Goal: Transaction & Acquisition: Purchase product/service

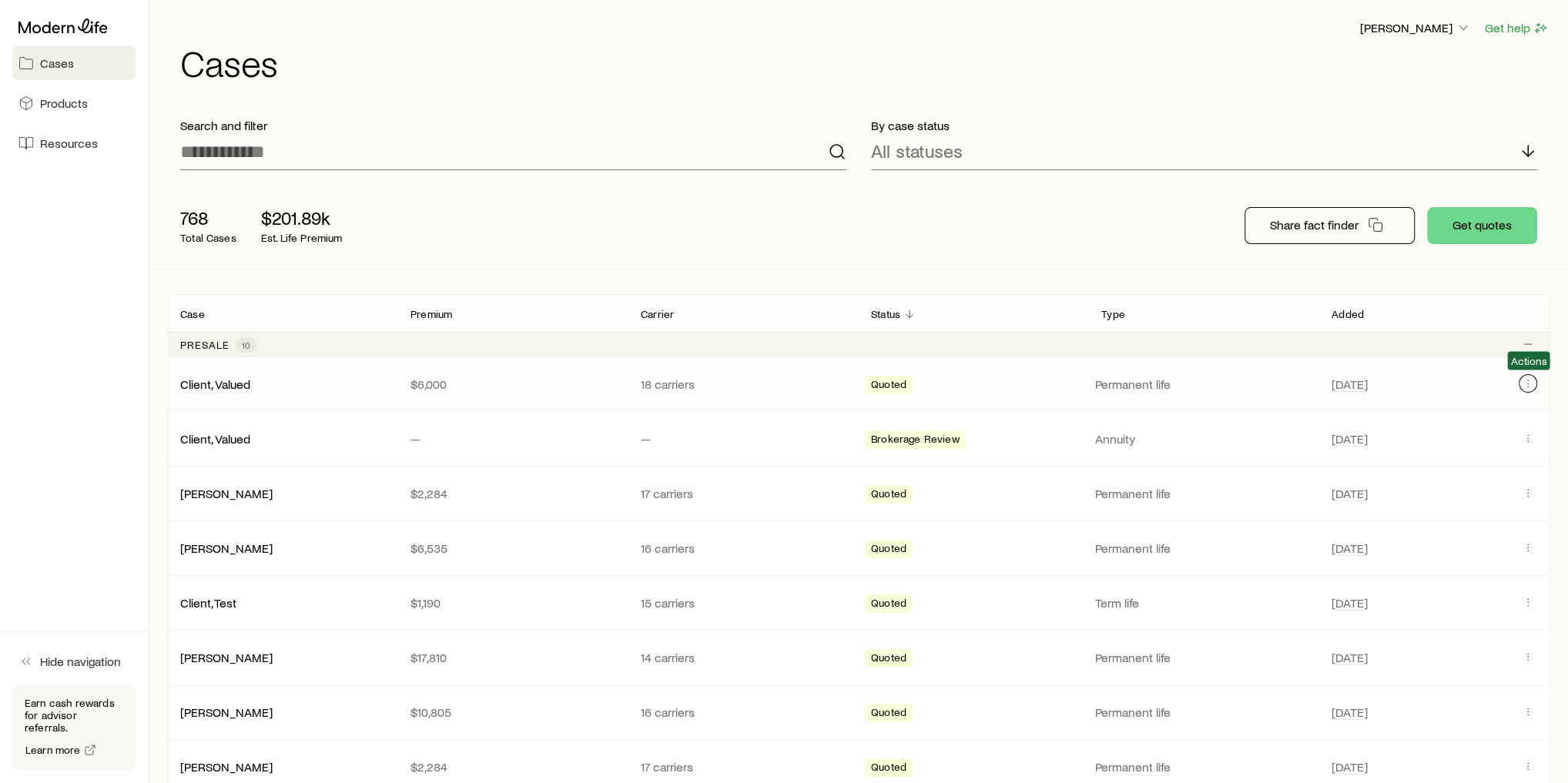
click at [1530, 385] on icon "Client cases" at bounding box center [1527, 383] width 12 height 12
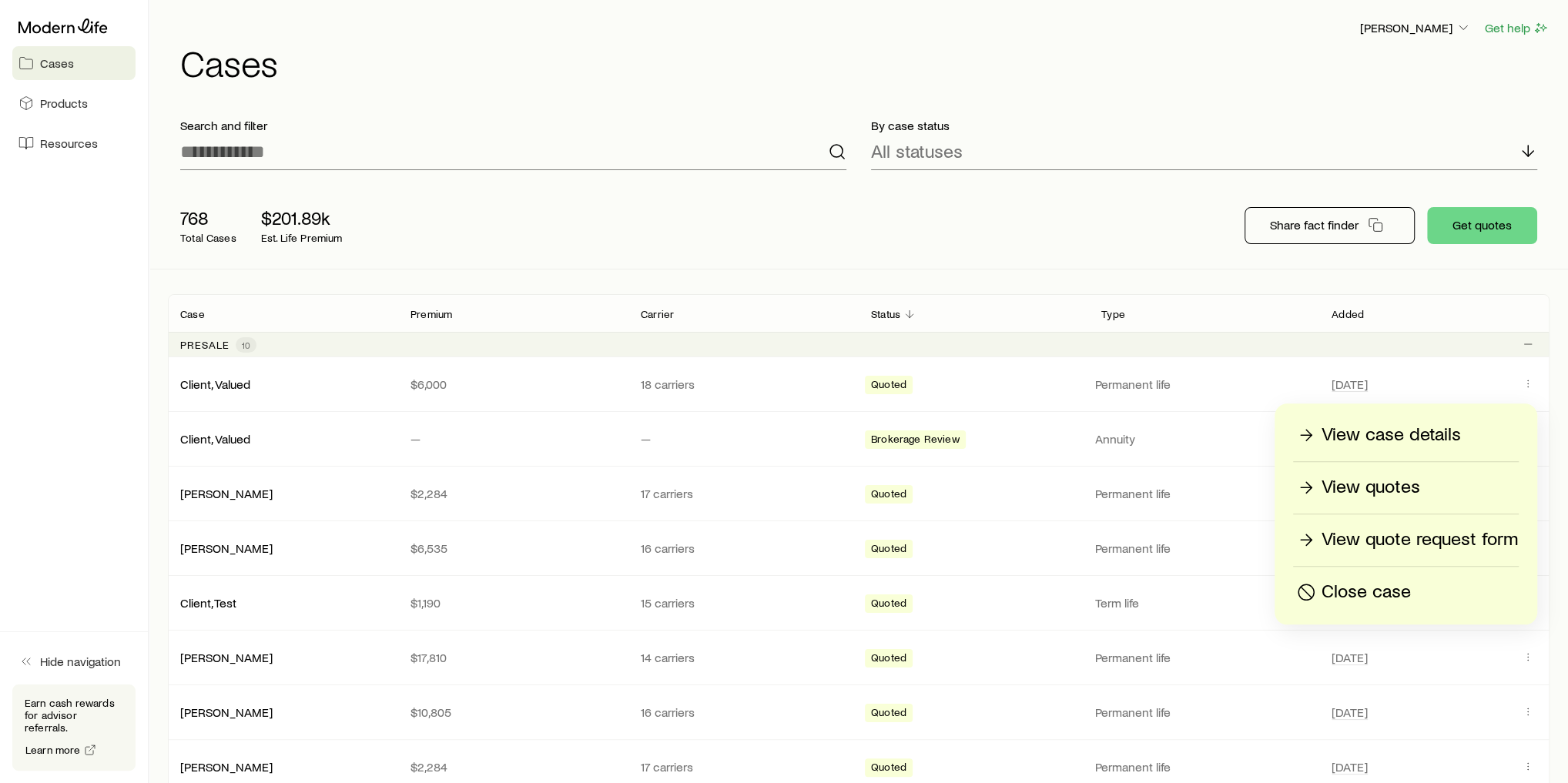
click at [1393, 590] on p "Close case" at bounding box center [1366, 592] width 89 height 25
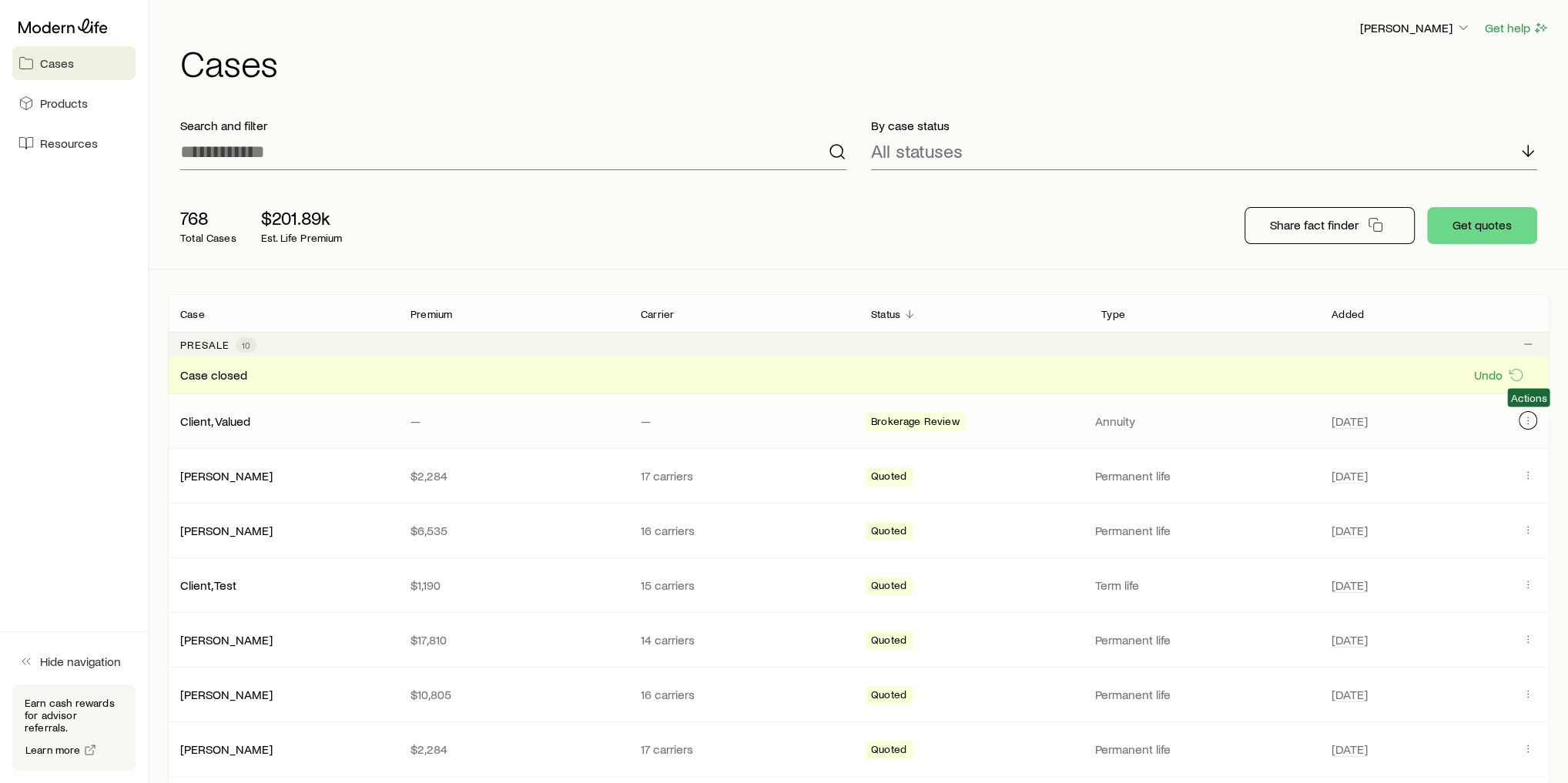
click at [1528, 416] on icon "Client cases" at bounding box center [1527, 419] width 12 height 12
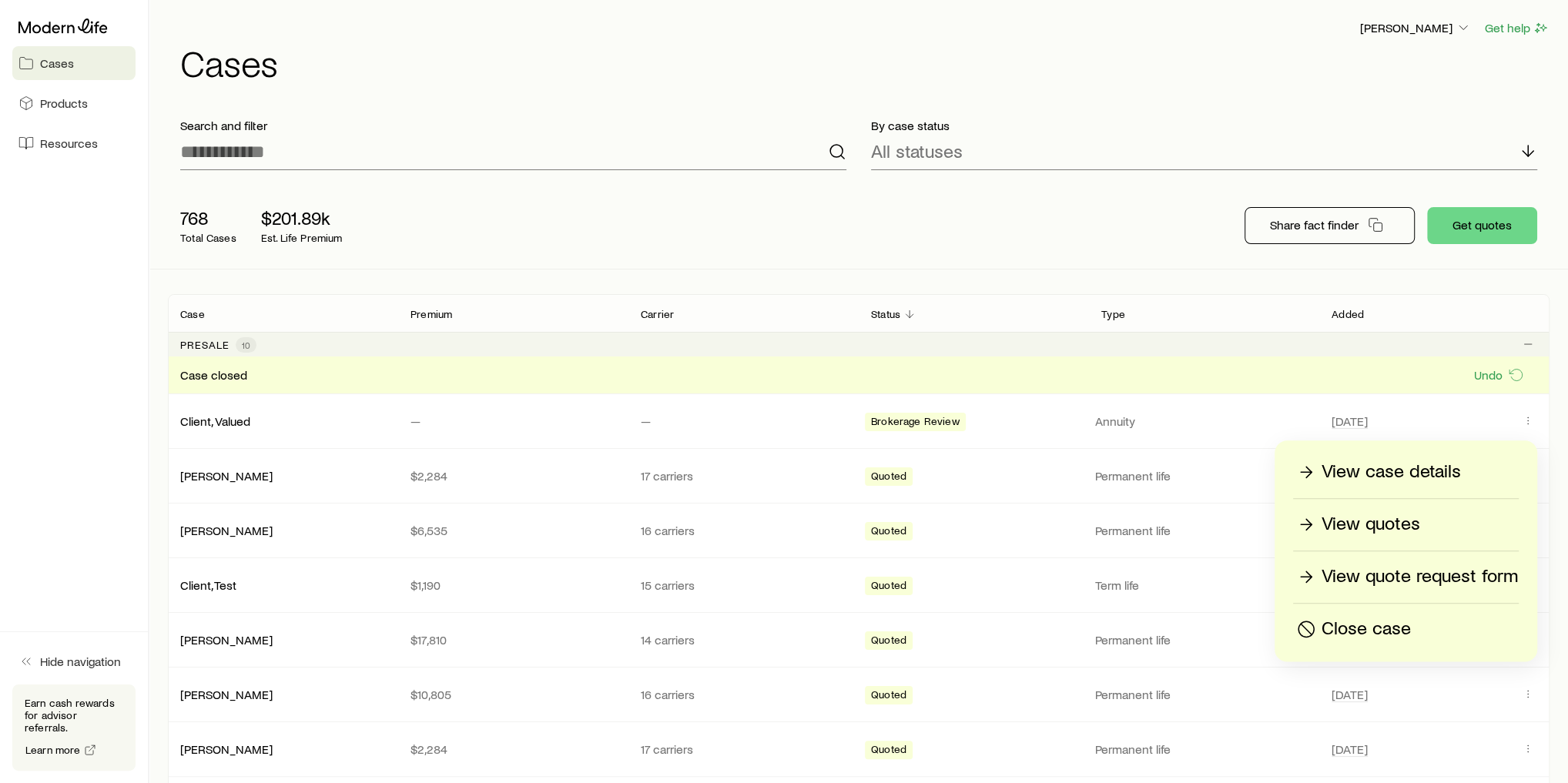
click at [1407, 632] on p "Close case" at bounding box center [1366, 628] width 89 height 25
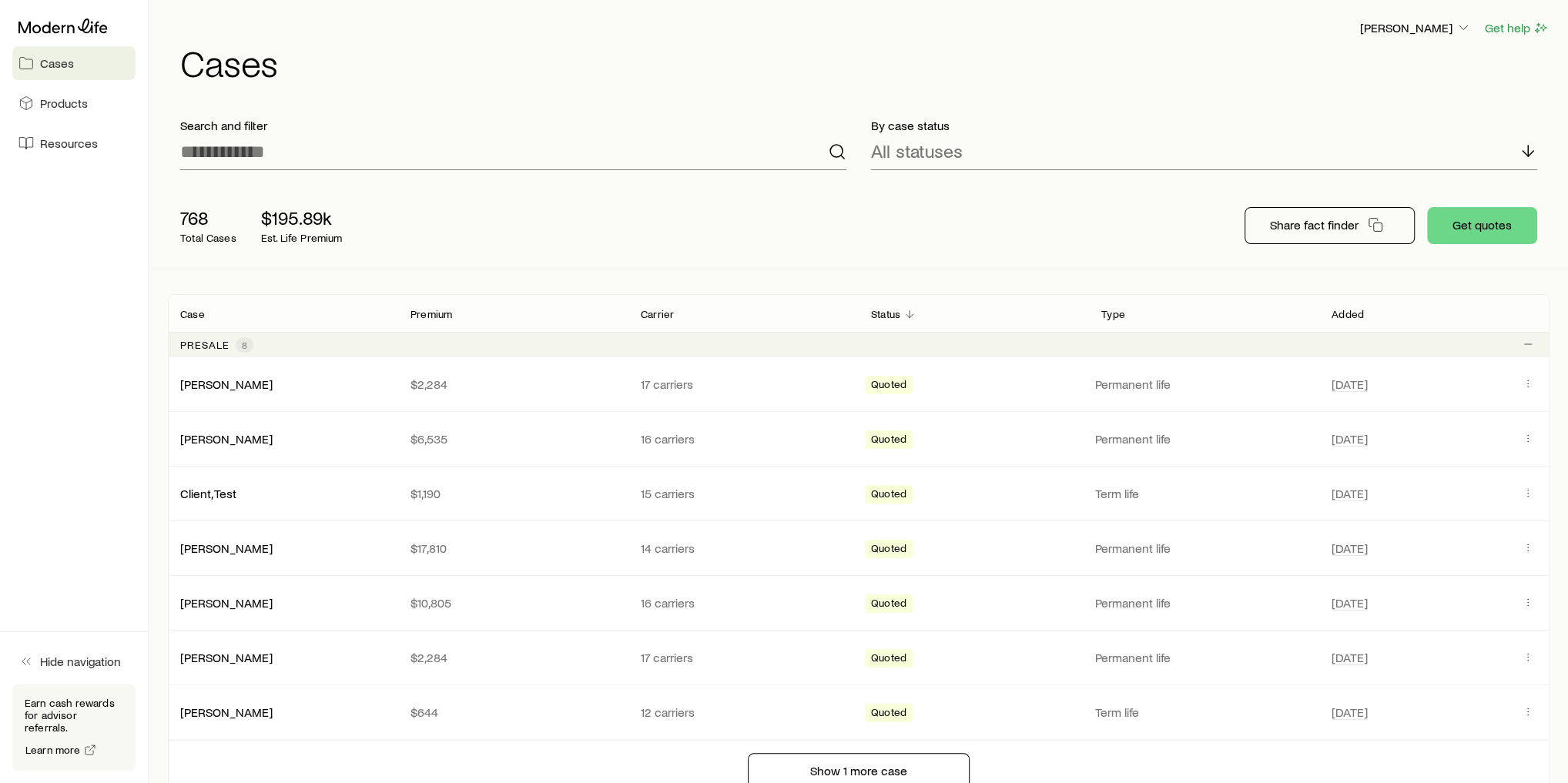
click at [554, 254] on div "768 Total Cases $195.89k Est. Life Premium" at bounding box center [414, 225] width 493 height 61
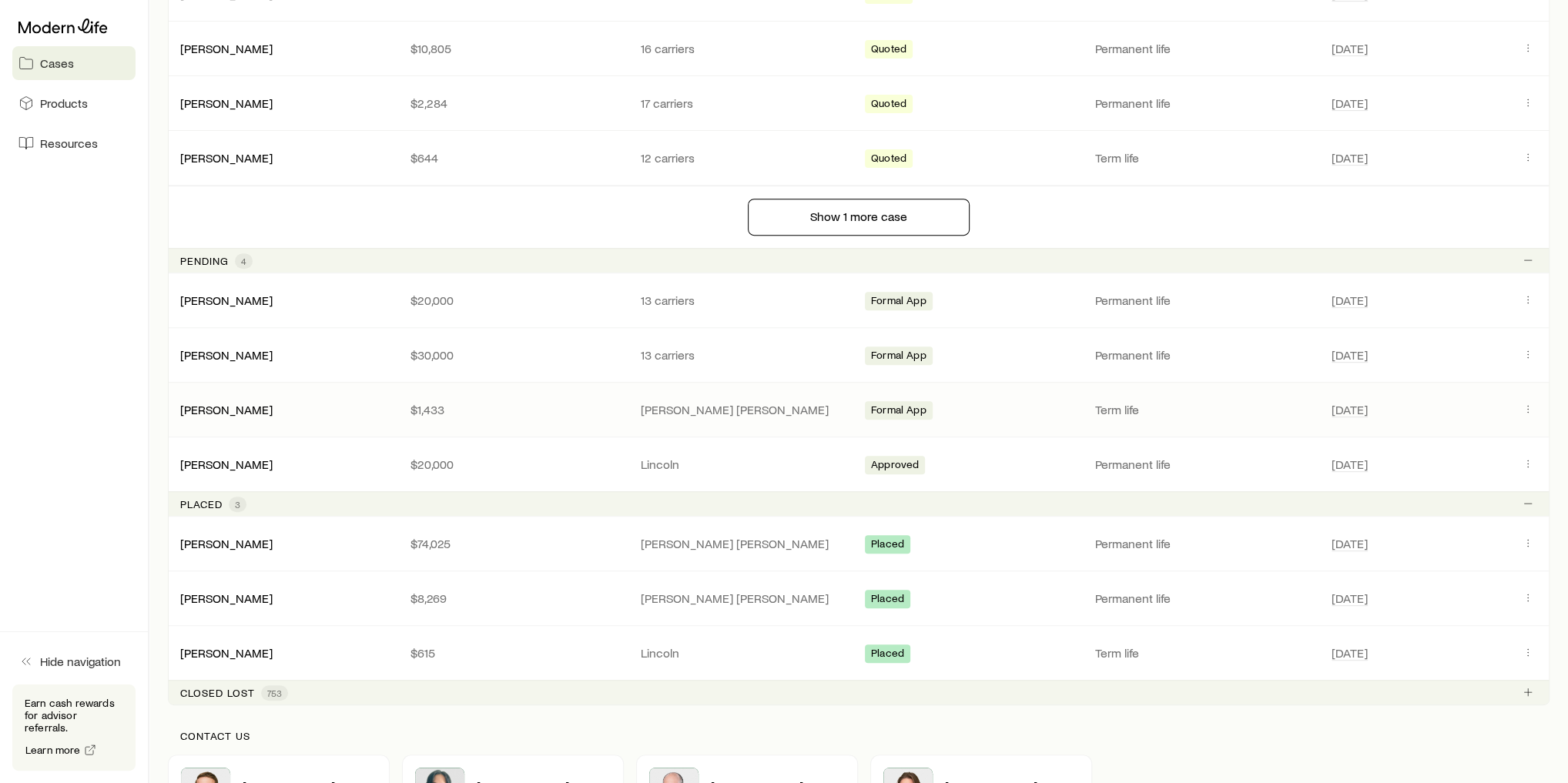
scroll to position [678, 0]
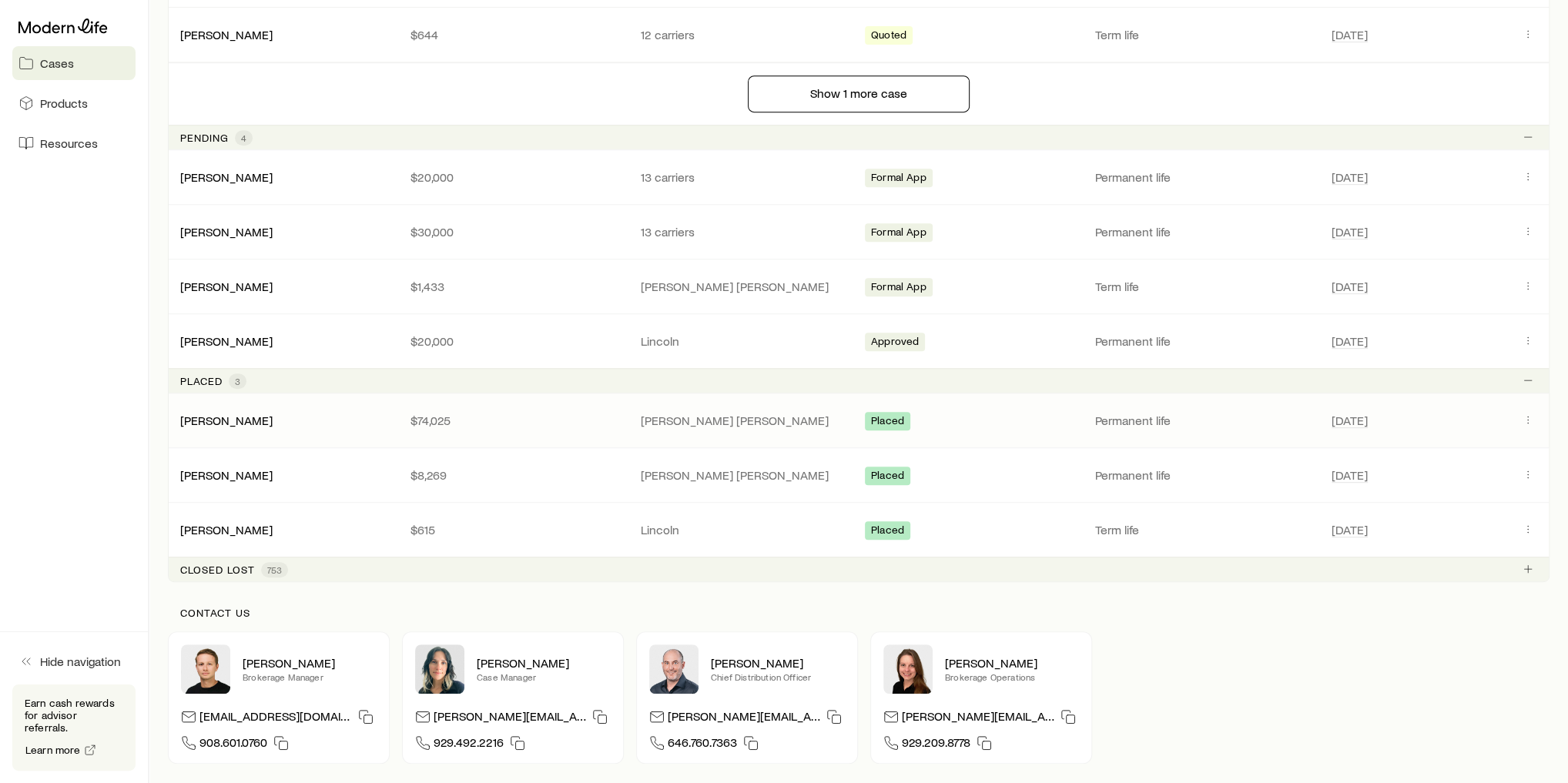
click at [274, 412] on div "[PERSON_NAME]" at bounding box center [282, 419] width 230 height 15
click at [250, 419] on link "[PERSON_NAME]" at bounding box center [227, 419] width 93 height 14
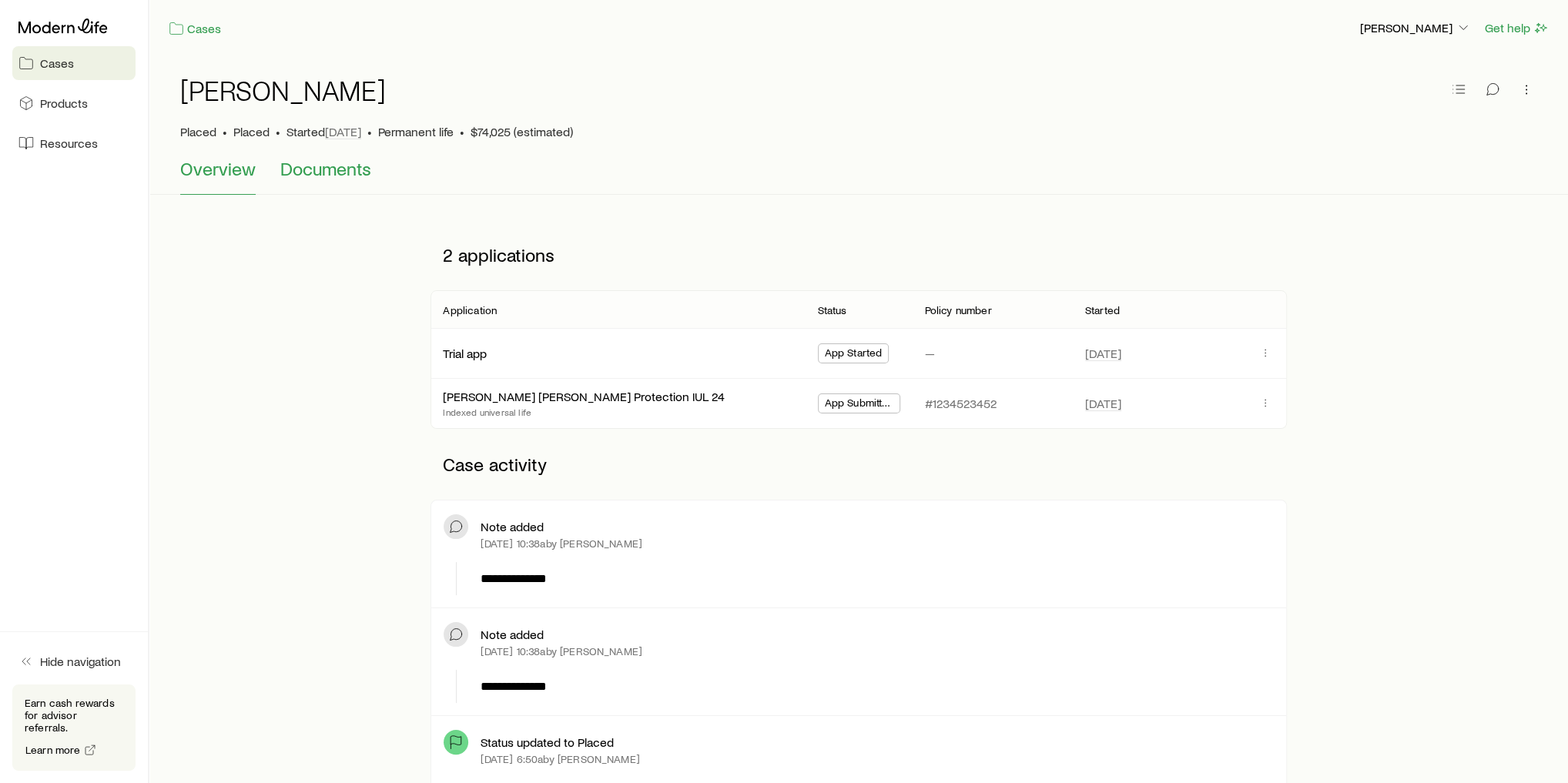
click at [345, 174] on span "Documents" at bounding box center [325, 168] width 91 height 22
click at [193, 30] on link "Cases" at bounding box center [195, 29] width 54 height 18
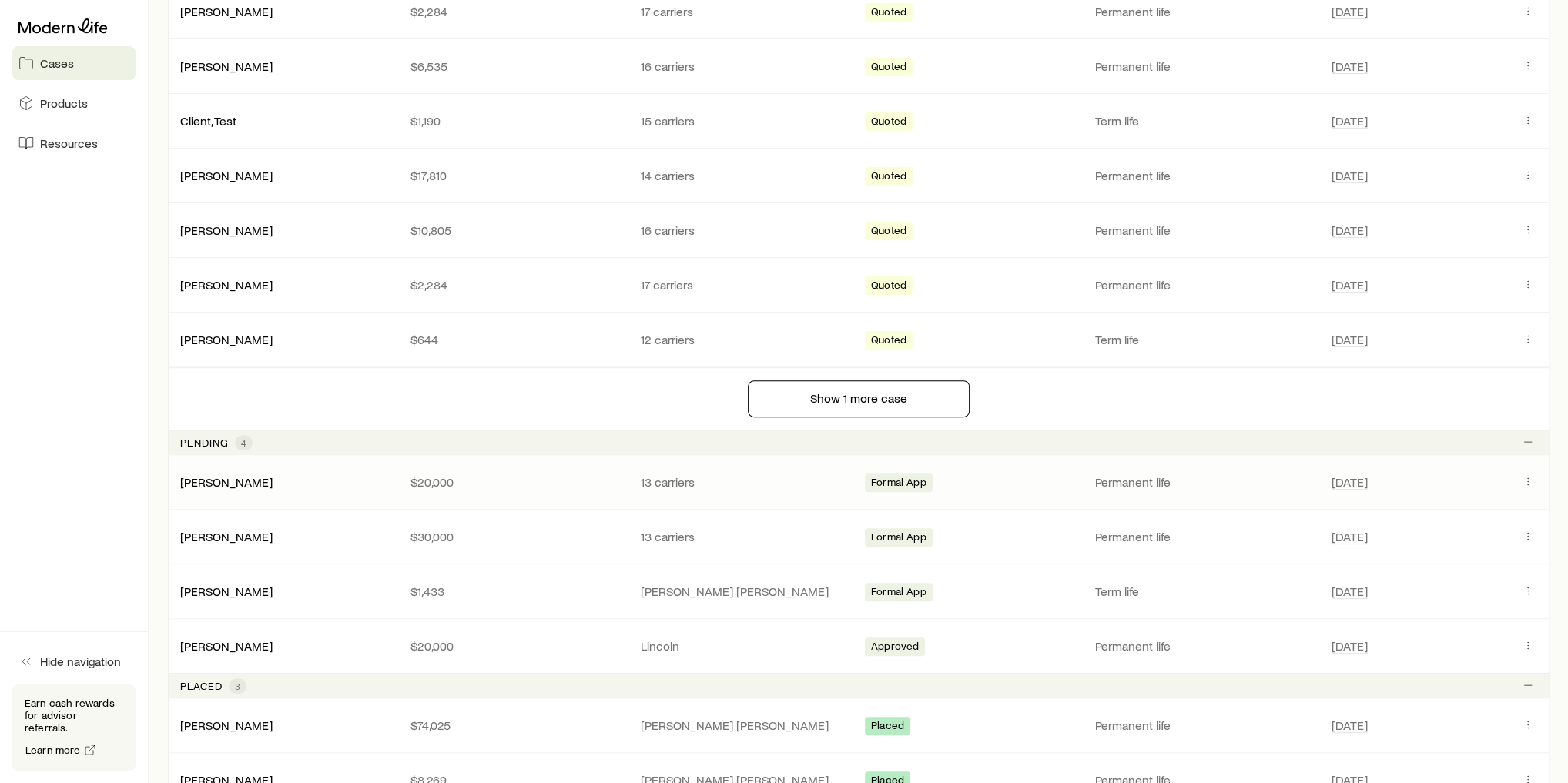
scroll to position [431, 0]
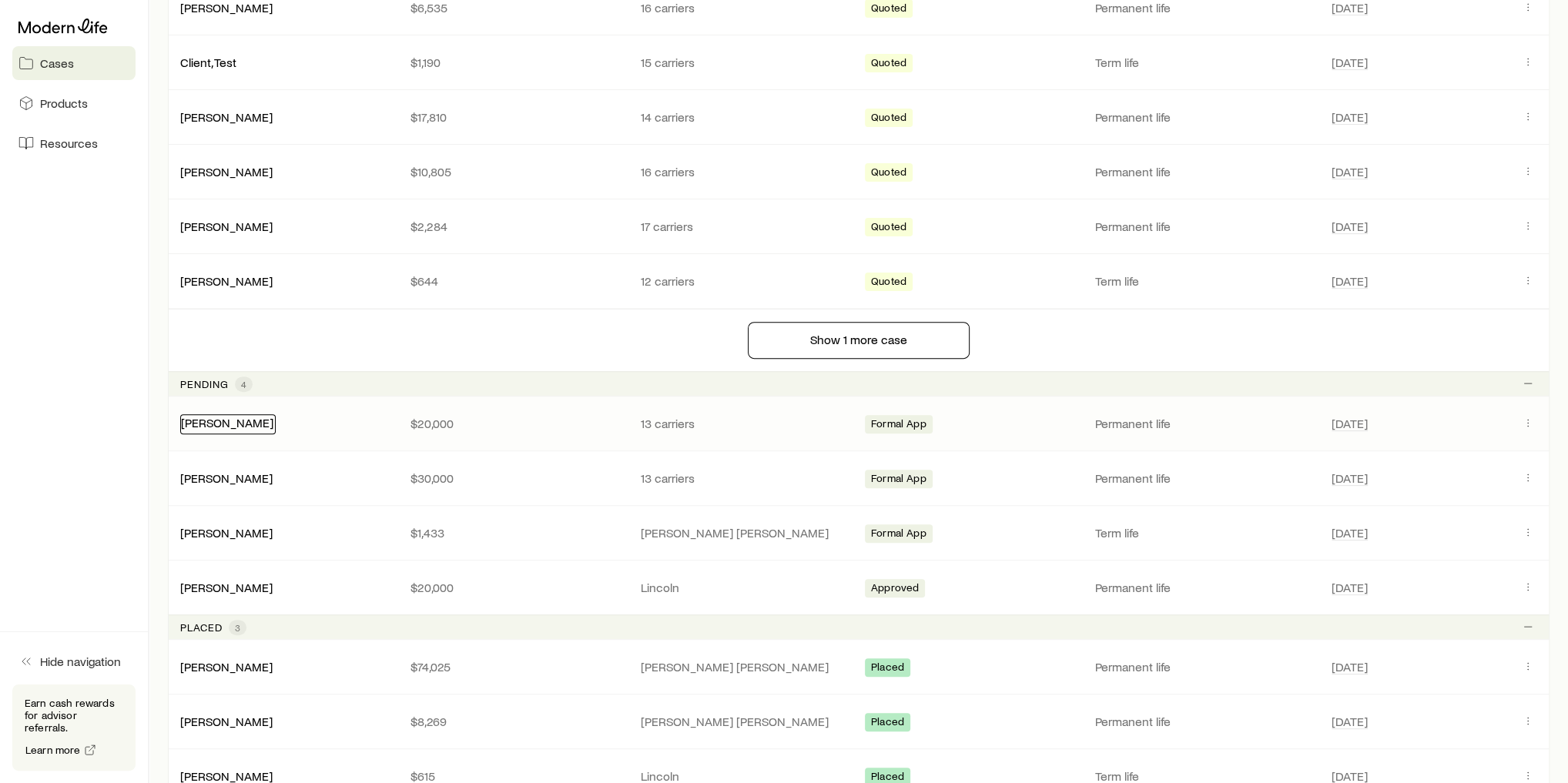
click at [237, 423] on link "[PERSON_NAME]" at bounding box center [227, 422] width 93 height 14
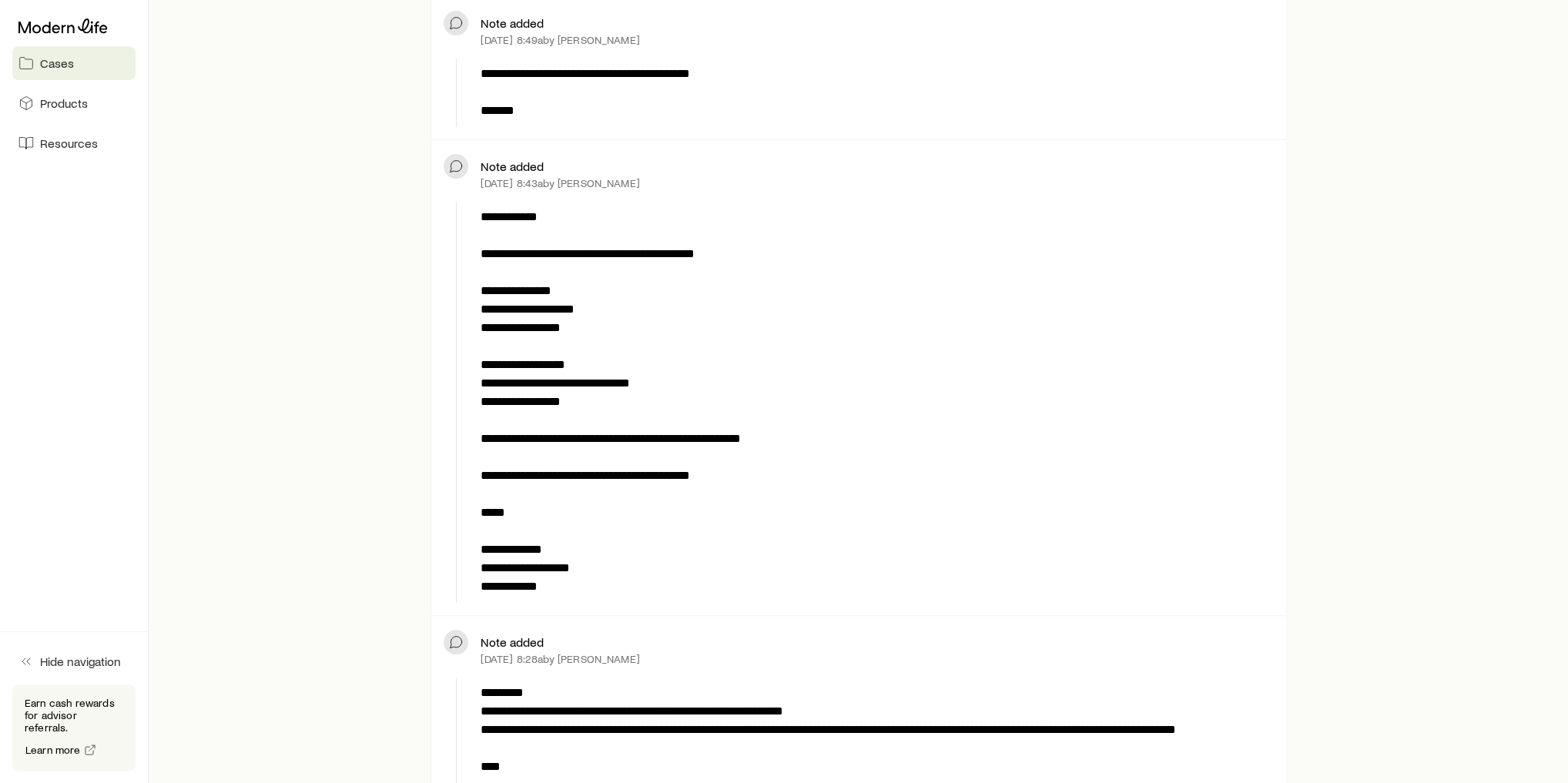
scroll to position [616, 0]
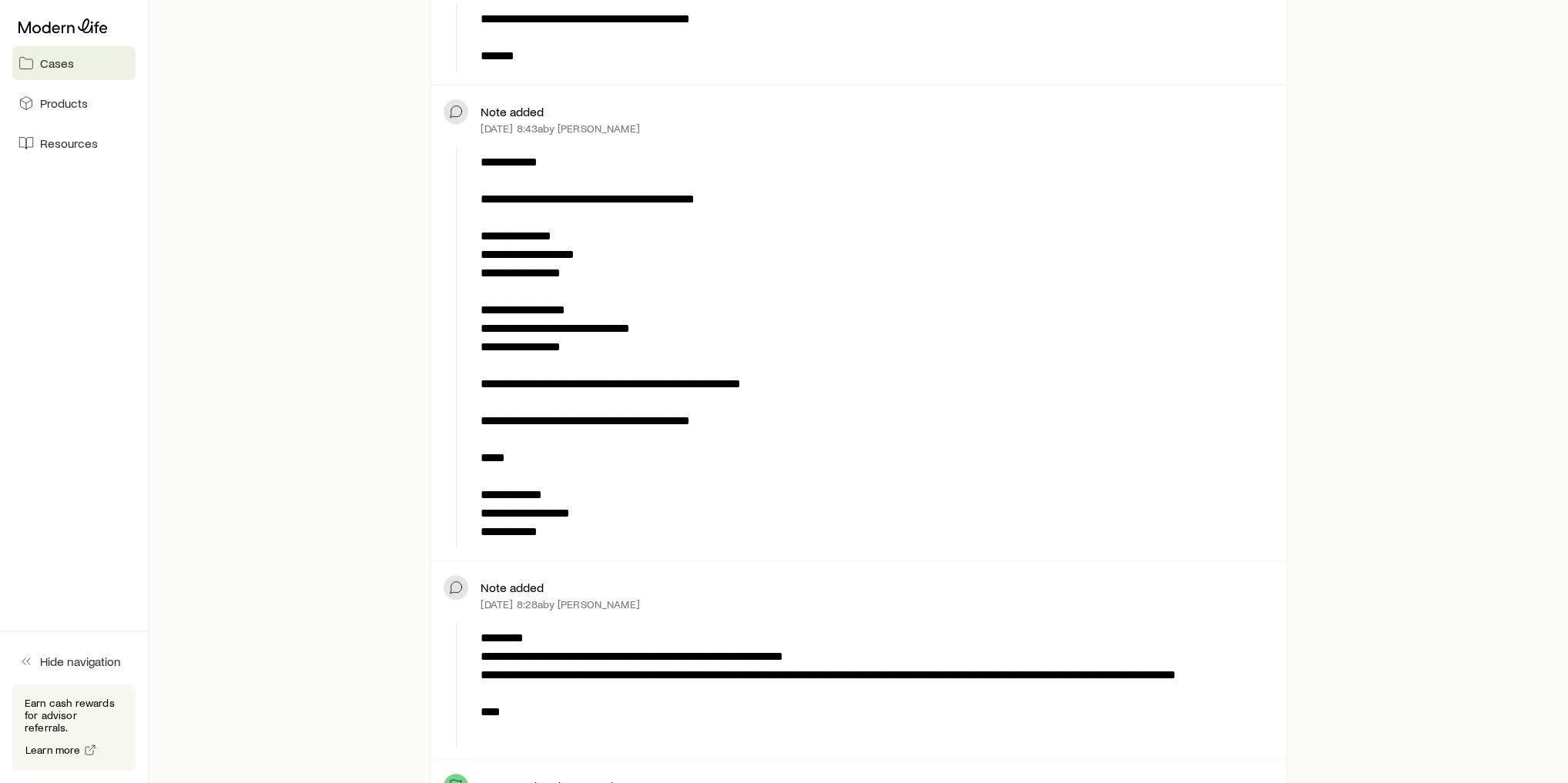
drag, startPoint x: 482, startPoint y: 602, endPoint x: 549, endPoint y: 601, distance: 67.0
click at [549, 601] on p "Sep 26, 2024 at 8:28a by Dan Jackson" at bounding box center [559, 604] width 159 height 12
click at [551, 629] on p "**********" at bounding box center [873, 684] width 787 height 111
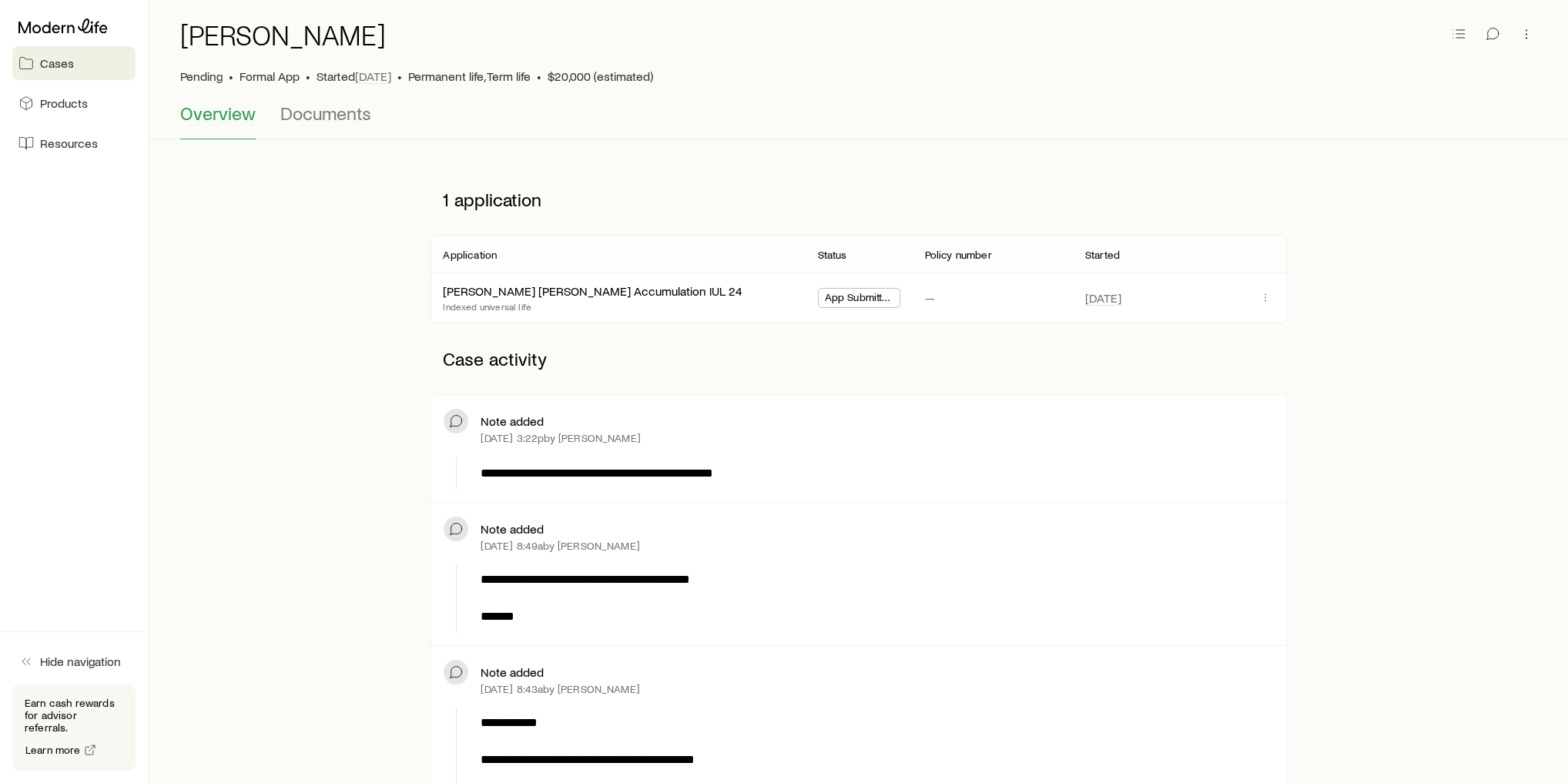
scroll to position [0, 0]
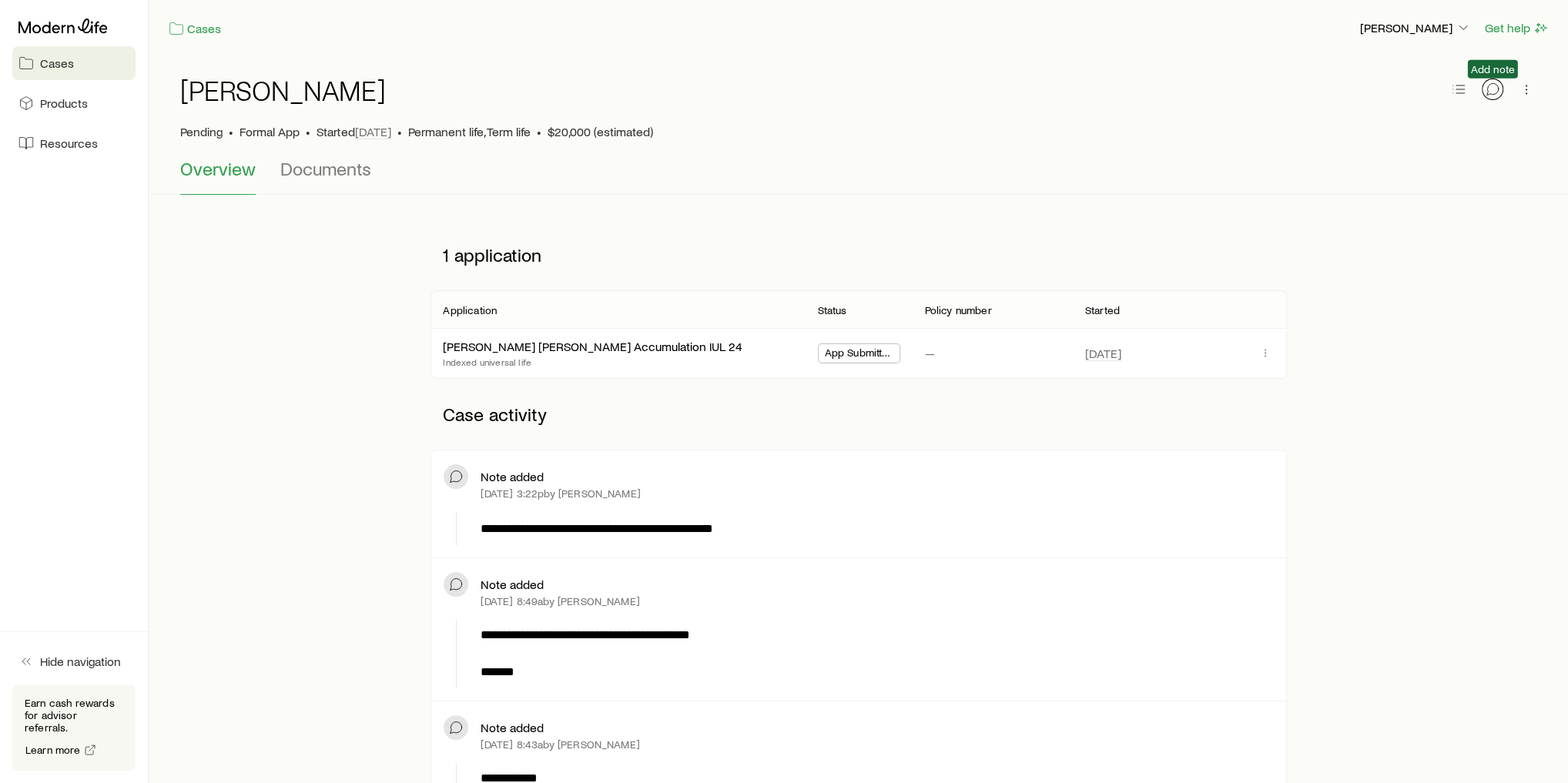
click at [1500, 87] on button "button" at bounding box center [1491, 89] width 22 height 22
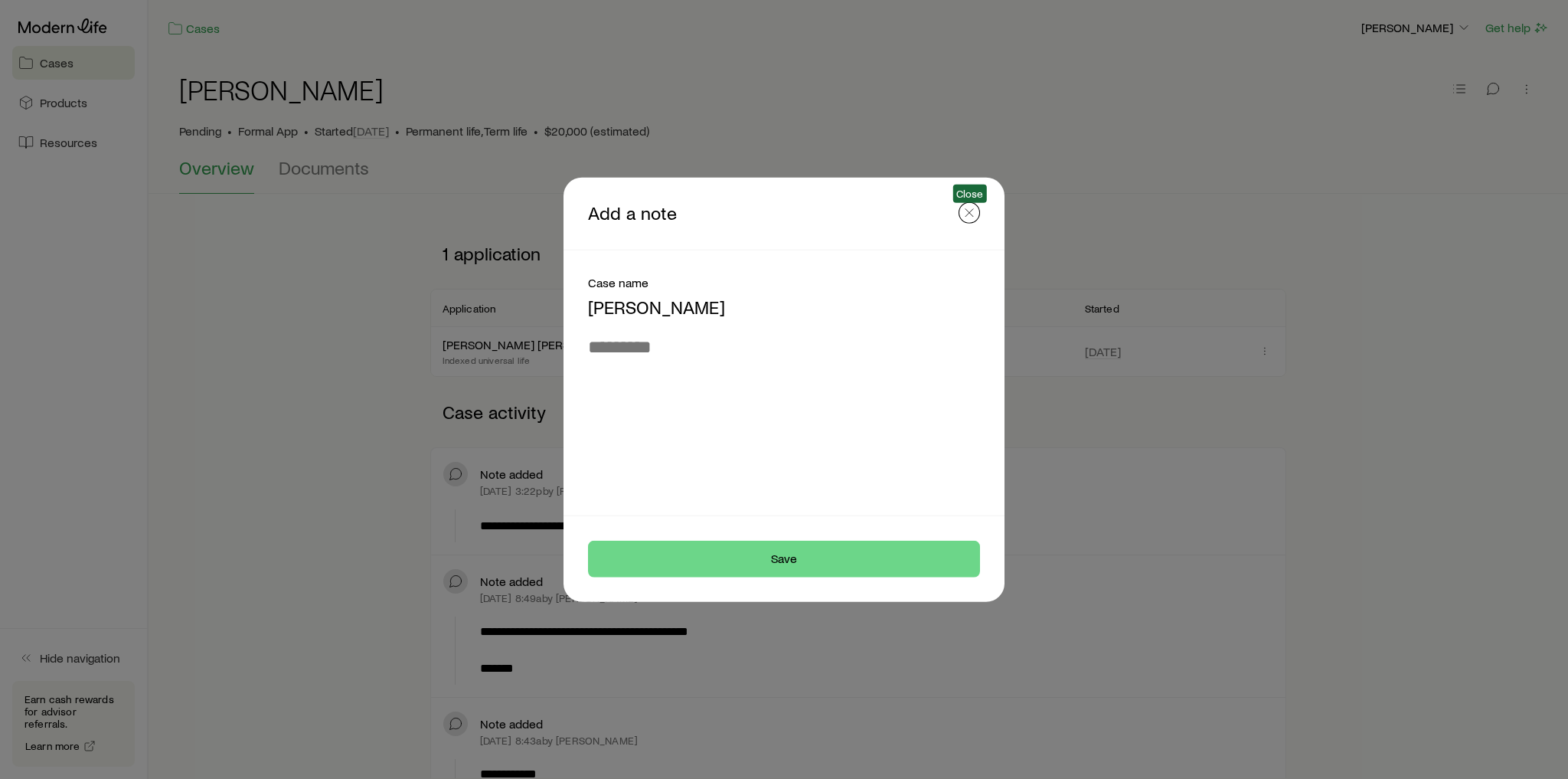
click at [972, 213] on icon "button" at bounding box center [969, 212] width 15 height 15
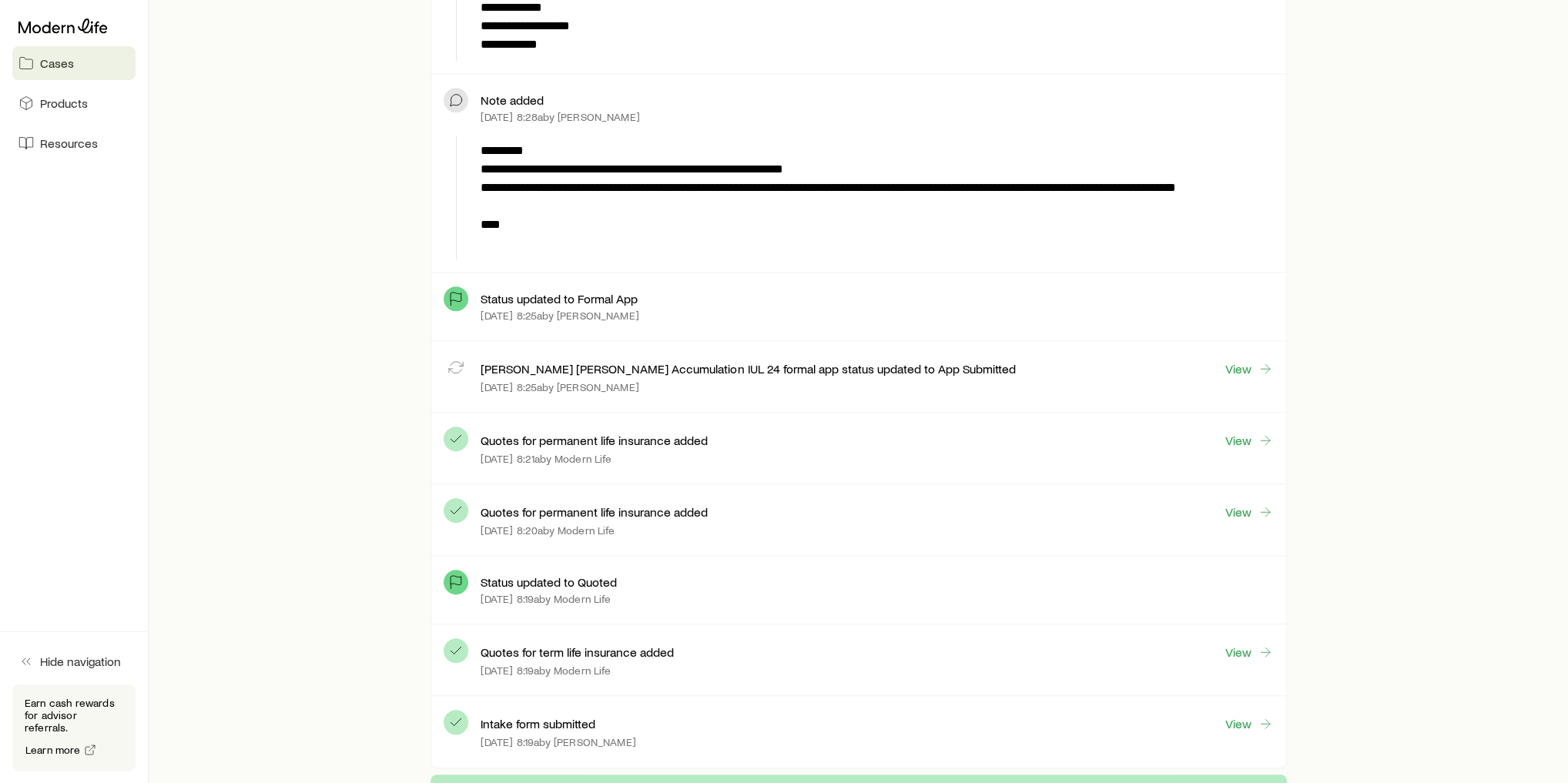
scroll to position [1108, 0]
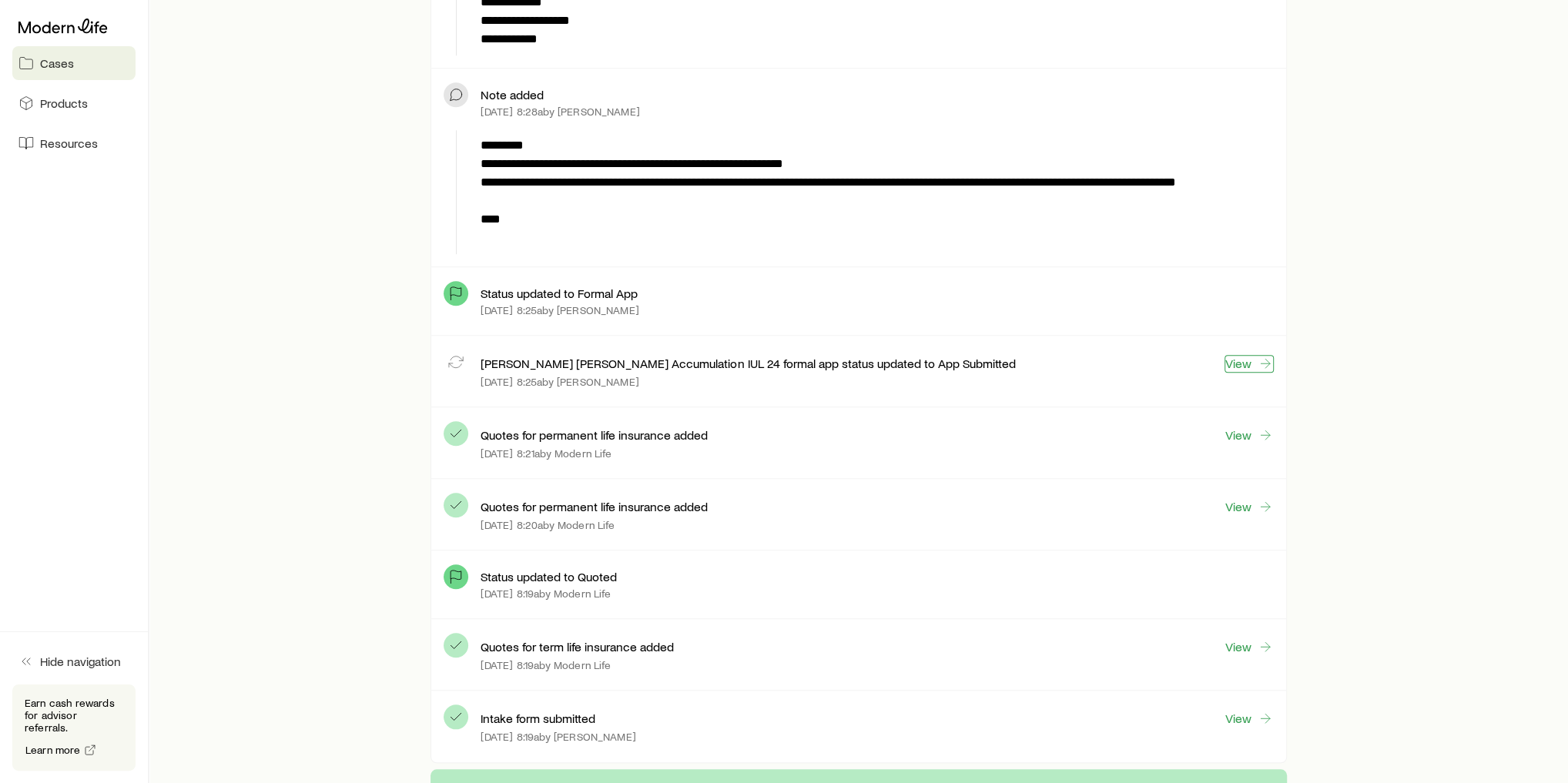
click at [1239, 358] on link "View" at bounding box center [1249, 364] width 49 height 18
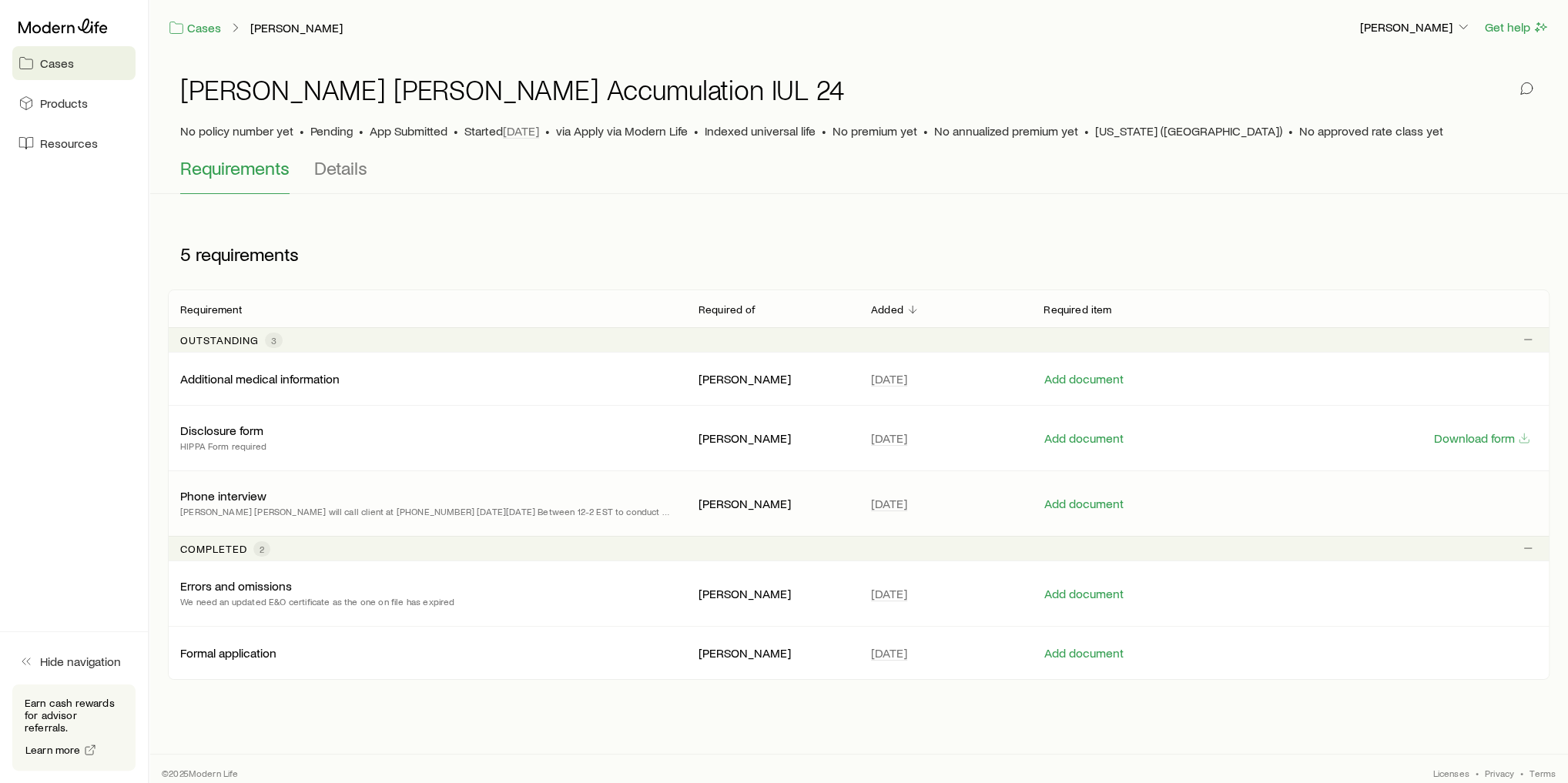
scroll to position [6, 0]
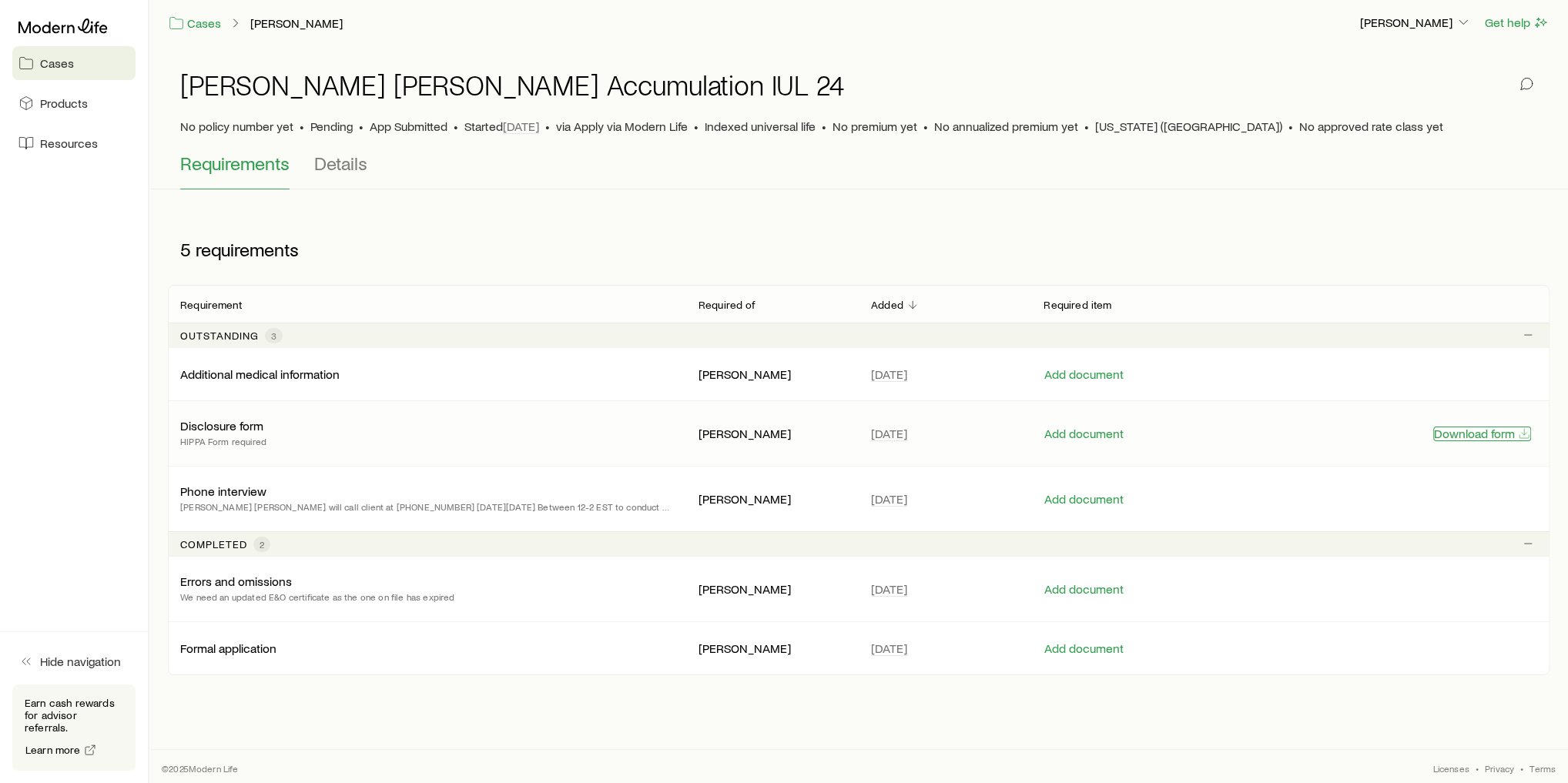
click at [1476, 435] on button "Download form" at bounding box center [1482, 434] width 98 height 14
click at [1085, 430] on button "Add document" at bounding box center [1083, 434] width 81 height 14
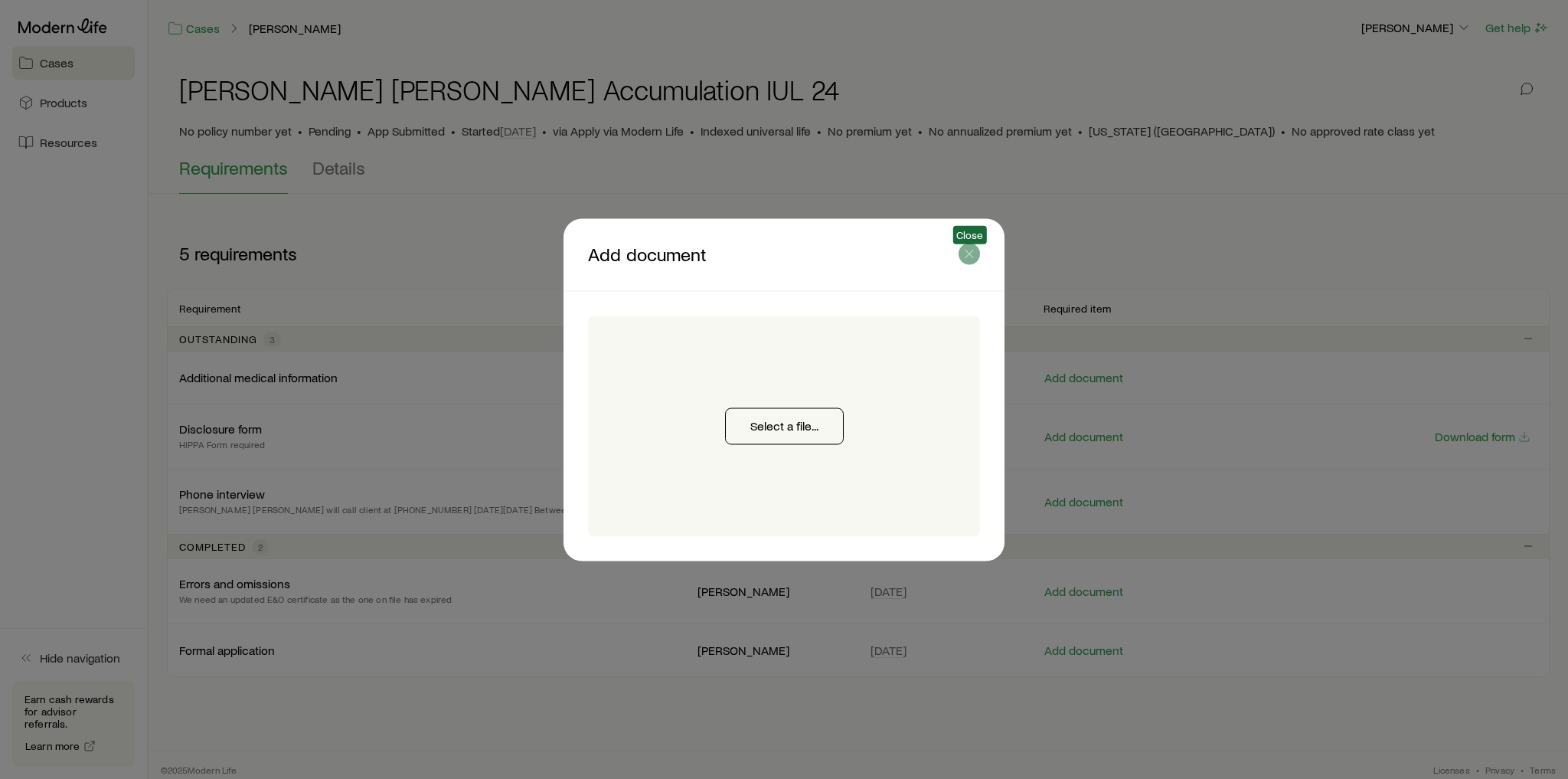
click at [971, 258] on icon "button" at bounding box center [969, 253] width 15 height 15
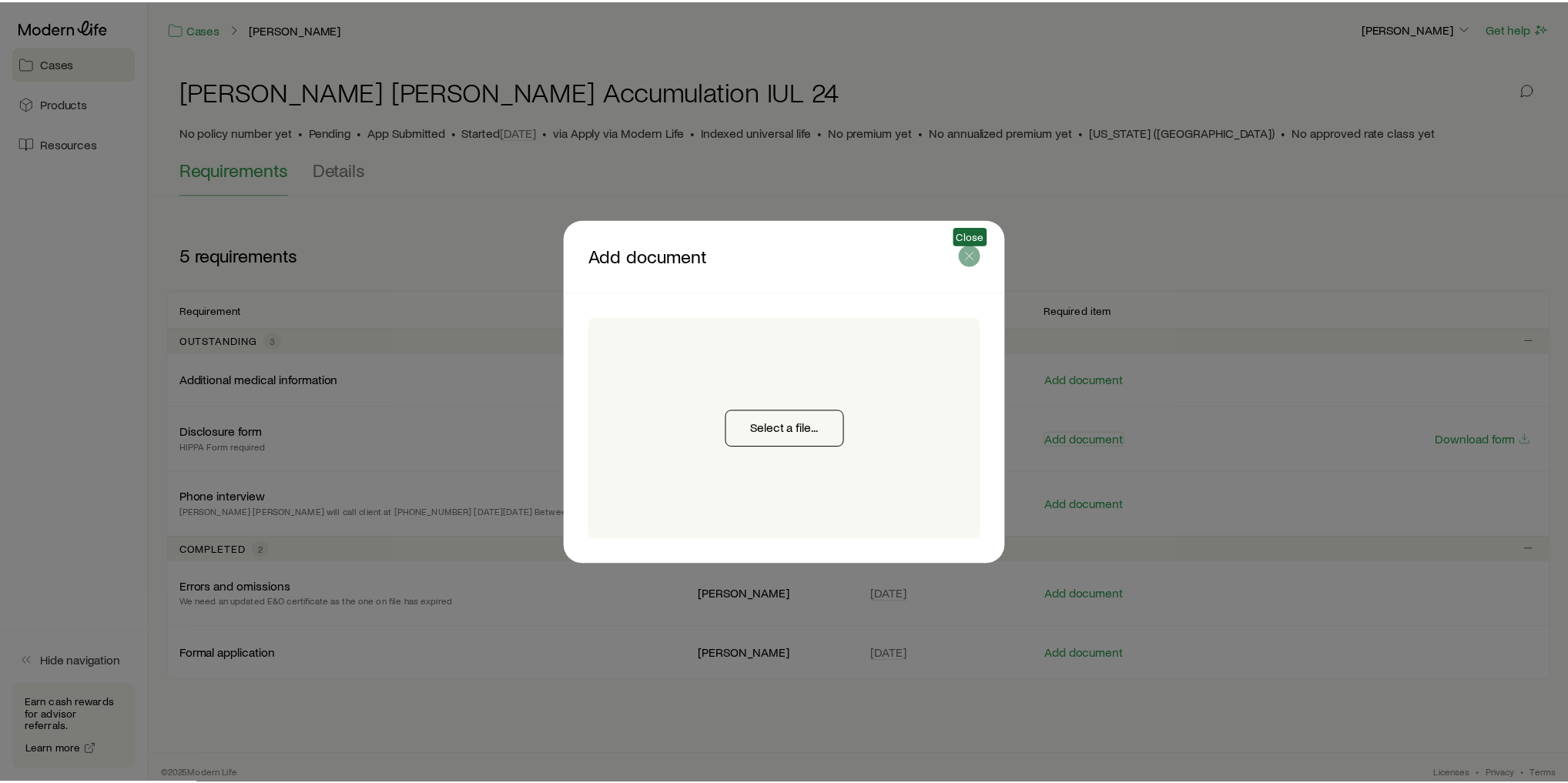
scroll to position [6, 0]
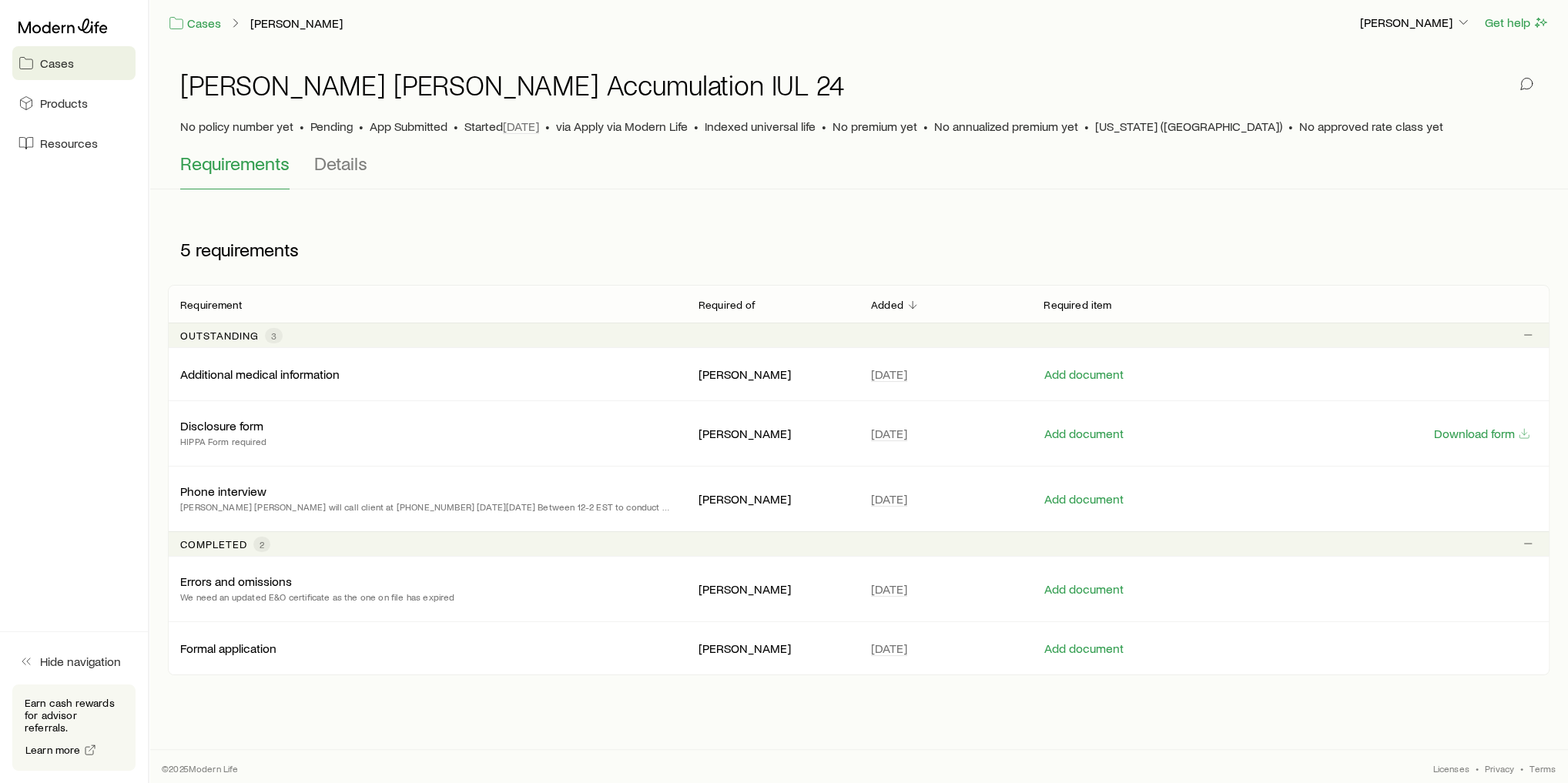
click at [61, 65] on span "Cases" at bounding box center [57, 63] width 33 height 15
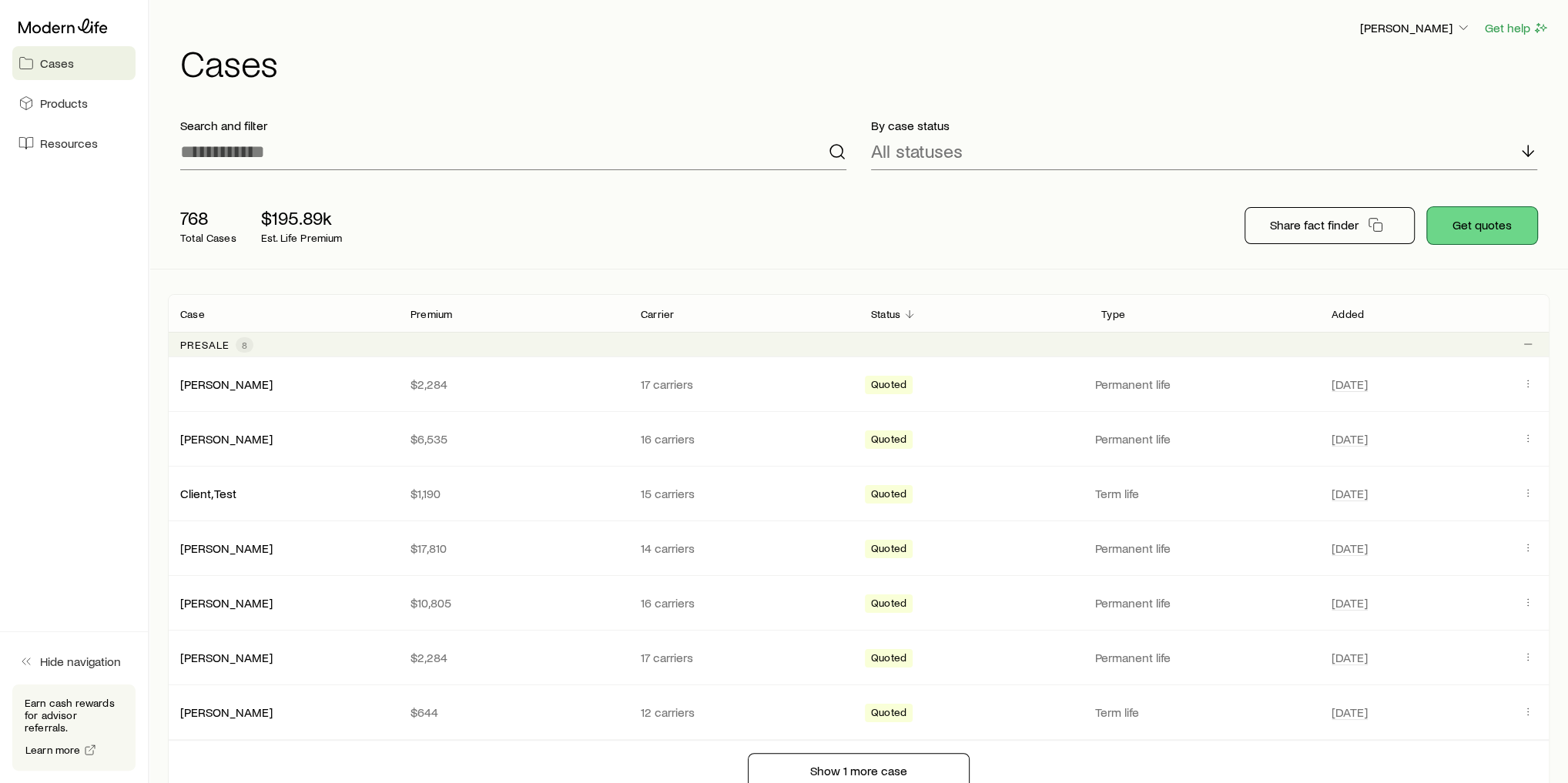
click at [1486, 212] on button "Get quotes" at bounding box center [1482, 226] width 110 height 37
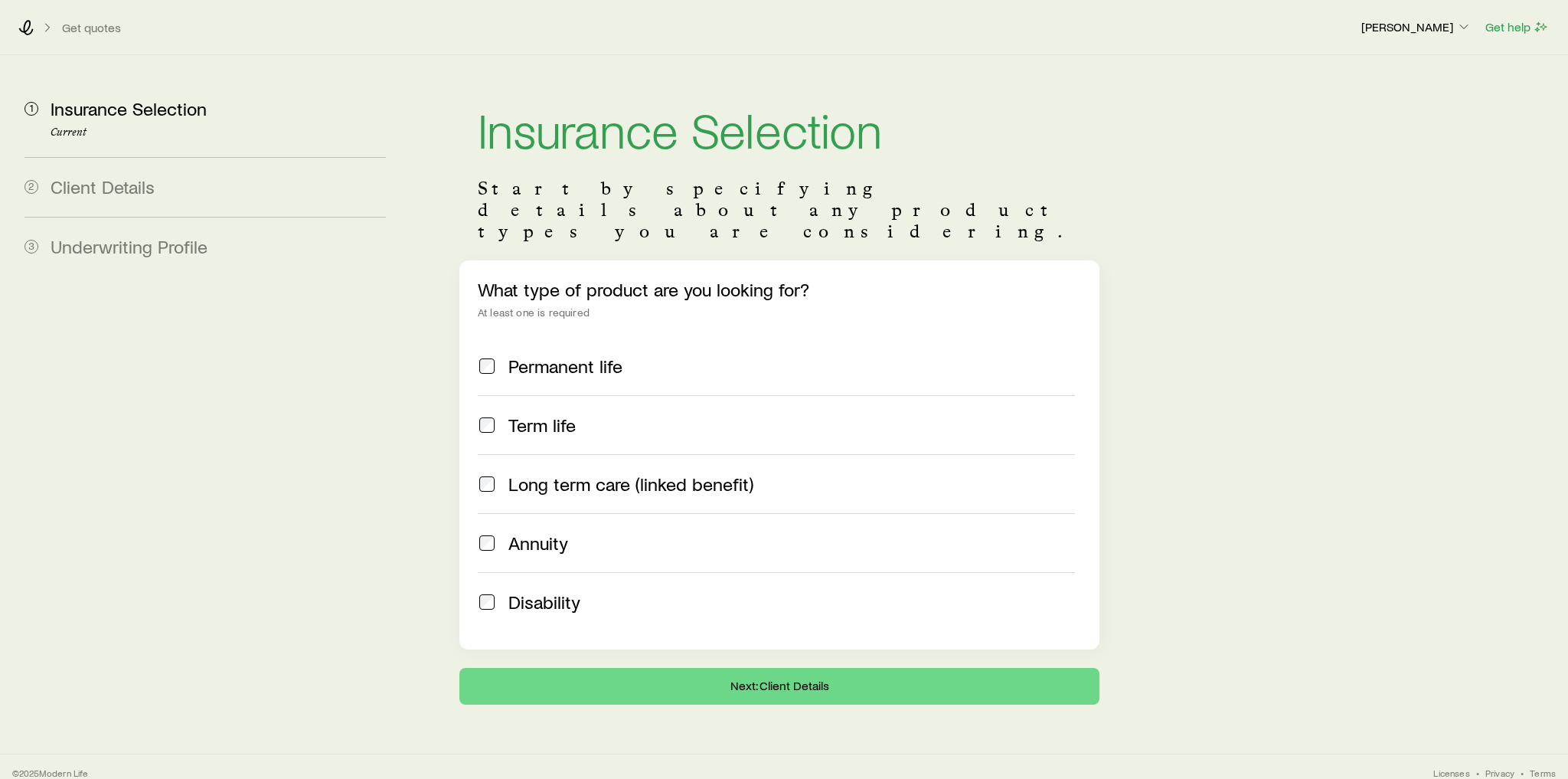
click at [585, 414] on div "Term life" at bounding box center [792, 424] width 566 height 21
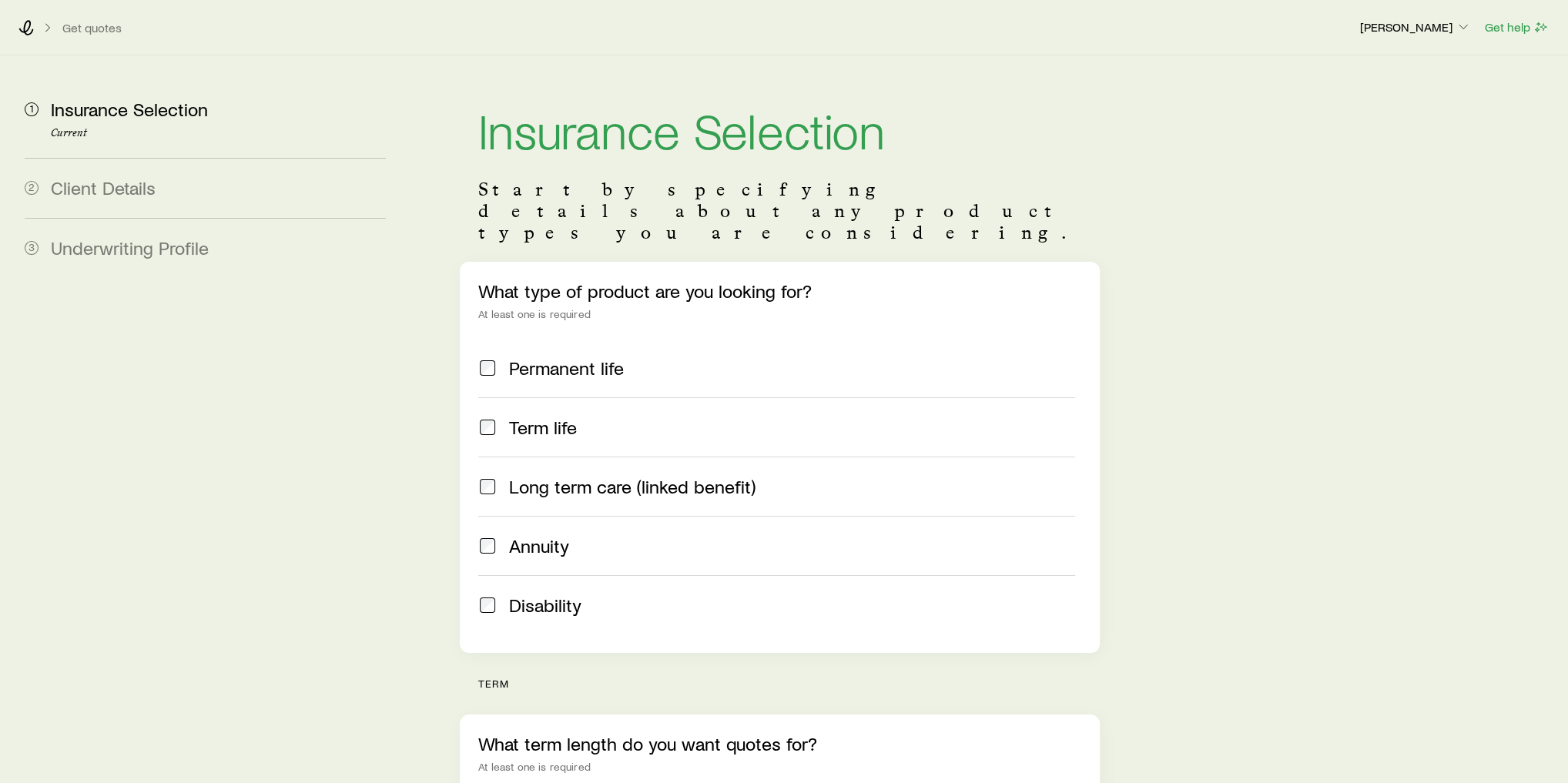
click at [622, 357] on span "Permanent life" at bounding box center [566, 368] width 115 height 22
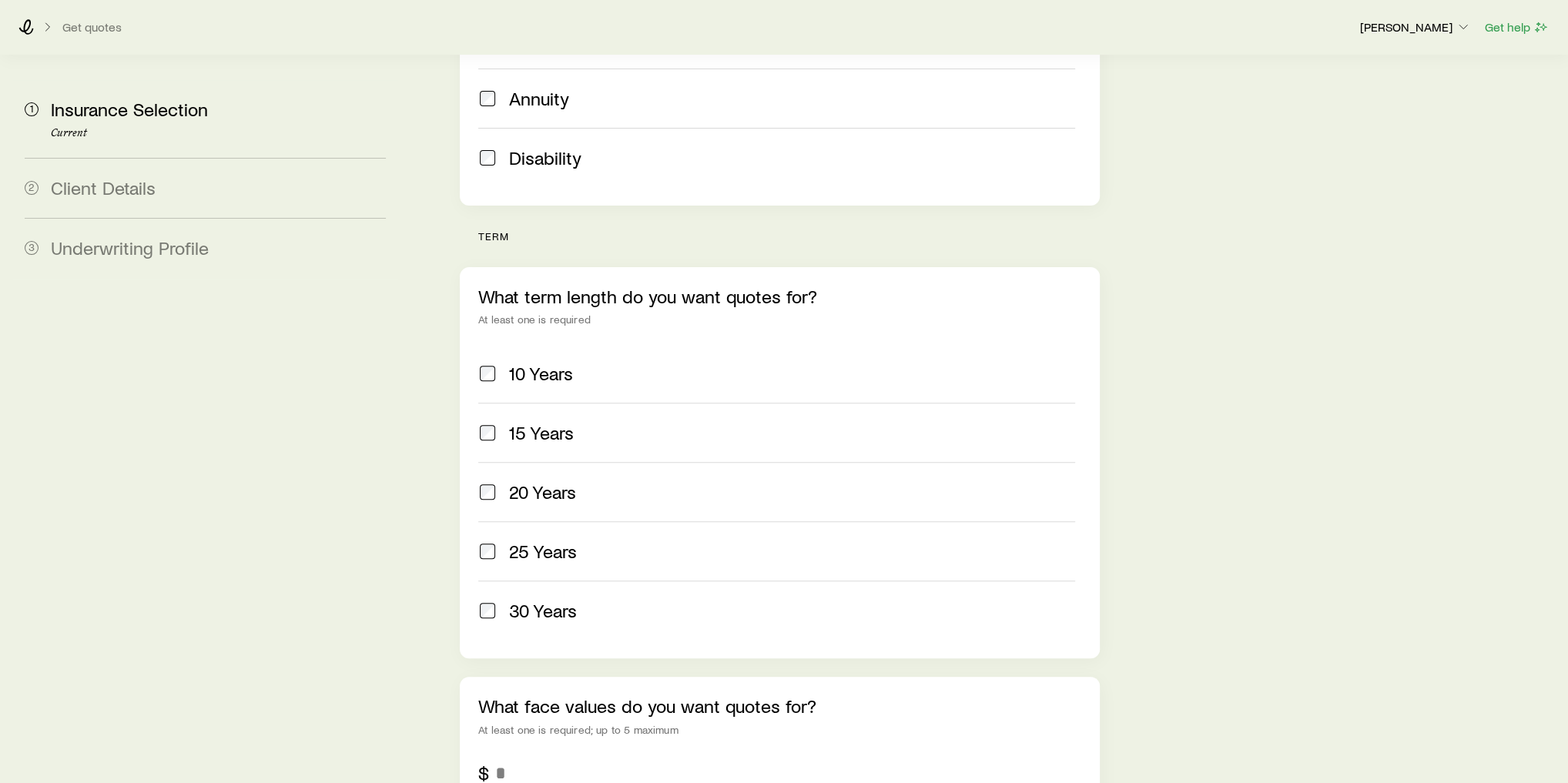
scroll to position [493, 0]
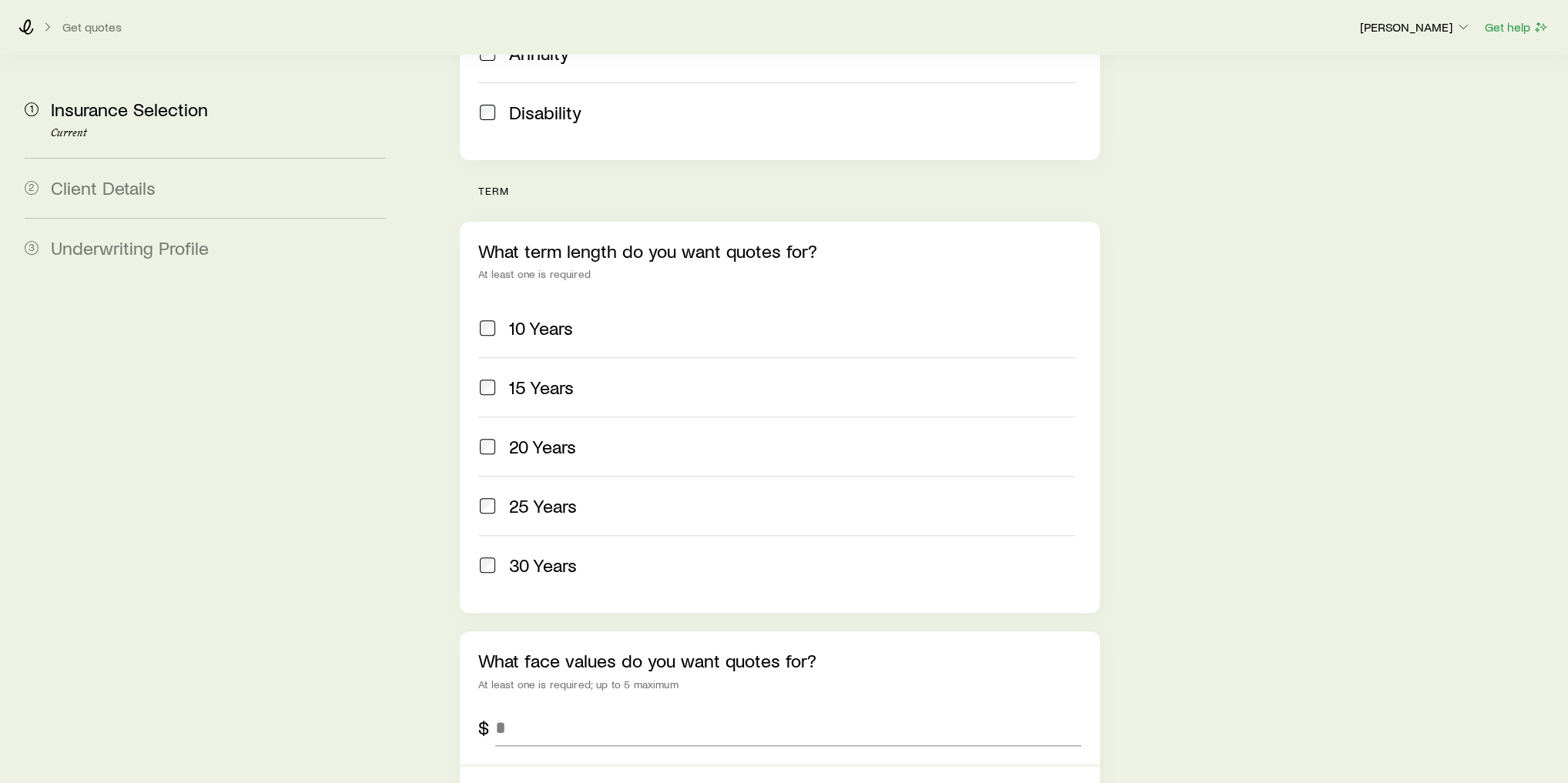
click at [571, 416] on label "20 Years" at bounding box center [777, 446] width 597 height 59
click at [585, 486] on label "25 Years" at bounding box center [777, 506] width 597 height 59
click at [589, 554] on div "30 Years" at bounding box center [792, 565] width 566 height 22
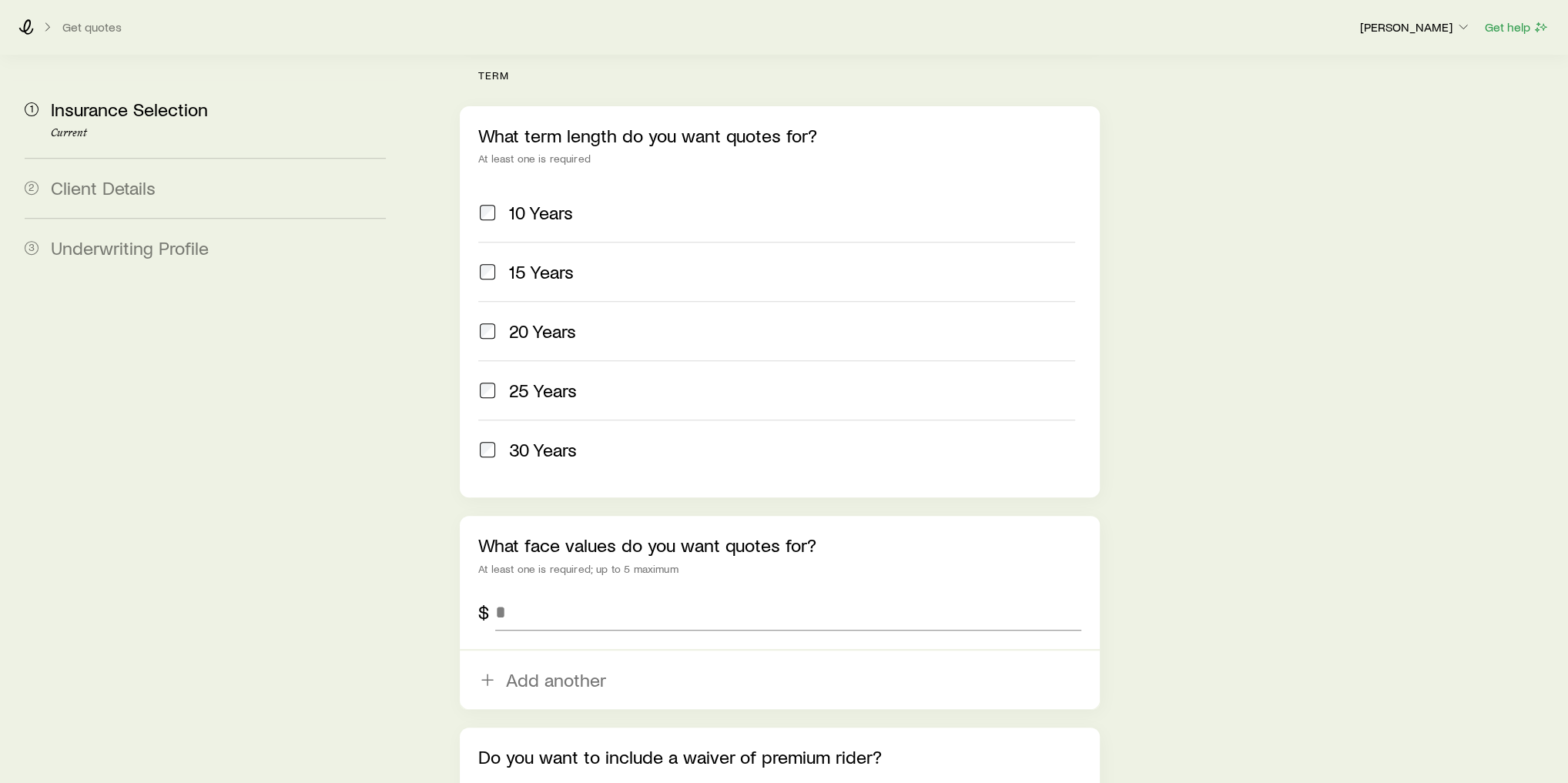
scroll to position [739, 0]
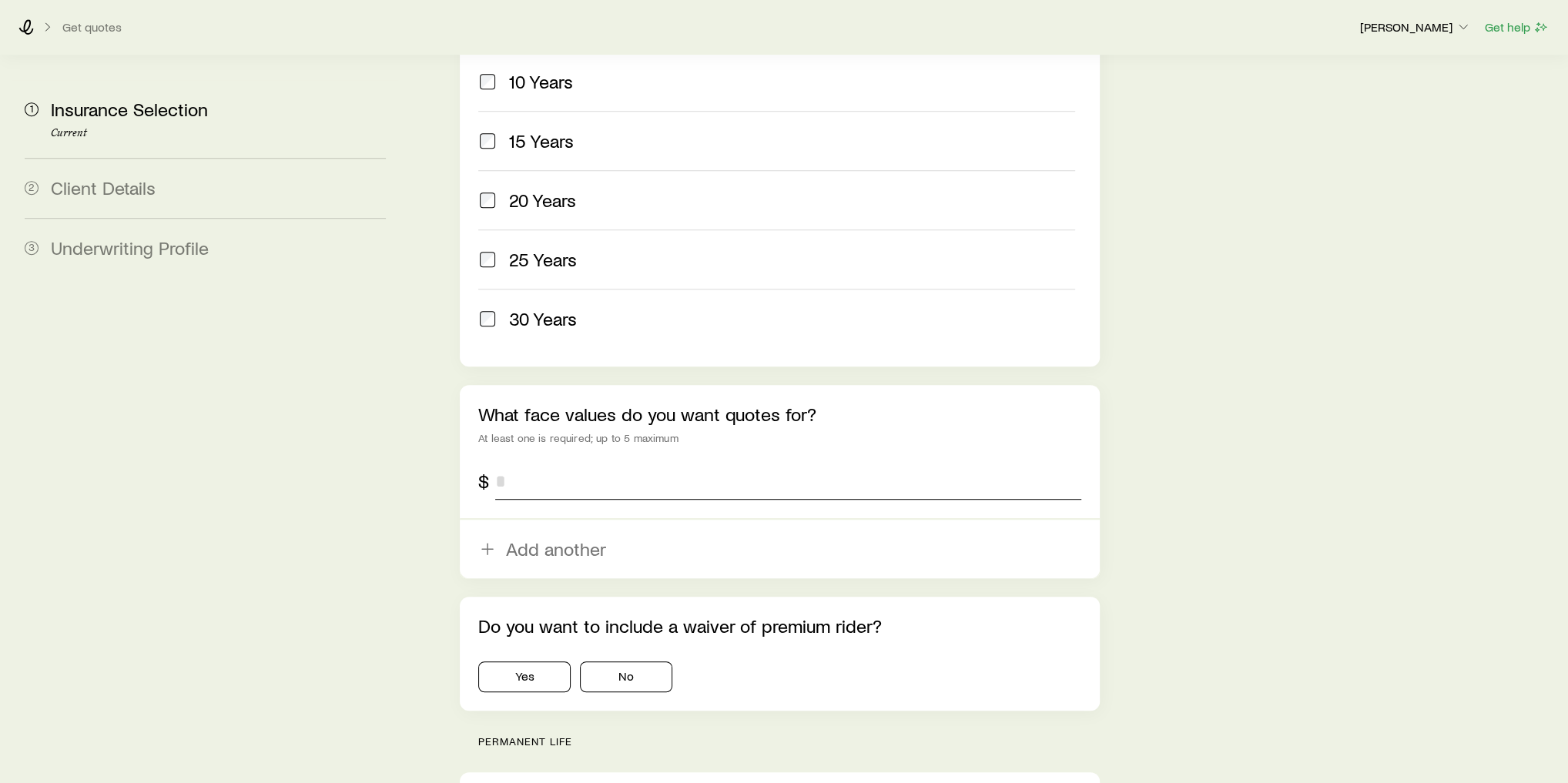
click at [599, 462] on input "tel" at bounding box center [788, 481] width 586 height 37
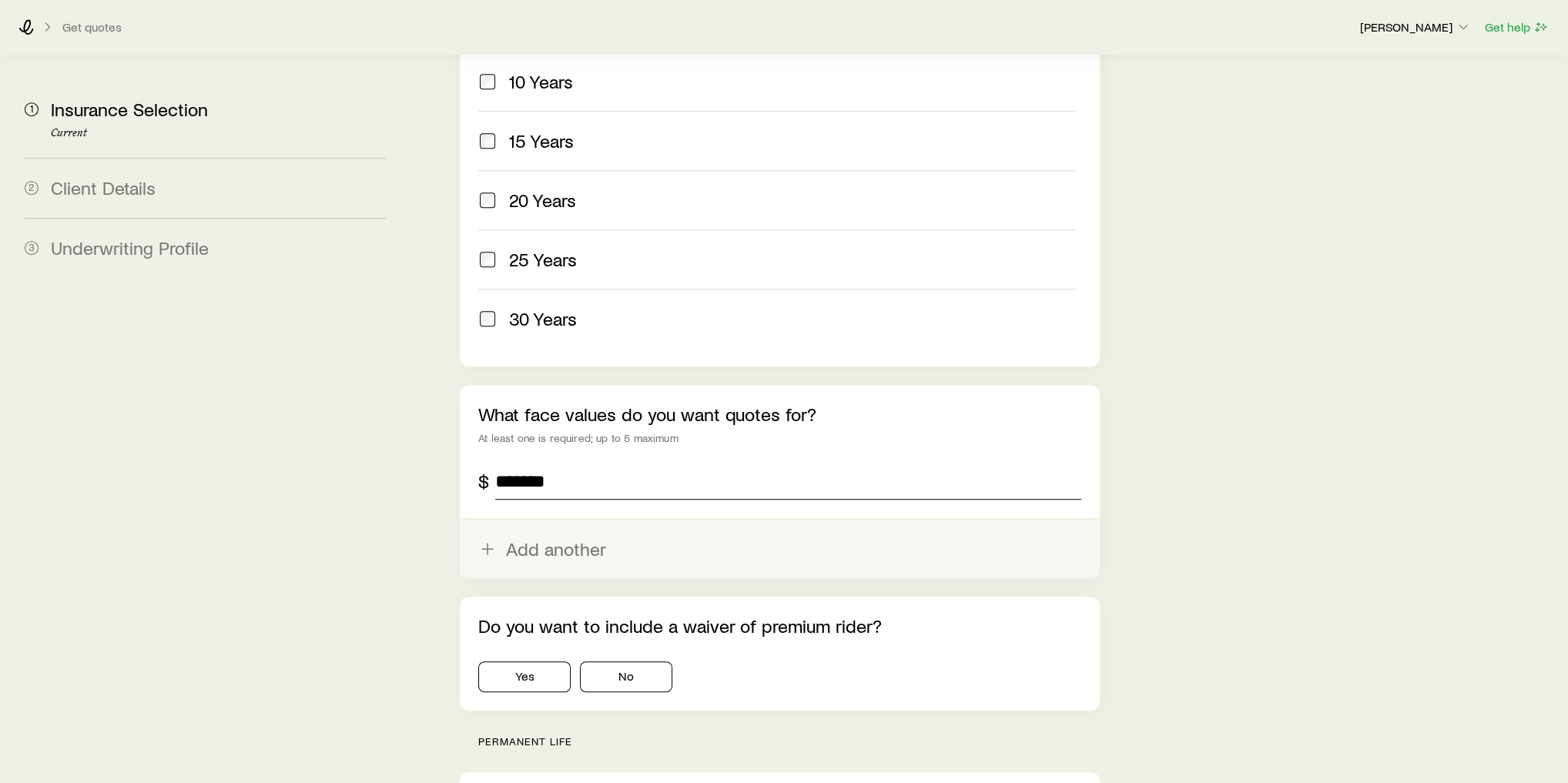
type input "*******"
click at [581, 520] on button "Add another" at bounding box center [779, 549] width 640 height 58
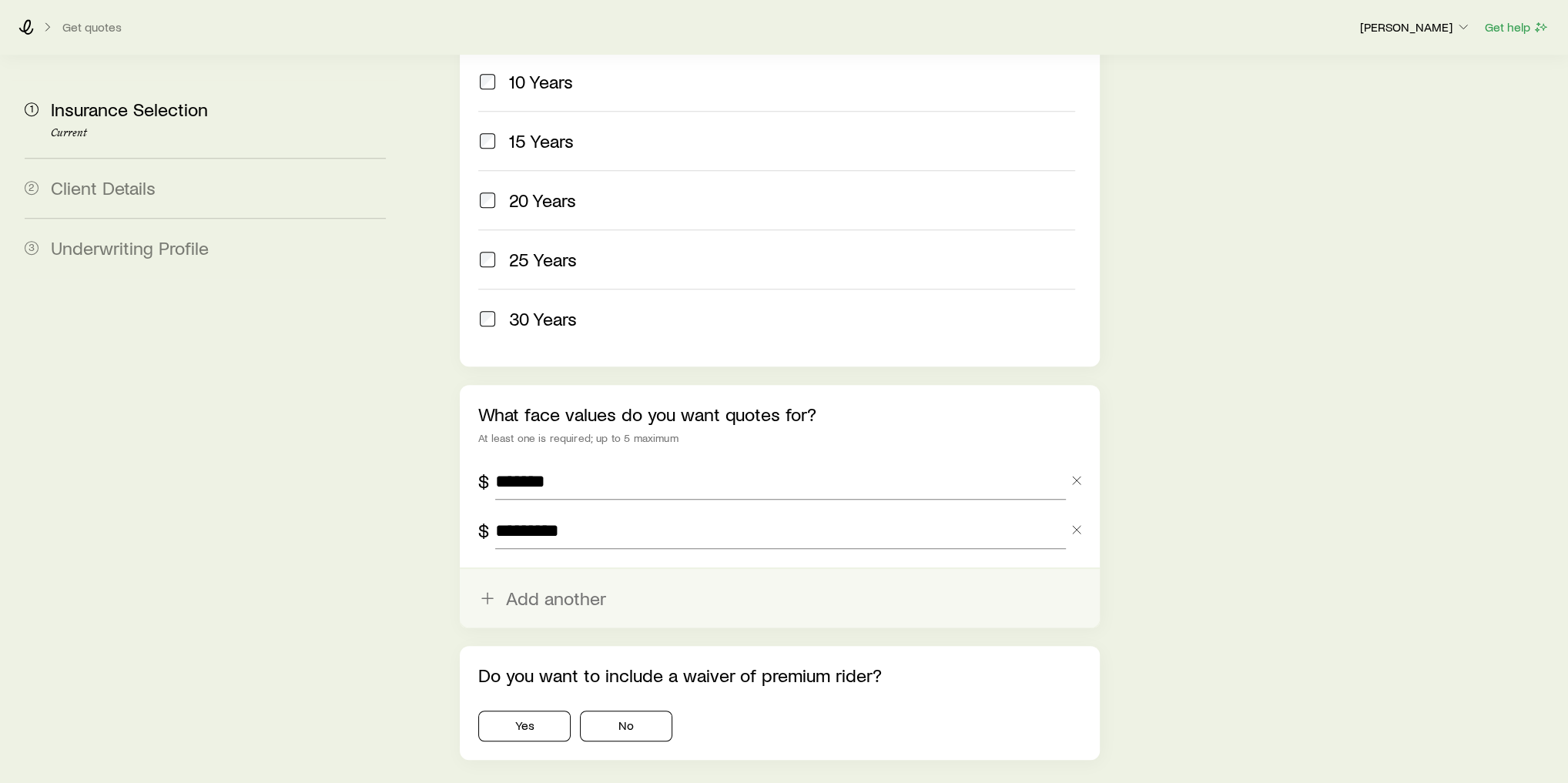
type input "*********"
click at [540, 569] on button "Add another" at bounding box center [779, 597] width 640 height 58
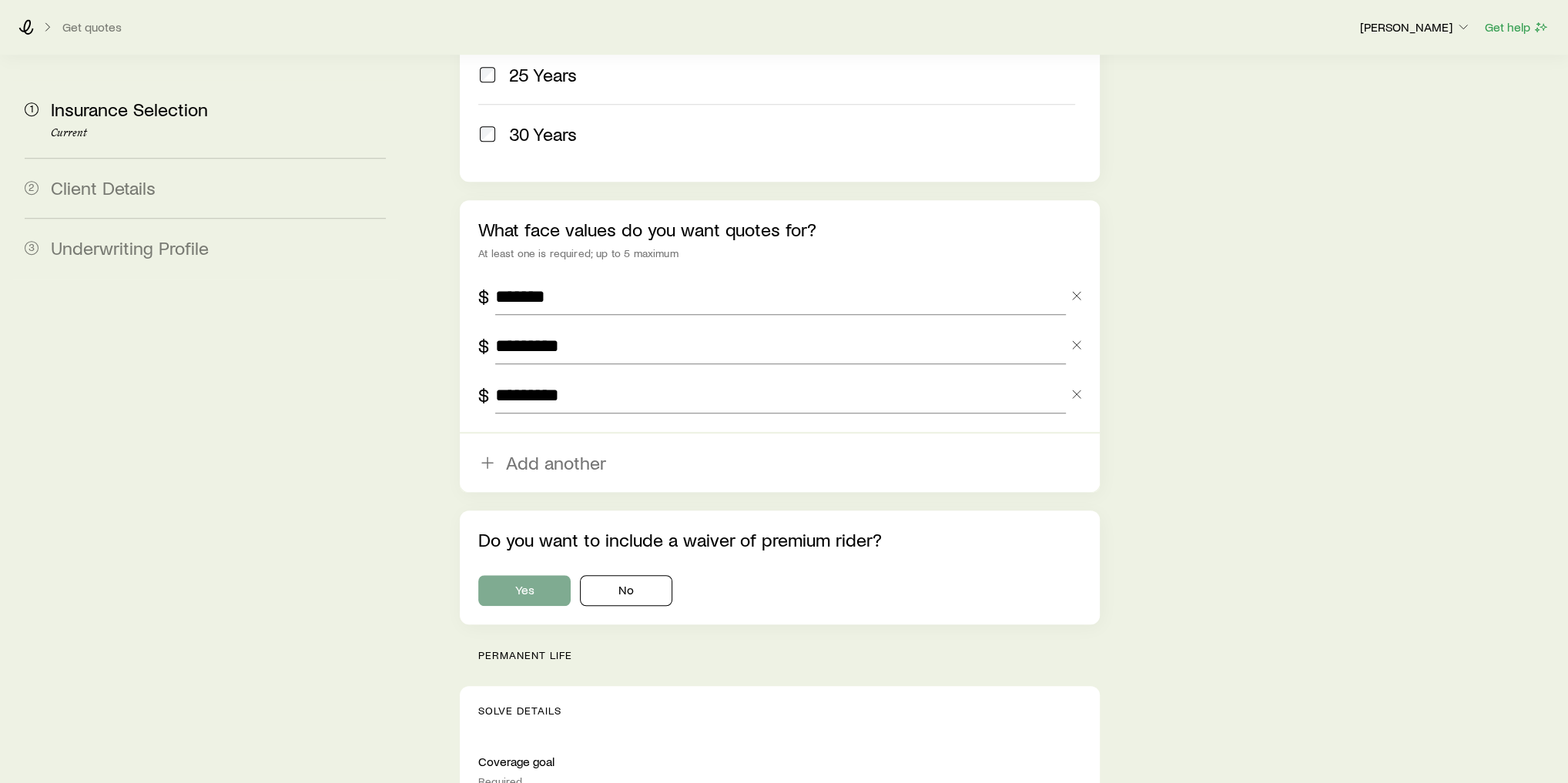
type input "*********"
click at [545, 575] on button "Yes" at bounding box center [525, 590] width 93 height 31
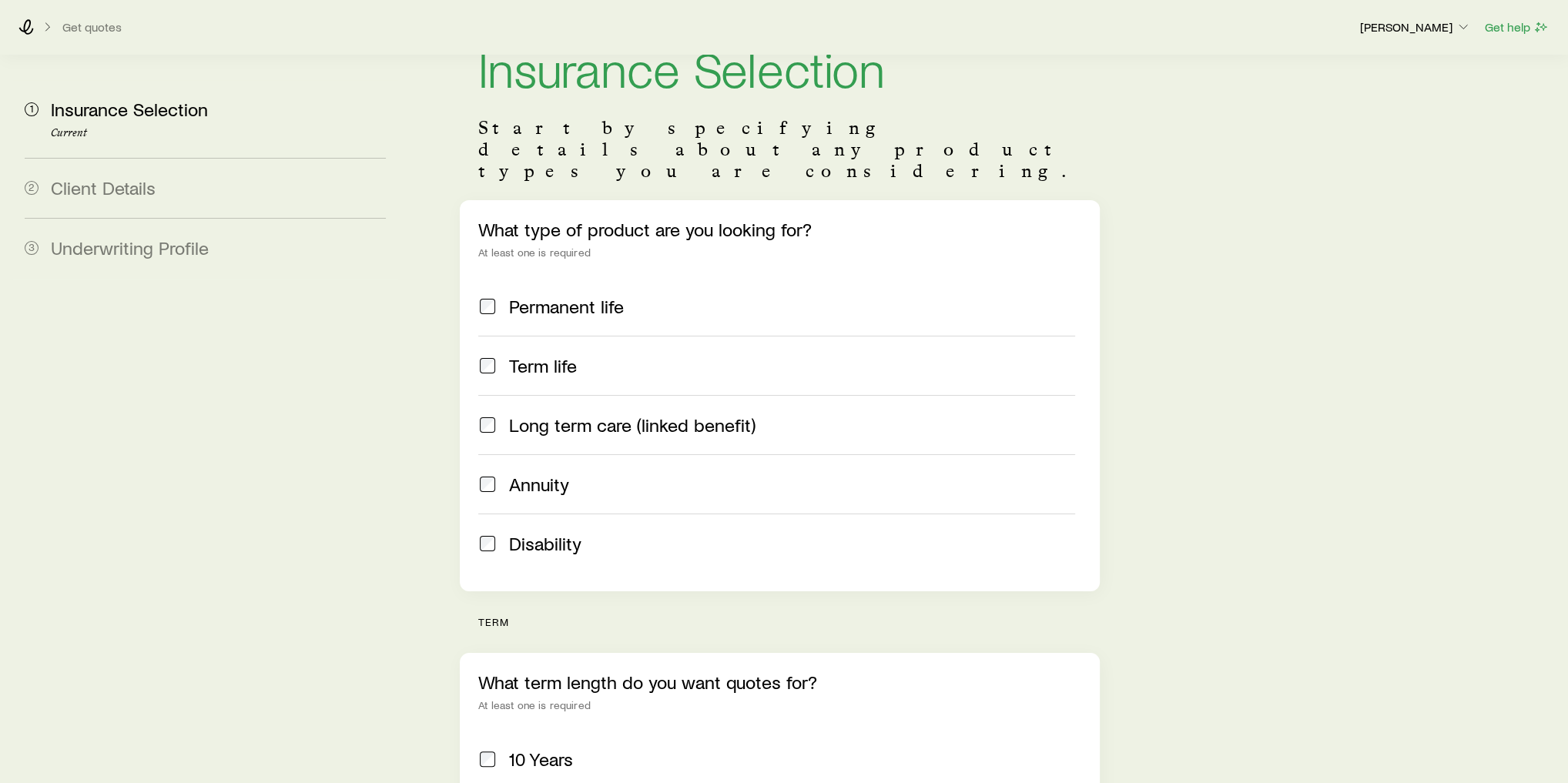
scroll to position [0, 0]
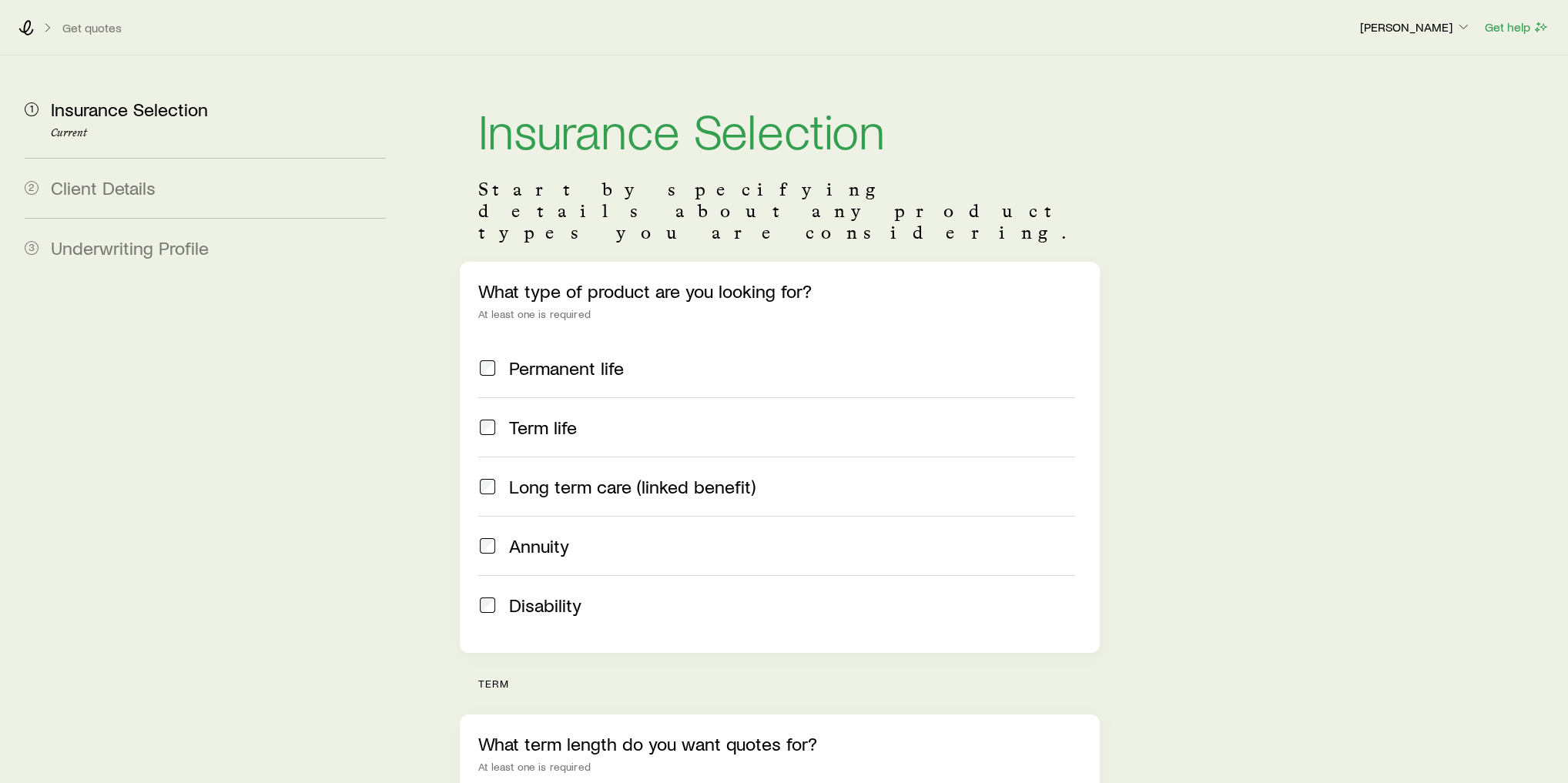
click at [526, 357] on span "Permanent life" at bounding box center [566, 368] width 115 height 22
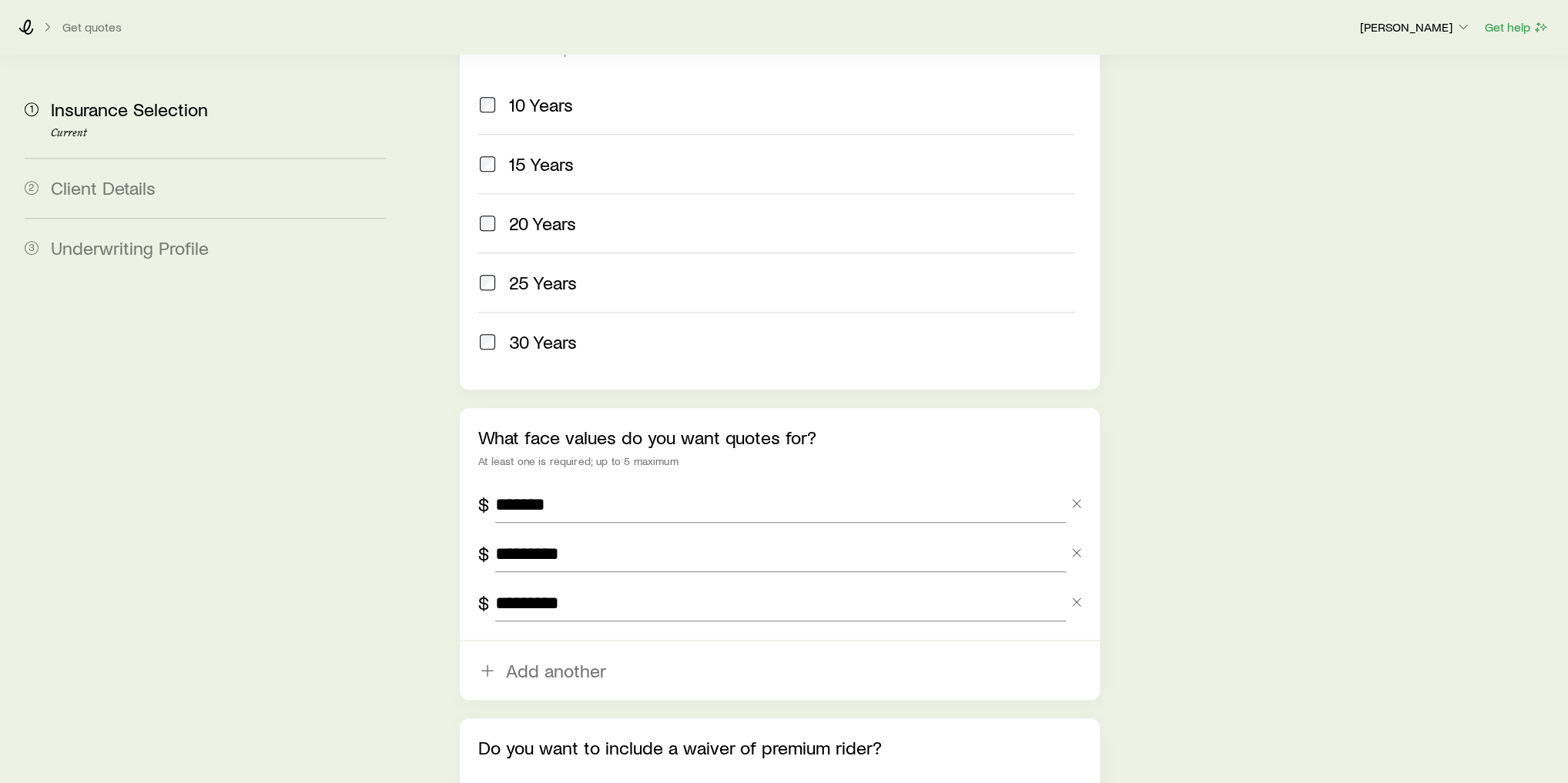
scroll to position [860, 0]
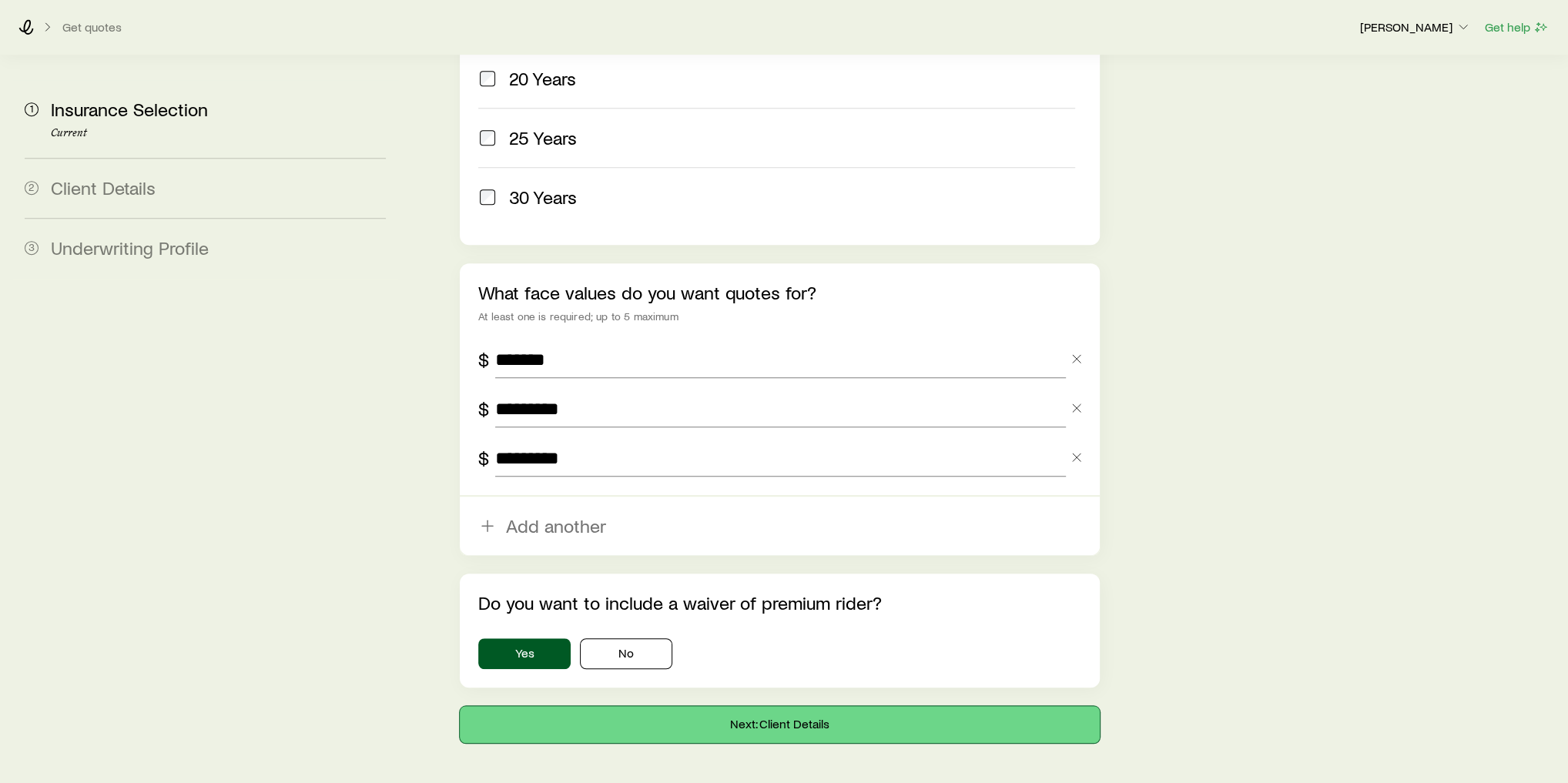
click at [738, 706] on button "Next: Client Details" at bounding box center [779, 724] width 640 height 37
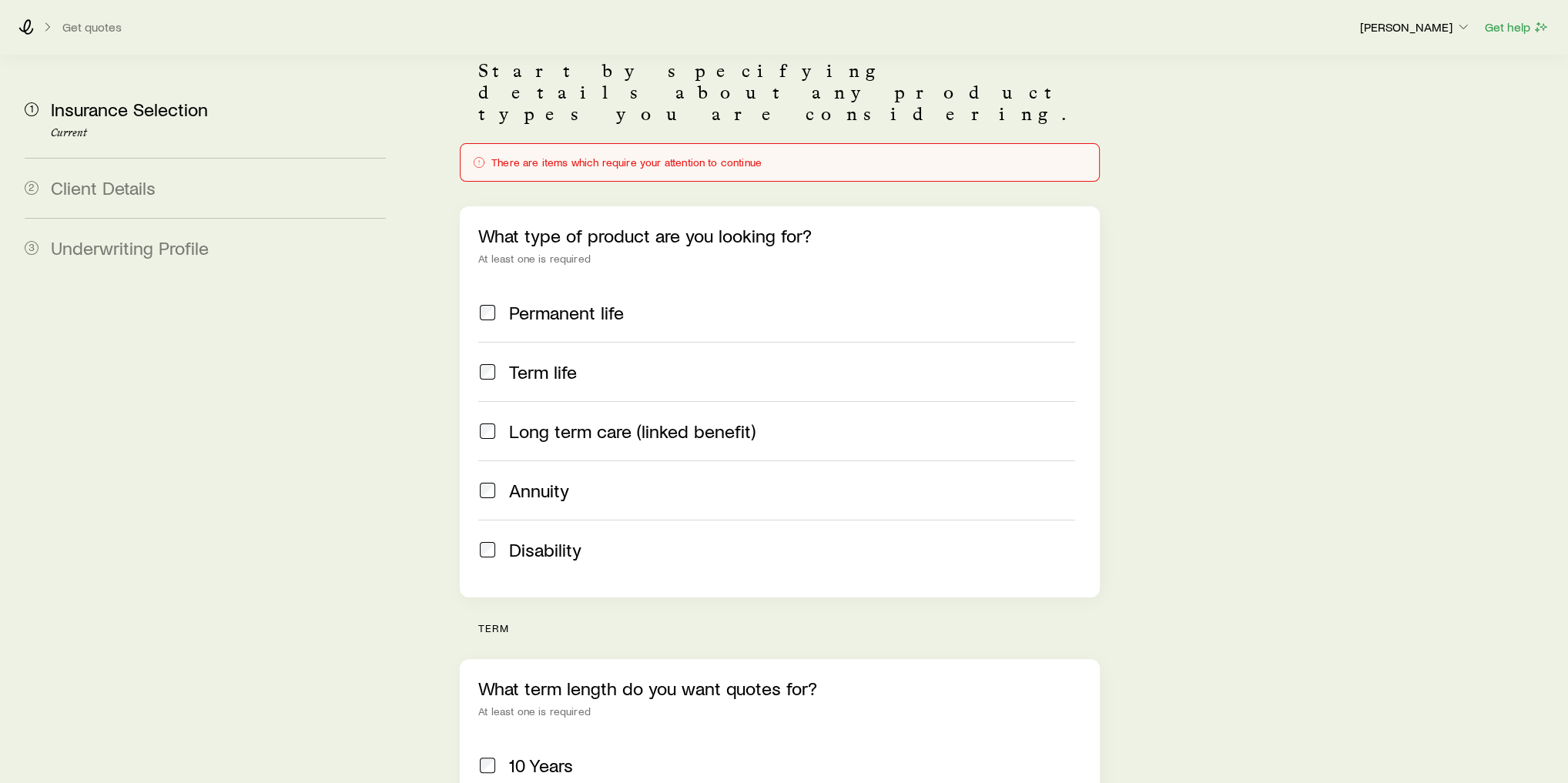
scroll to position [123, 0]
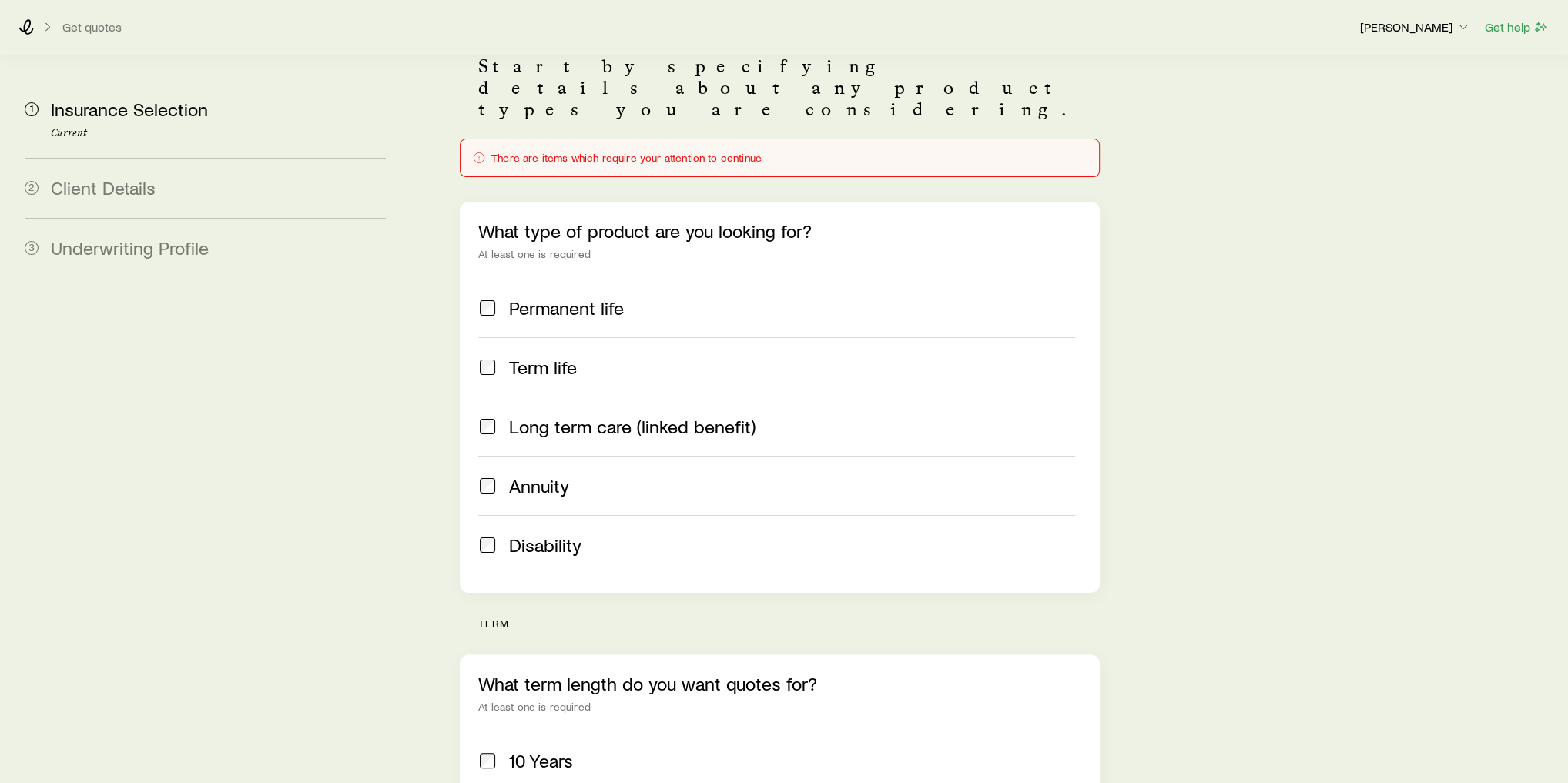
click at [528, 297] on span "Permanent life" at bounding box center [566, 308] width 115 height 22
click at [527, 356] on span "Term life" at bounding box center [542, 367] width 68 height 22
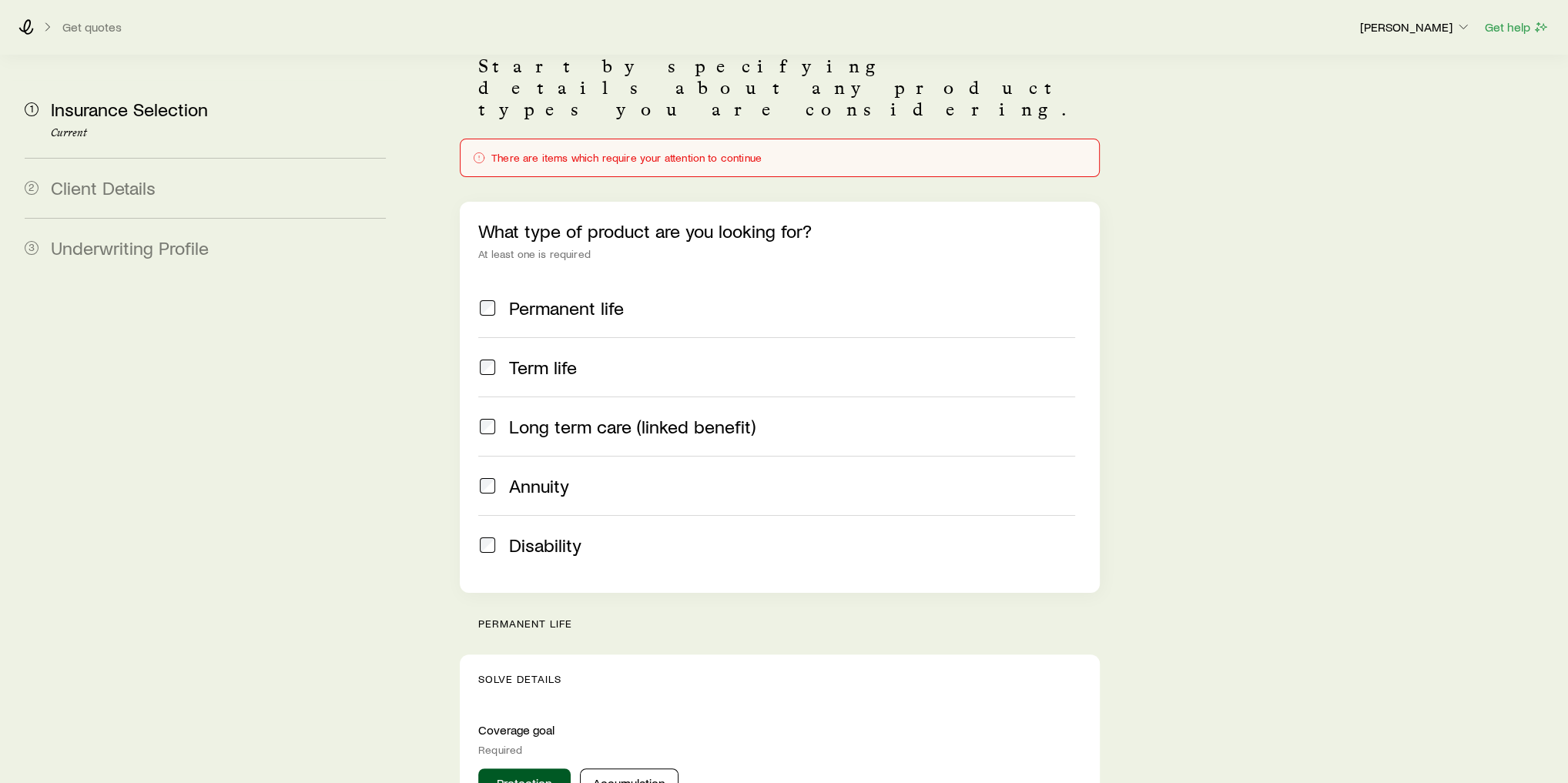
scroll to position [54, 0]
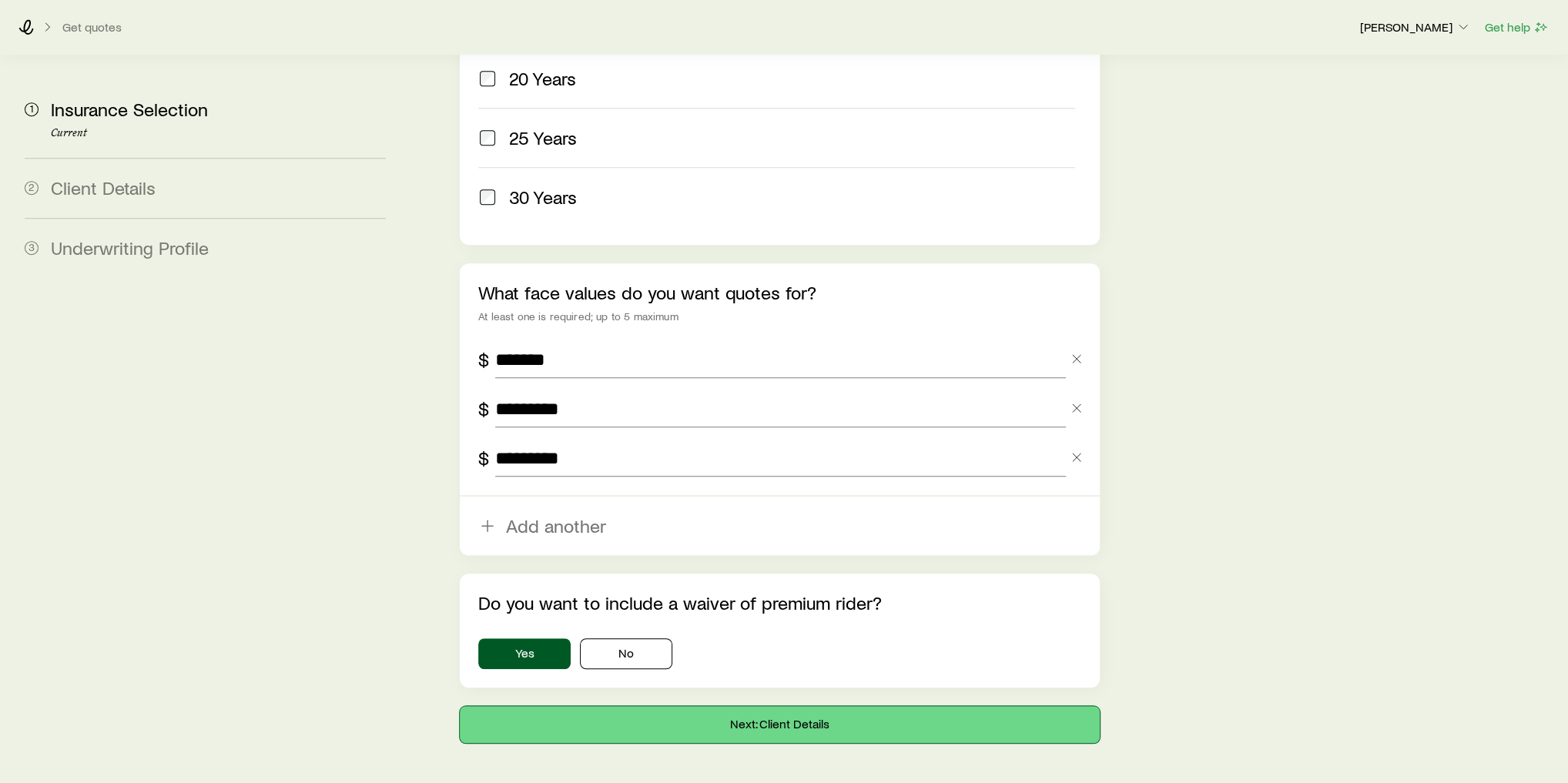
click at [729, 706] on button "Next: Client Details" at bounding box center [779, 724] width 640 height 37
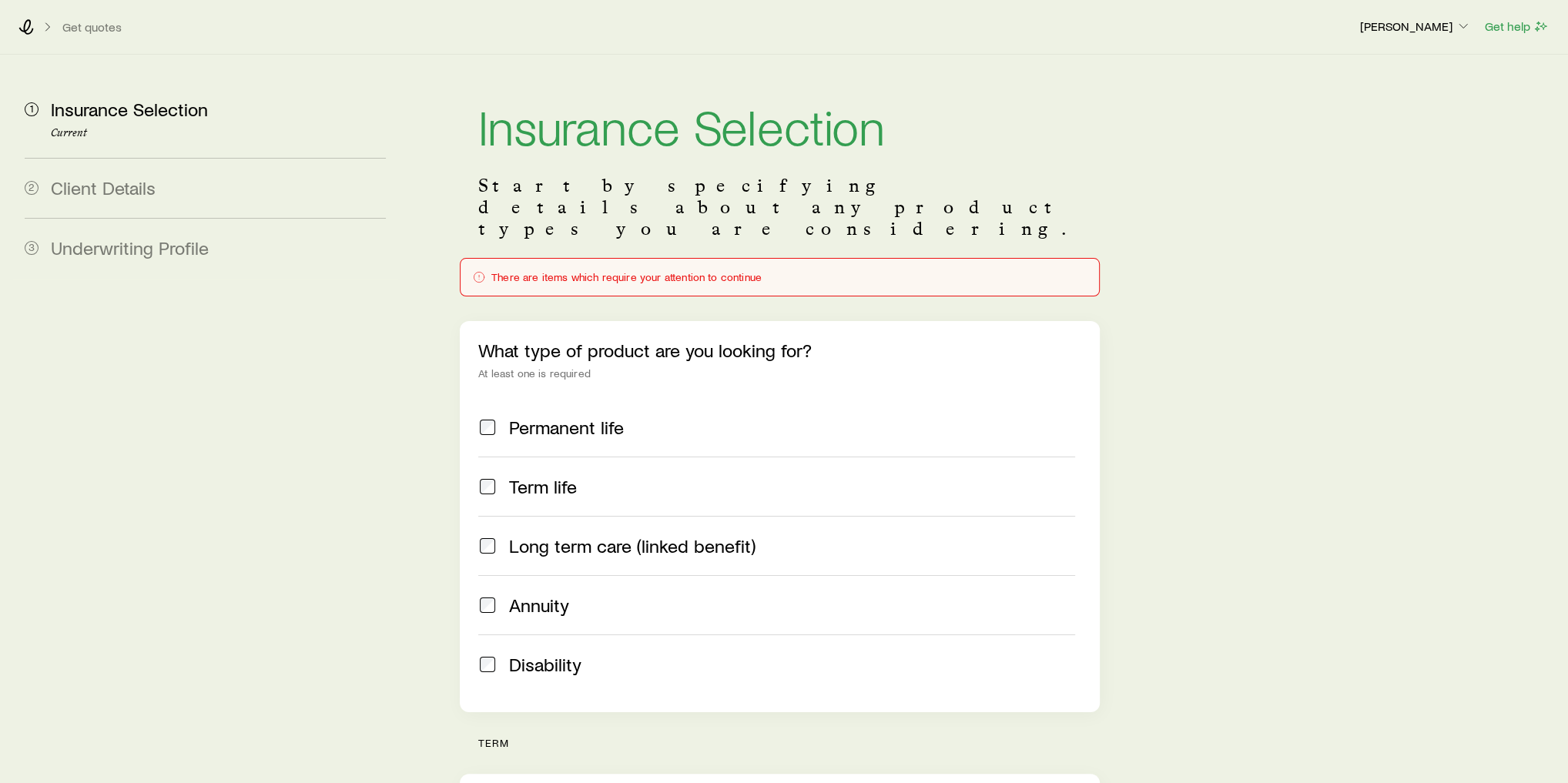
scroll to position [0, 0]
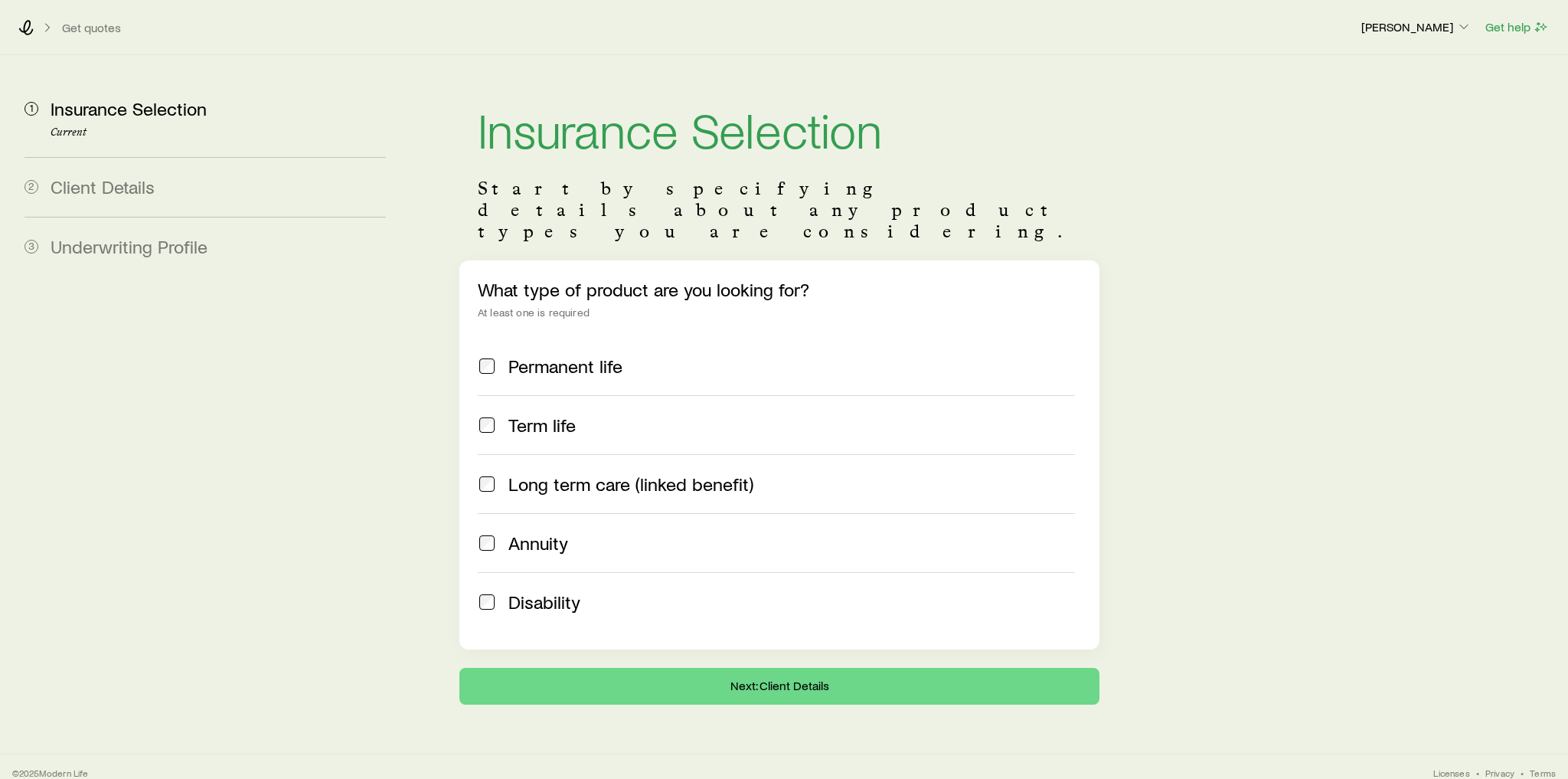
click at [551, 414] on span "Term life" at bounding box center [542, 424] width 67 height 21
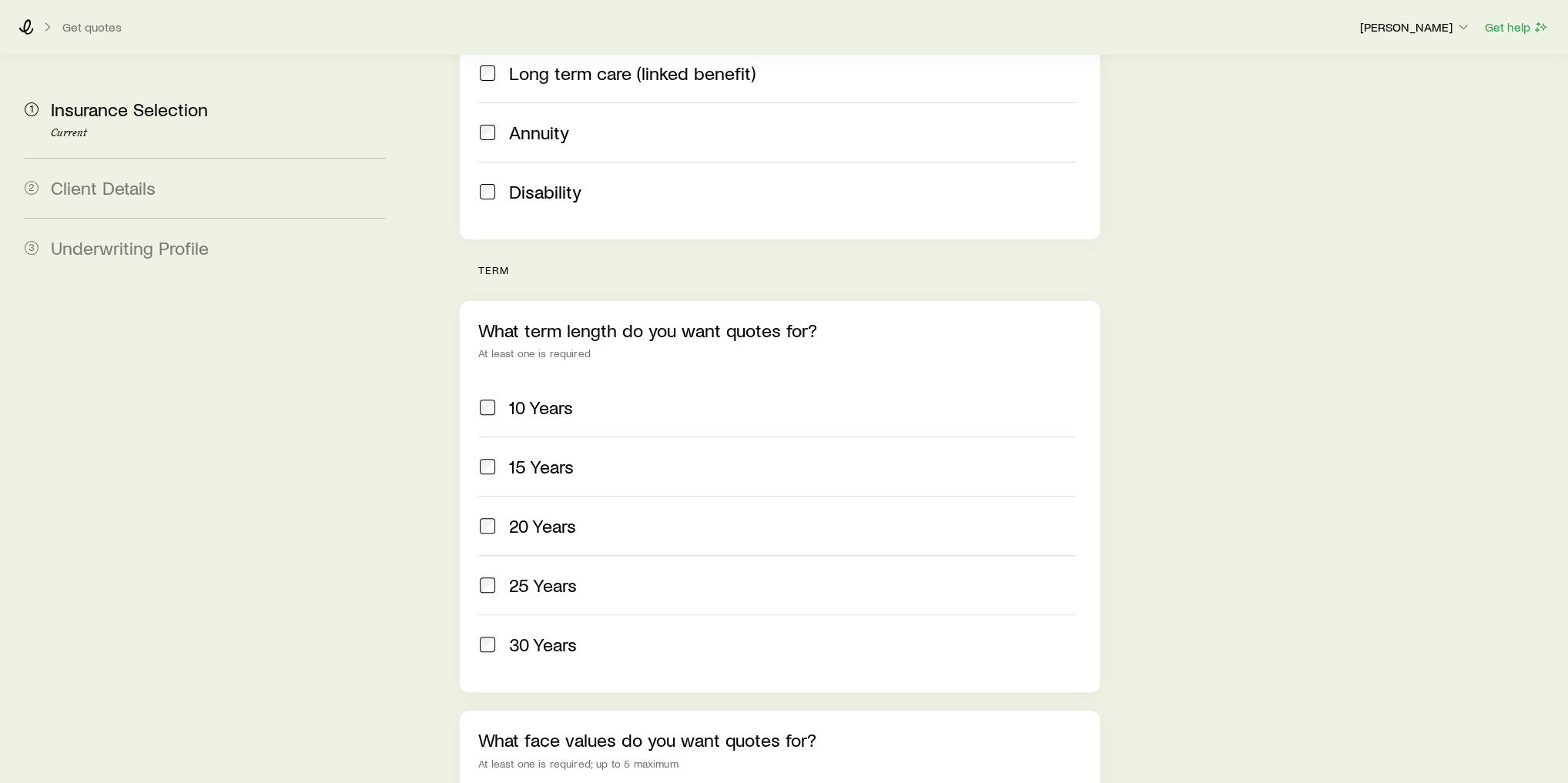
scroll to position [431, 0]
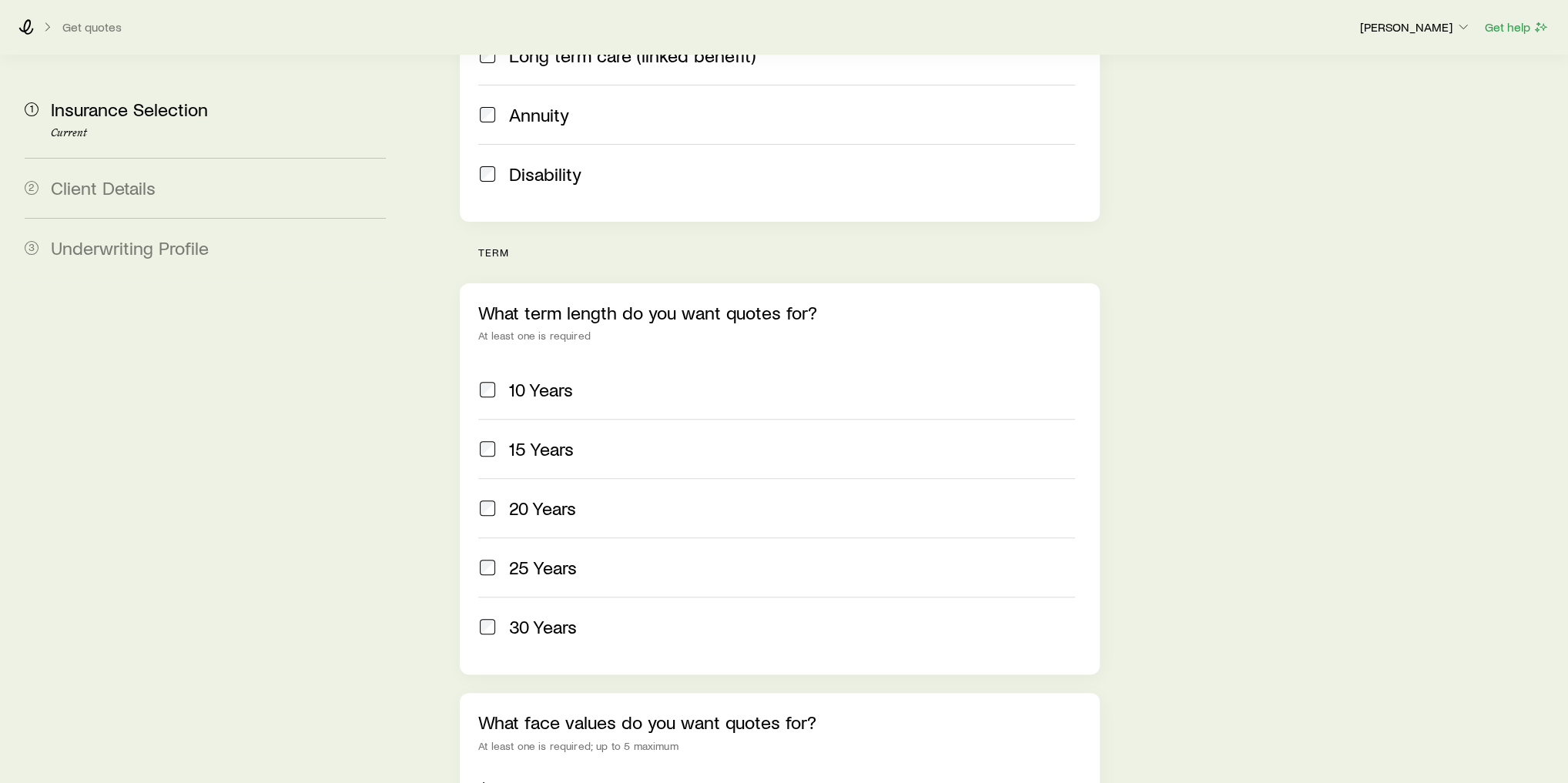
click at [557, 498] on span "20 Years" at bounding box center [542, 508] width 67 height 22
click at [572, 557] on span "25 Years" at bounding box center [542, 567] width 68 height 22
click at [571, 616] on span "30 Years" at bounding box center [542, 626] width 68 height 22
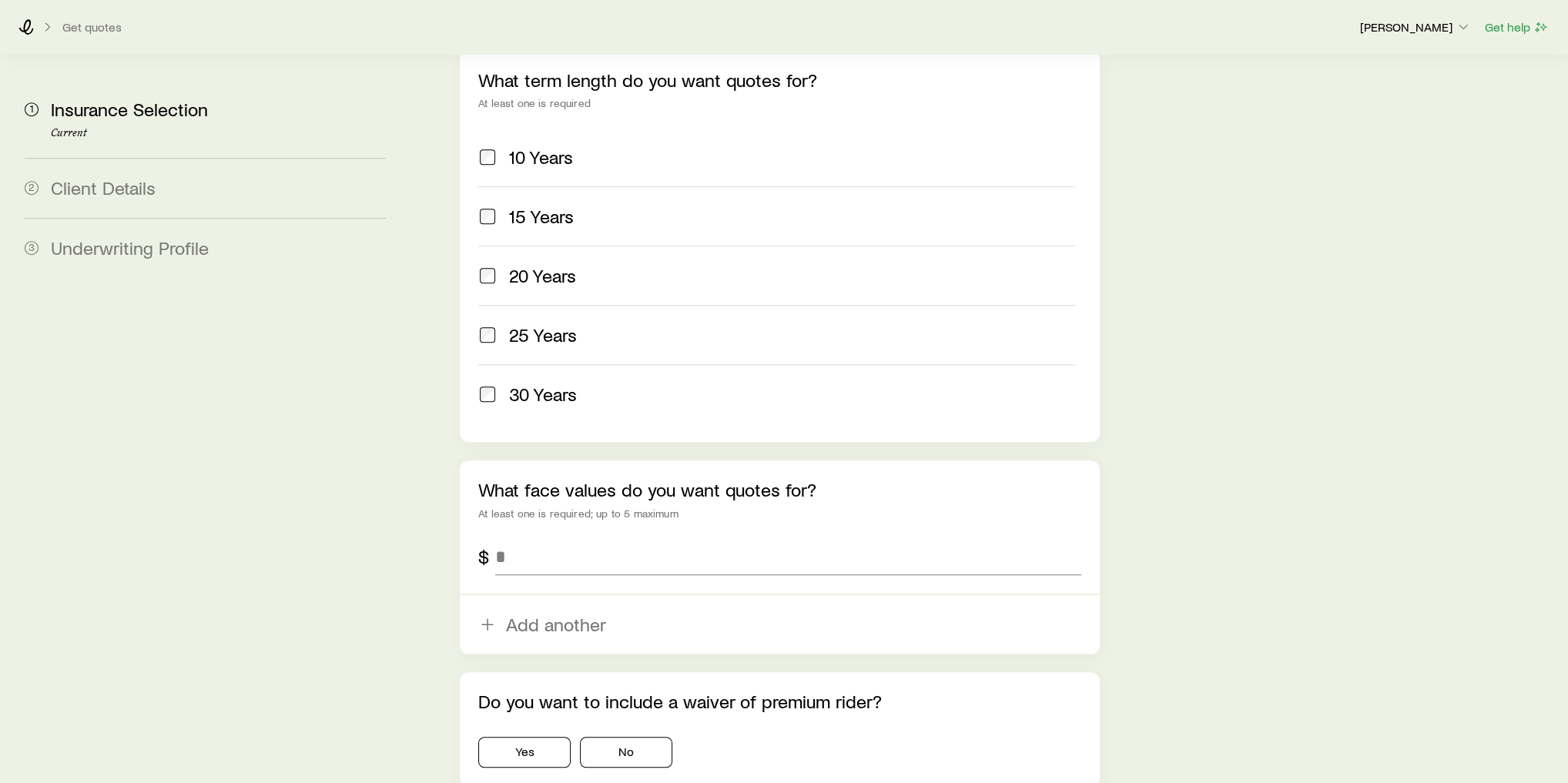
scroll to position [739, 0]
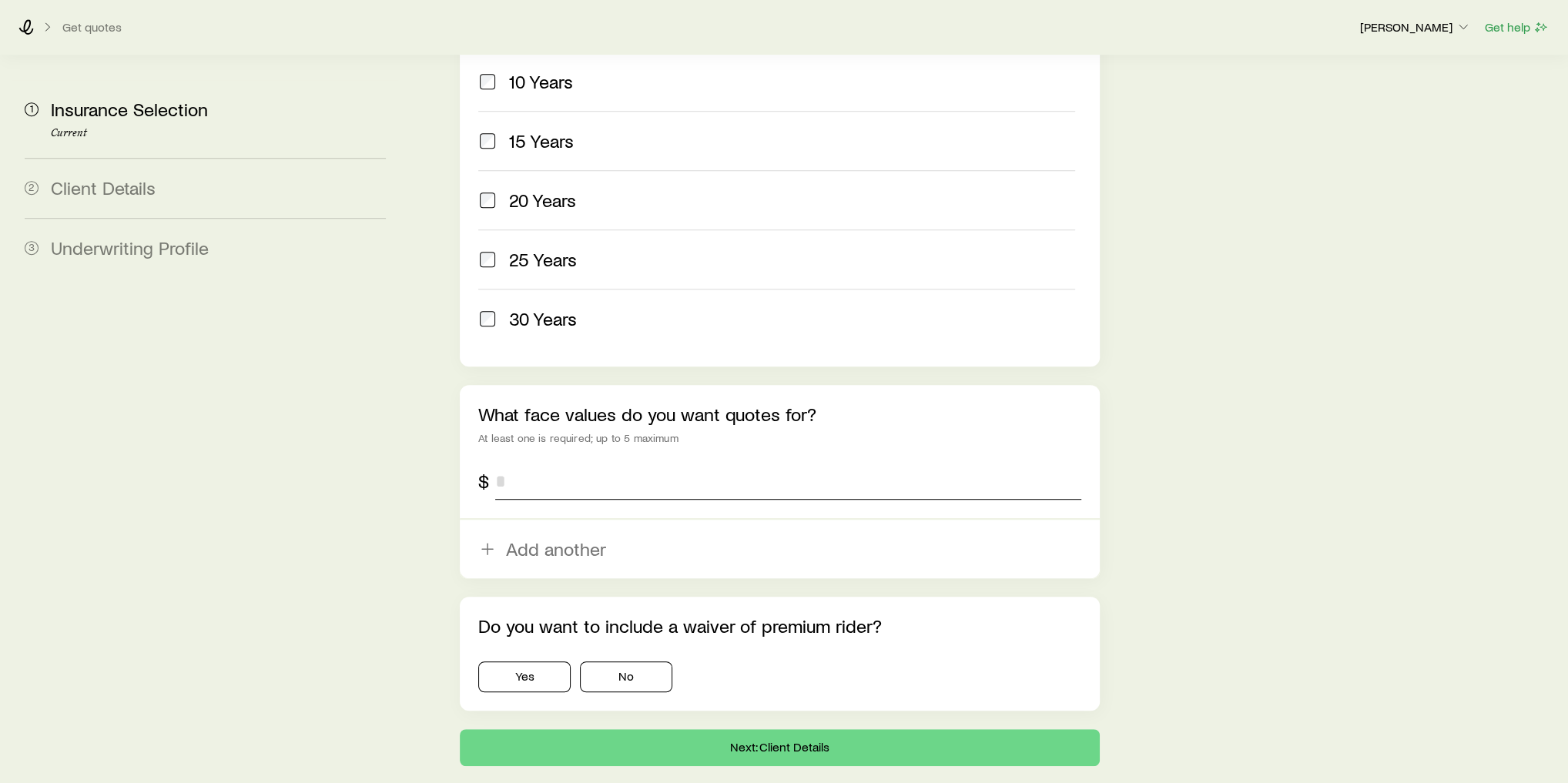
click at [561, 462] on input "tel" at bounding box center [788, 481] width 586 height 37
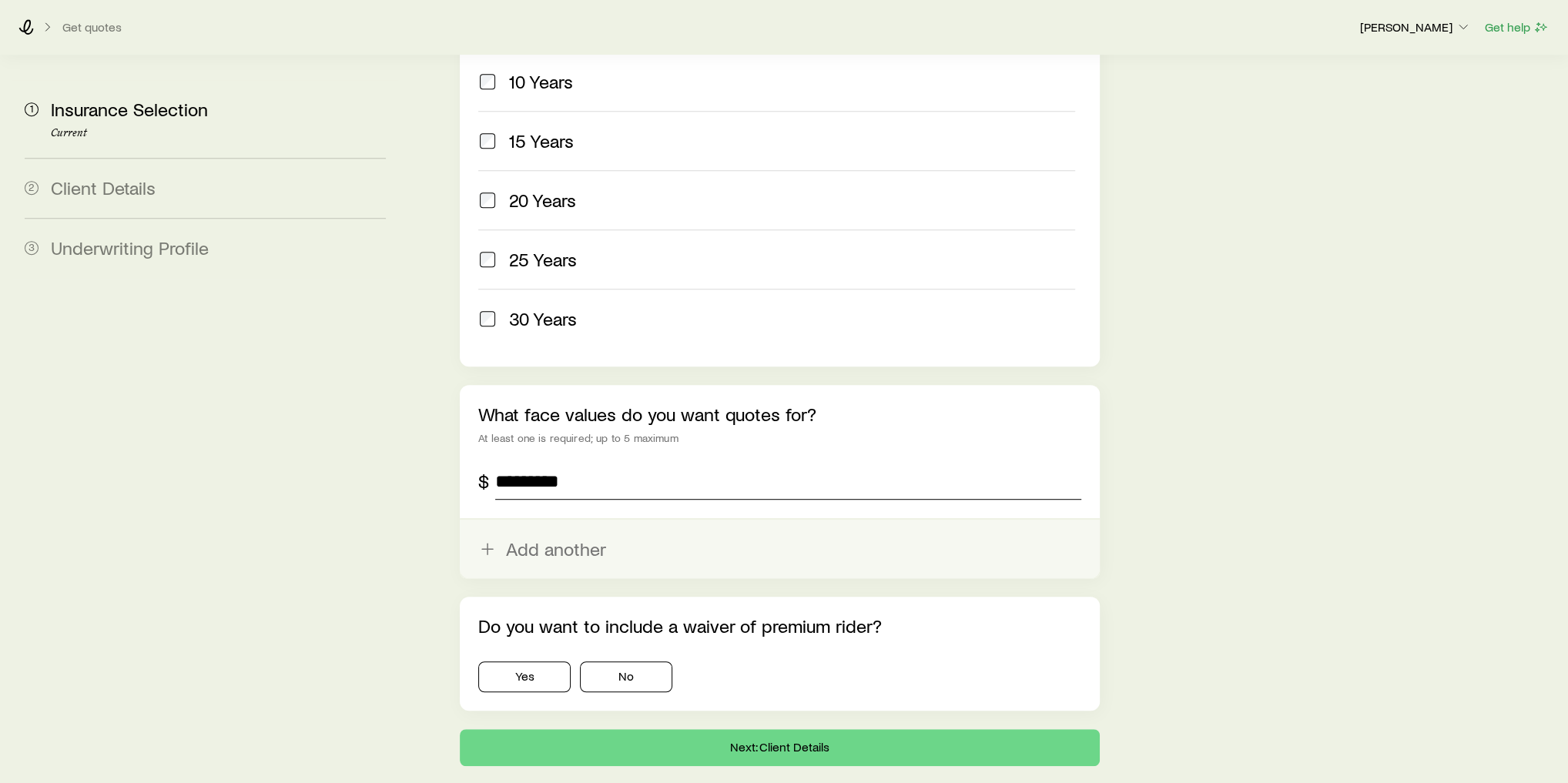
type input "*********"
click at [565, 520] on button "Add another" at bounding box center [779, 549] width 640 height 58
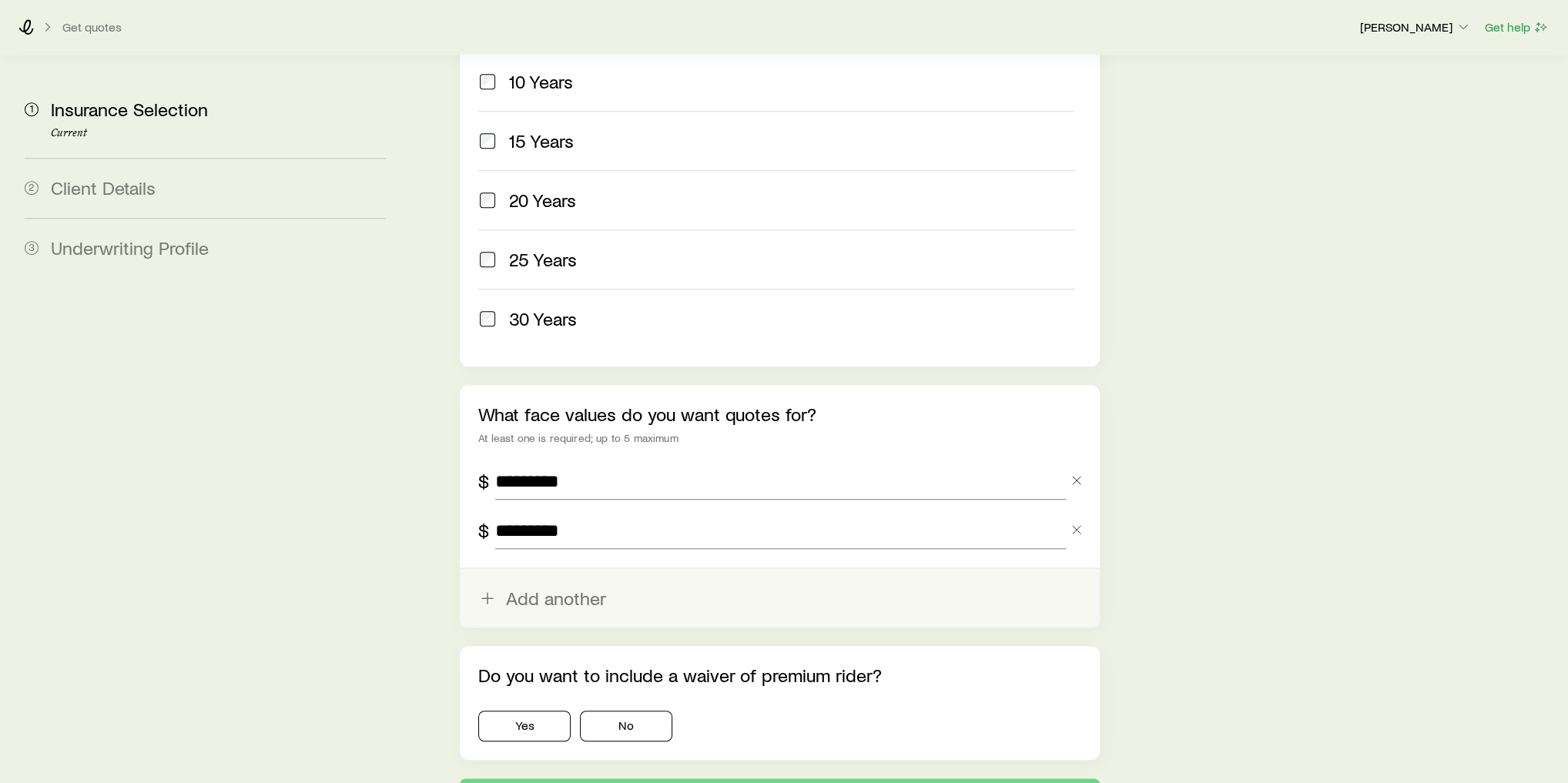
type input "*********"
click at [553, 569] on button "Add another" at bounding box center [779, 597] width 640 height 58
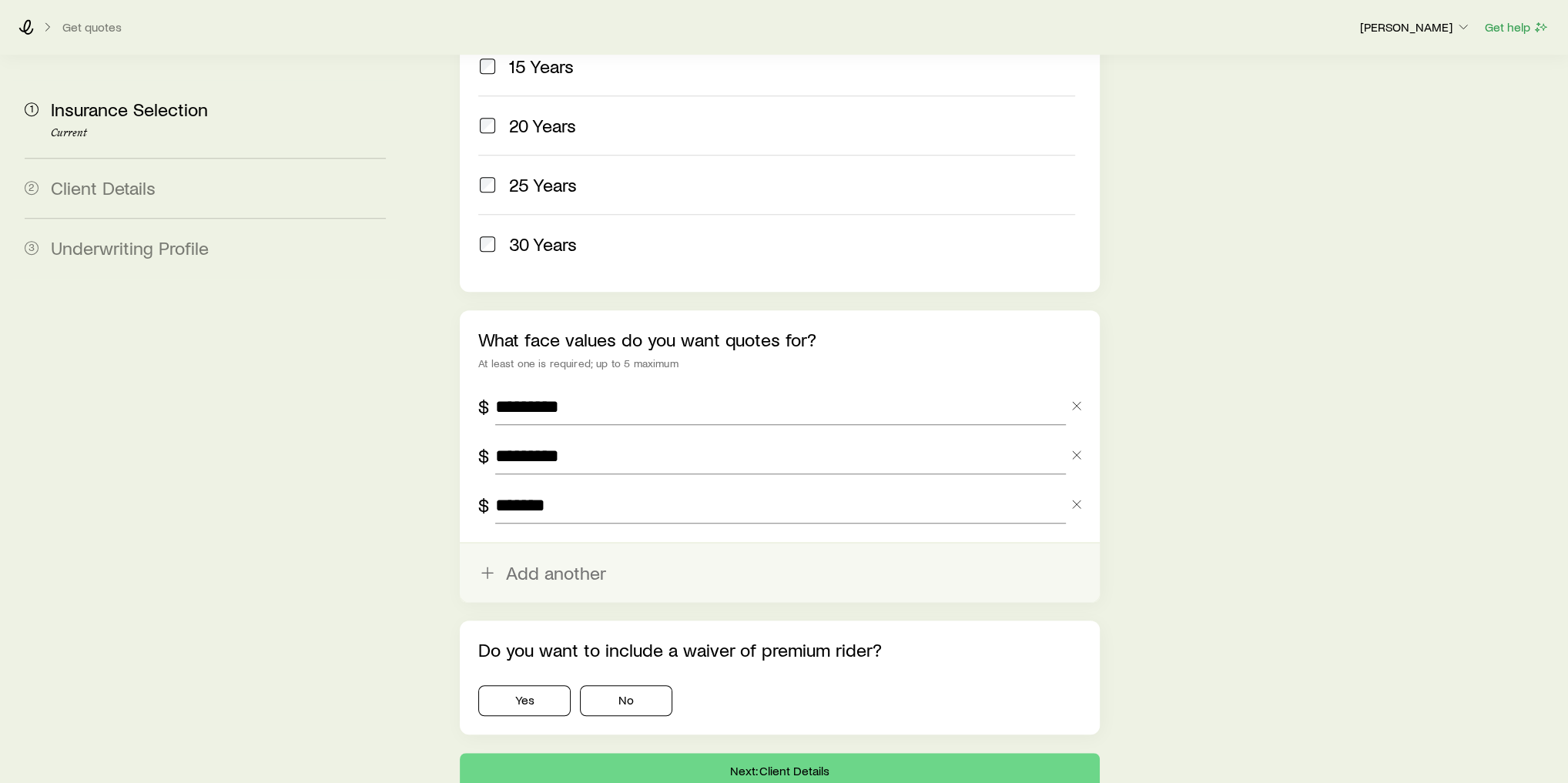
scroll to position [860, 0]
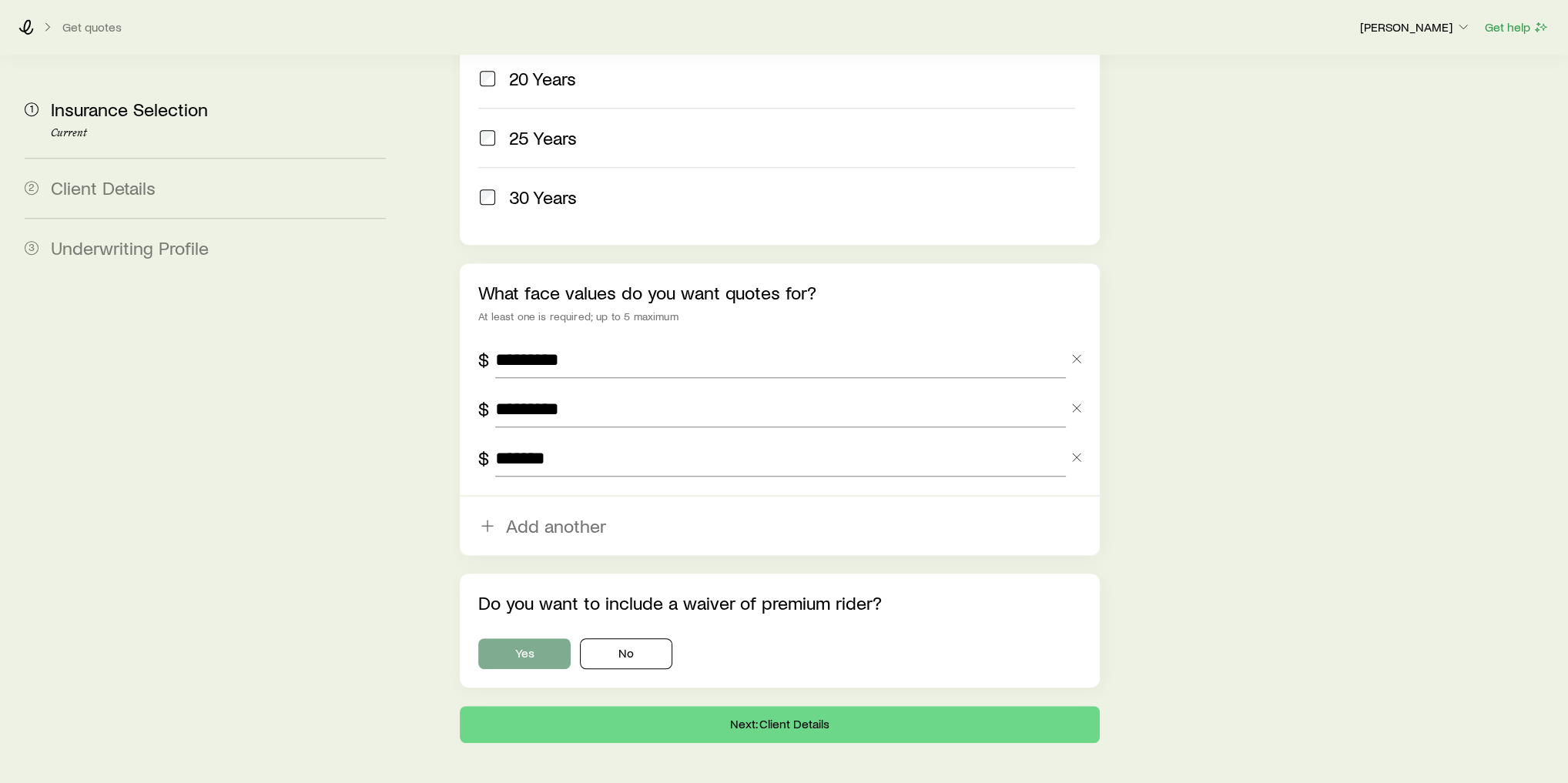
type input "*******"
click at [545, 638] on button "Yes" at bounding box center [525, 653] width 93 height 31
click at [814, 706] on button "Next: Client Details" at bounding box center [779, 724] width 640 height 37
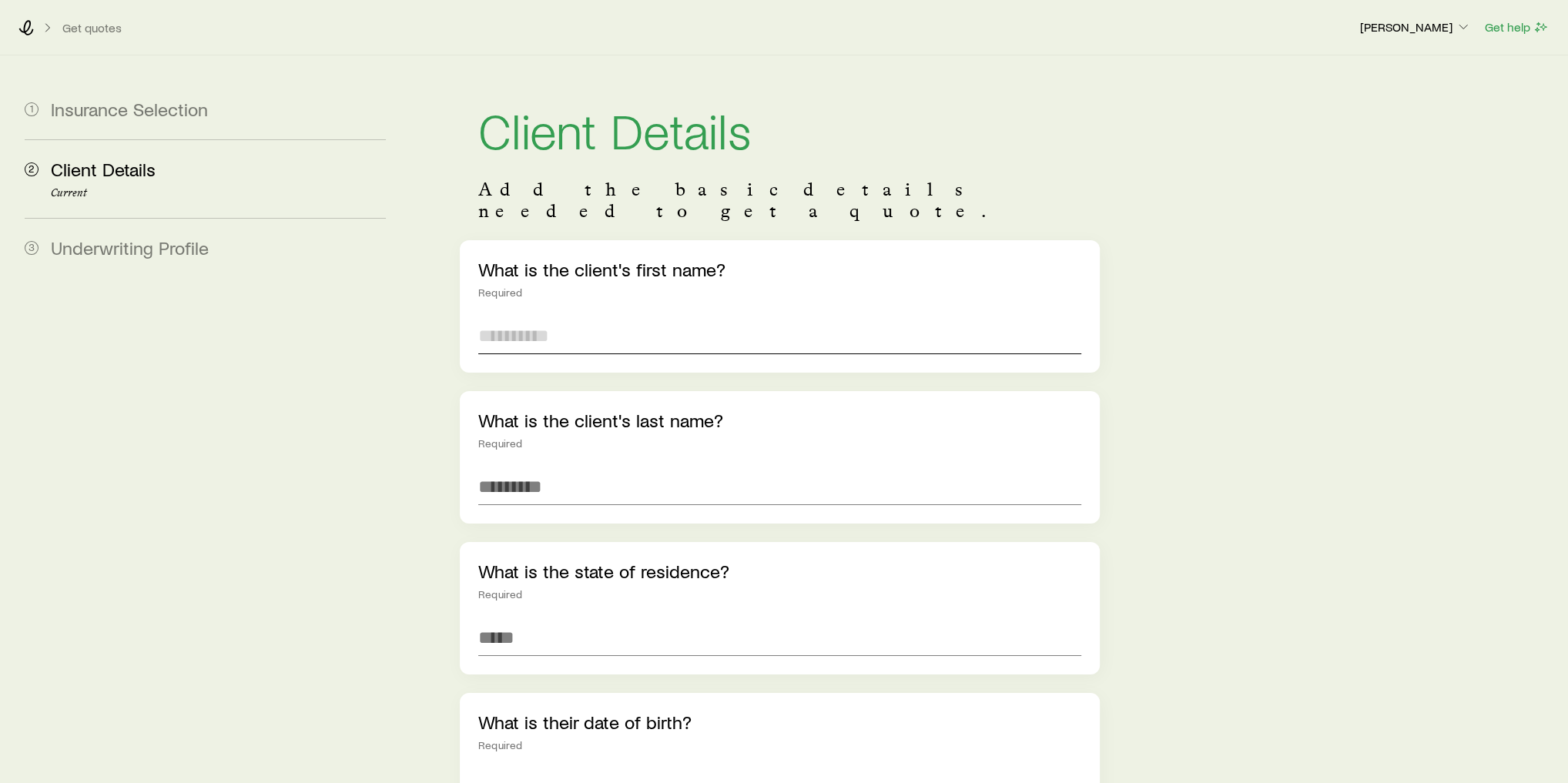
click at [590, 317] on input "text" at bounding box center [780, 336] width 603 height 37
type input "******"
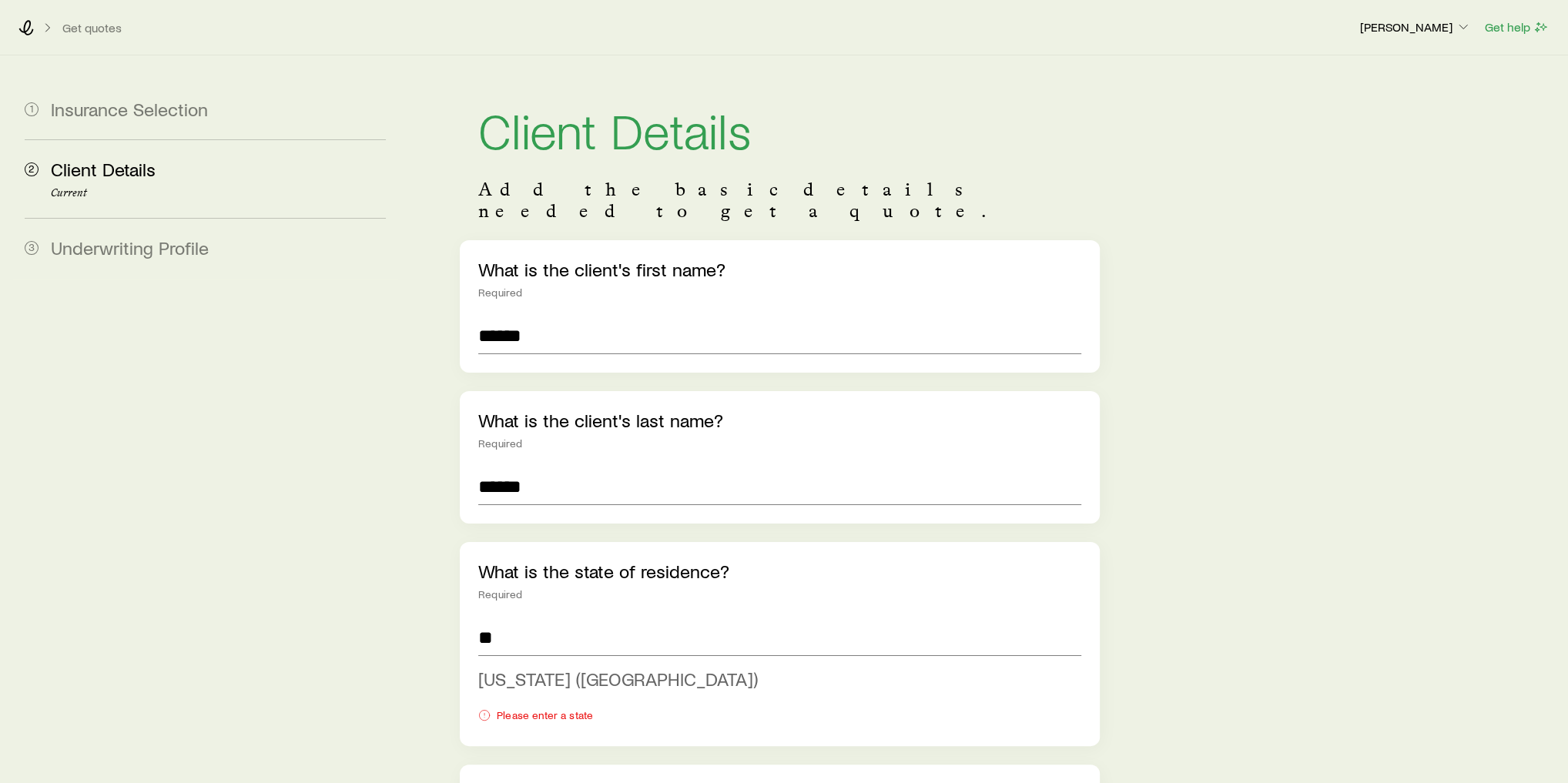
click at [545, 667] on span "[US_STATE] ([GEOGRAPHIC_DATA])" at bounding box center [618, 679] width 279 height 22
type input "**********"
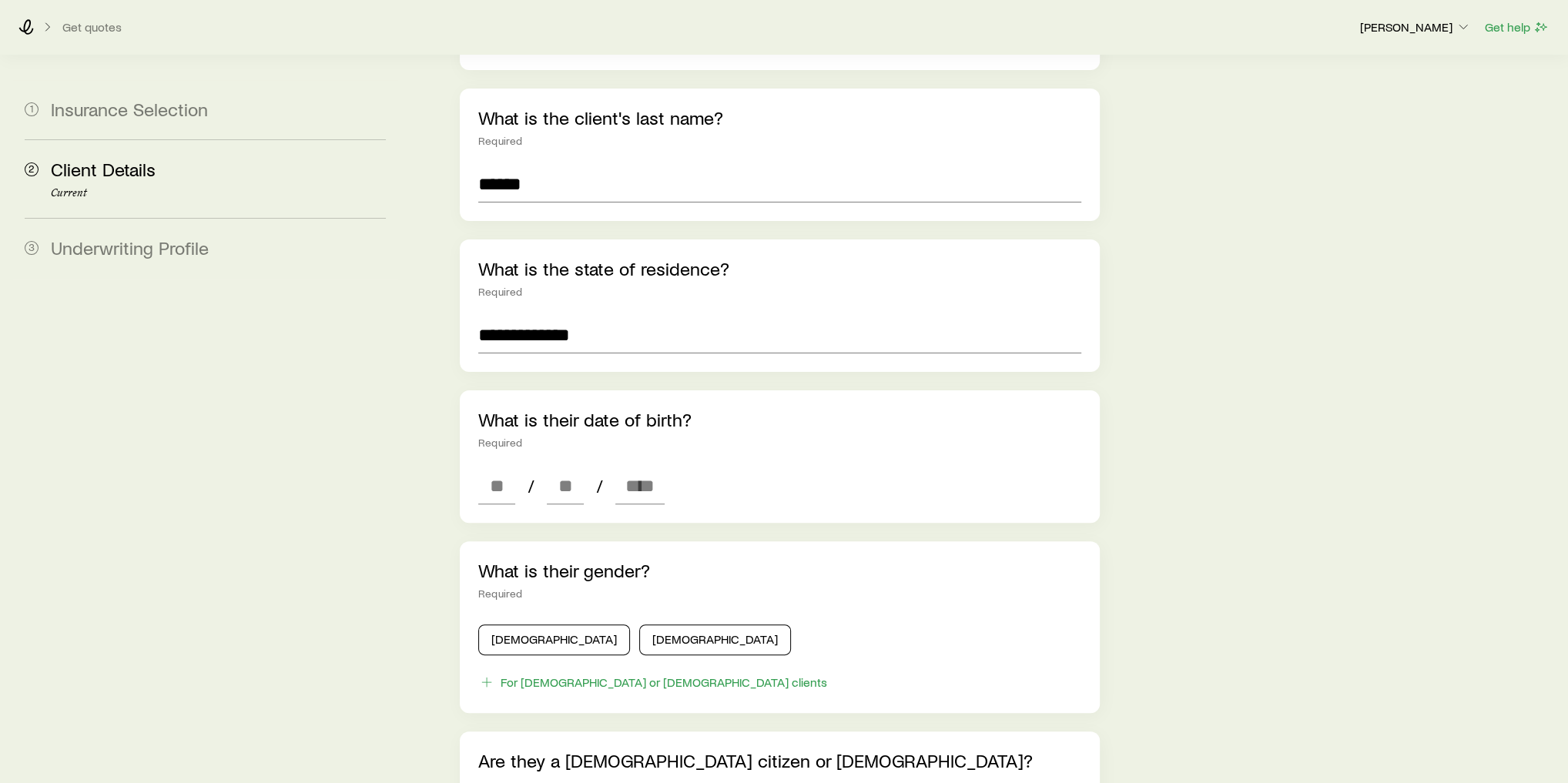
scroll to position [308, 0]
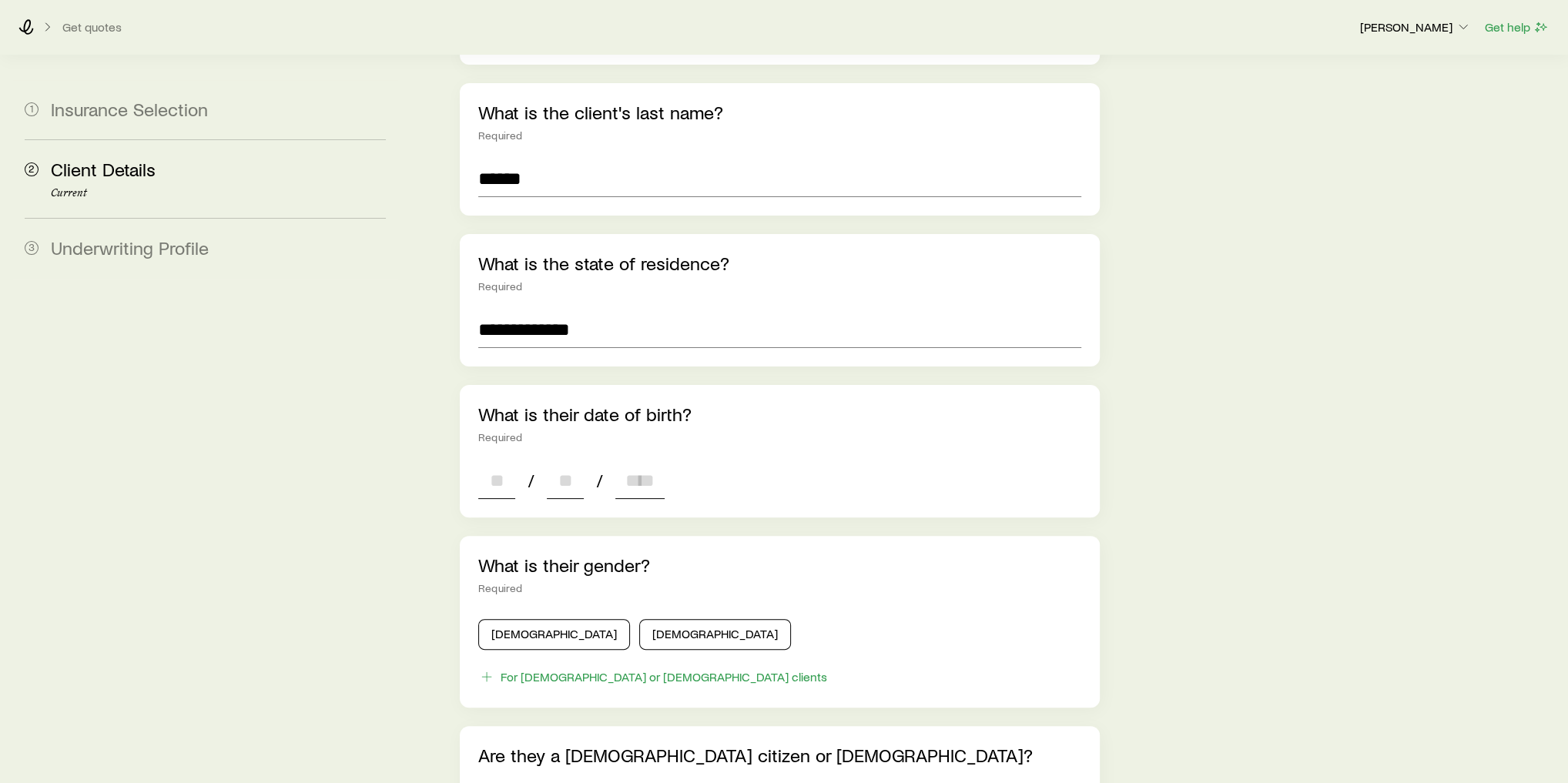
click at [502, 469] on input at bounding box center [497, 480] width 37 height 37
type input "**"
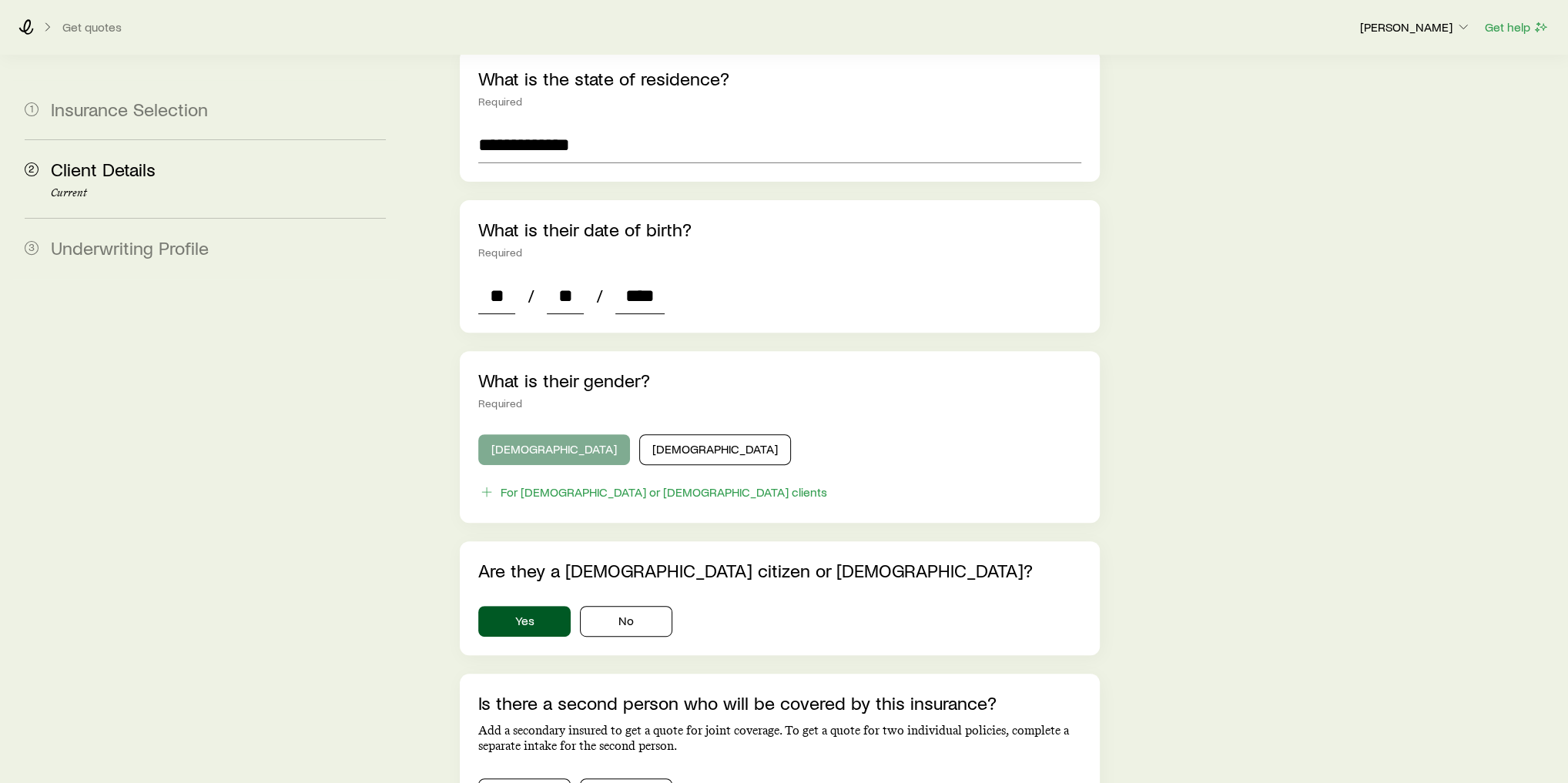
type input "****"
click at [518, 436] on button "[DEMOGRAPHIC_DATA]" at bounding box center [554, 449] width 152 height 31
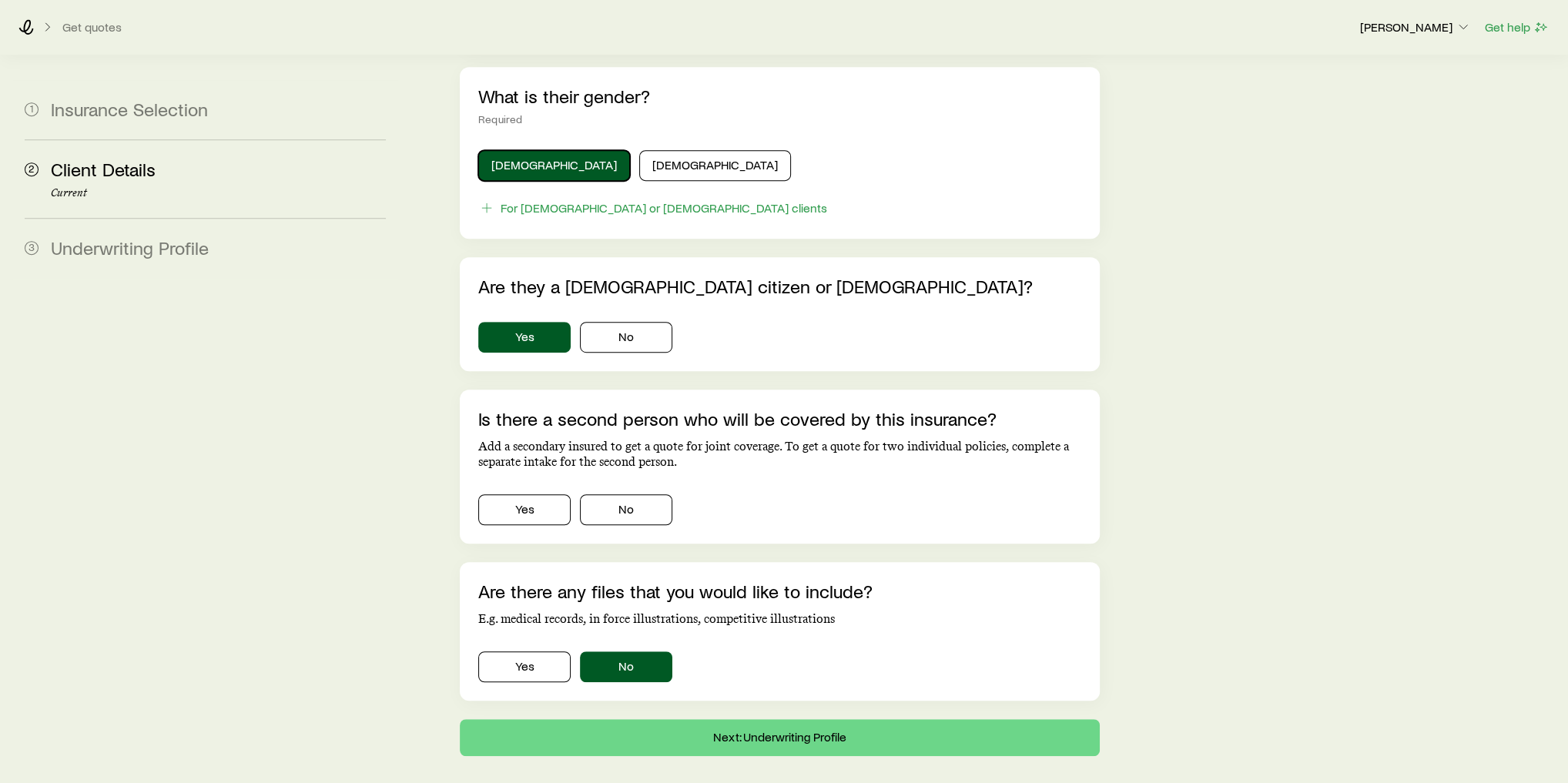
scroll to position [814, 0]
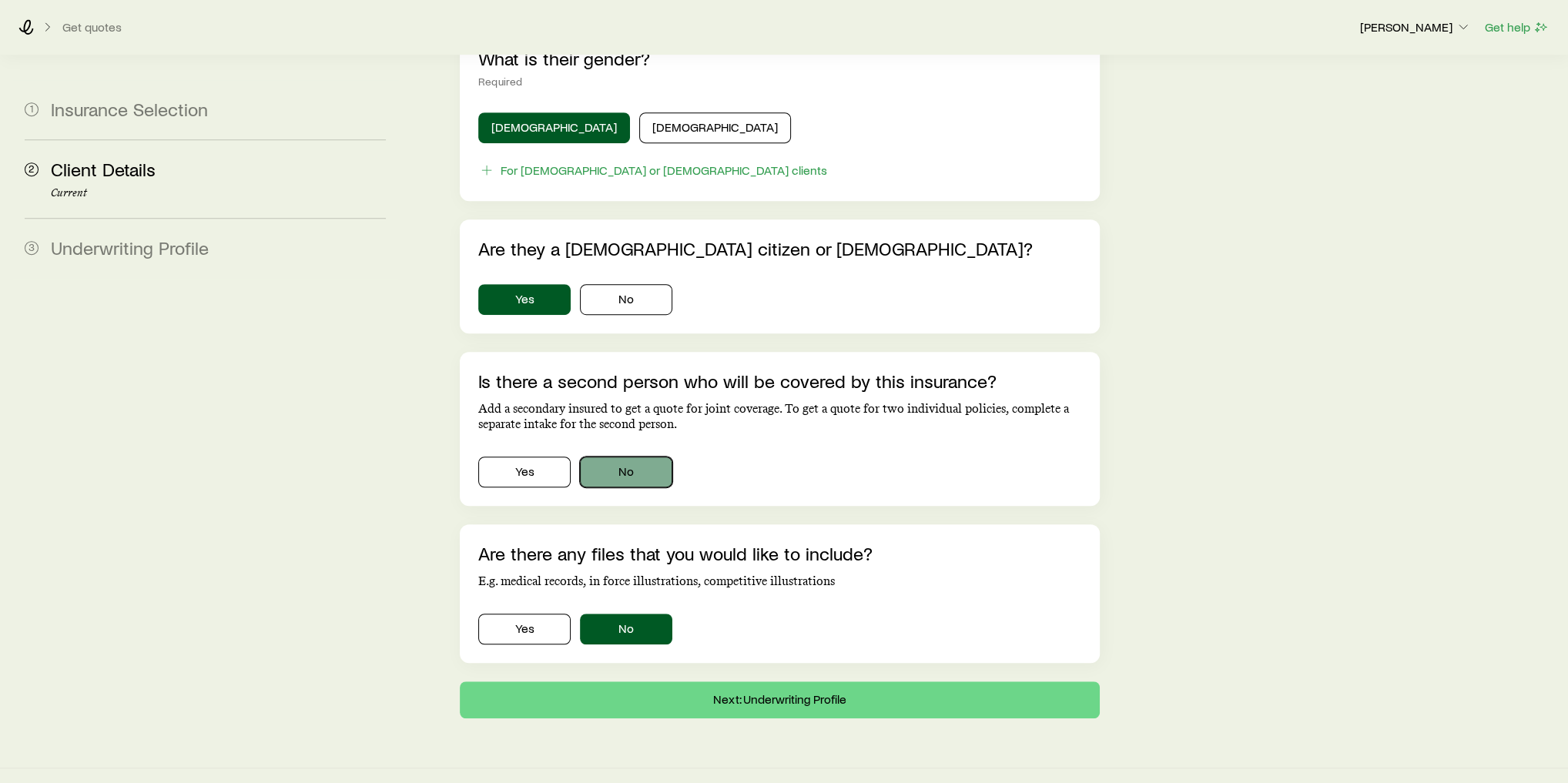
click at [640, 456] on button "No" at bounding box center [626, 471] width 93 height 31
click at [740, 685] on button "Next: Underwriting Profile" at bounding box center [779, 699] width 640 height 37
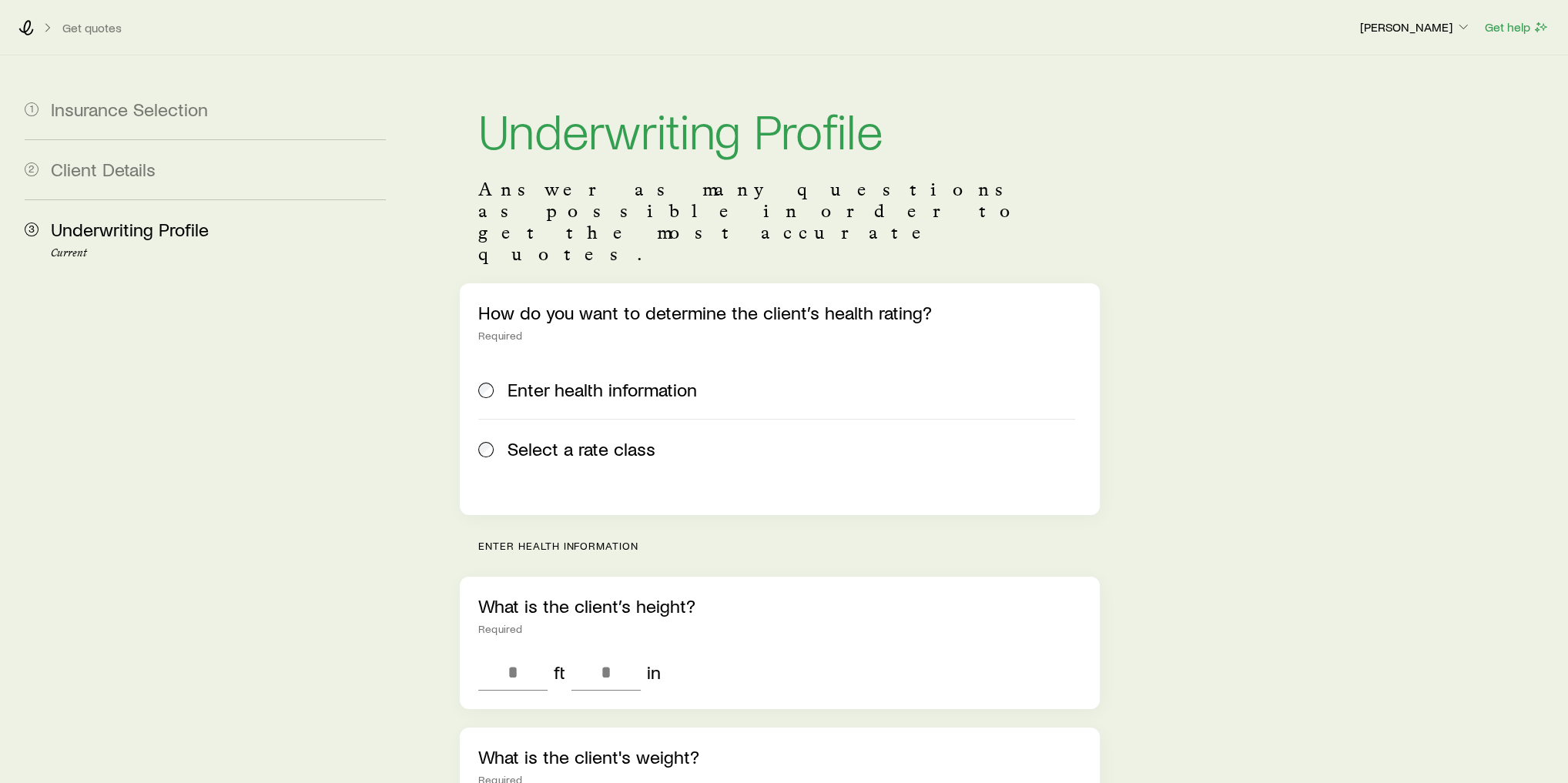
click at [643, 438] on span "Select a rate class" at bounding box center [581, 448] width 148 height 22
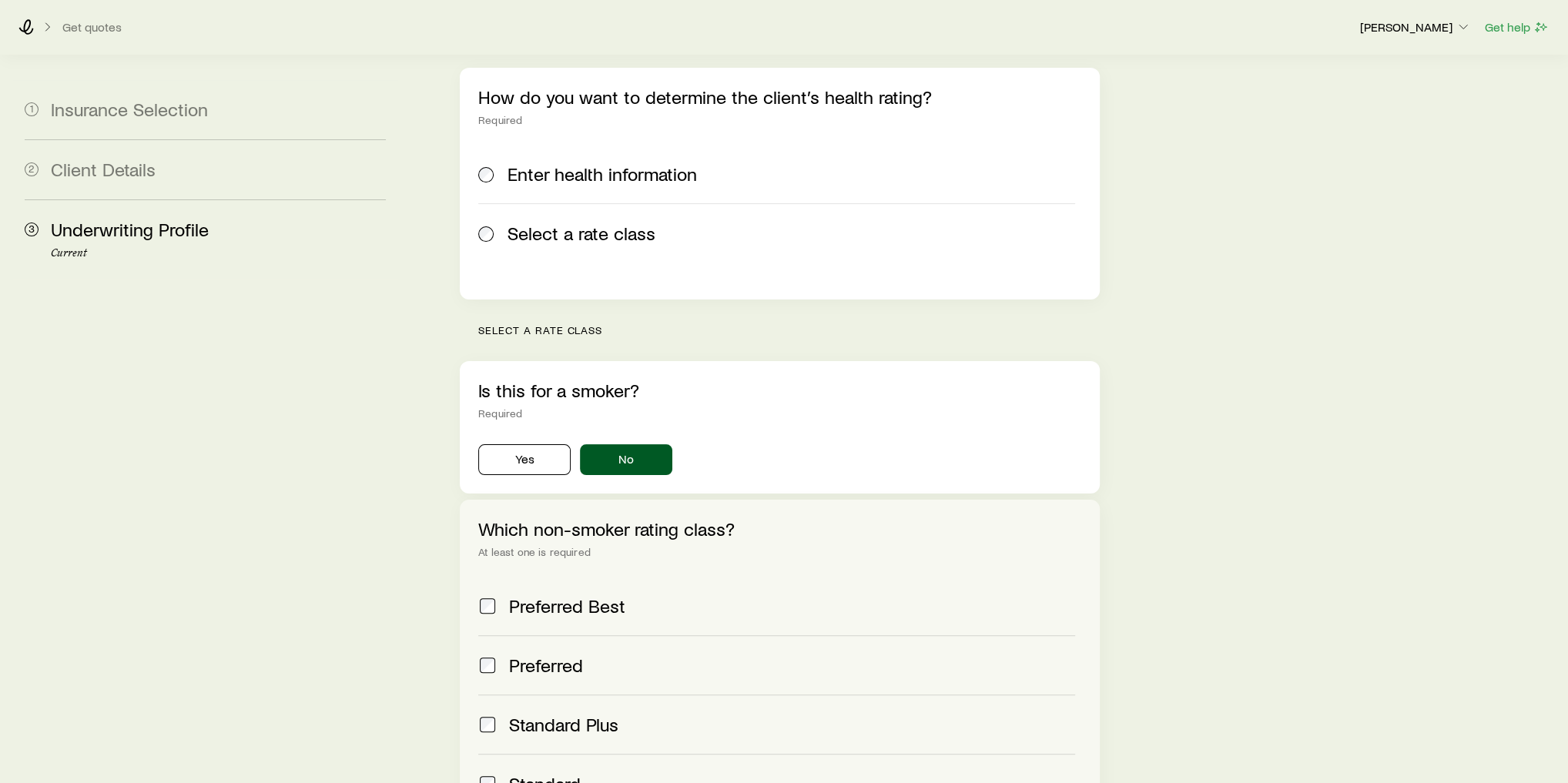
scroll to position [308, 0]
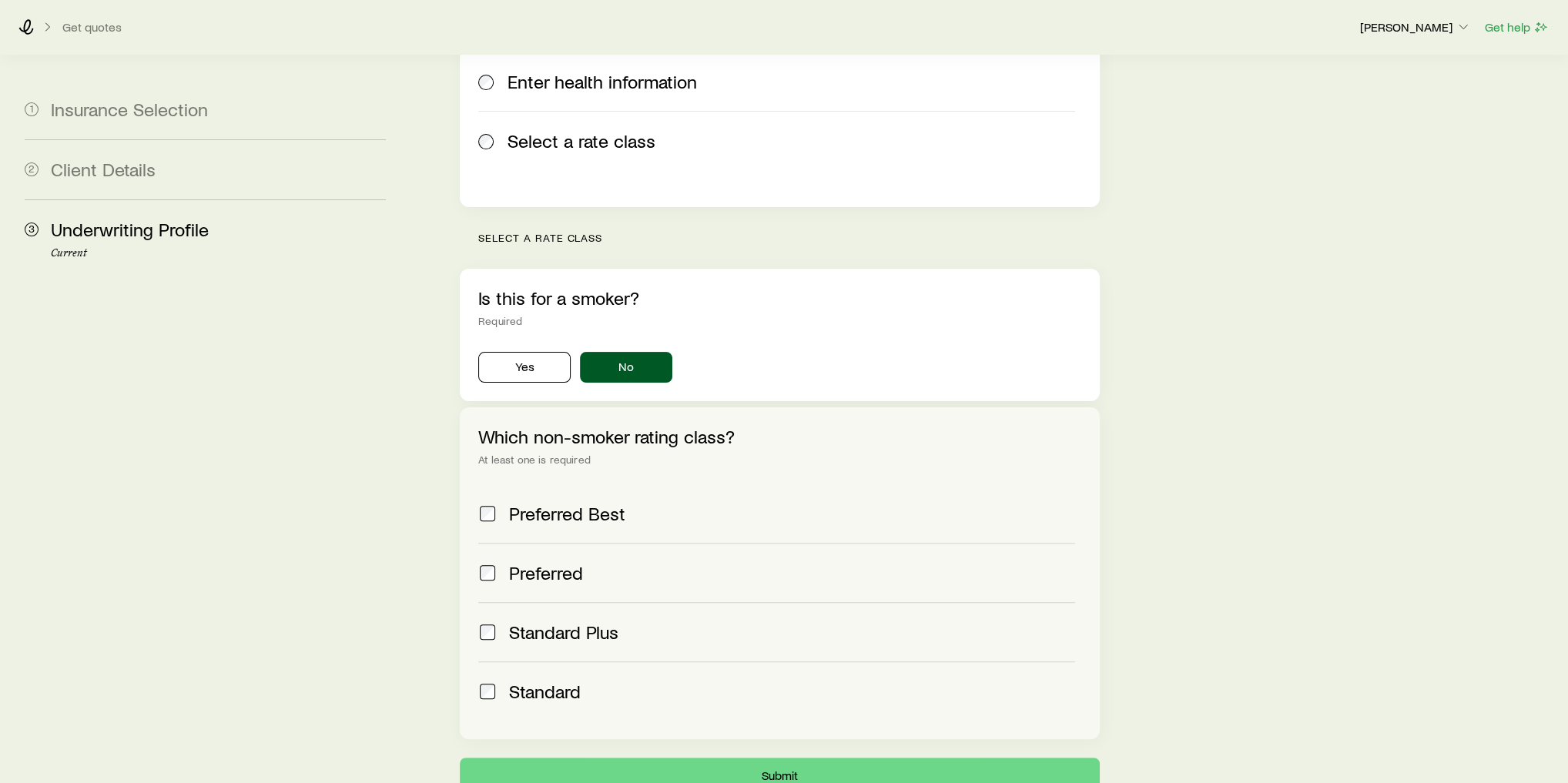
click at [624, 562] on div "Preferred" at bounding box center [792, 572] width 566 height 22
click at [653, 602] on label "Standard Plus" at bounding box center [777, 632] width 597 height 59
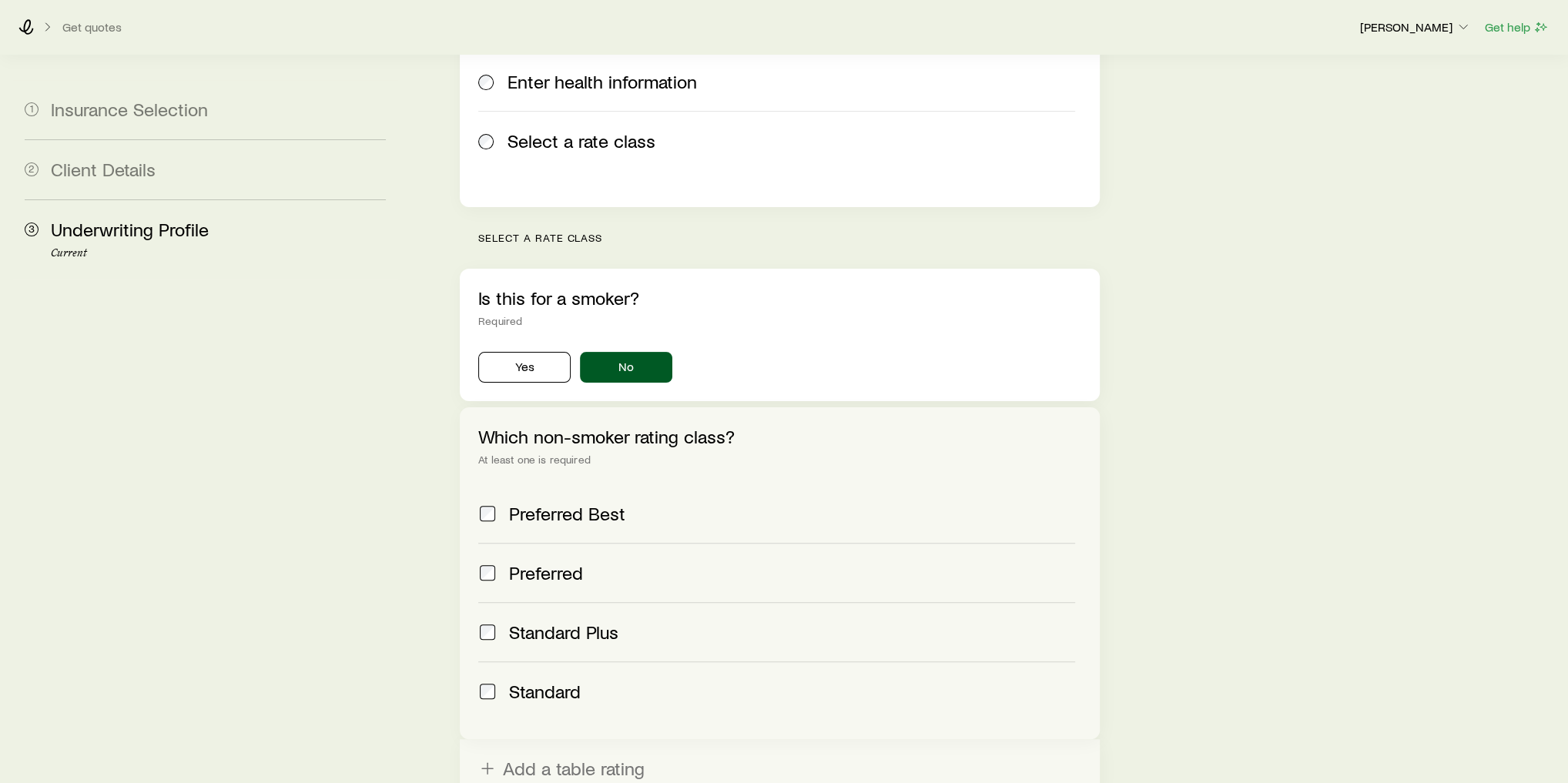
click at [657, 680] on div "Standard" at bounding box center [792, 691] width 566 height 22
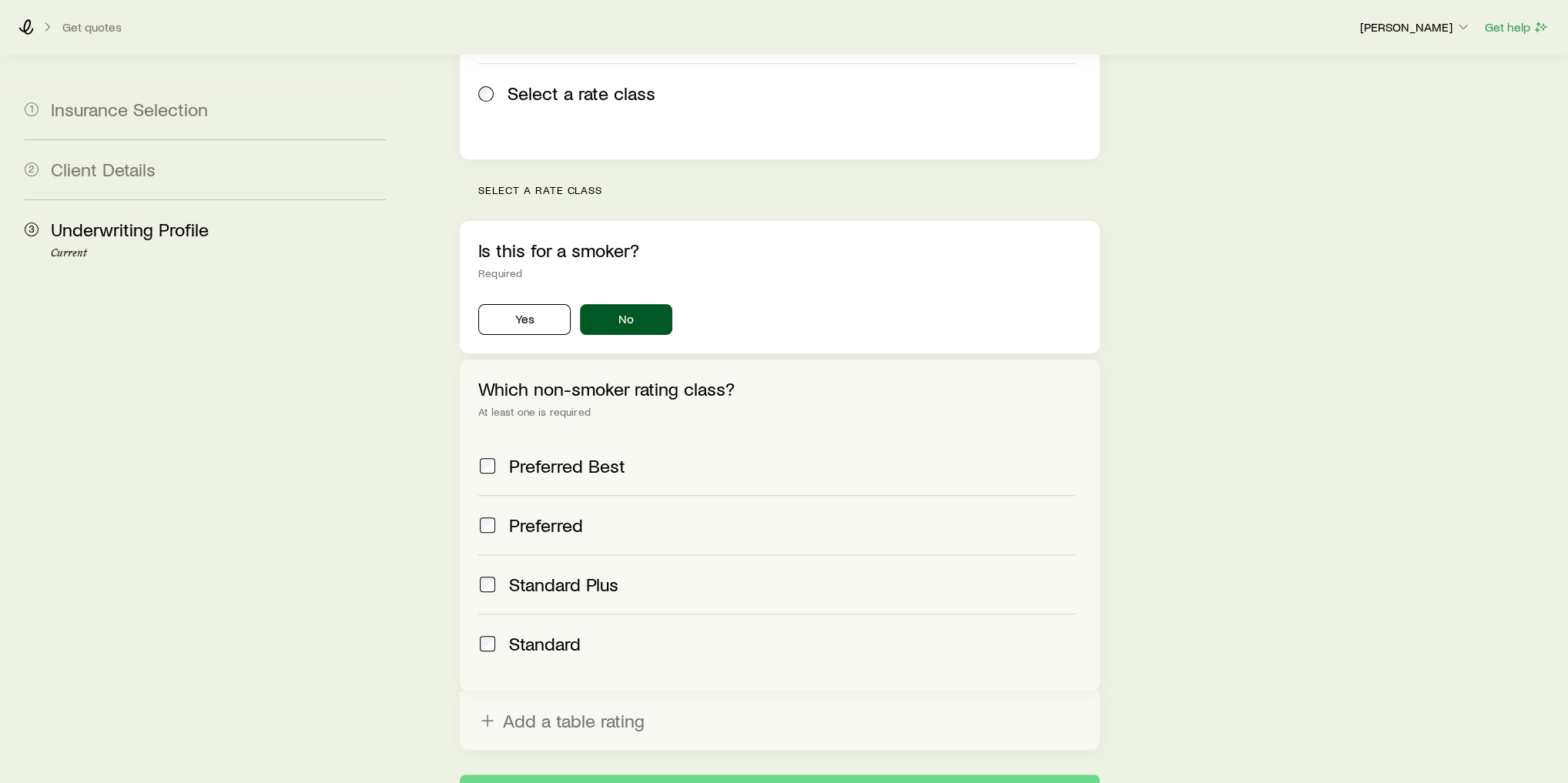
scroll to position [468, 0]
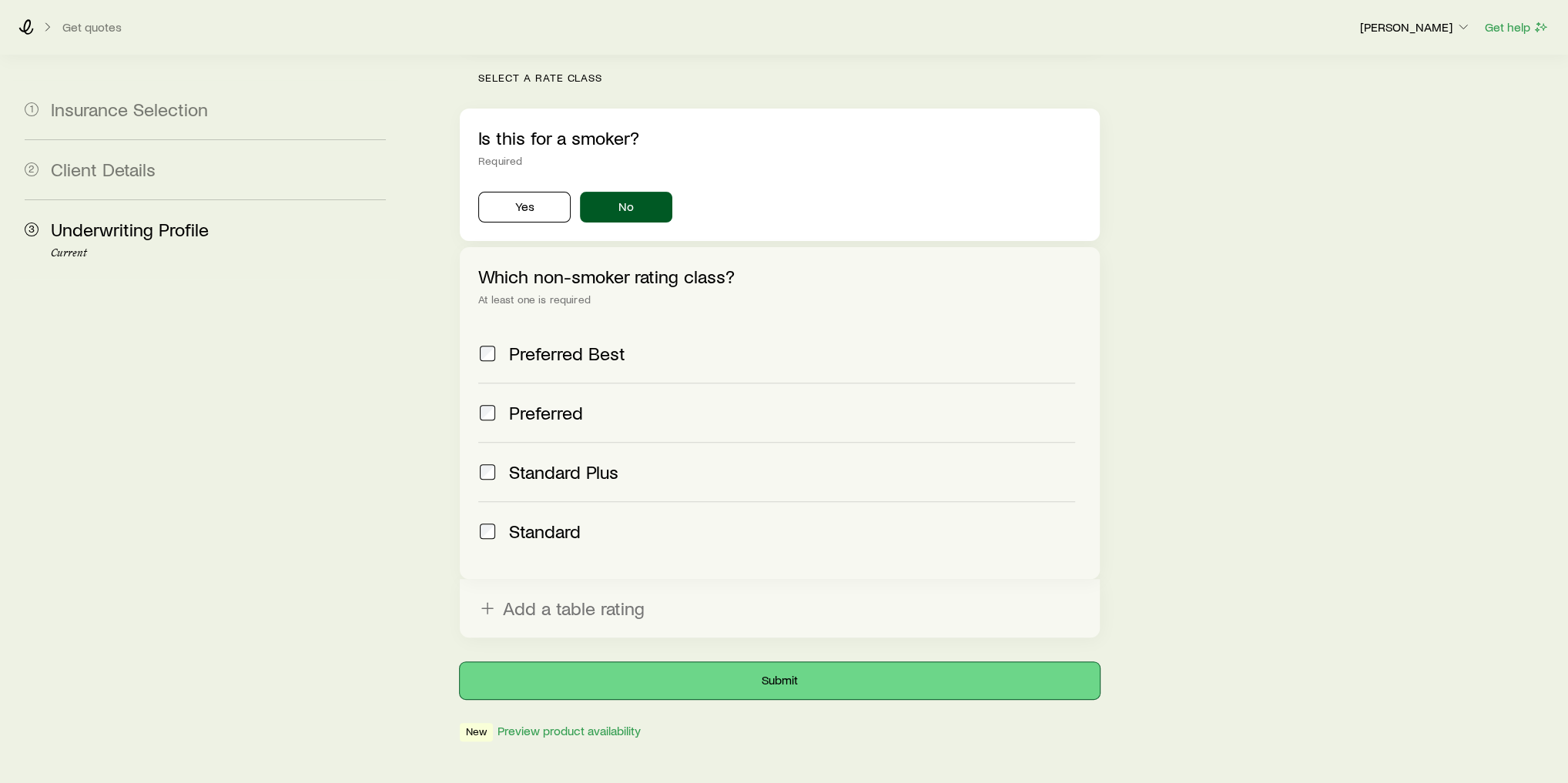
click at [699, 662] on button "Submit" at bounding box center [779, 680] width 640 height 37
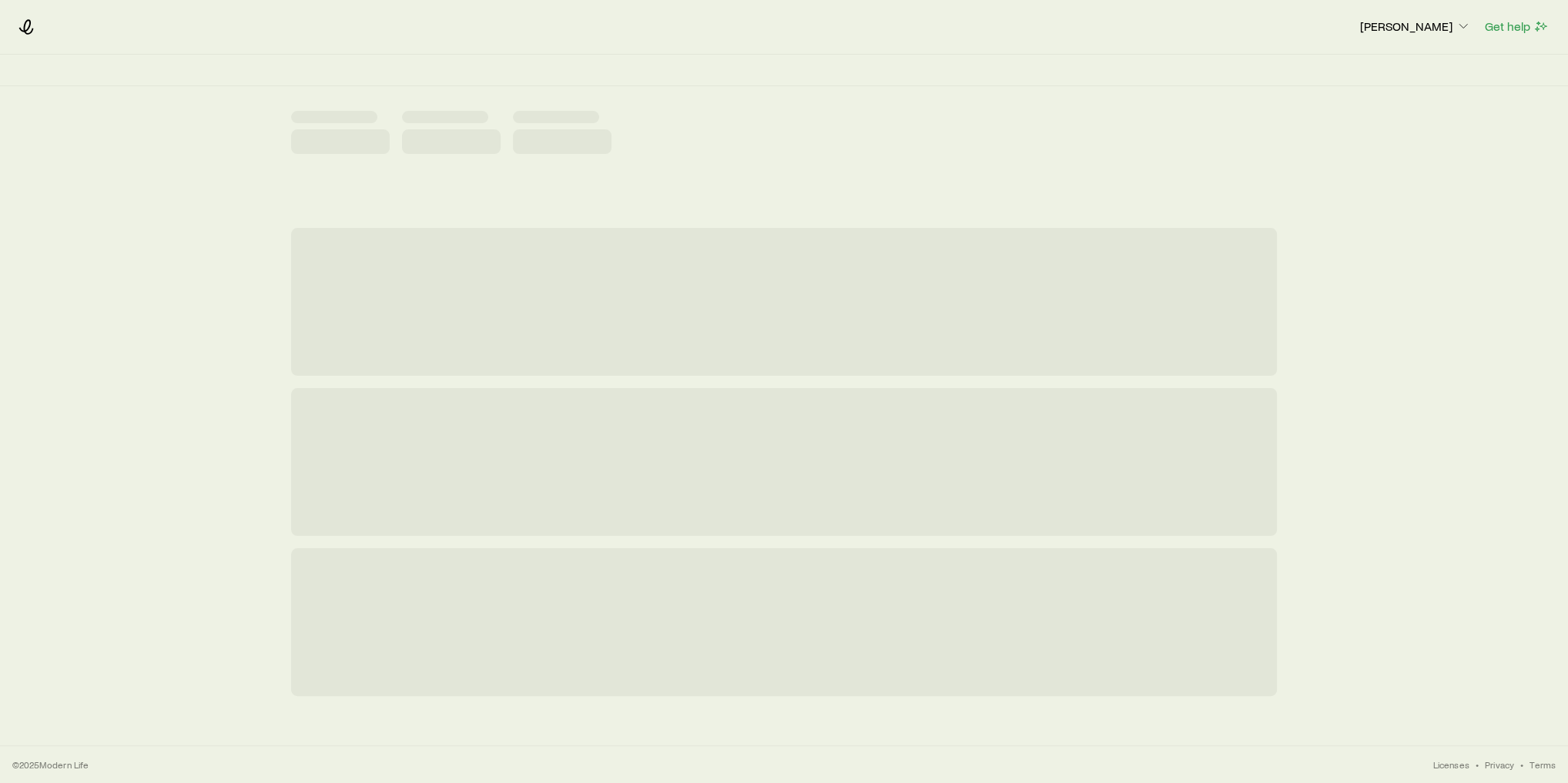
scroll to position [0, 0]
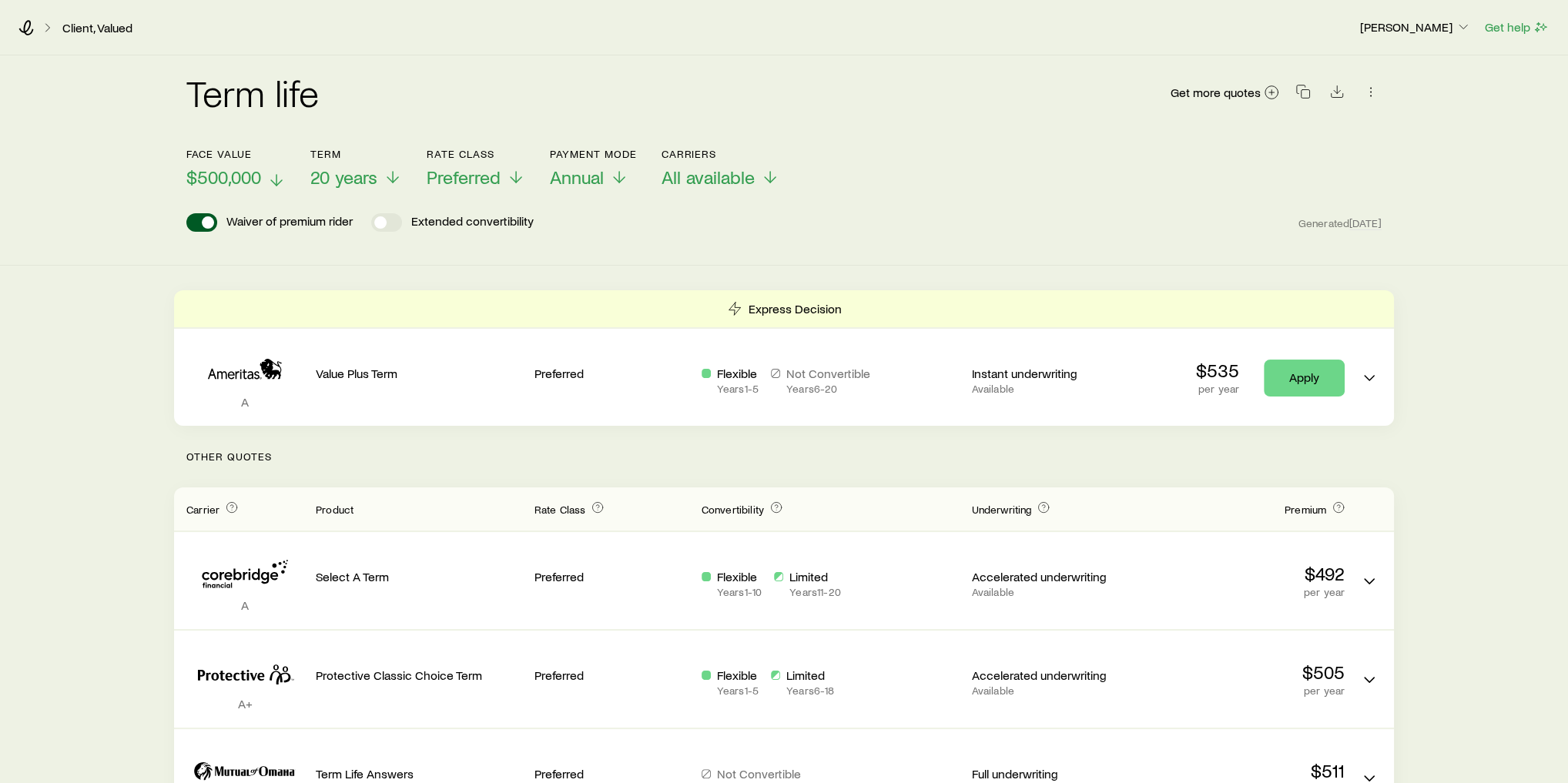
click at [210, 171] on span "$500,000" at bounding box center [224, 177] width 75 height 22
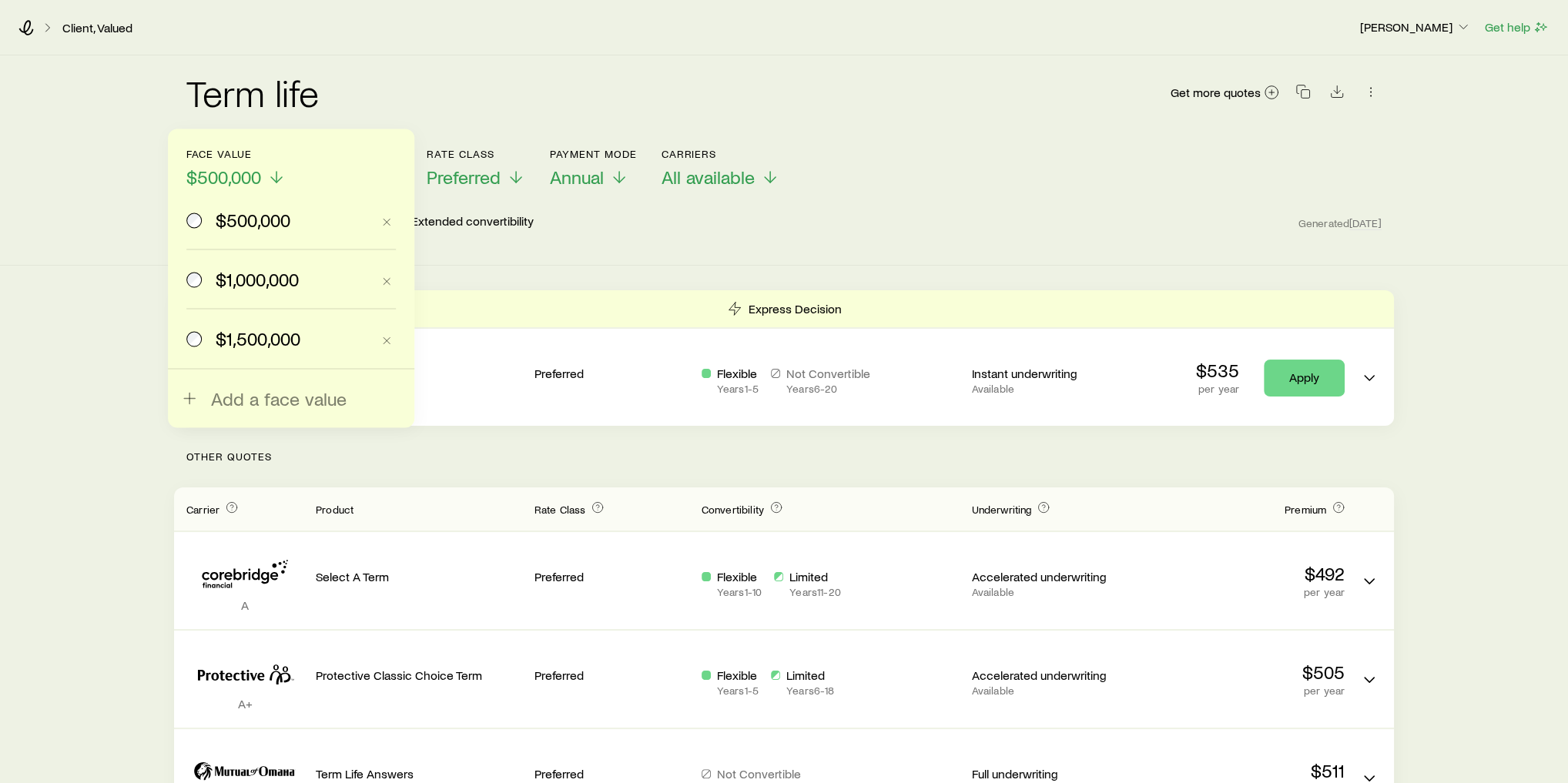
click at [329, 109] on div "Term life Get more quotes" at bounding box center [784, 102] width 1195 height 56
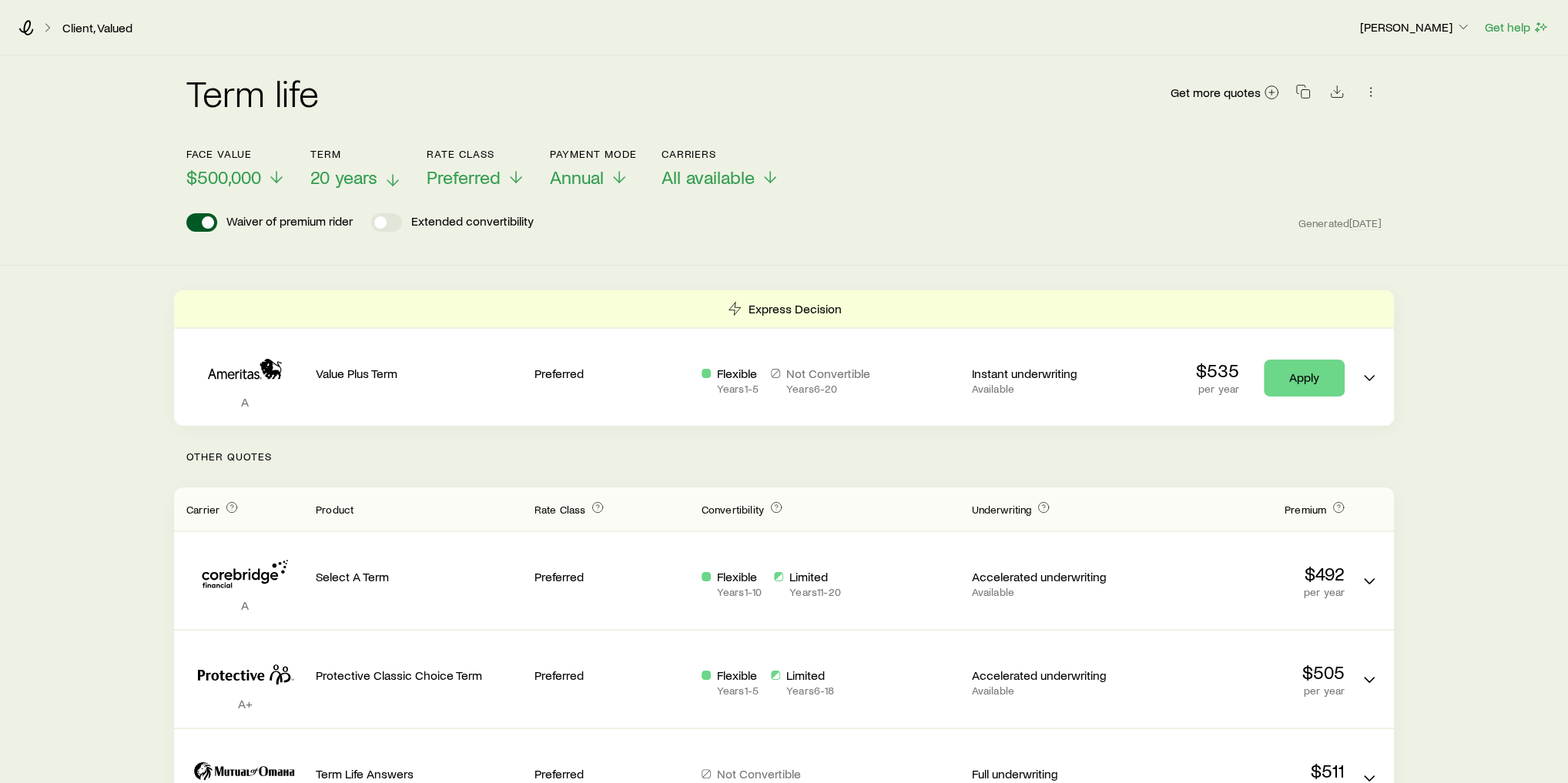
click at [355, 183] on span "20 years" at bounding box center [344, 177] width 67 height 22
click at [455, 65] on div "Term life Get more quotes" at bounding box center [784, 102] width 1195 height 92
click at [226, 181] on span "$500,000" at bounding box center [224, 177] width 75 height 22
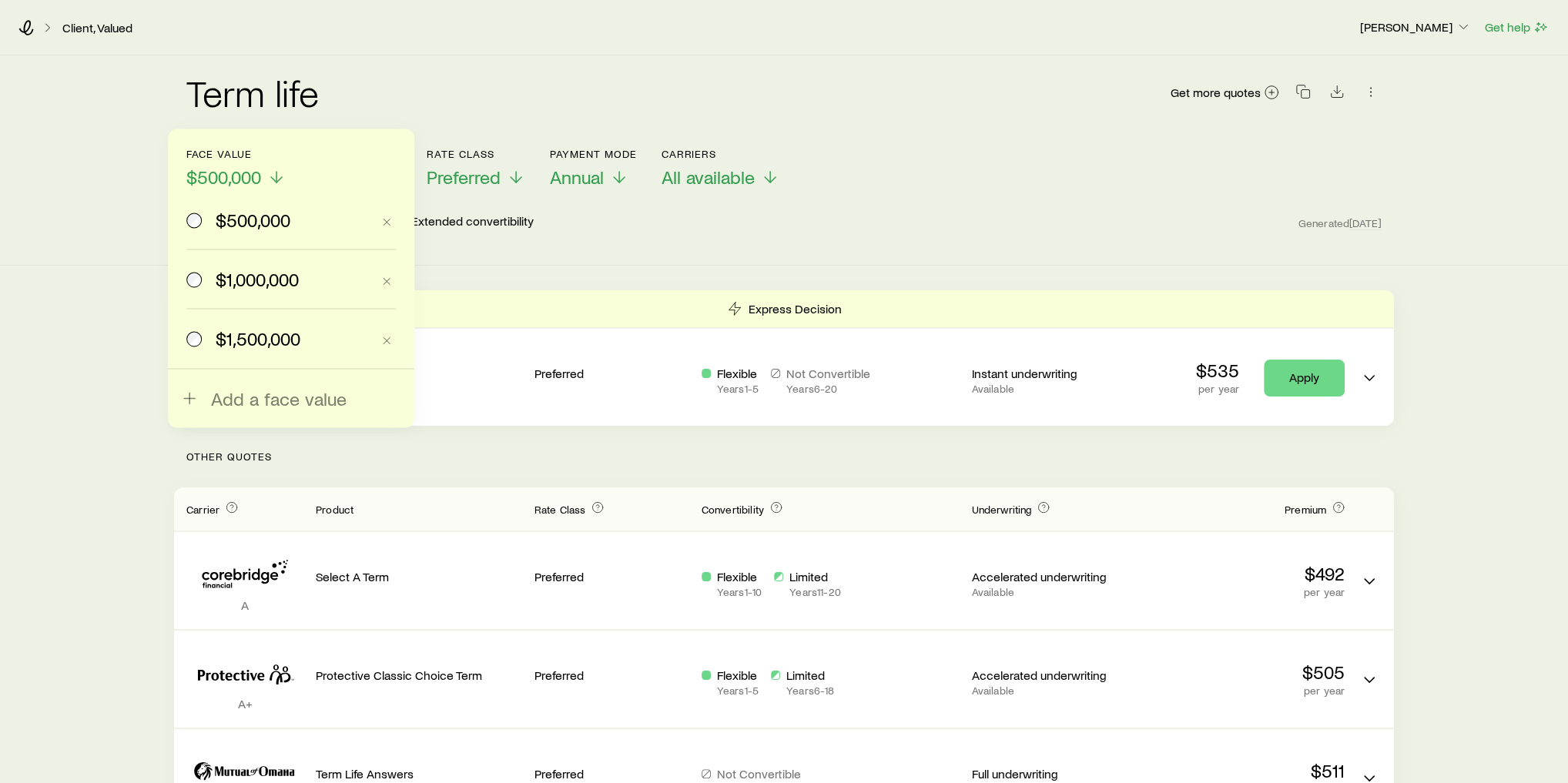
click at [416, 98] on div "Term life Get more quotes" at bounding box center [784, 102] width 1195 height 56
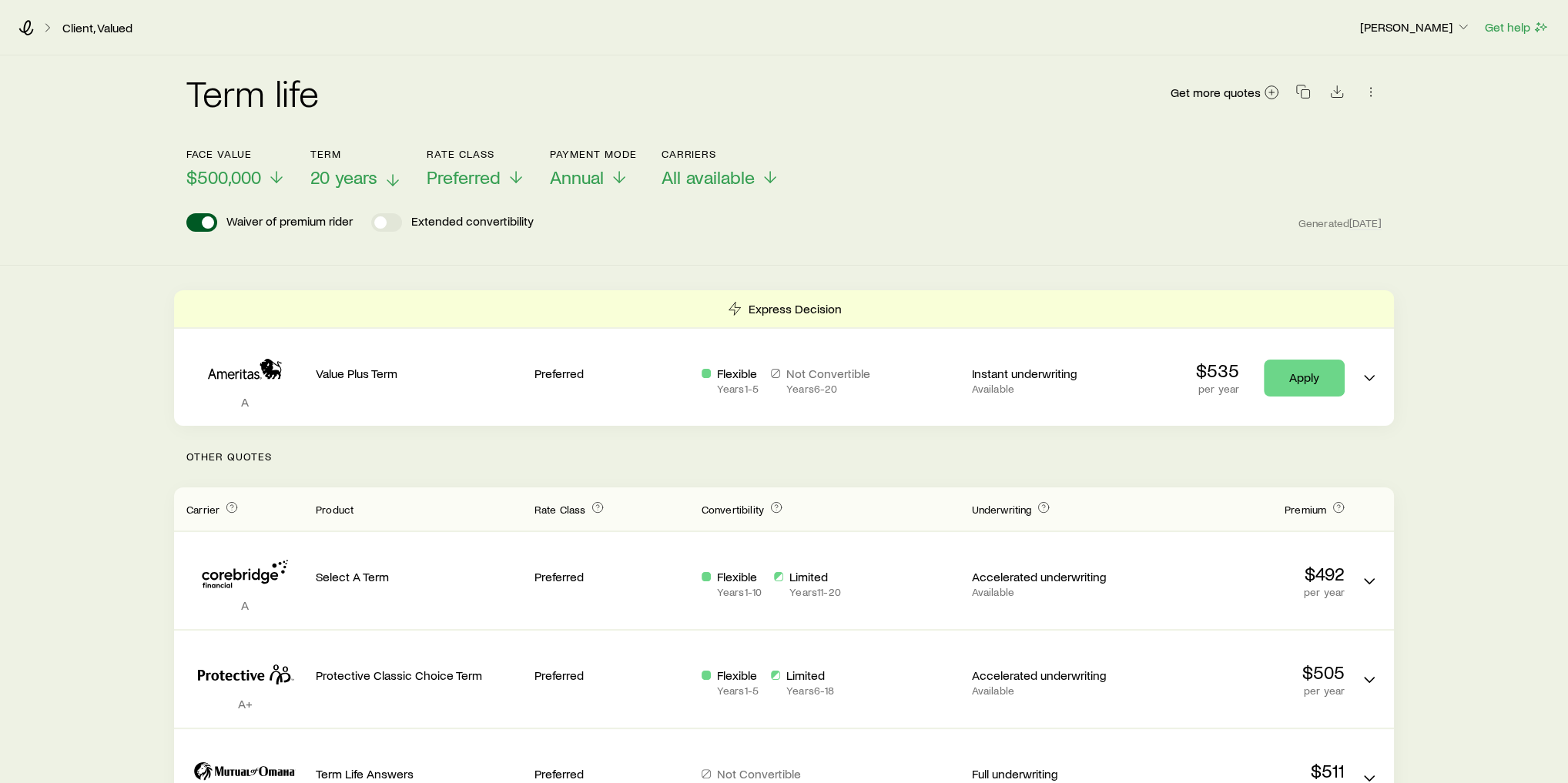
click at [349, 183] on span "20 years" at bounding box center [344, 177] width 67 height 22
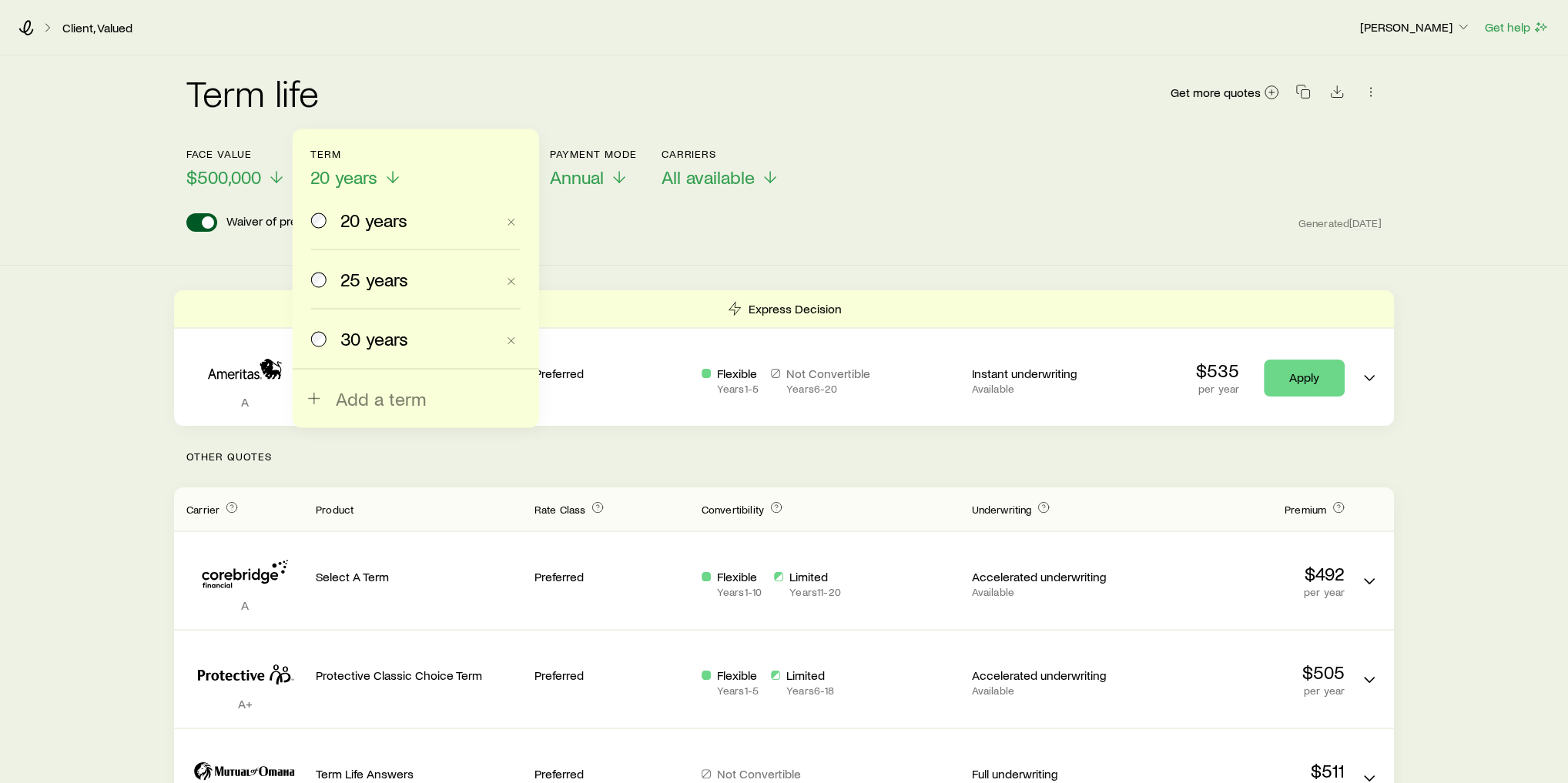
click at [374, 120] on div "Term life Get more quotes" at bounding box center [784, 102] width 1195 height 56
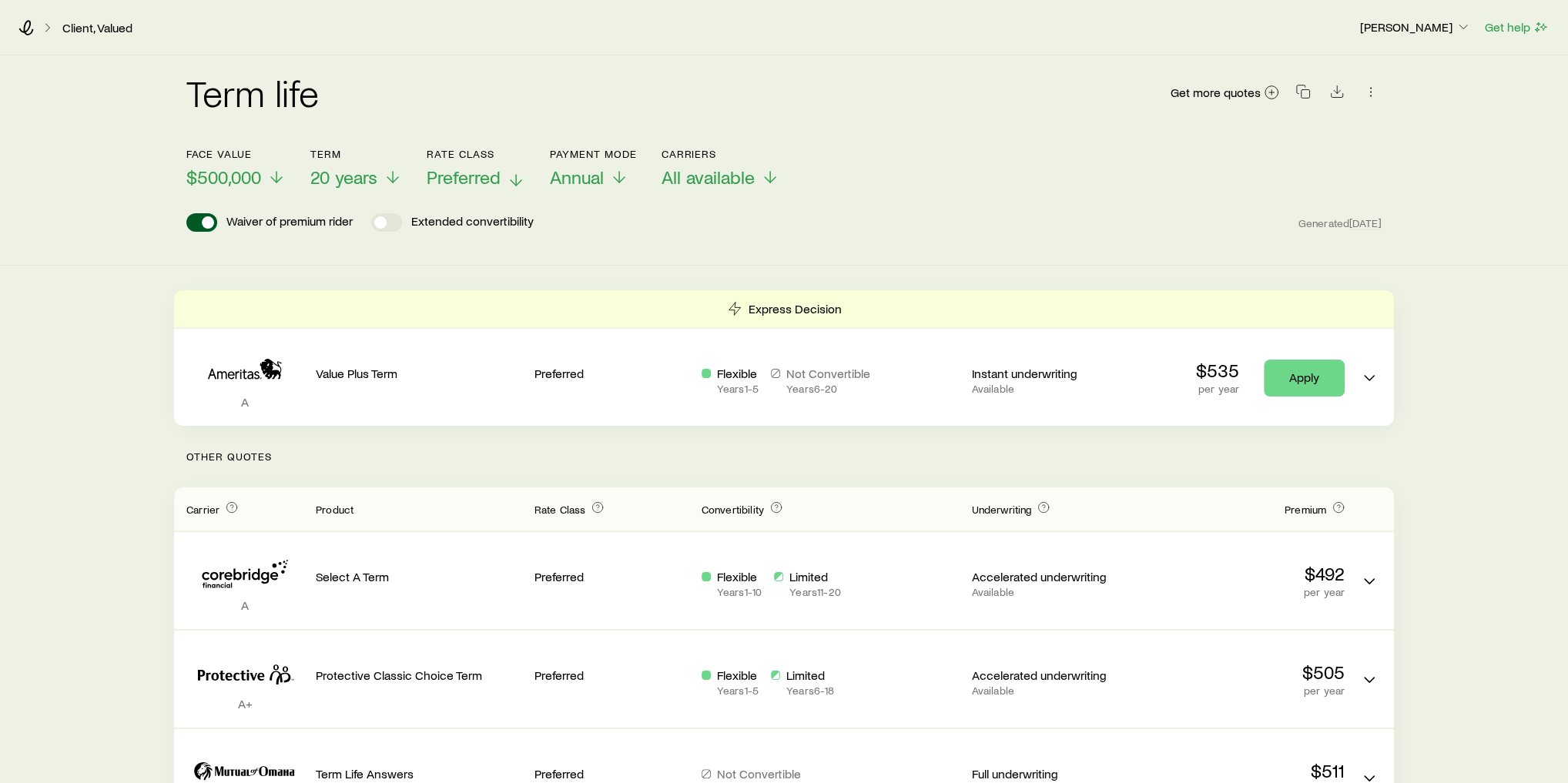
click at [490, 175] on span "Preferred" at bounding box center [463, 177] width 74 height 22
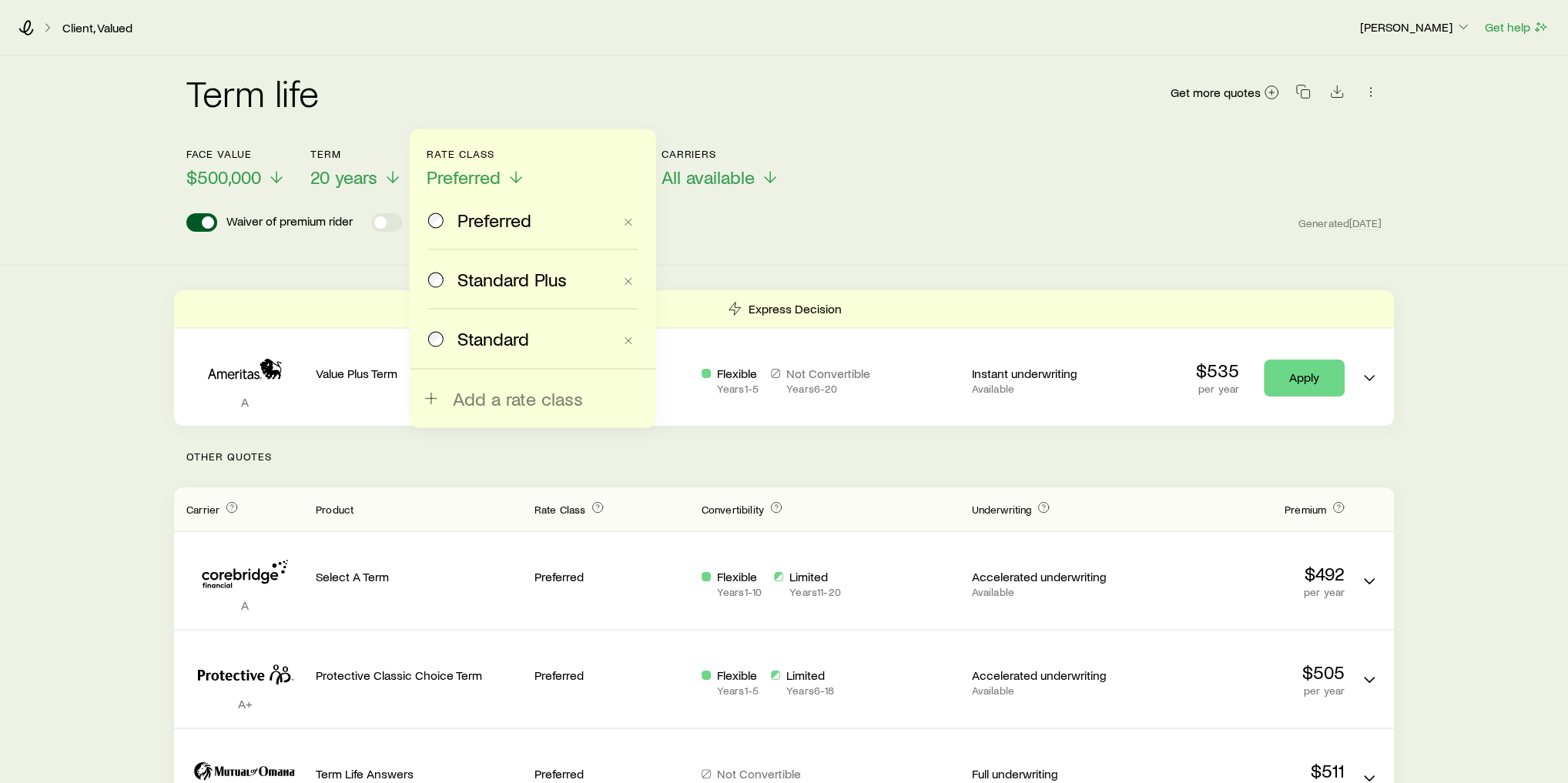
click at [503, 337] on span "Standard" at bounding box center [493, 337] width 72 height 22
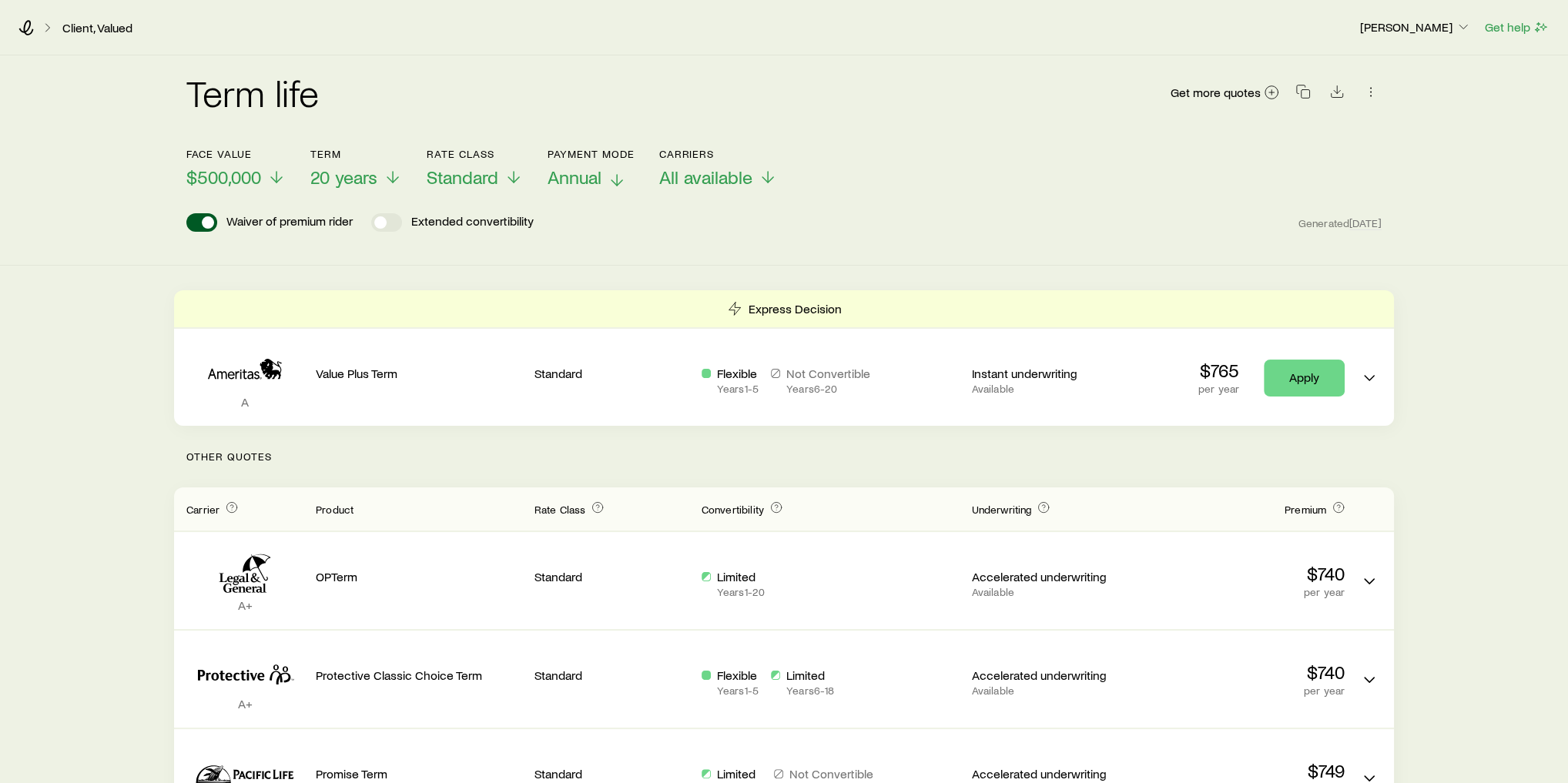
click at [600, 171] on span "Annual" at bounding box center [574, 177] width 54 height 22
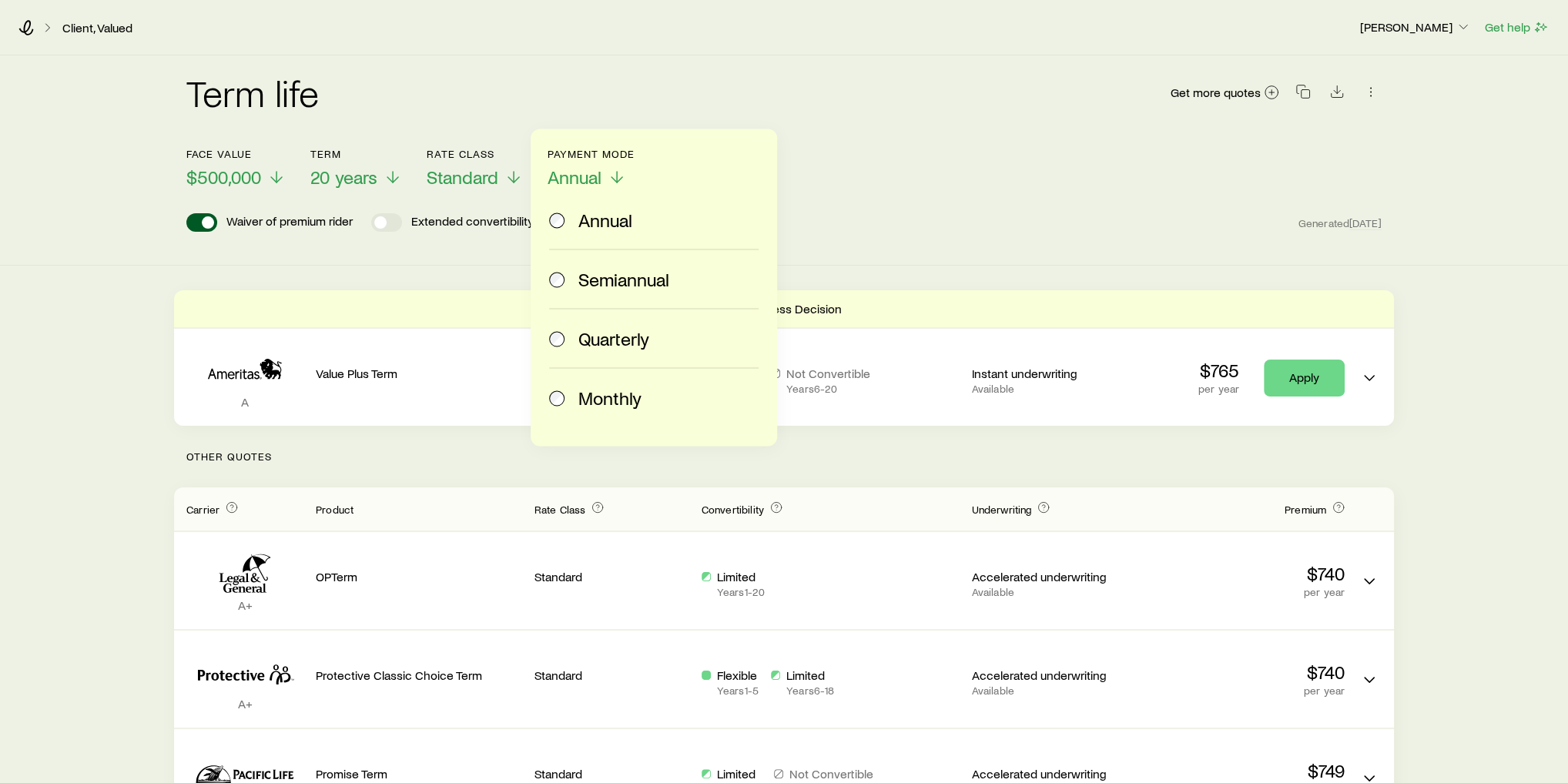
click at [616, 393] on span "Monthly" at bounding box center [609, 397] width 63 height 22
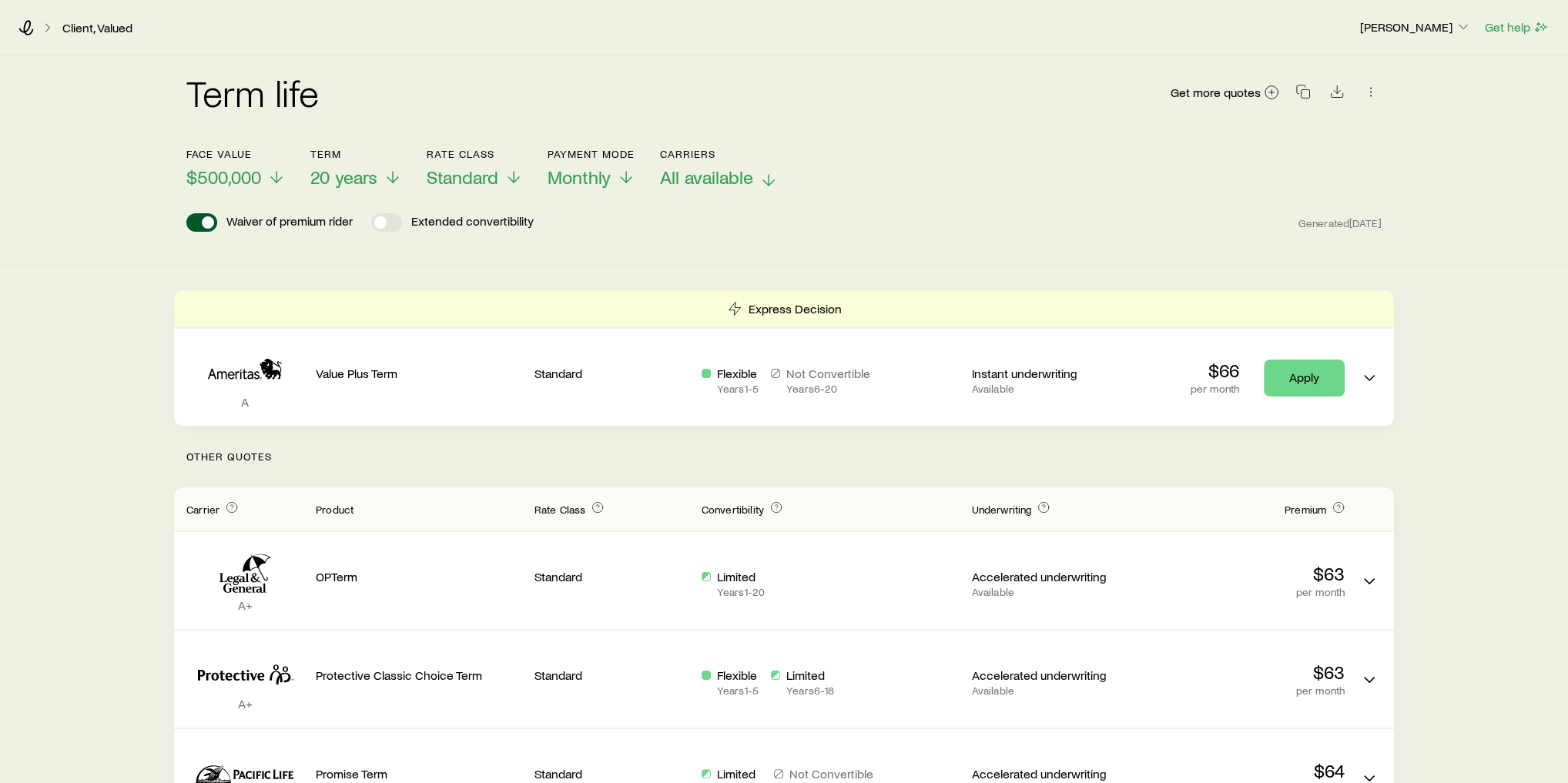
click at [707, 177] on span "All available" at bounding box center [706, 177] width 93 height 22
click at [971, 219] on div "Waiver of premium rider Extended convertibility Generated [DATE]" at bounding box center [784, 222] width 1195 height 18
click at [1302, 92] on icon "button" at bounding box center [1302, 91] width 15 height 15
click at [940, 241] on div "Term life Get more quotes Face value $500,000 Term 20 years Rate Class Standard…" at bounding box center [784, 161] width 1568 height 211
click at [27, 30] on icon at bounding box center [26, 27] width 14 height 15
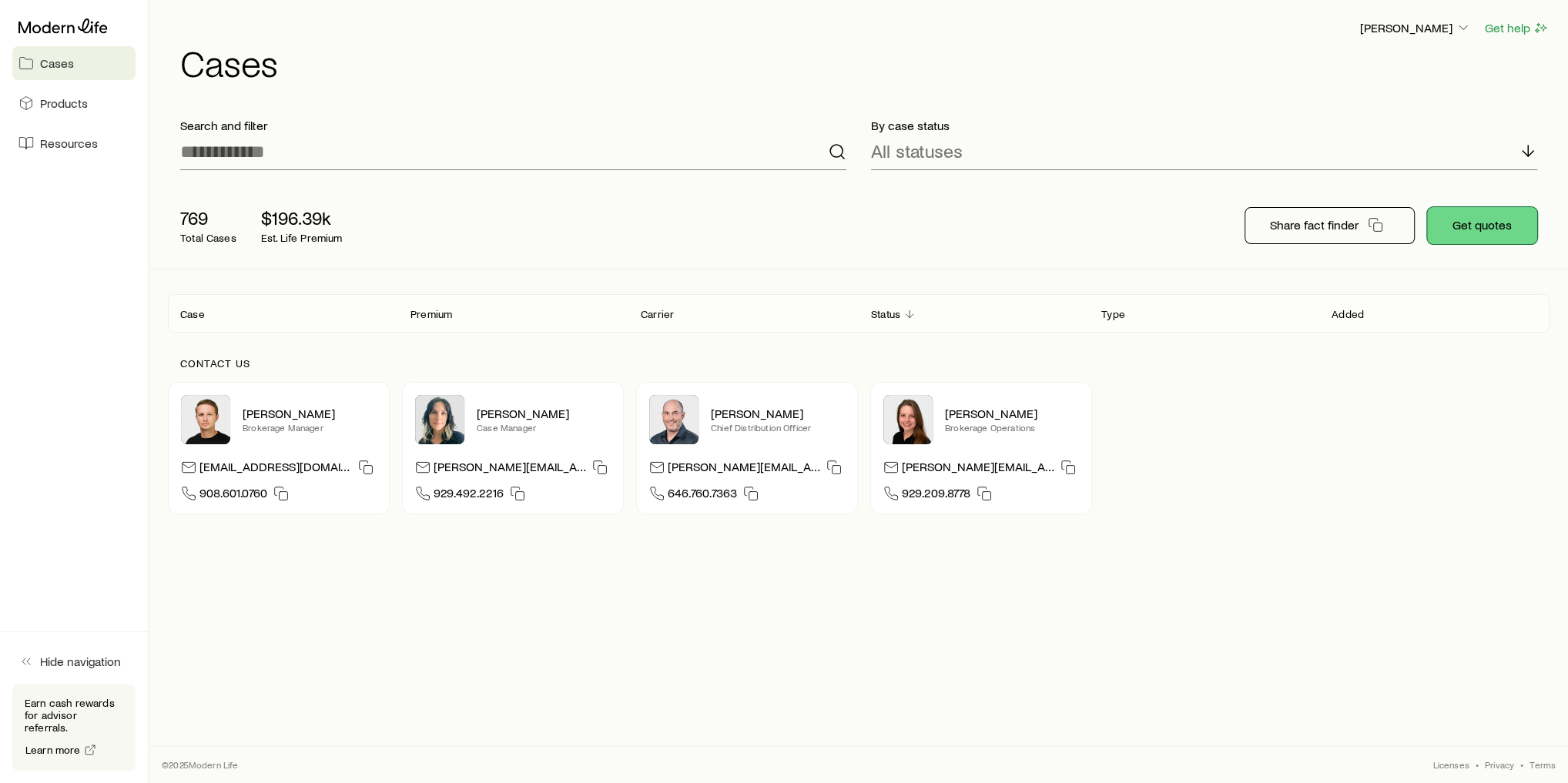
click at [1499, 233] on button "Get quotes" at bounding box center [1482, 226] width 110 height 37
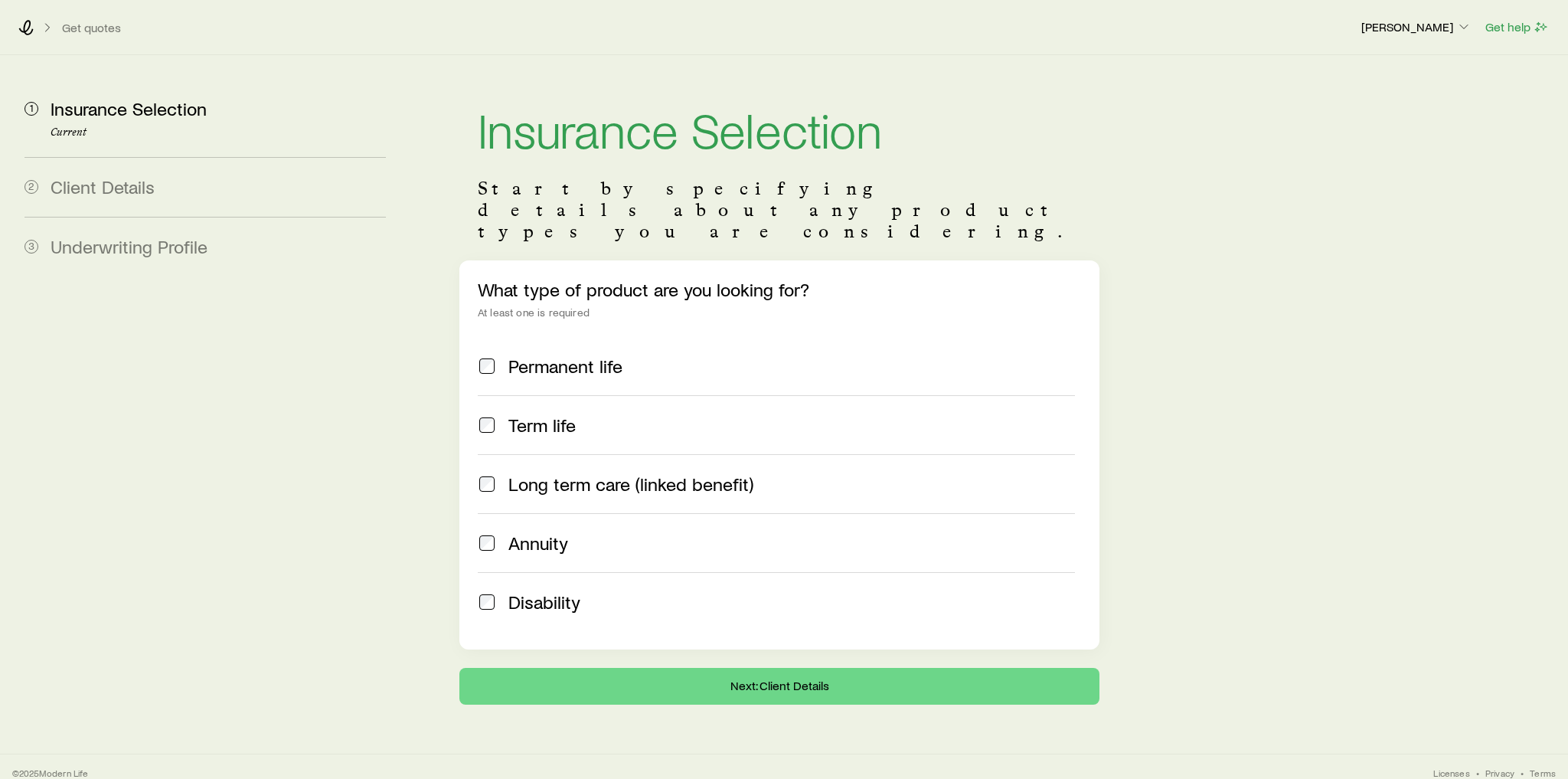
click at [578, 355] on span "Permanent life" at bounding box center [565, 366] width 114 height 21
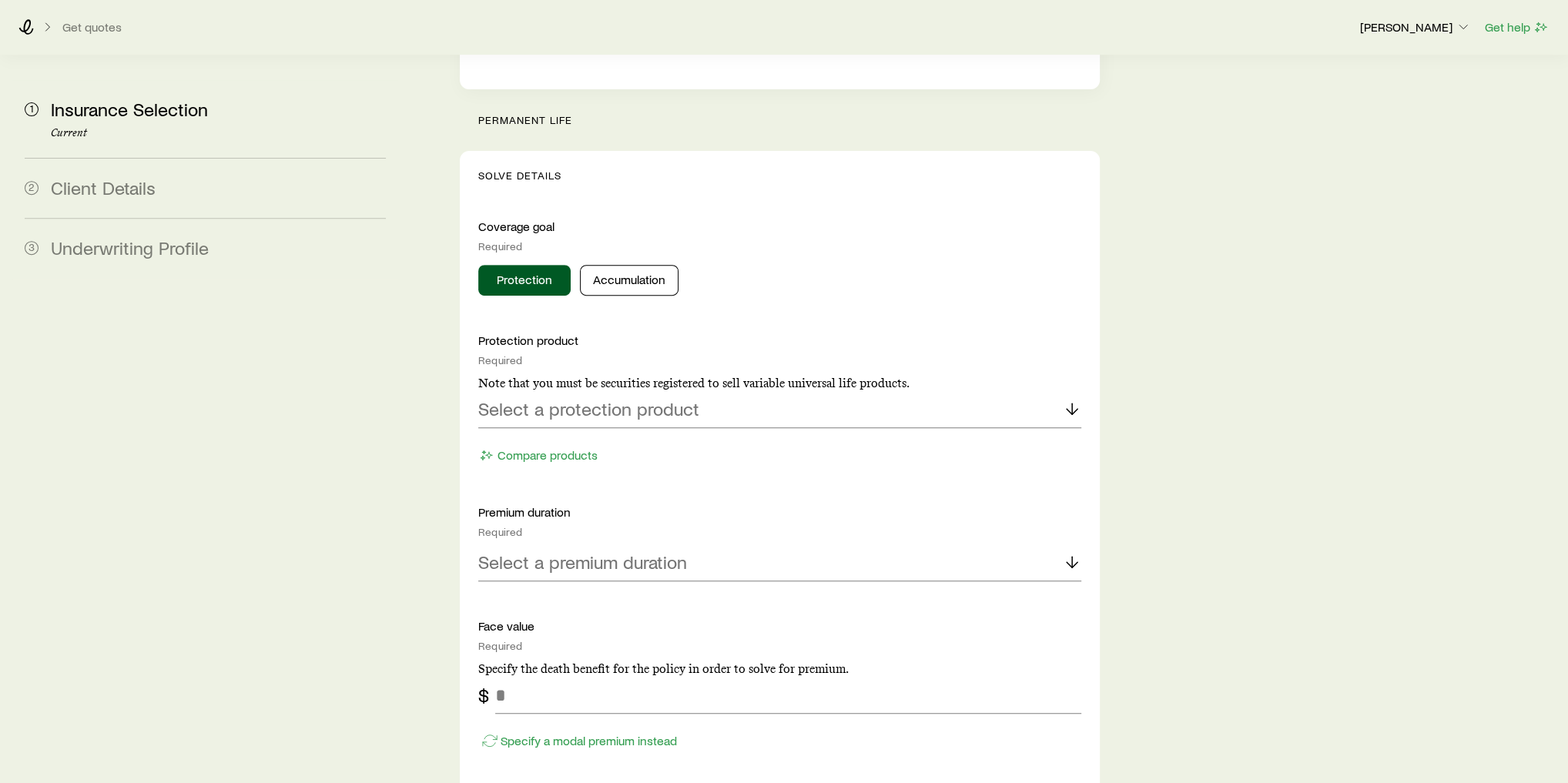
scroll to position [616, 0]
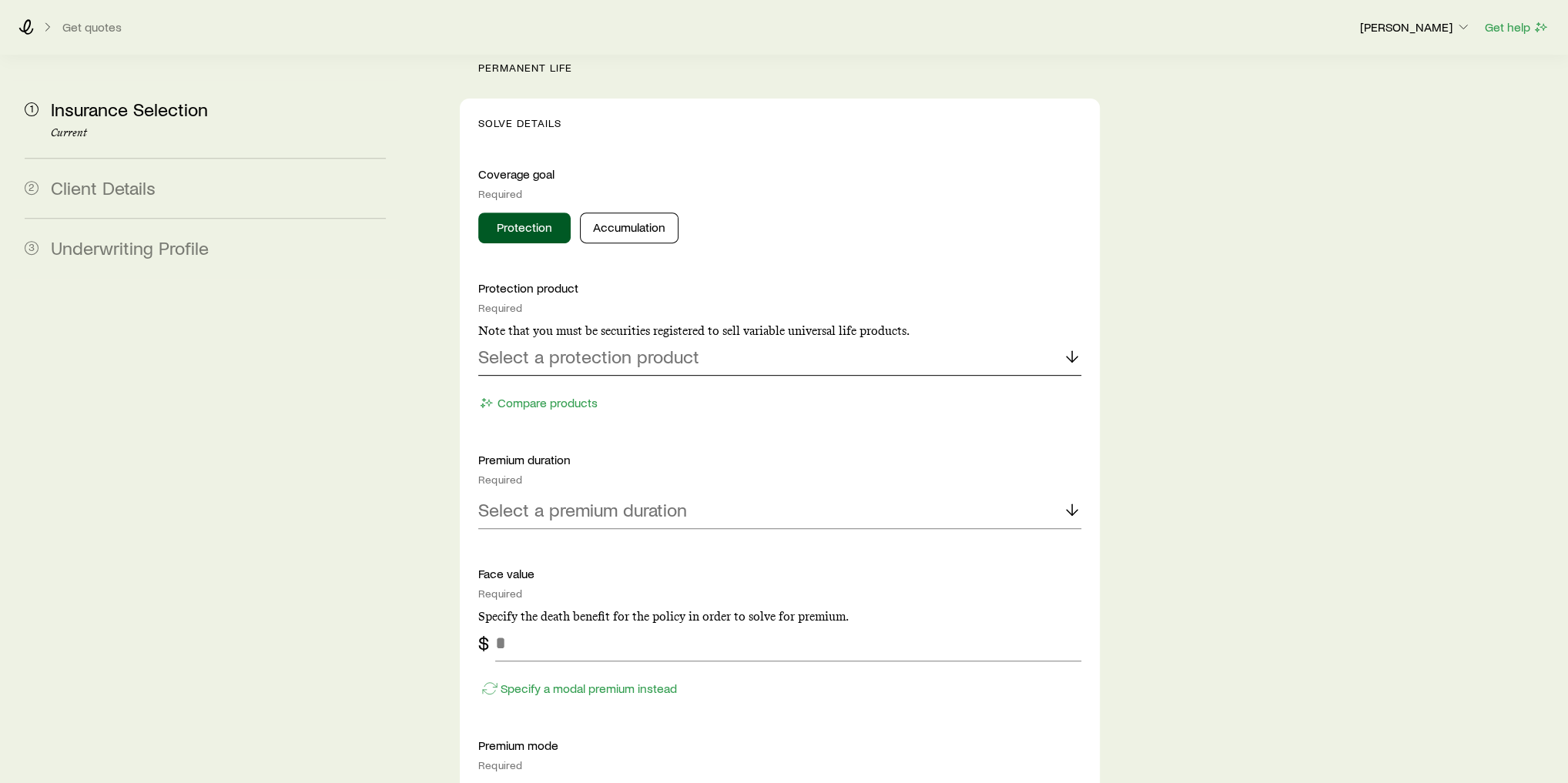
click at [644, 345] on p "Select a protection product" at bounding box center [589, 356] width 221 height 22
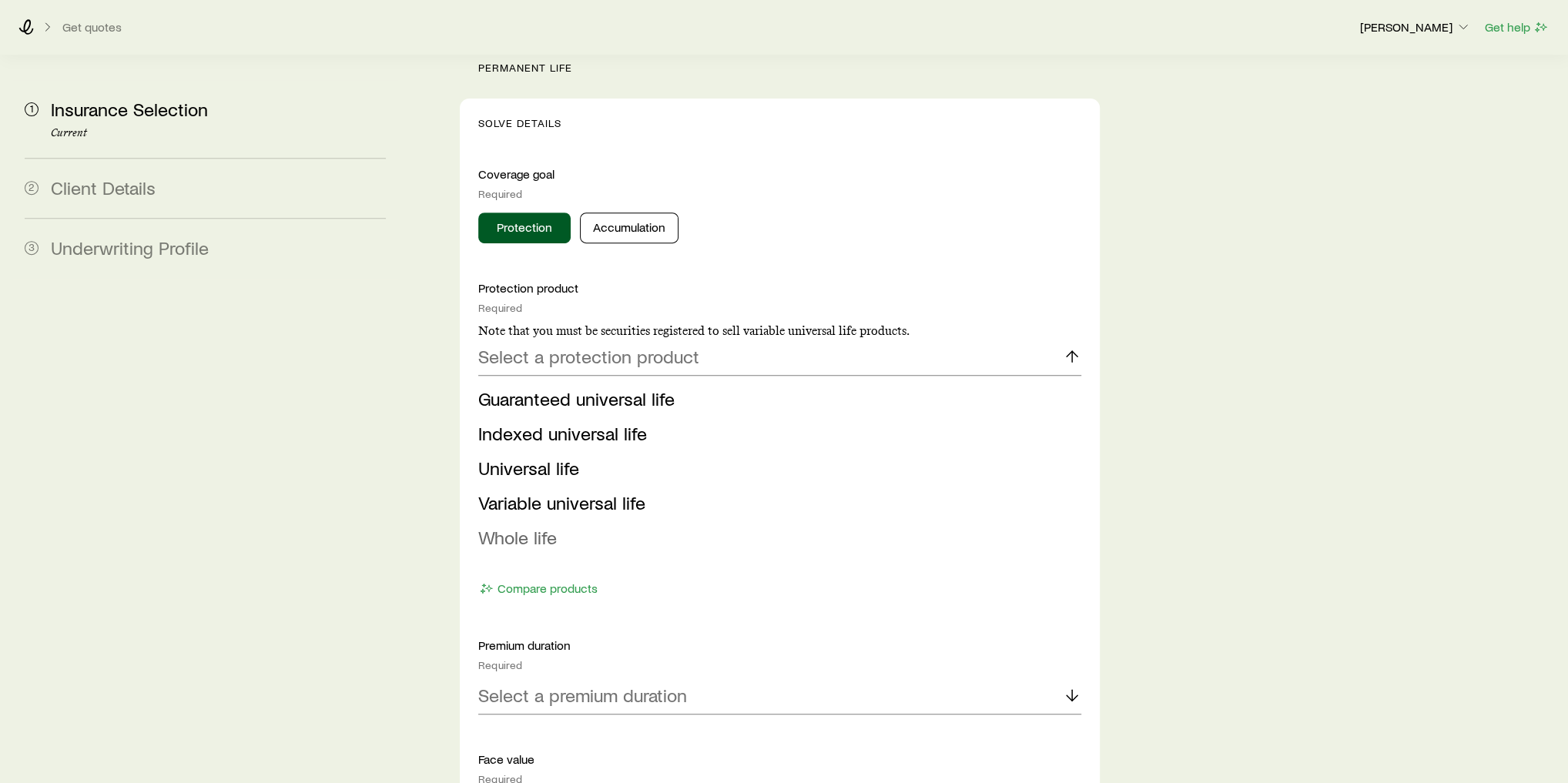
click at [550, 525] on span "Whole life" at bounding box center [518, 537] width 78 height 22
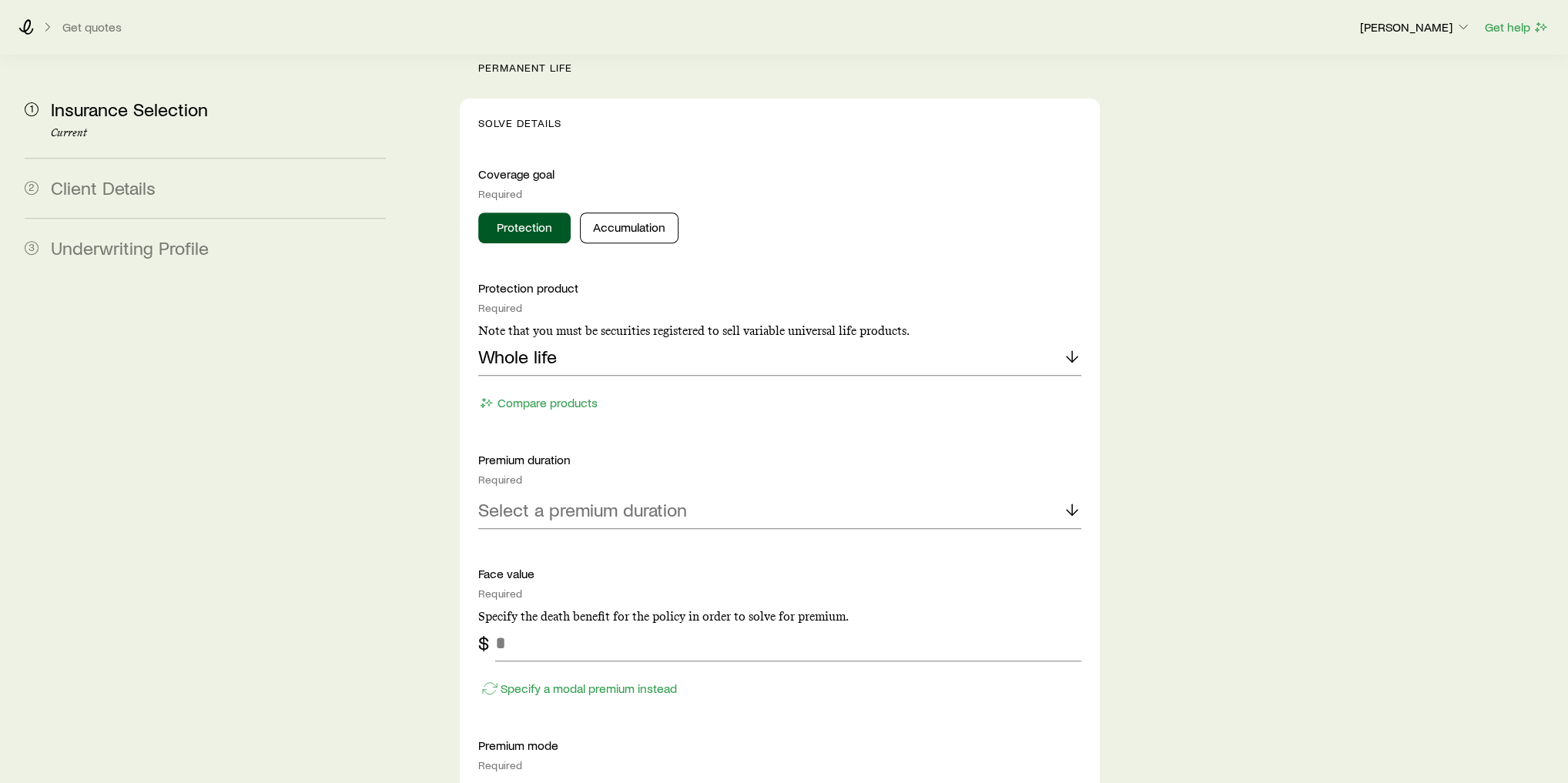
scroll to position [801, 0]
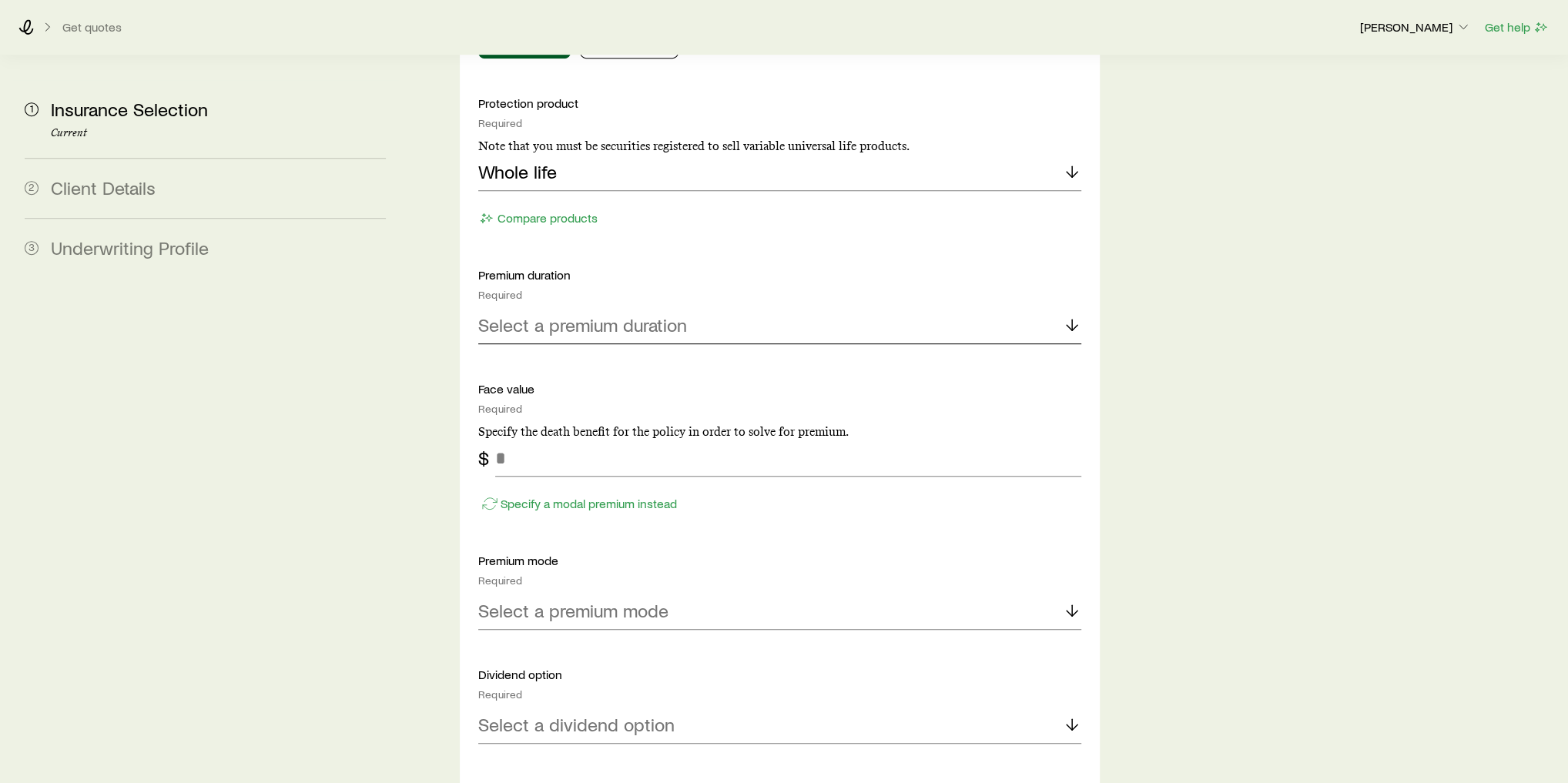
click at [574, 314] on p "Select a premium duration" at bounding box center [583, 325] width 209 height 22
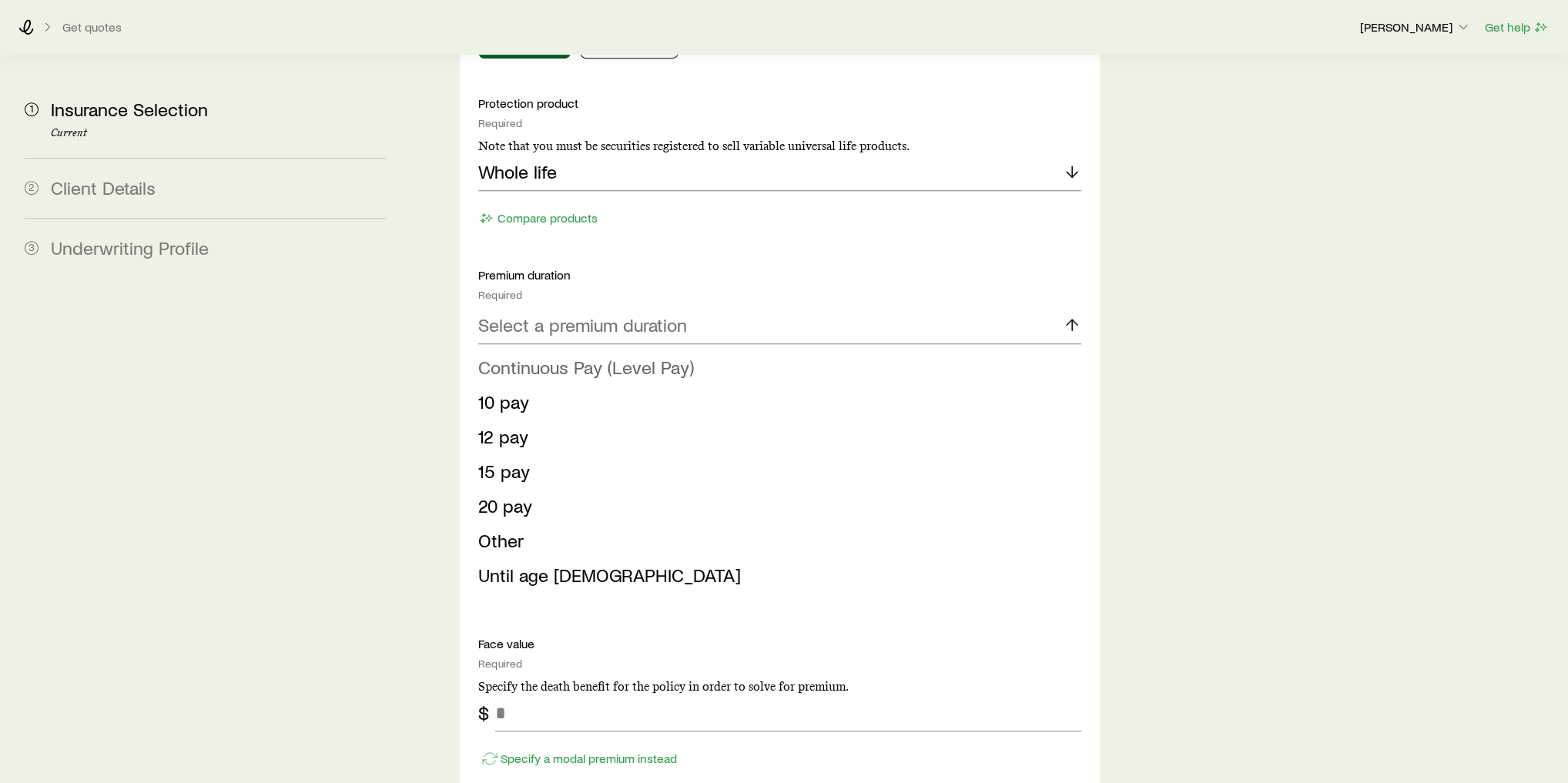
click at [583, 356] on span "Continuous Pay (Level Pay)" at bounding box center [586, 367] width 215 height 22
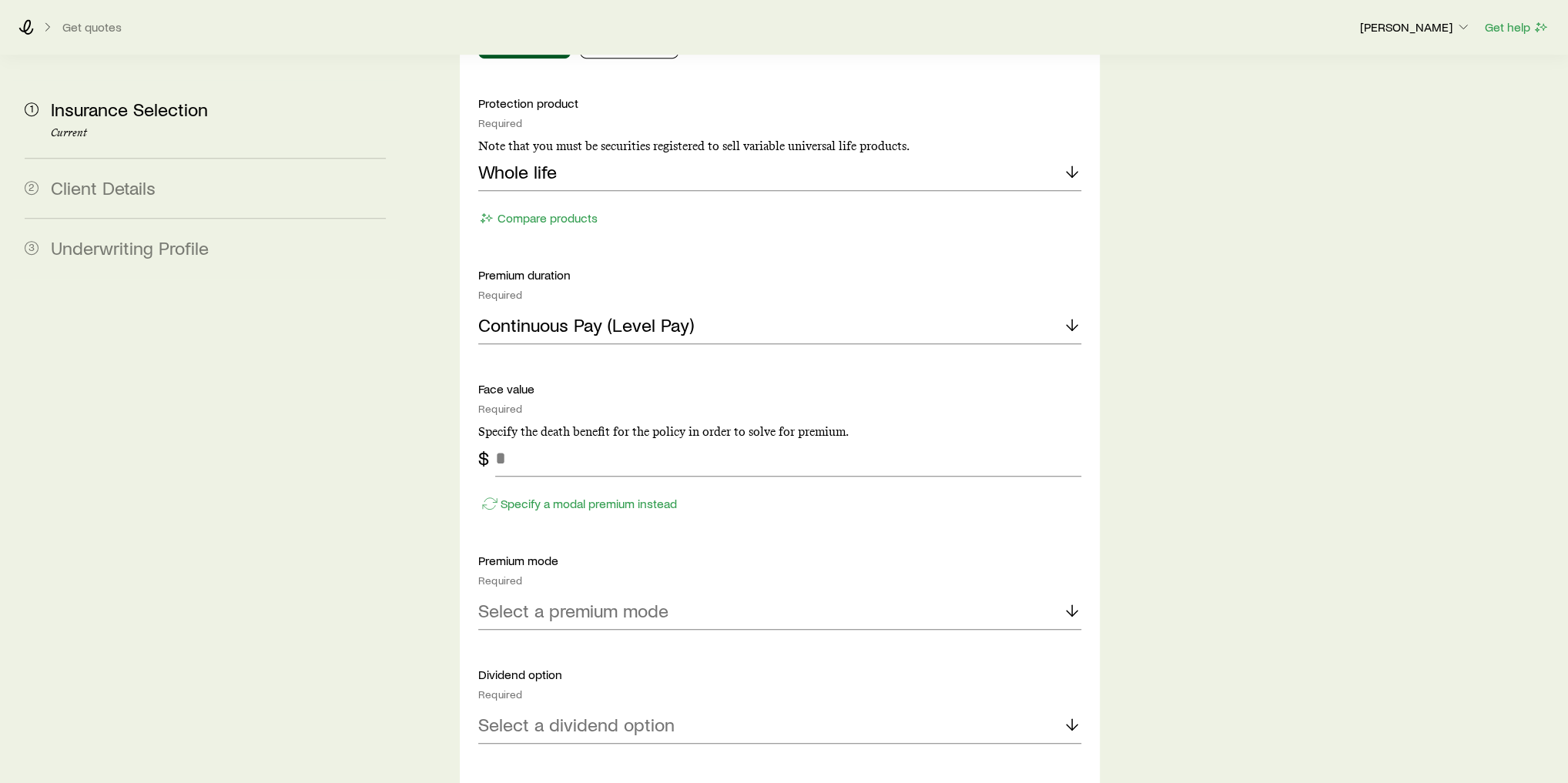
scroll to position [862, 0]
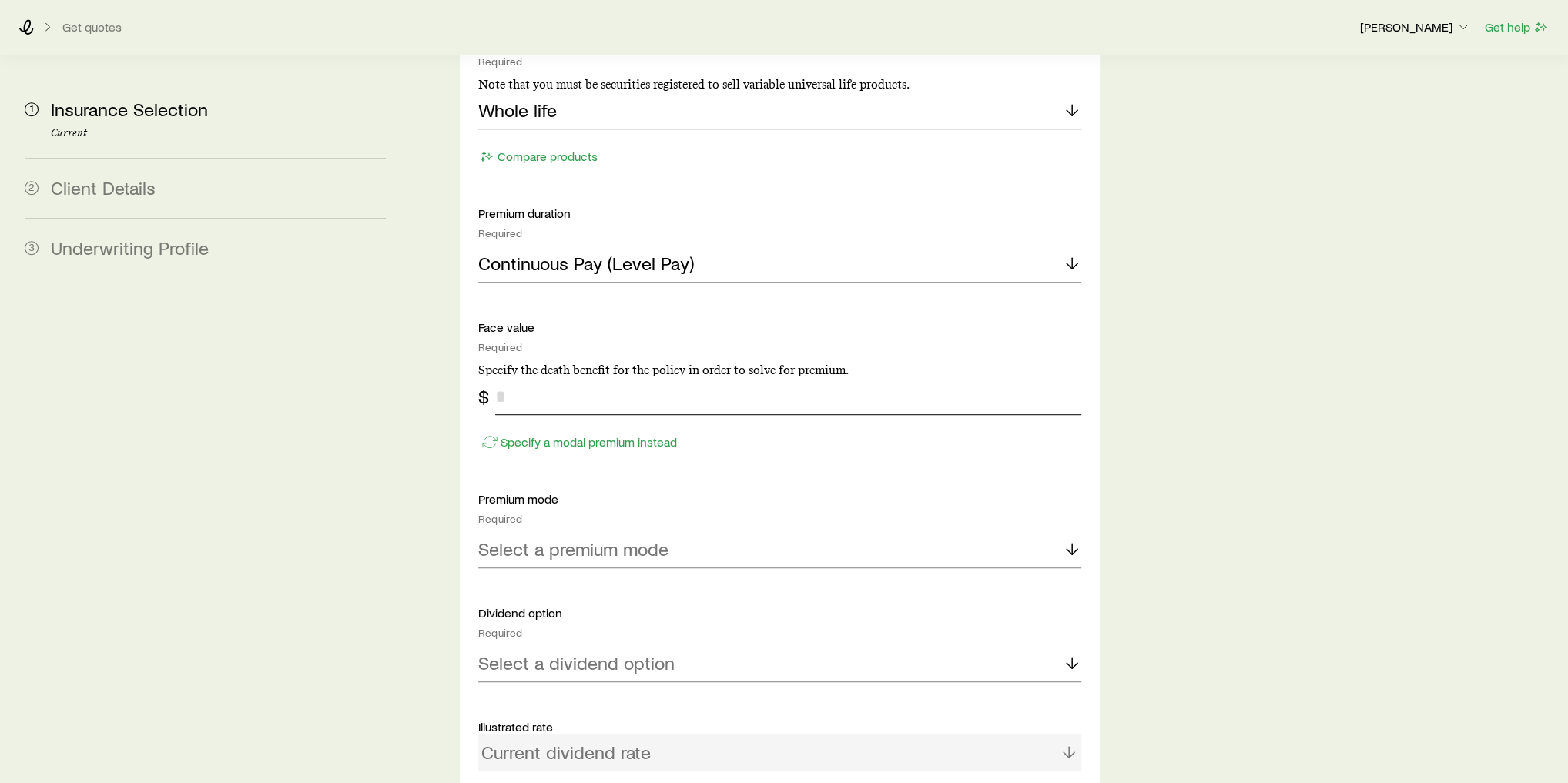
click at [553, 378] on input "tel" at bounding box center [788, 396] width 586 height 37
type input "*********"
click at [591, 538] on p "Select a premium mode" at bounding box center [573, 549] width 190 height 22
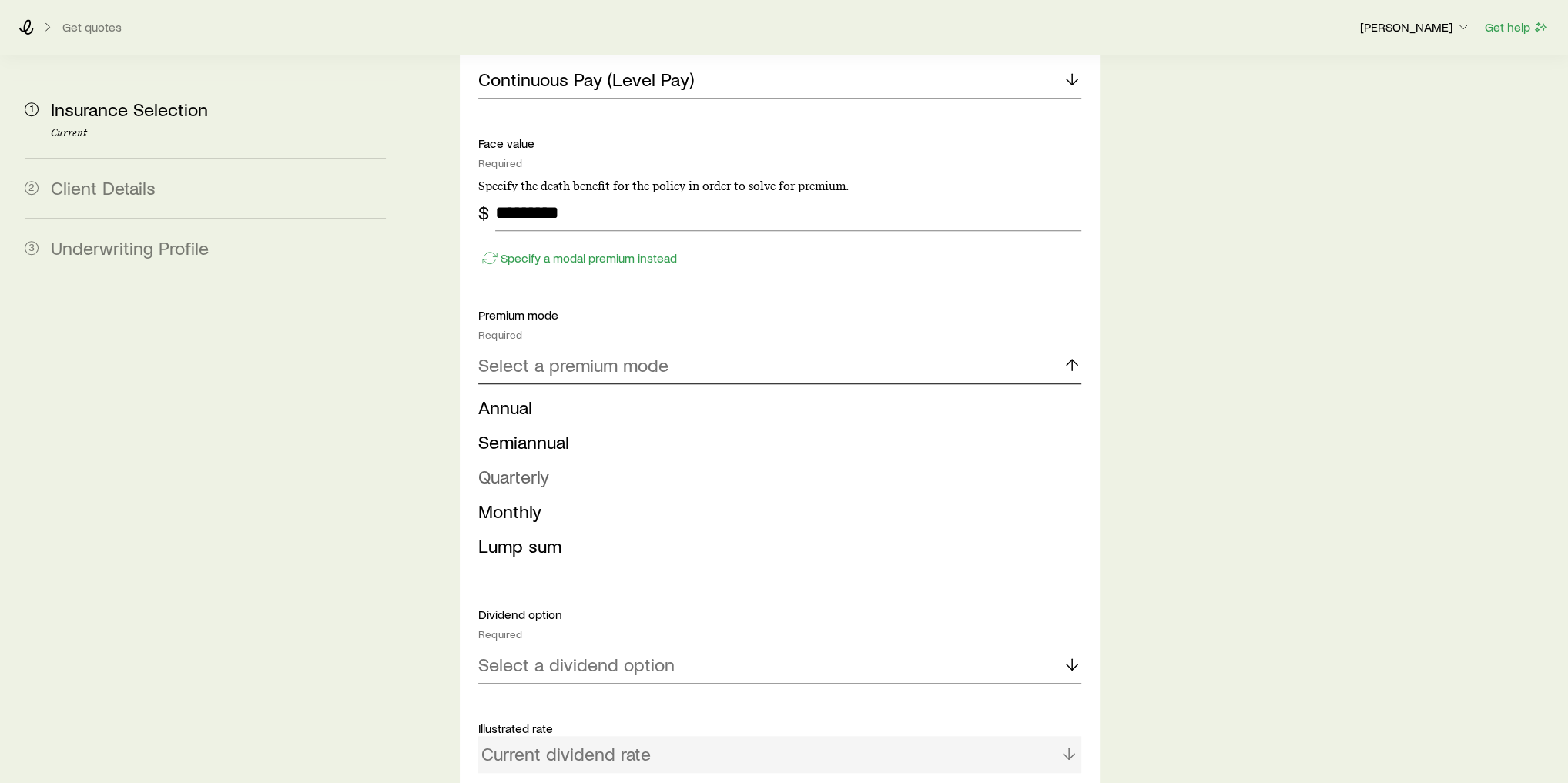
scroll to position [1047, 0]
click at [506, 499] on span "Monthly" at bounding box center [510, 510] width 63 height 22
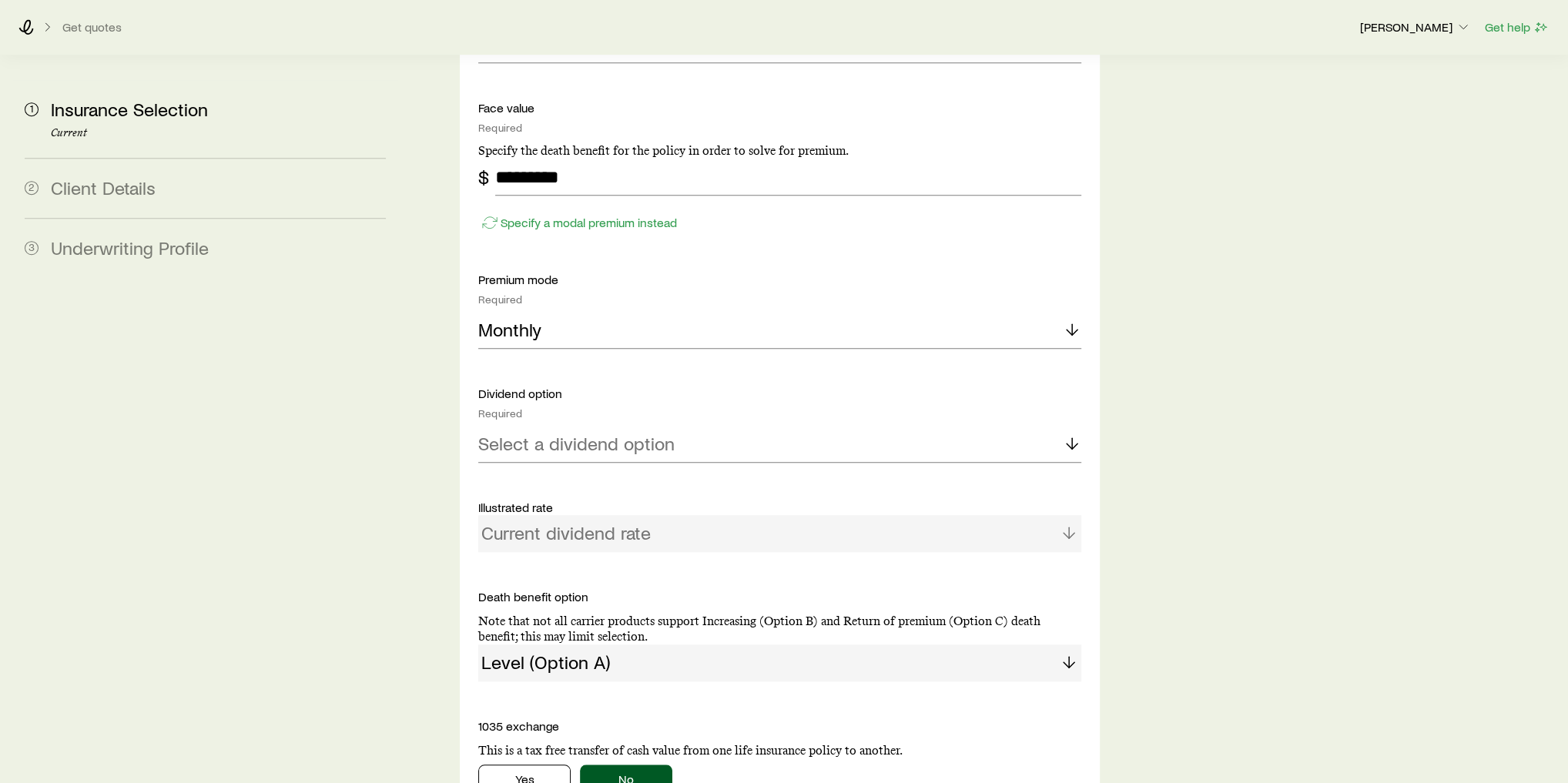
scroll to position [1108, 0]
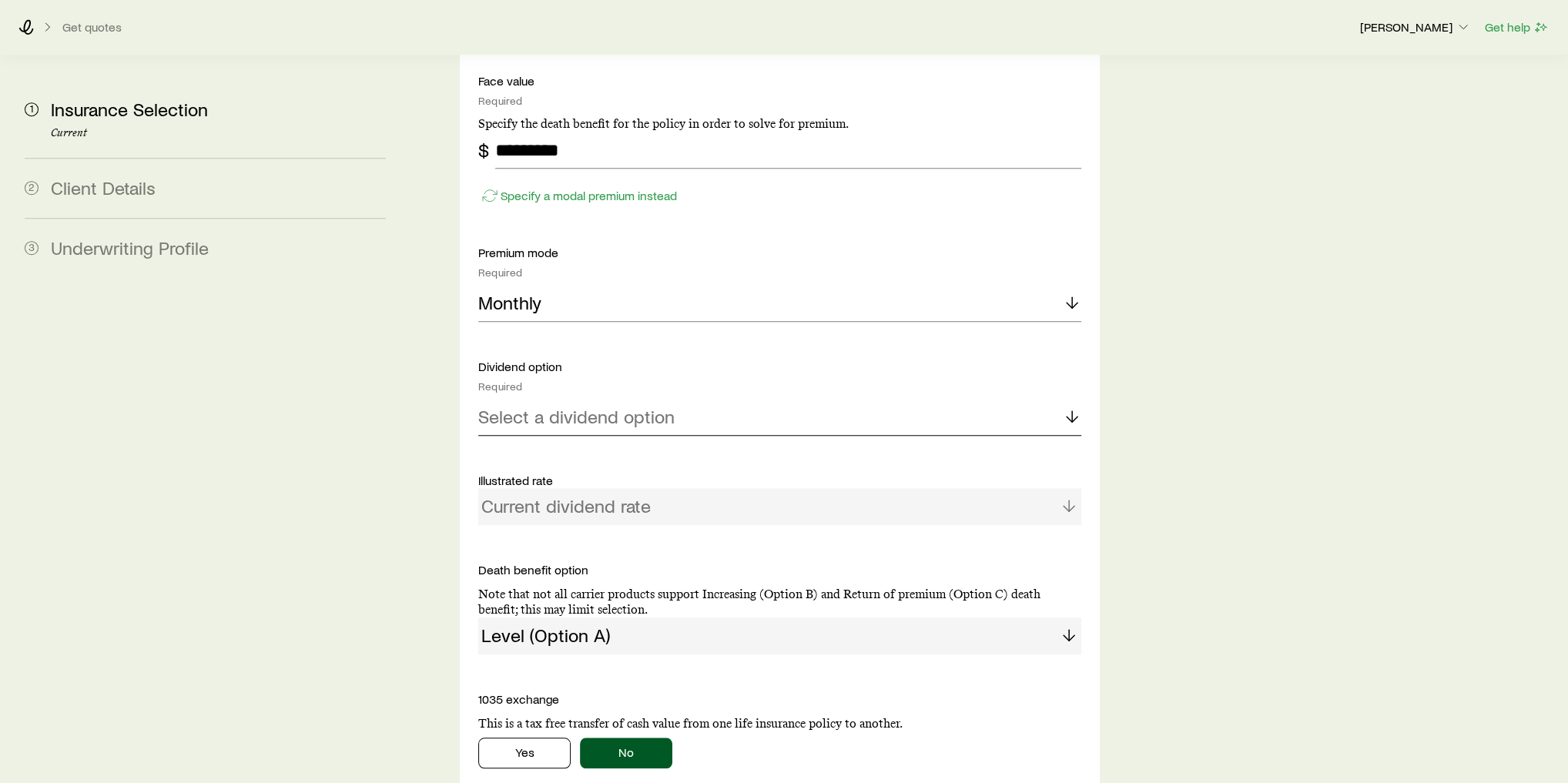
click at [523, 406] on p "Select a dividend option" at bounding box center [577, 416] width 196 height 22
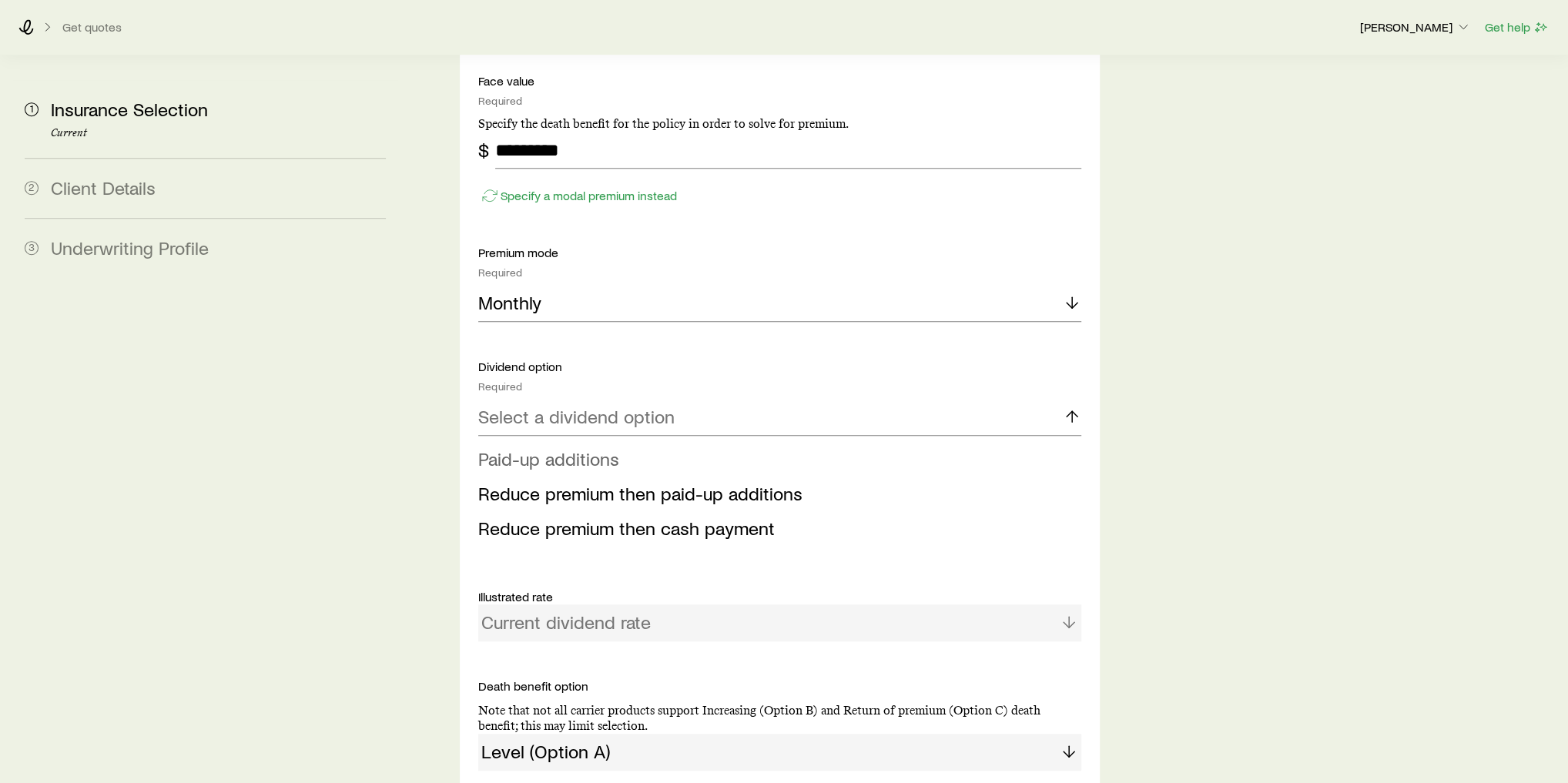
click at [553, 447] on span "Paid-up additions" at bounding box center [549, 458] width 141 height 22
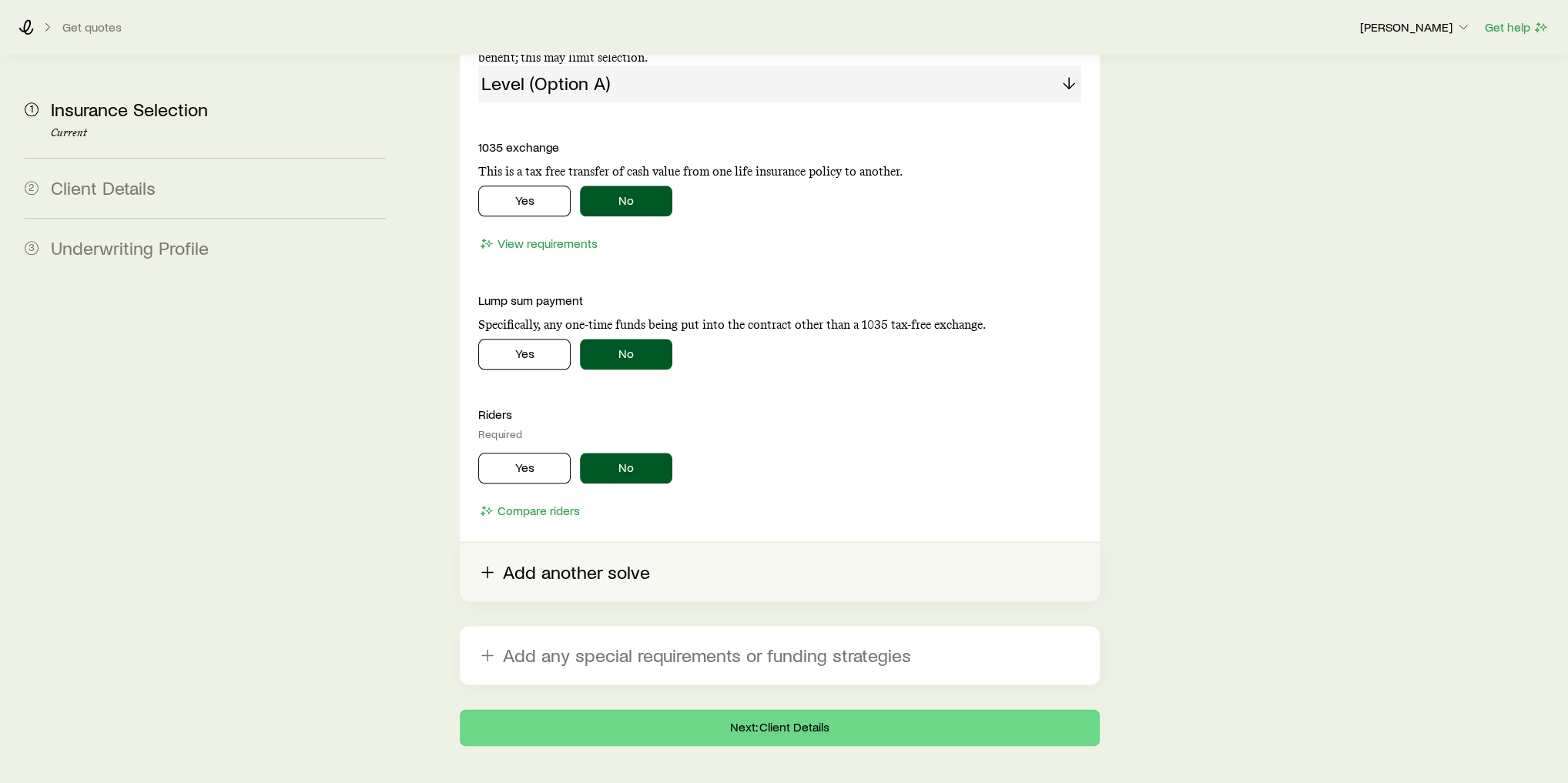
scroll to position [1663, 0]
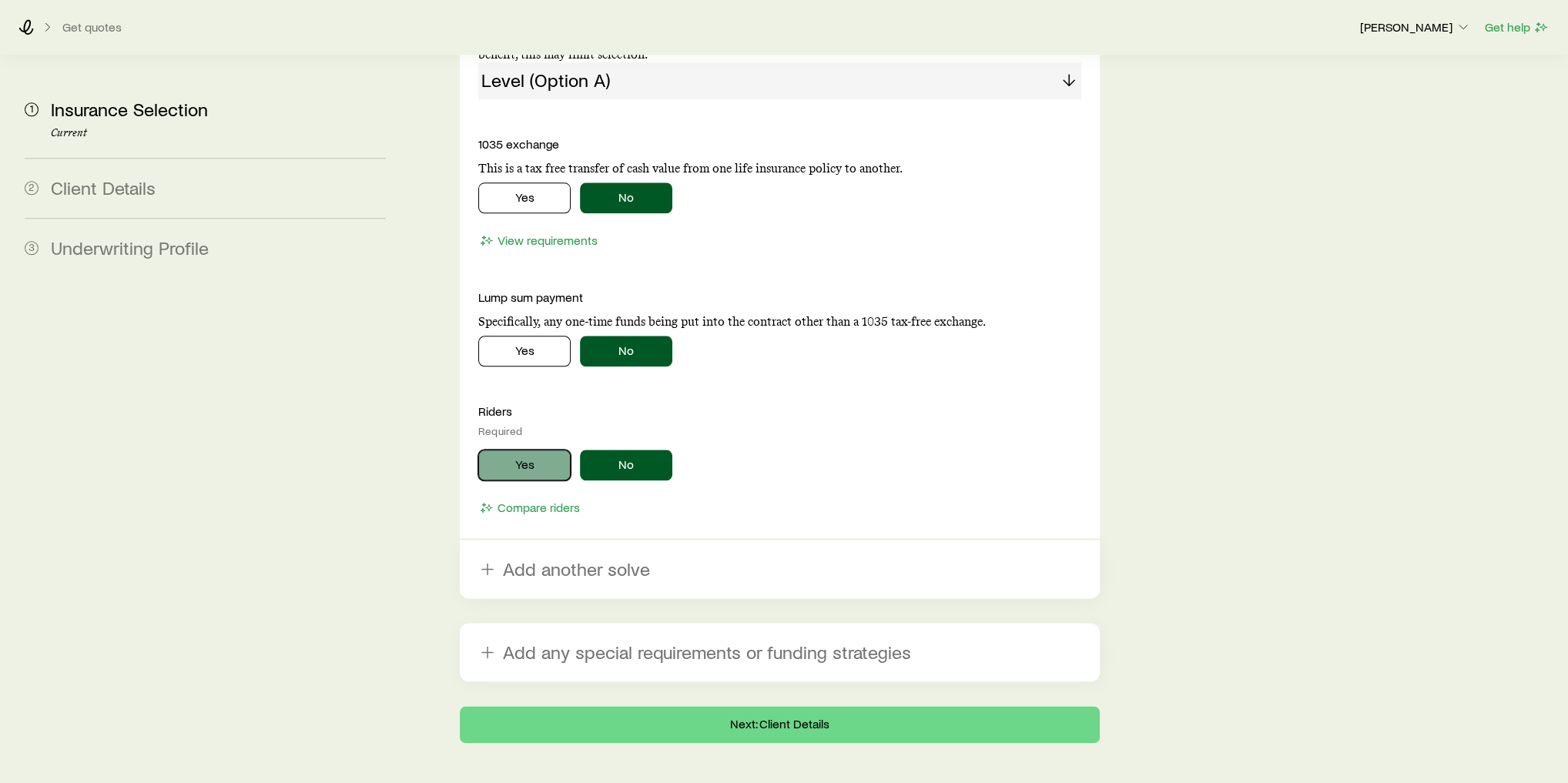
click at [525, 450] on button "Yes" at bounding box center [525, 465] width 93 height 31
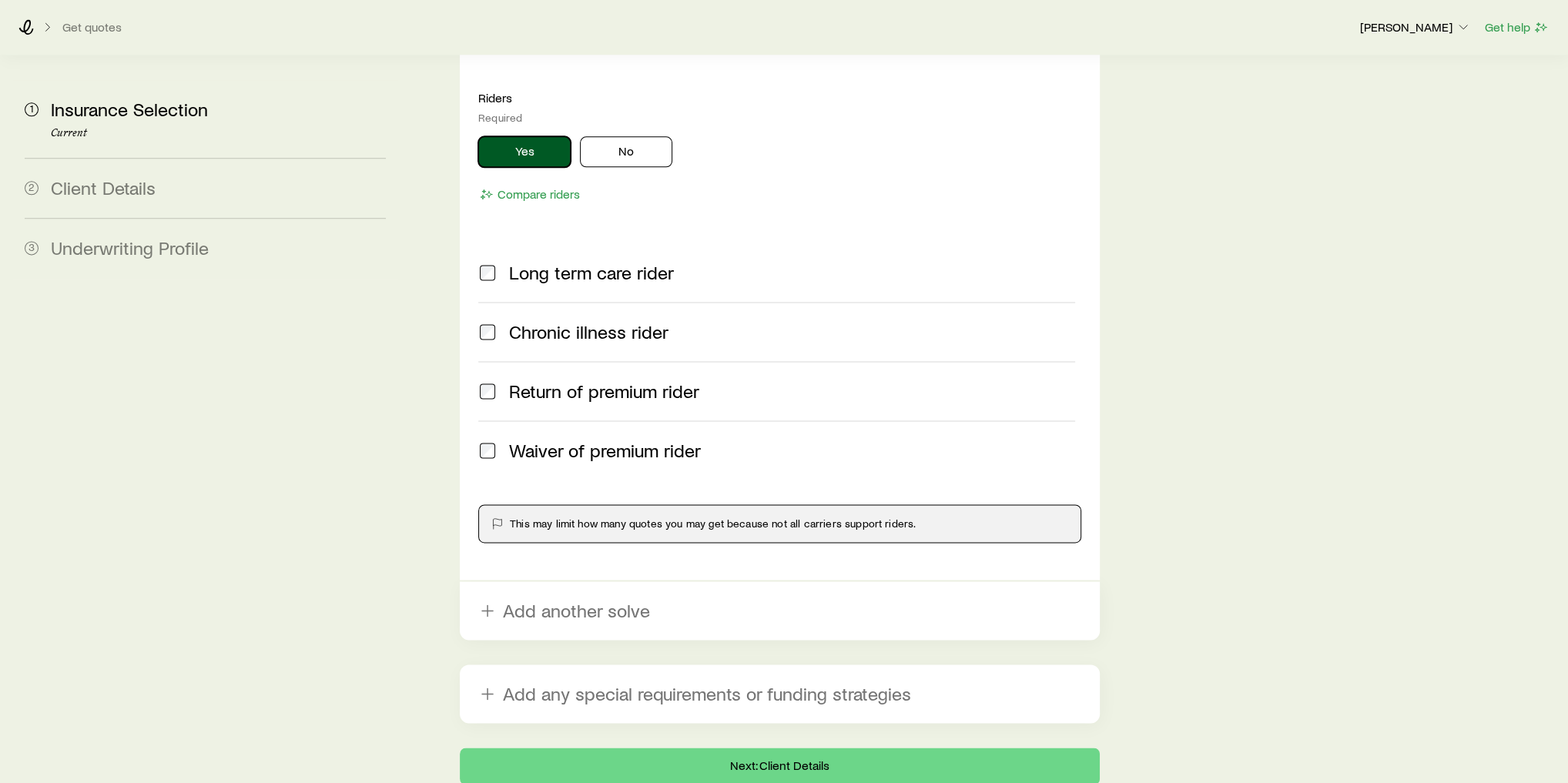
scroll to position [1832, 0]
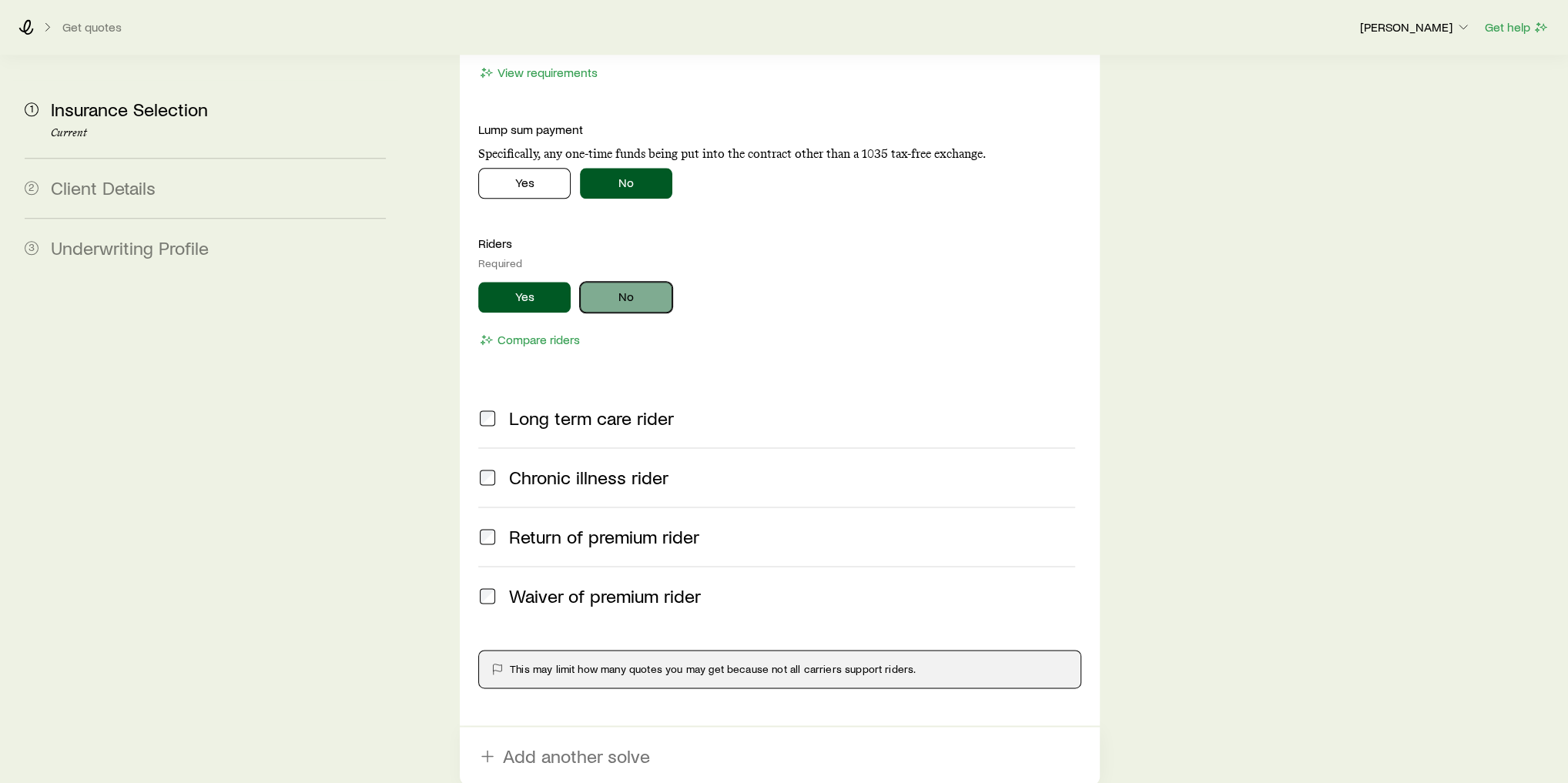
click at [620, 281] on button "No" at bounding box center [626, 297] width 93 height 31
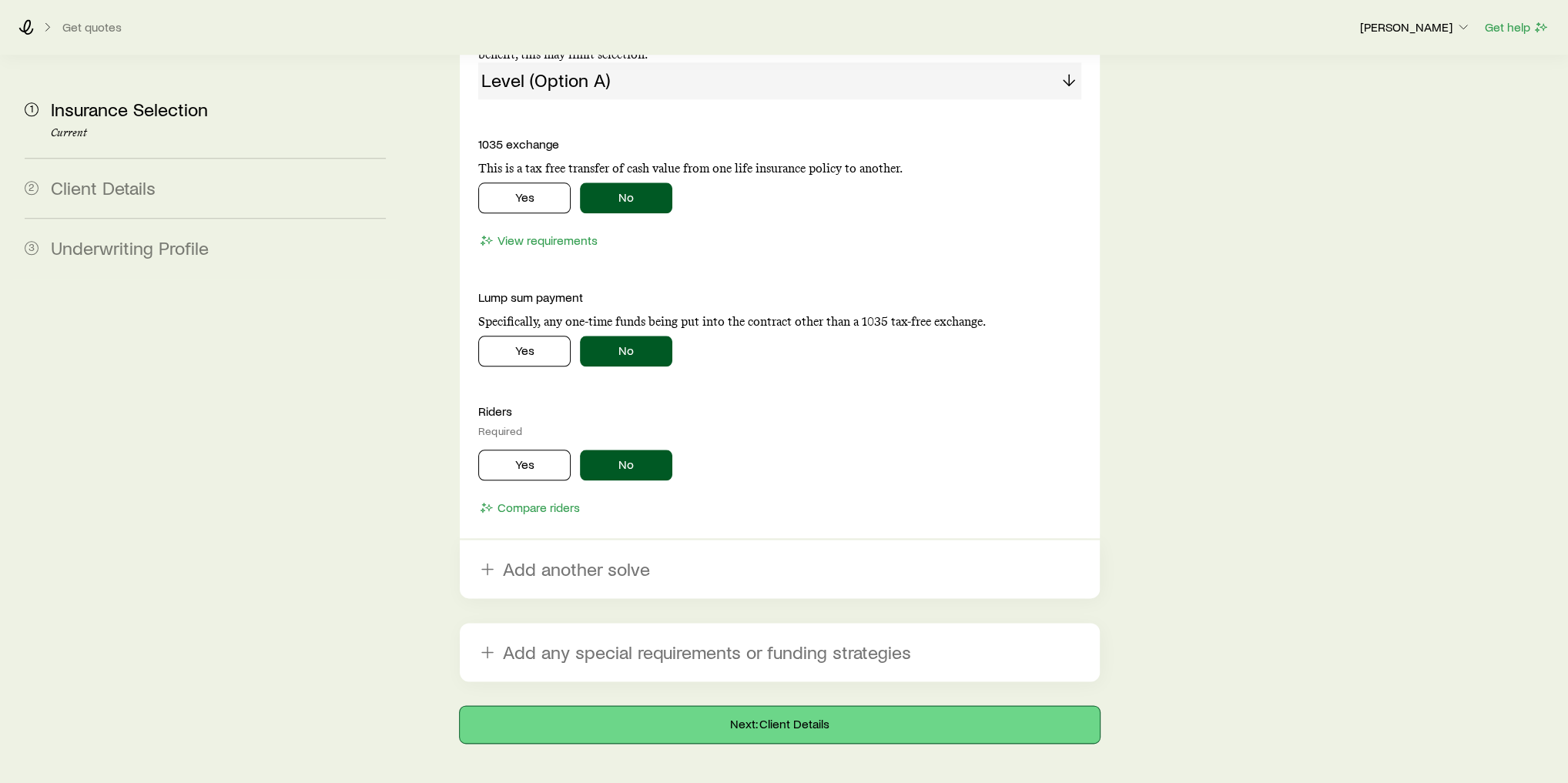
click at [765, 706] on button "Next: Client Details" at bounding box center [779, 724] width 640 height 37
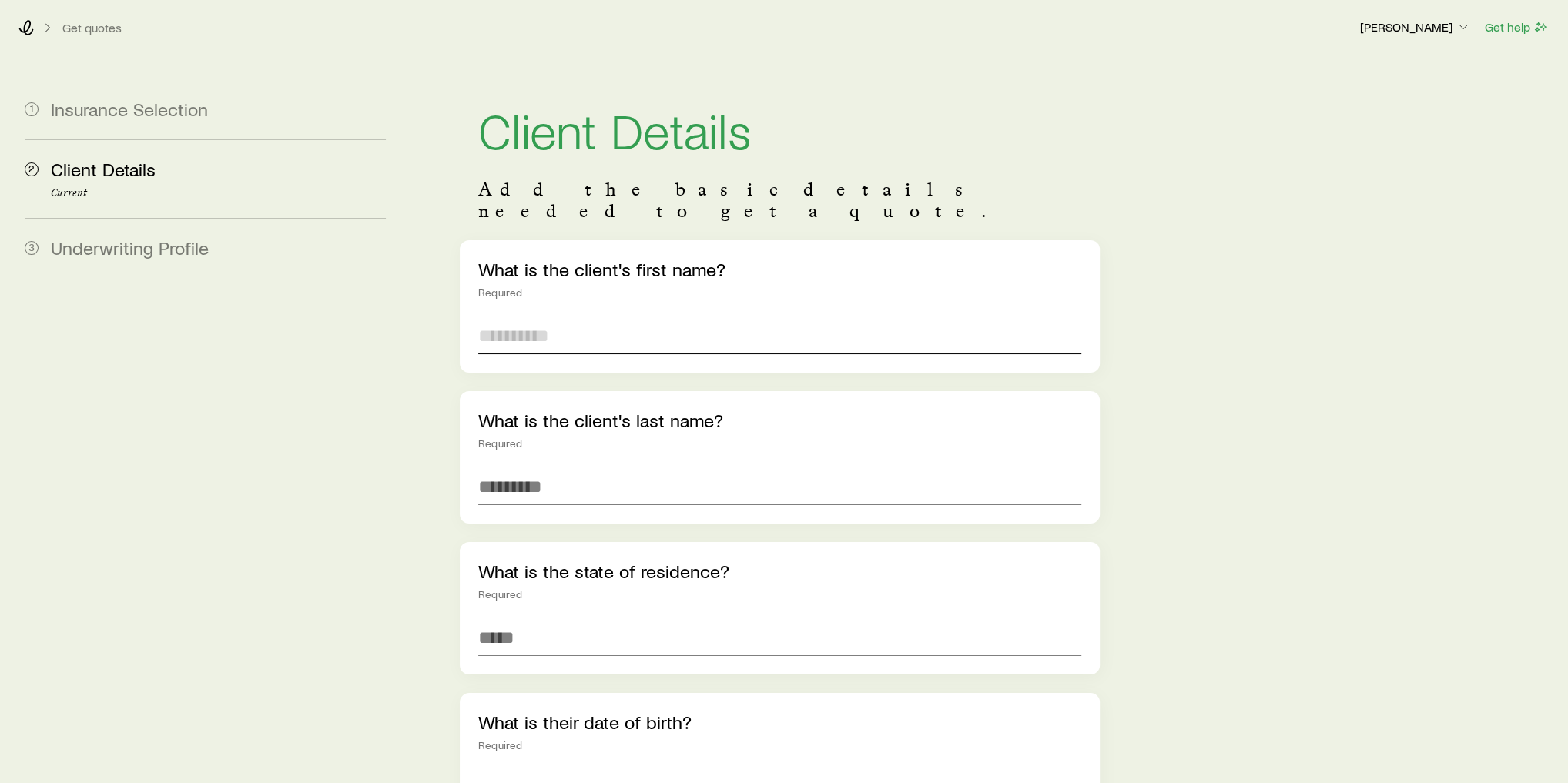
click at [542, 323] on input "text" at bounding box center [780, 336] width 603 height 37
type input "******"
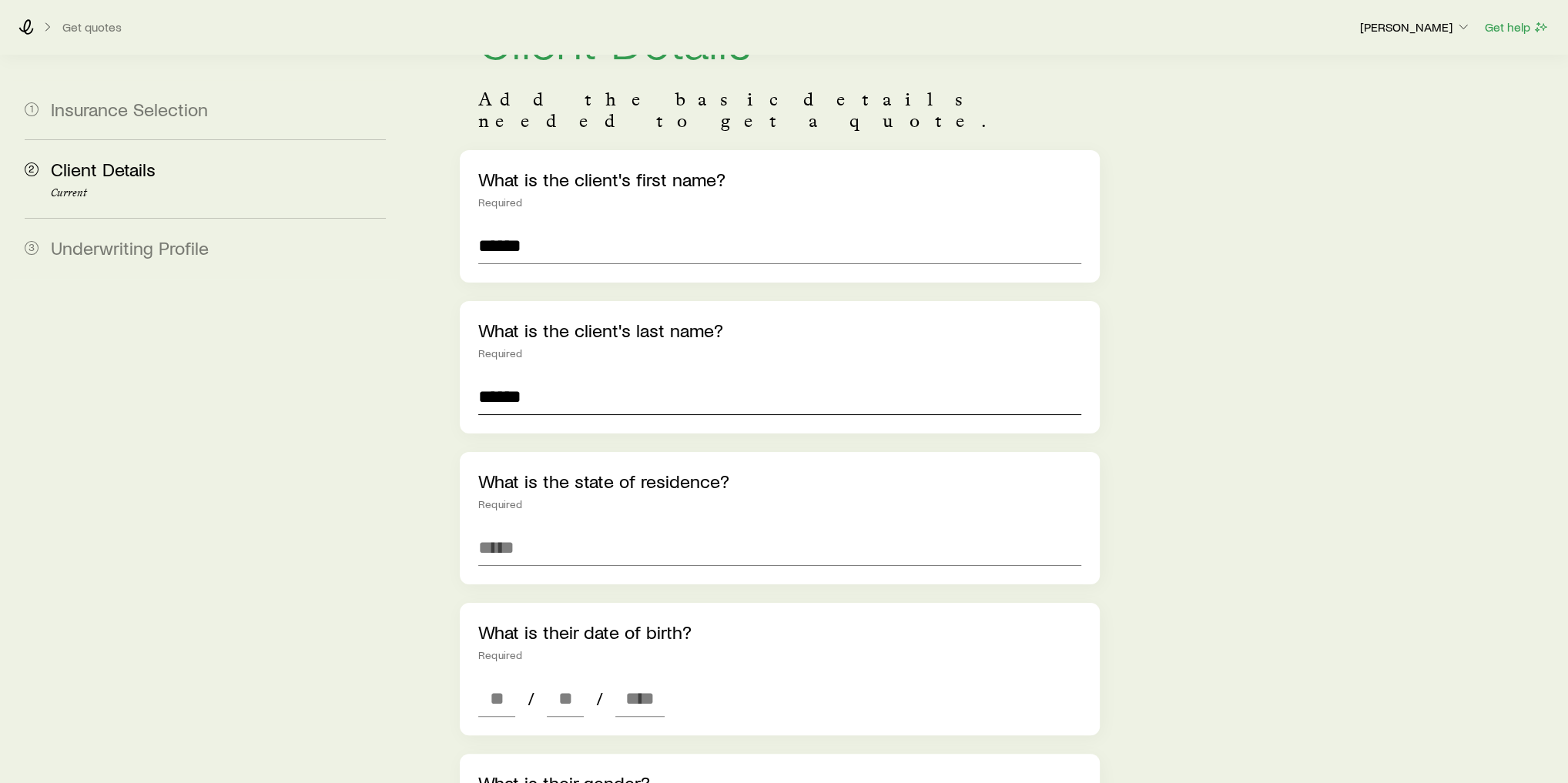
scroll to position [246, 0]
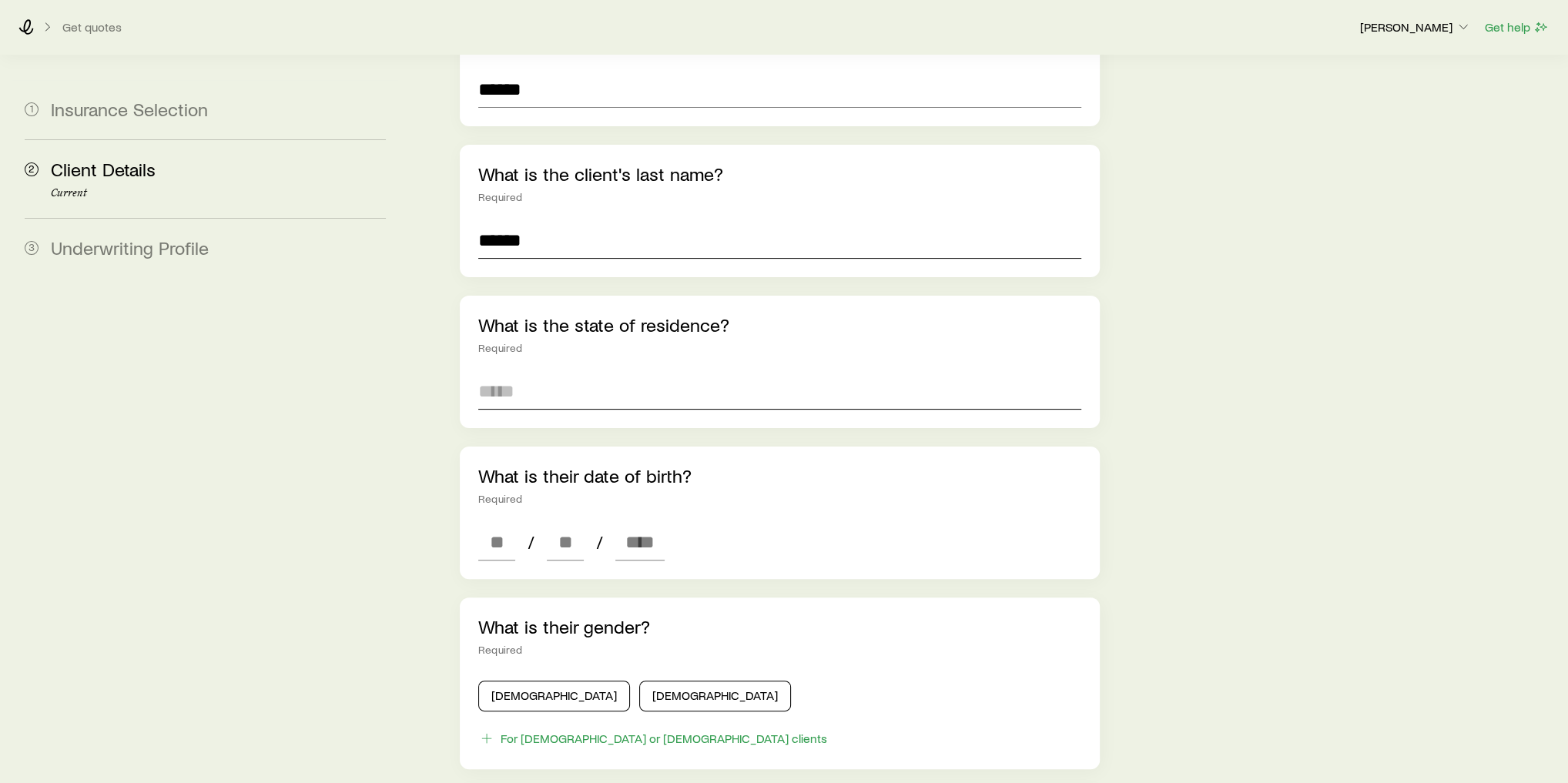
type input "******"
click at [565, 372] on input at bounding box center [780, 391] width 603 height 37
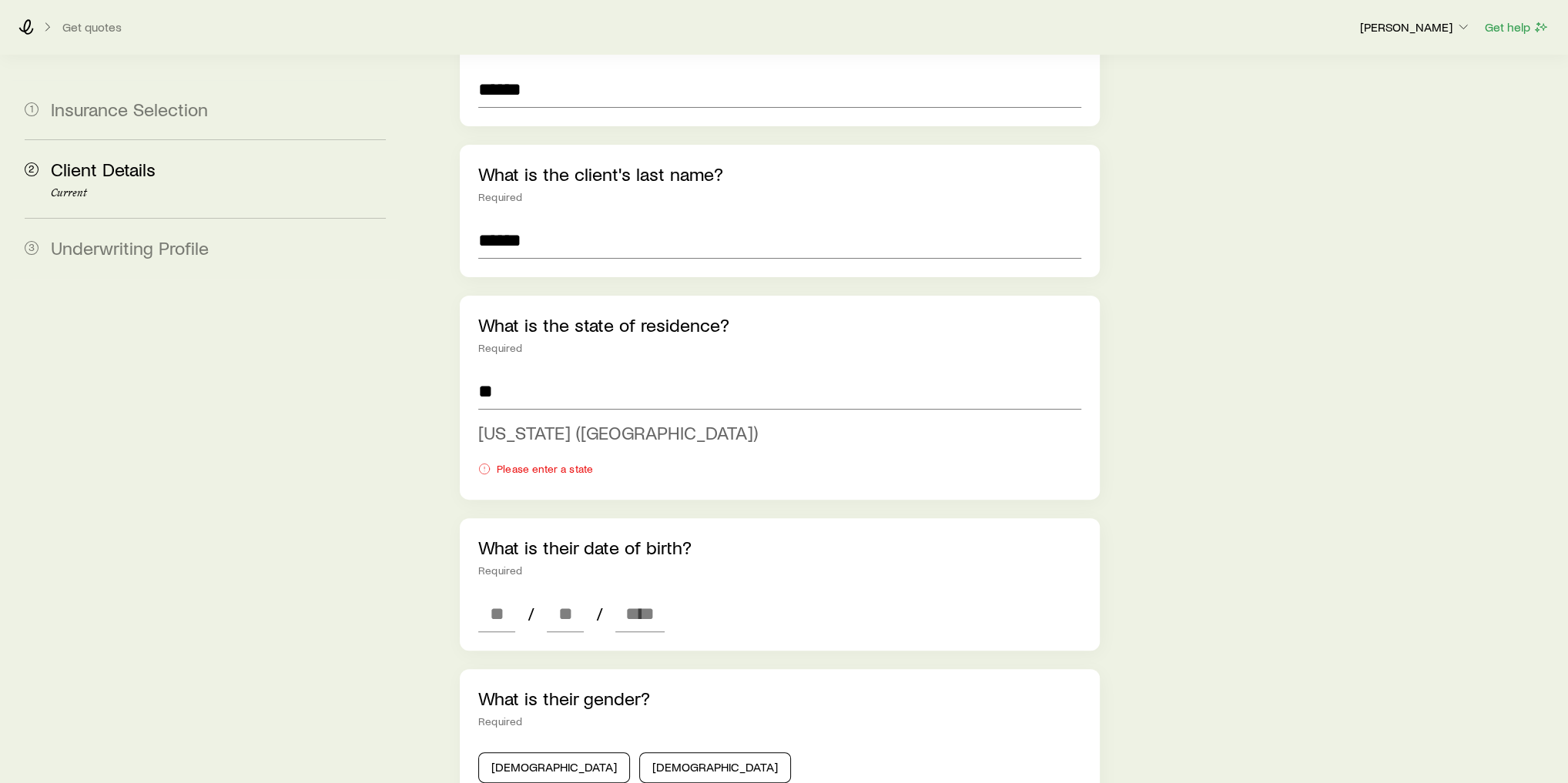
click at [554, 421] on span "[US_STATE] ([GEOGRAPHIC_DATA])" at bounding box center [618, 432] width 279 height 22
type input "**********"
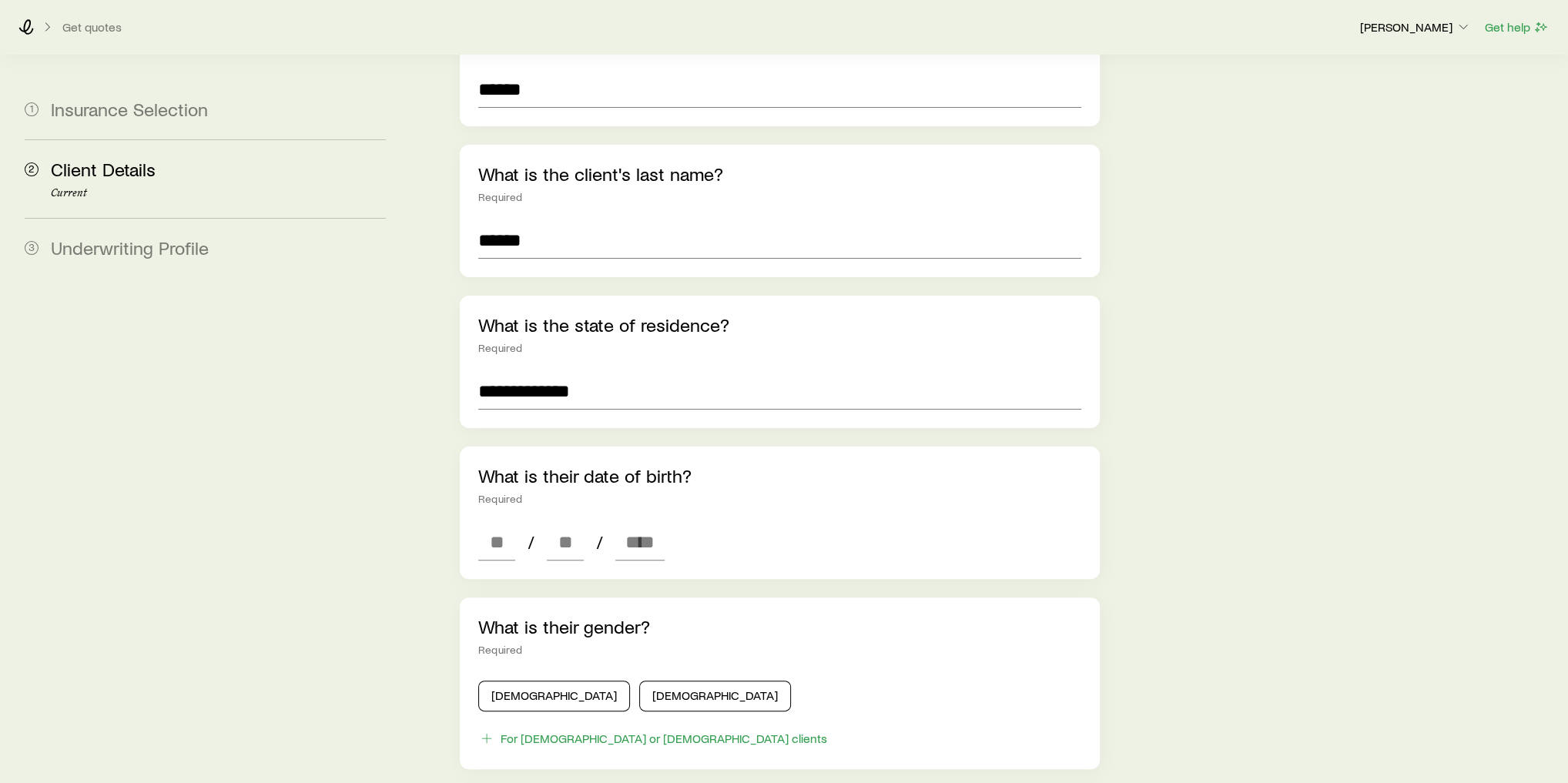
scroll to position [308, 0]
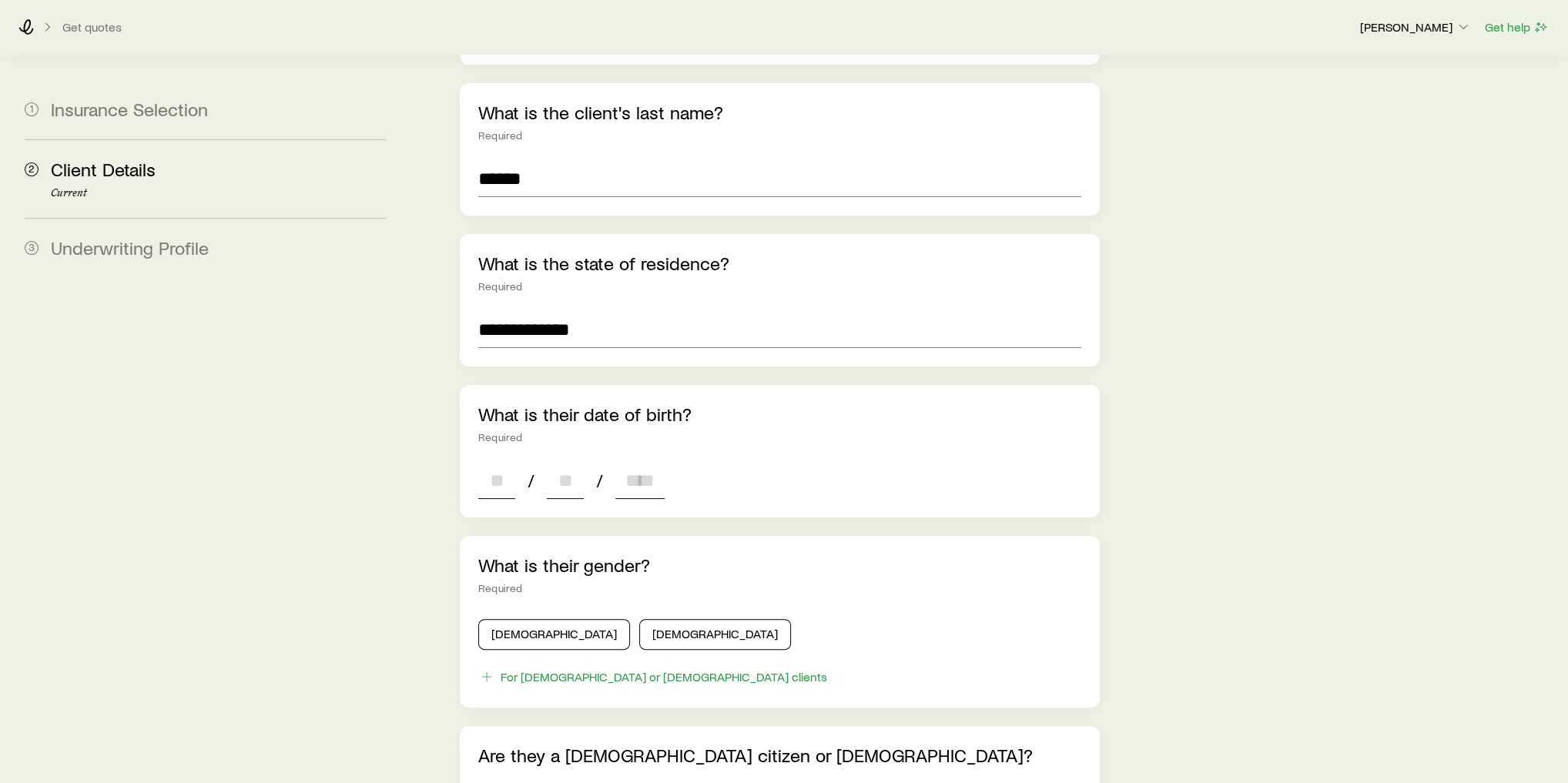
click at [505, 462] on input at bounding box center [497, 480] width 37 height 37
type input "**"
type input "****"
type input "*"
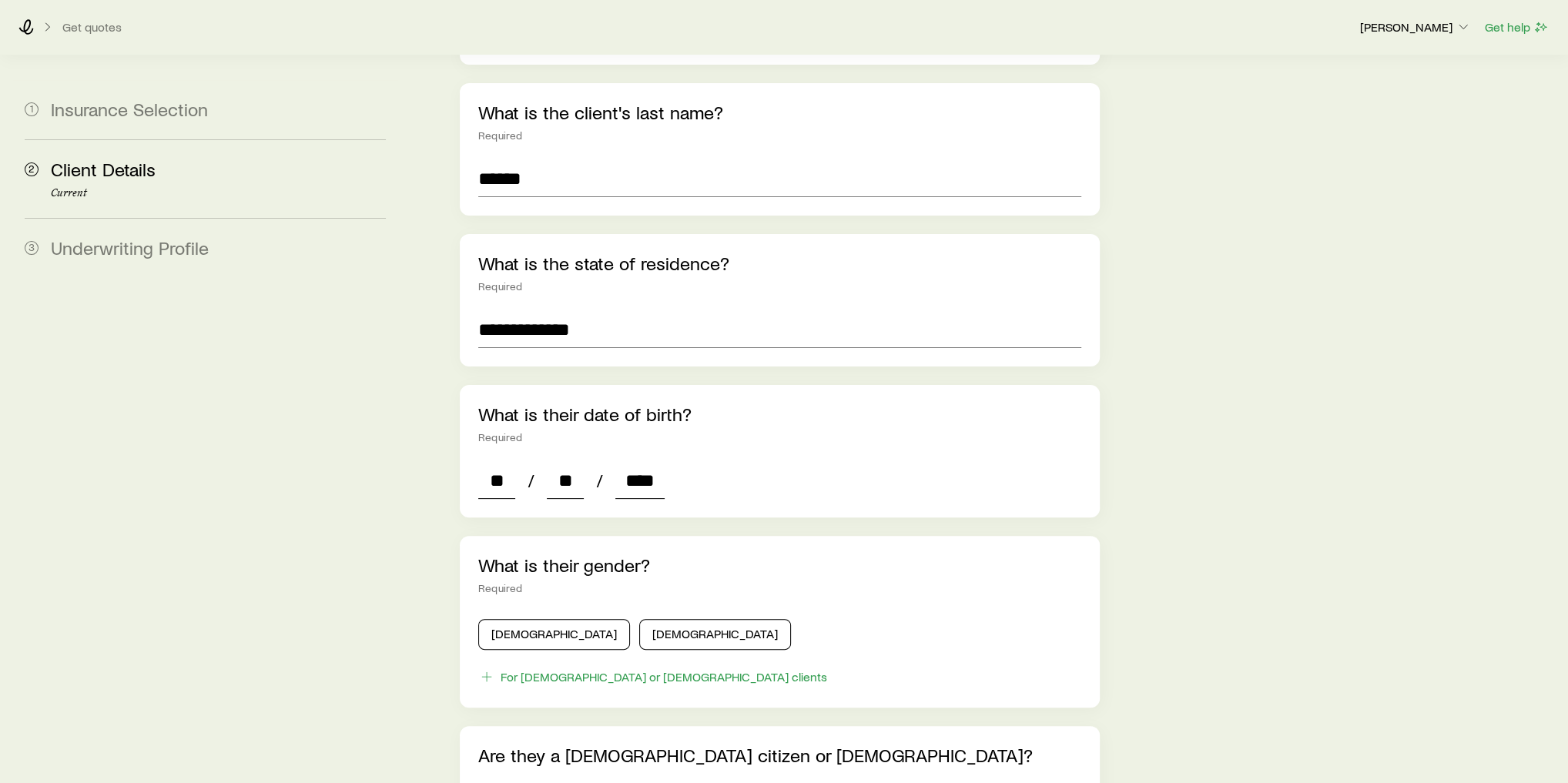
type input "*"
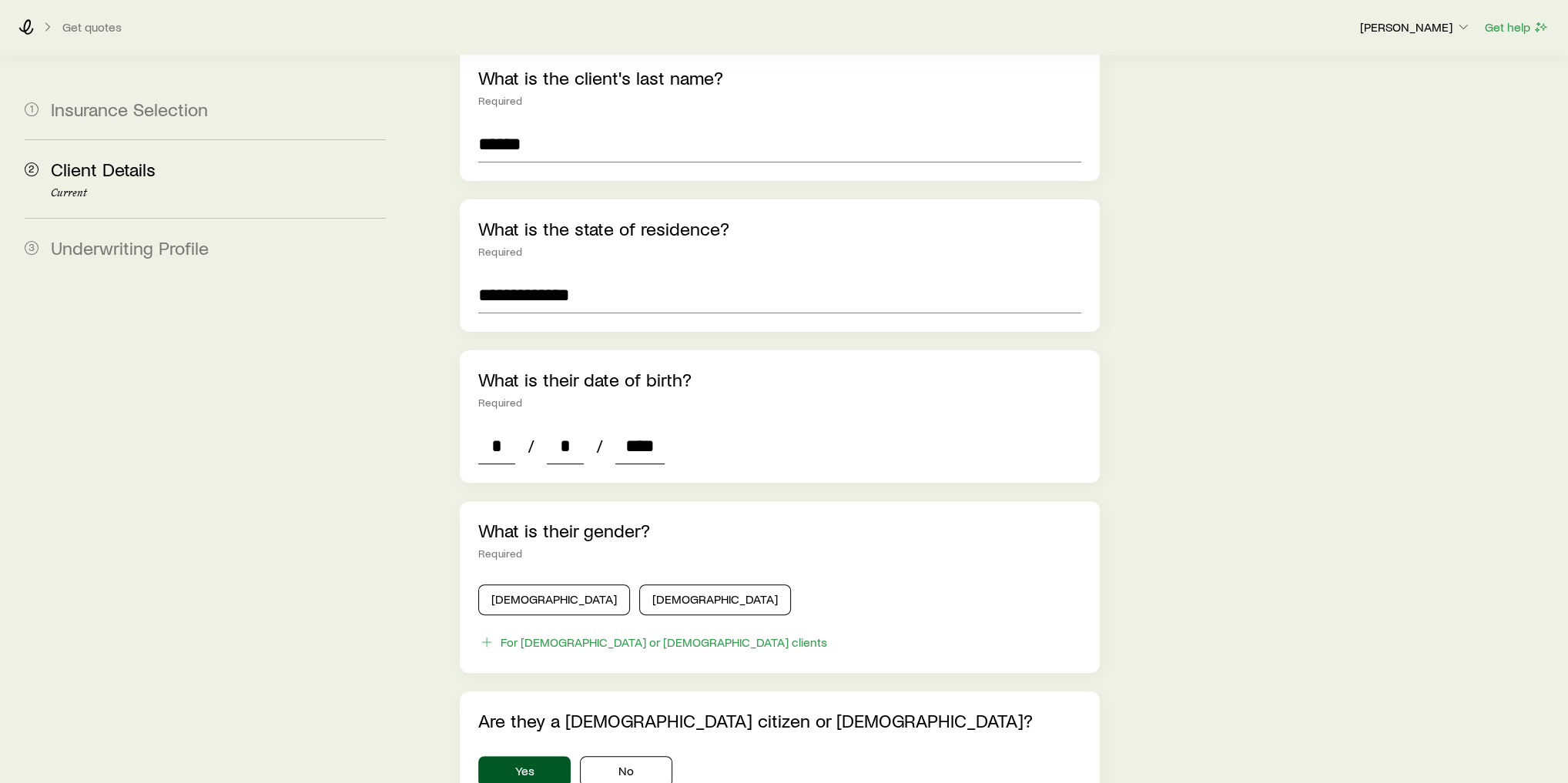
scroll to position [369, 0]
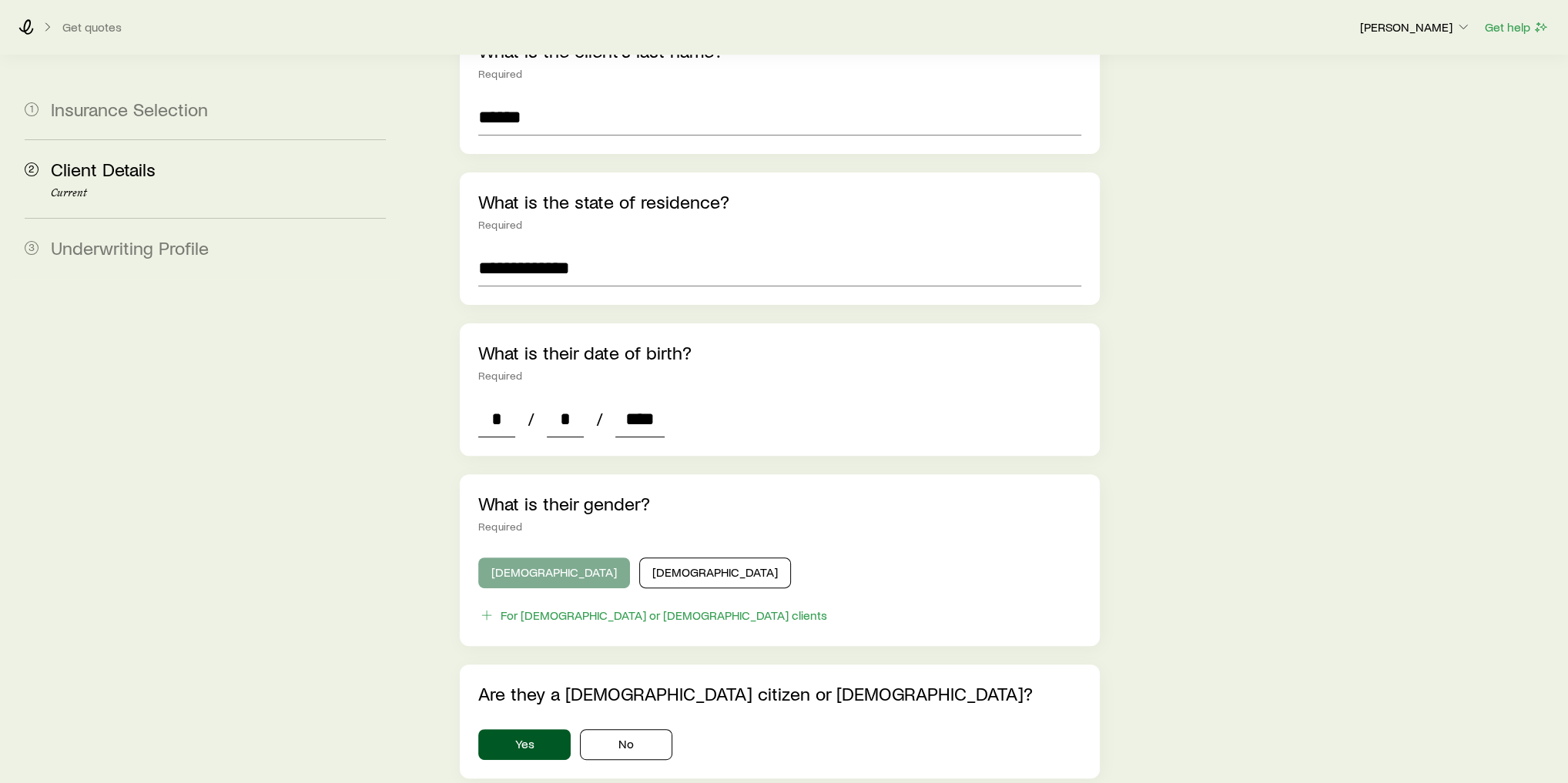
type input "****"
click at [528, 557] on button "[DEMOGRAPHIC_DATA]" at bounding box center [554, 572] width 152 height 31
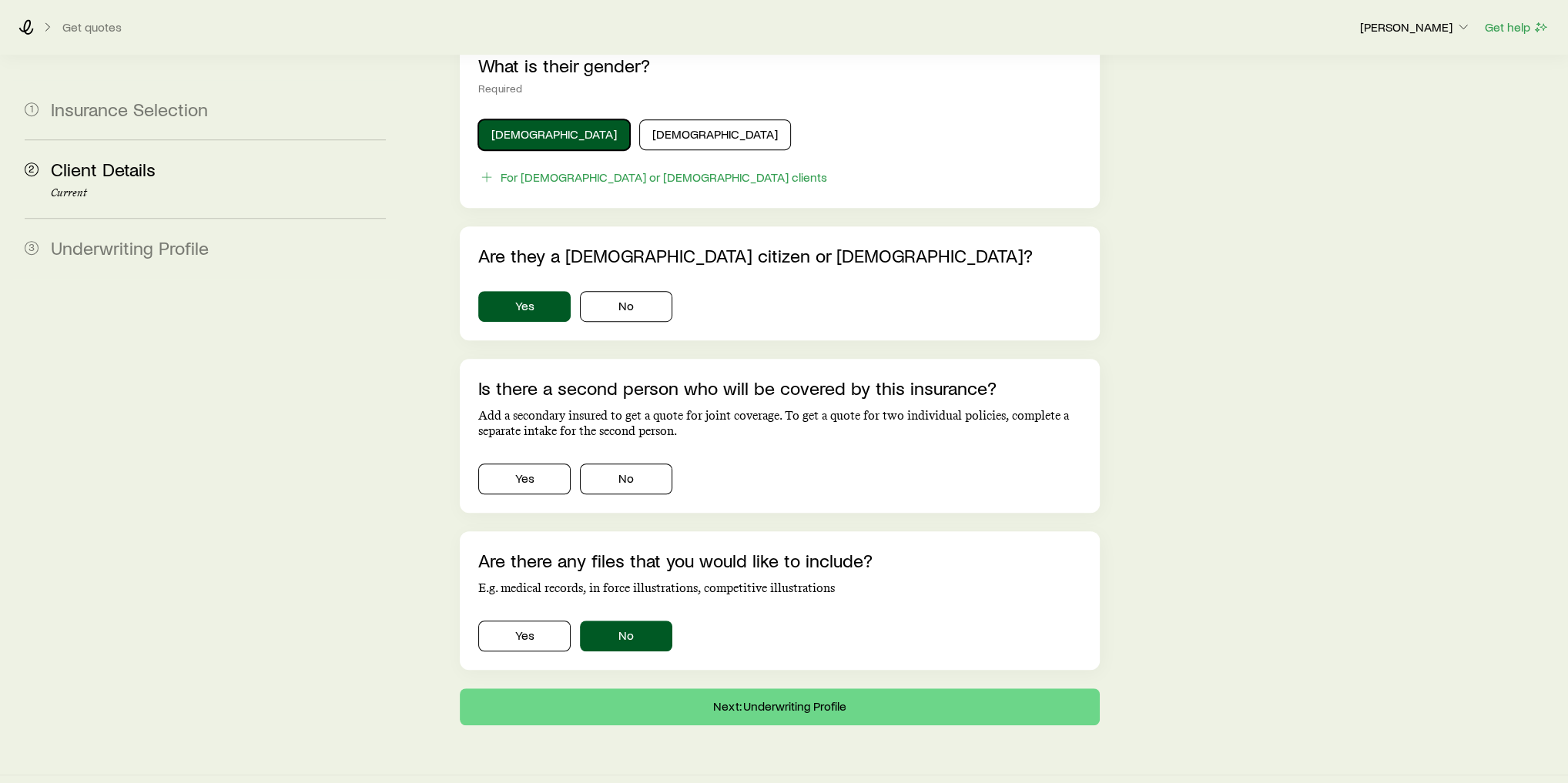
scroll to position [814, 0]
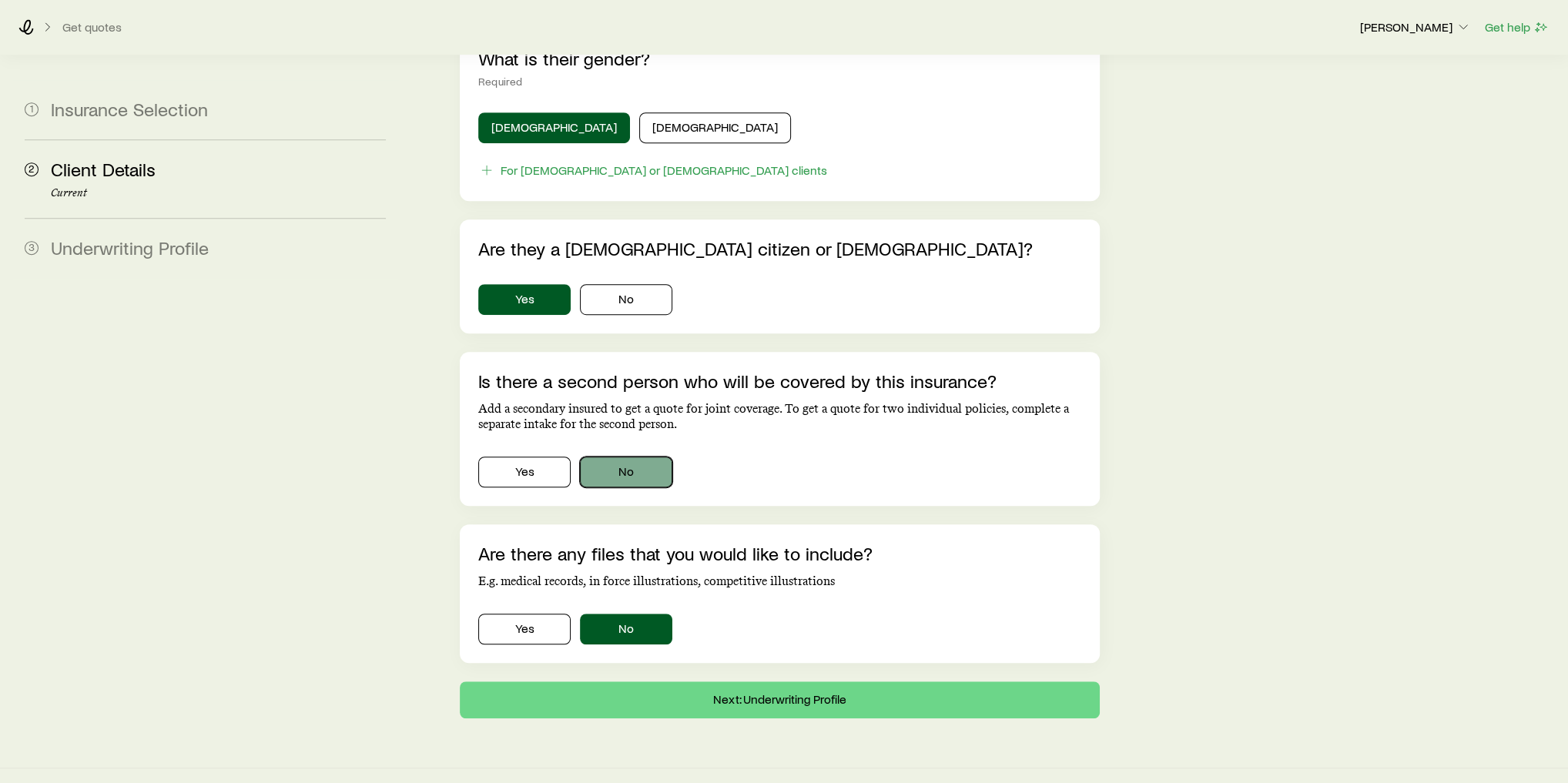
click at [637, 456] on button "No" at bounding box center [626, 471] width 93 height 31
click at [742, 683] on button "Next: Underwriting Profile" at bounding box center [779, 699] width 640 height 37
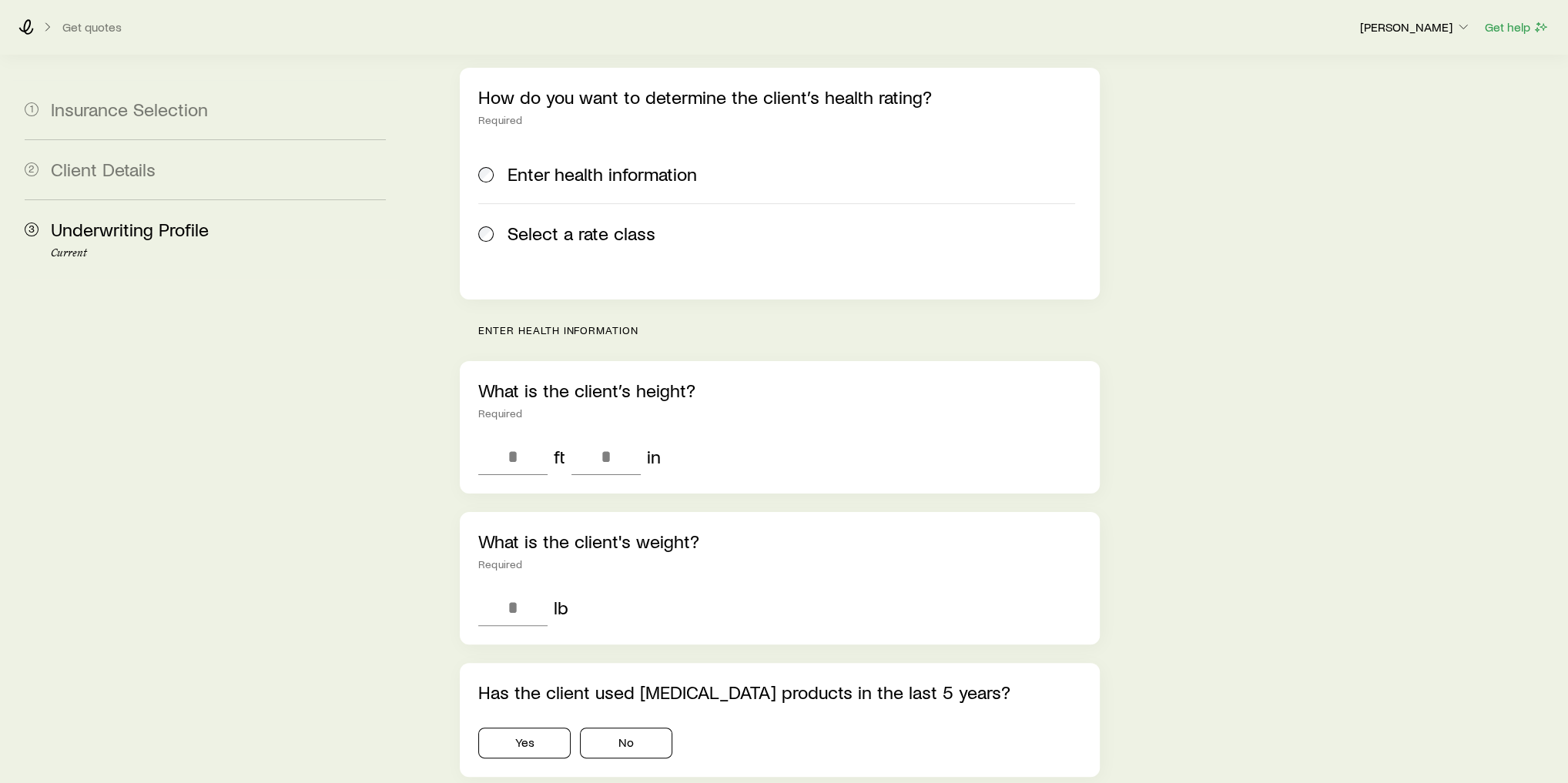
scroll to position [123, 0]
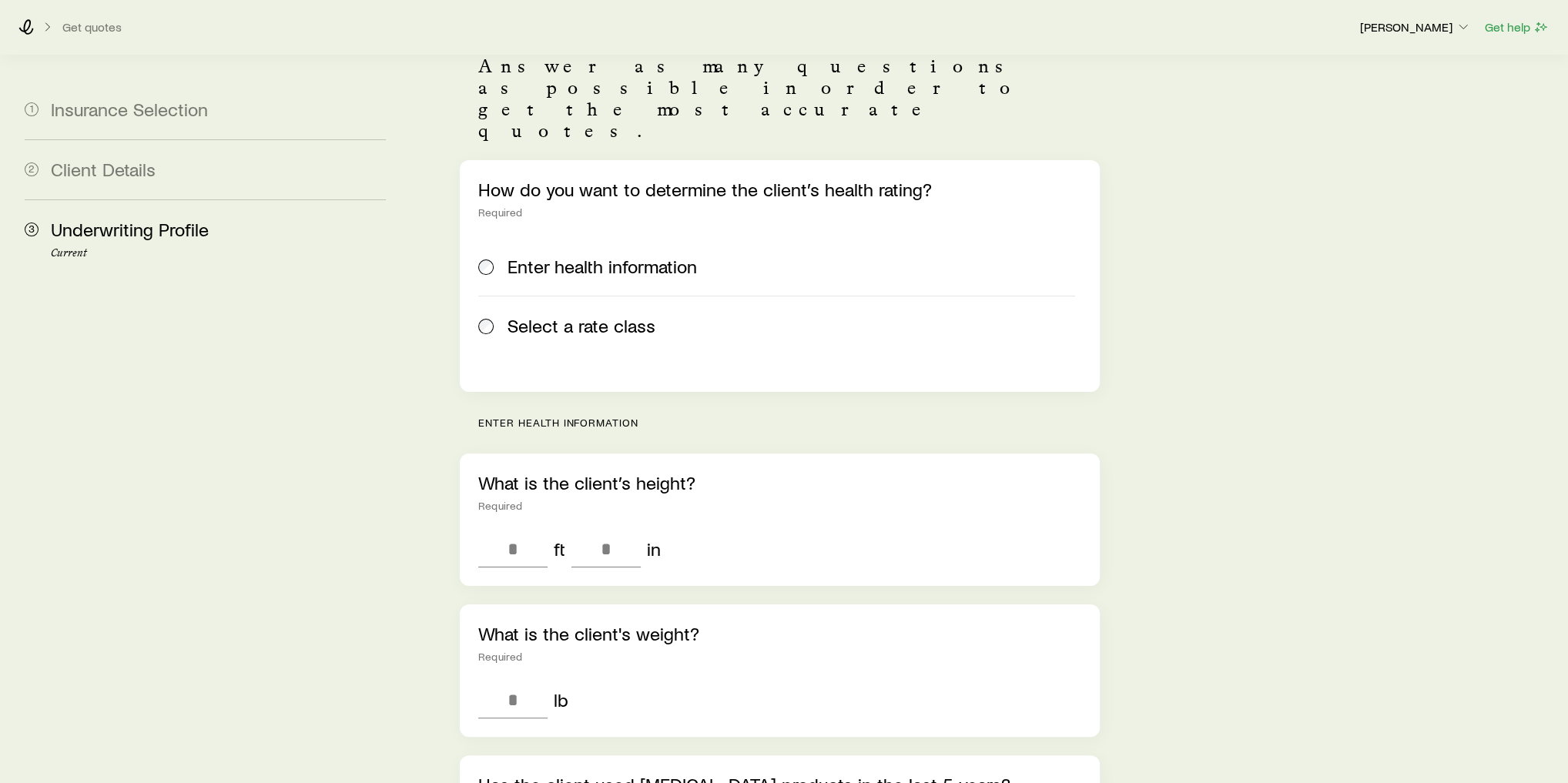
click at [577, 296] on label "Select a rate class" at bounding box center [777, 325] width 597 height 59
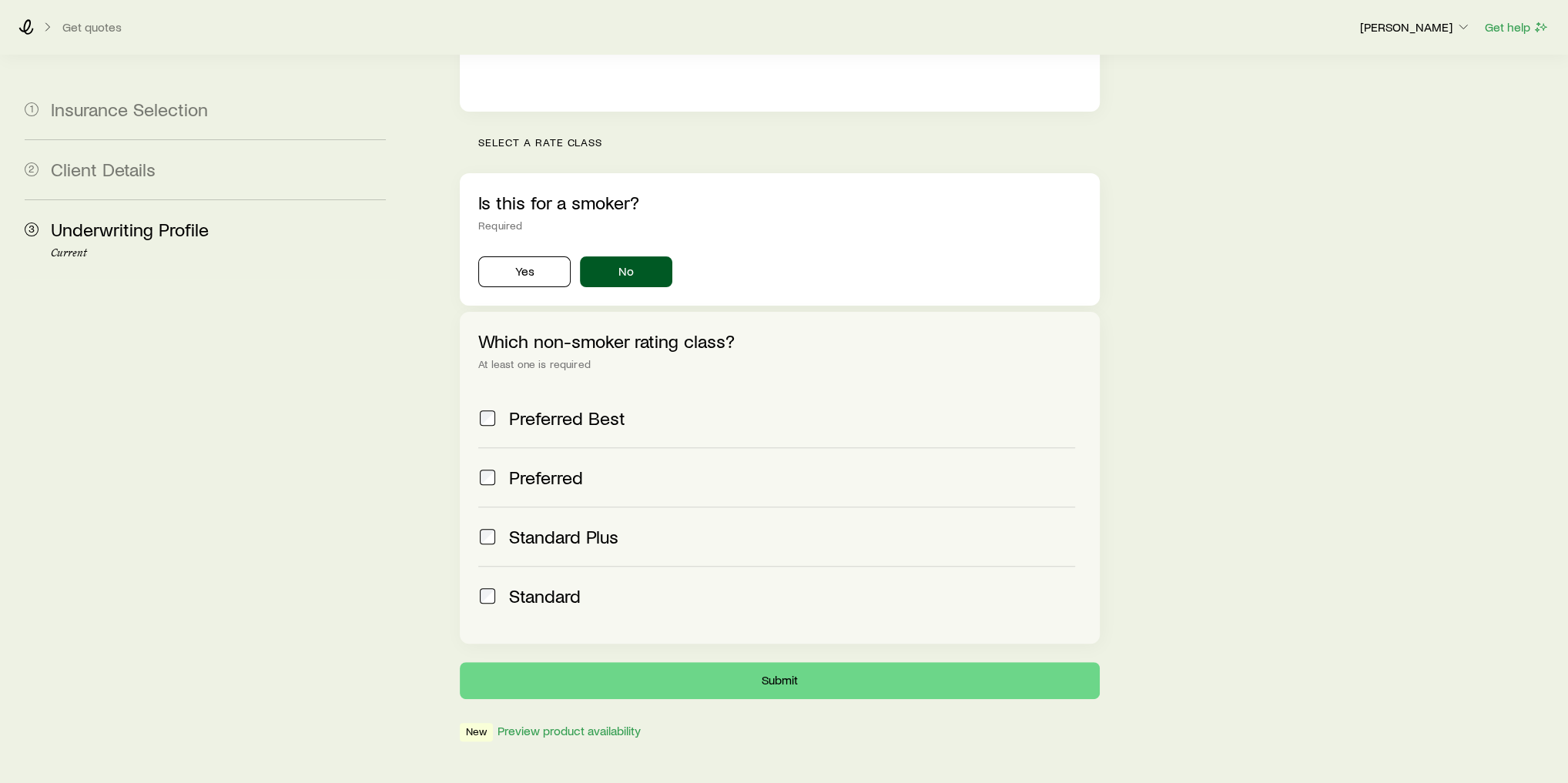
scroll to position [33, 0]
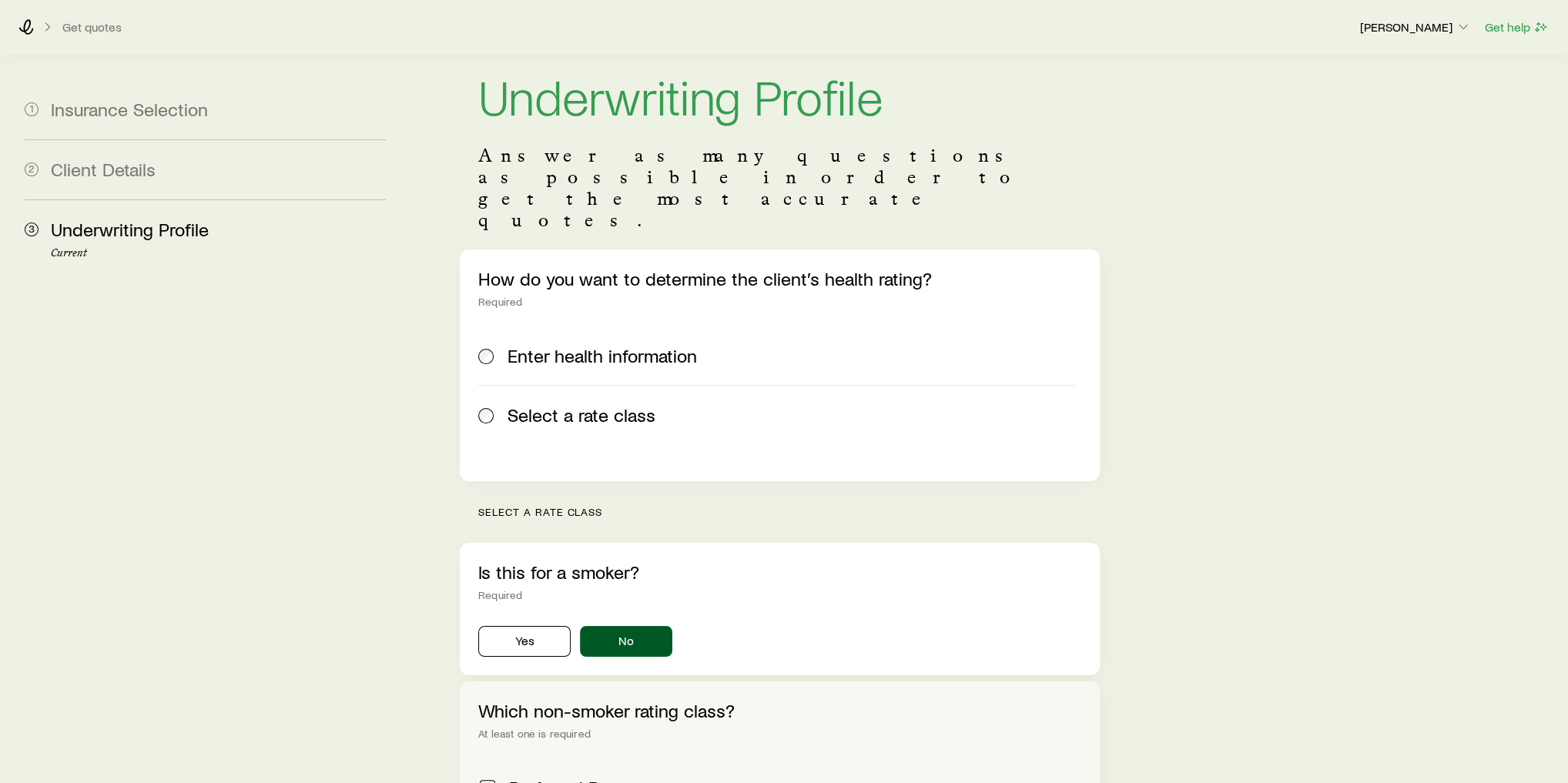
click at [559, 345] on span "Enter health information" at bounding box center [601, 356] width 189 height 22
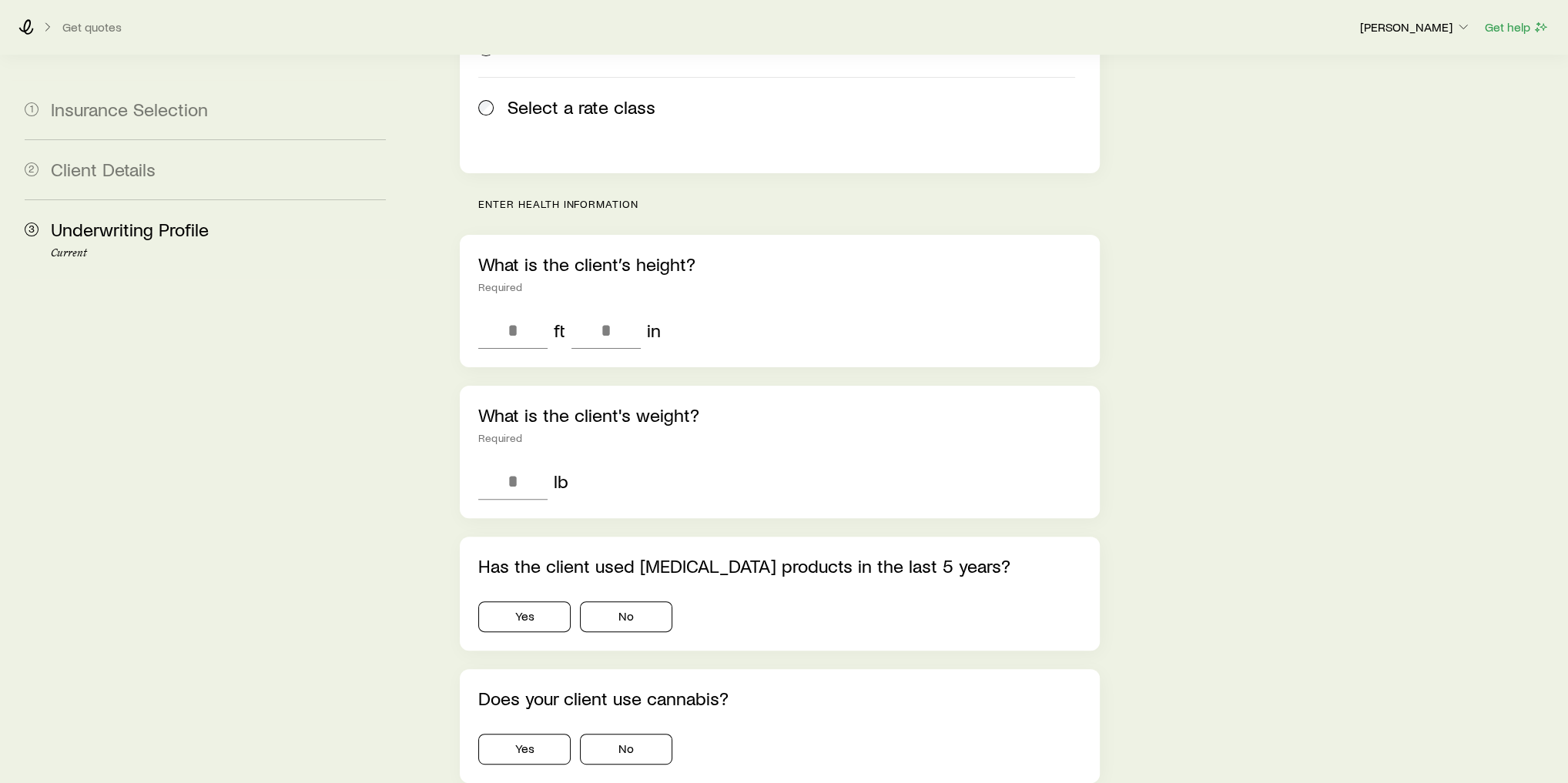
scroll to position [218, 0]
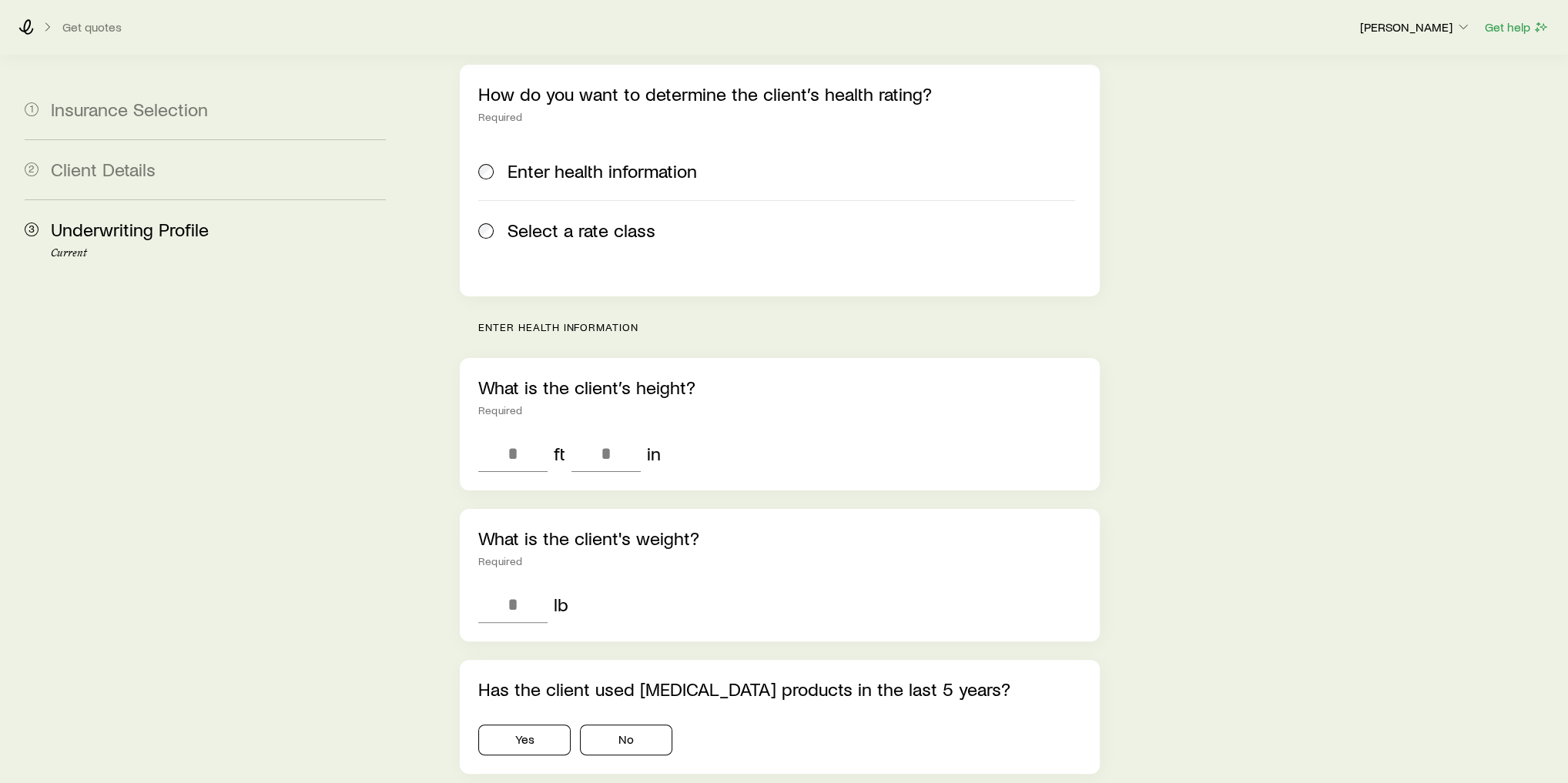
click at [613, 219] on span "Select a rate class" at bounding box center [581, 230] width 148 height 22
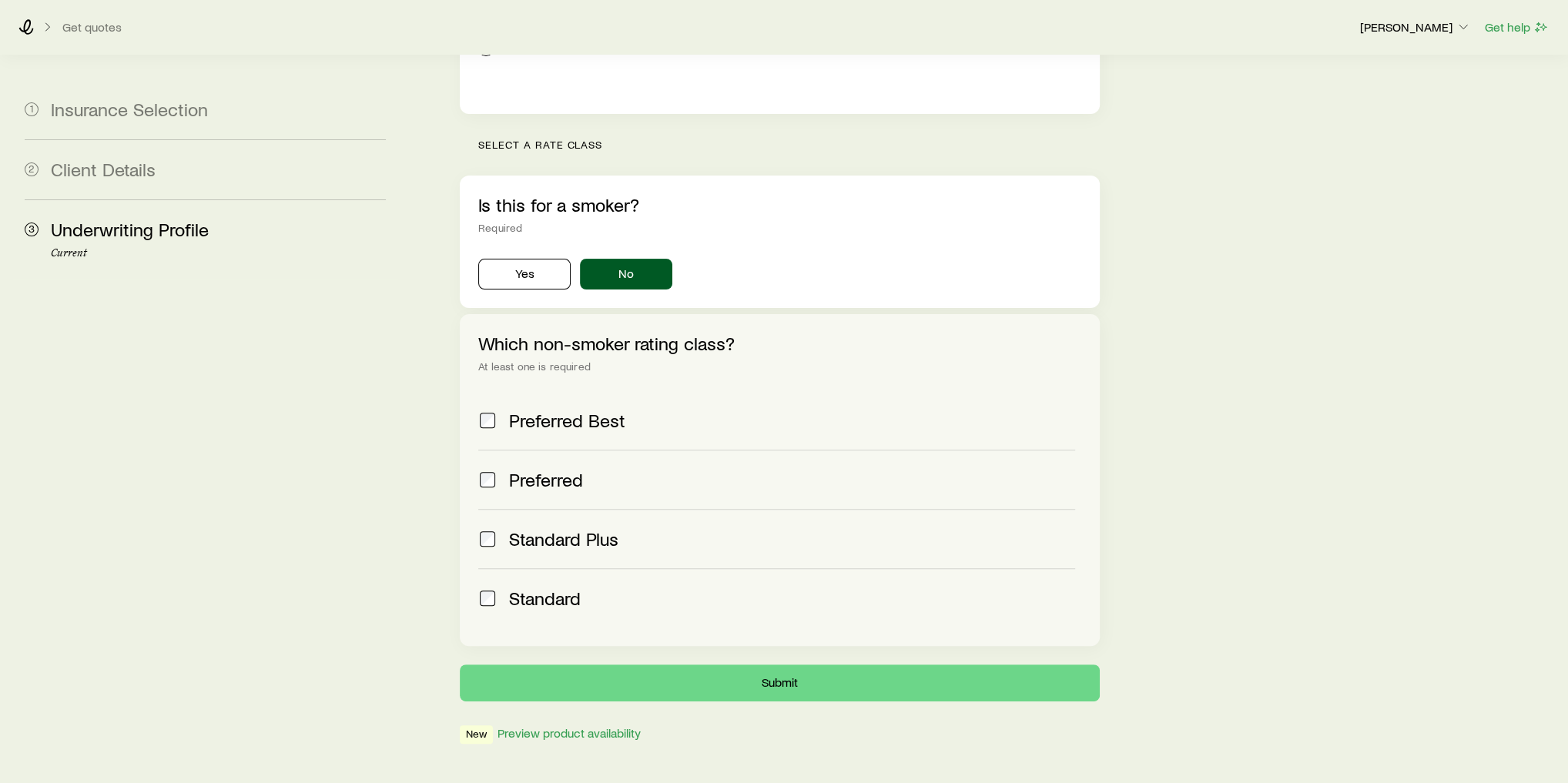
scroll to position [403, 0]
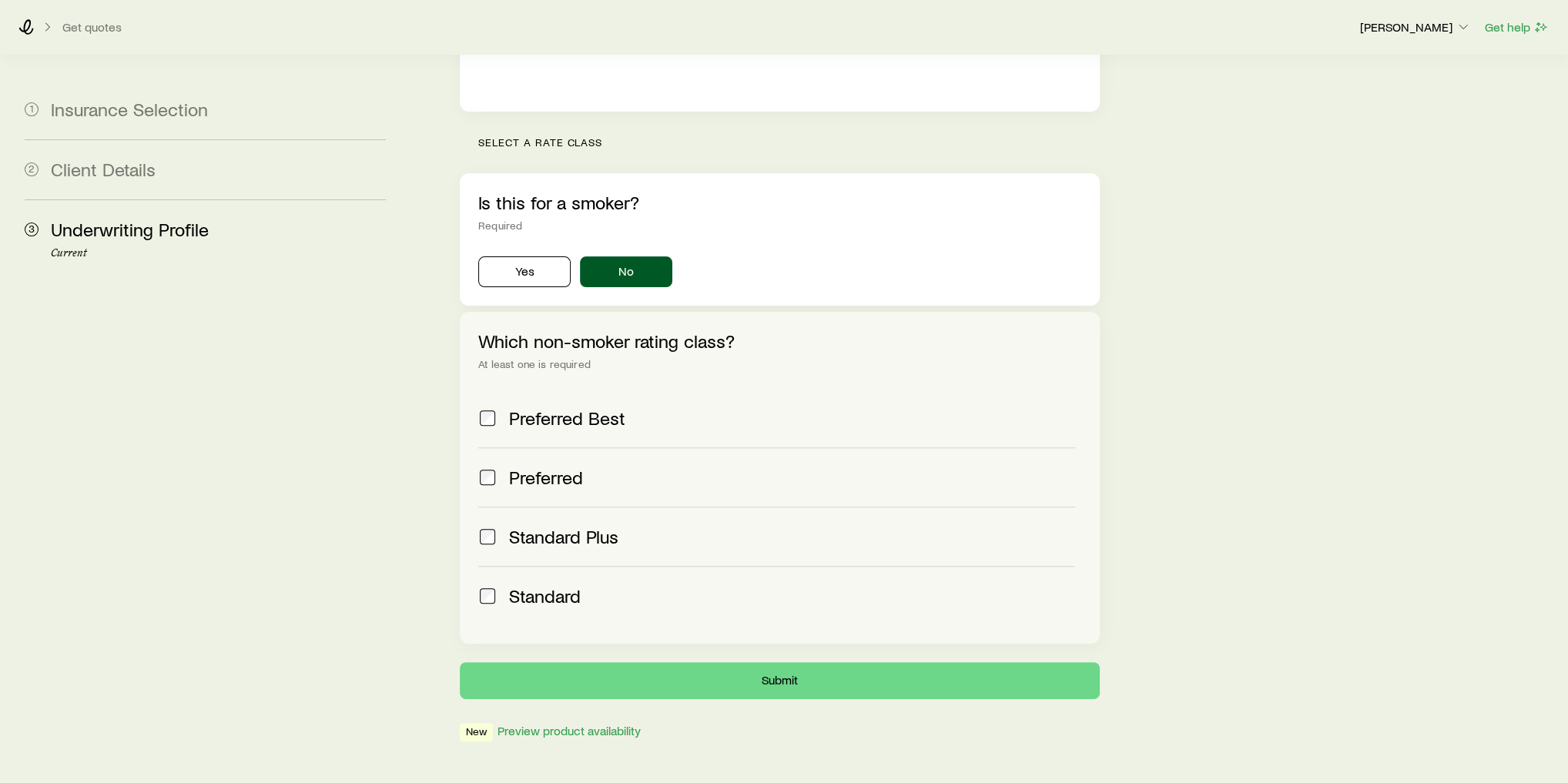
drag, startPoint x: 594, startPoint y: 553, endPoint x: 591, endPoint y: 491, distance: 62.1
click at [593, 585] on div "Standard" at bounding box center [792, 596] width 566 height 22
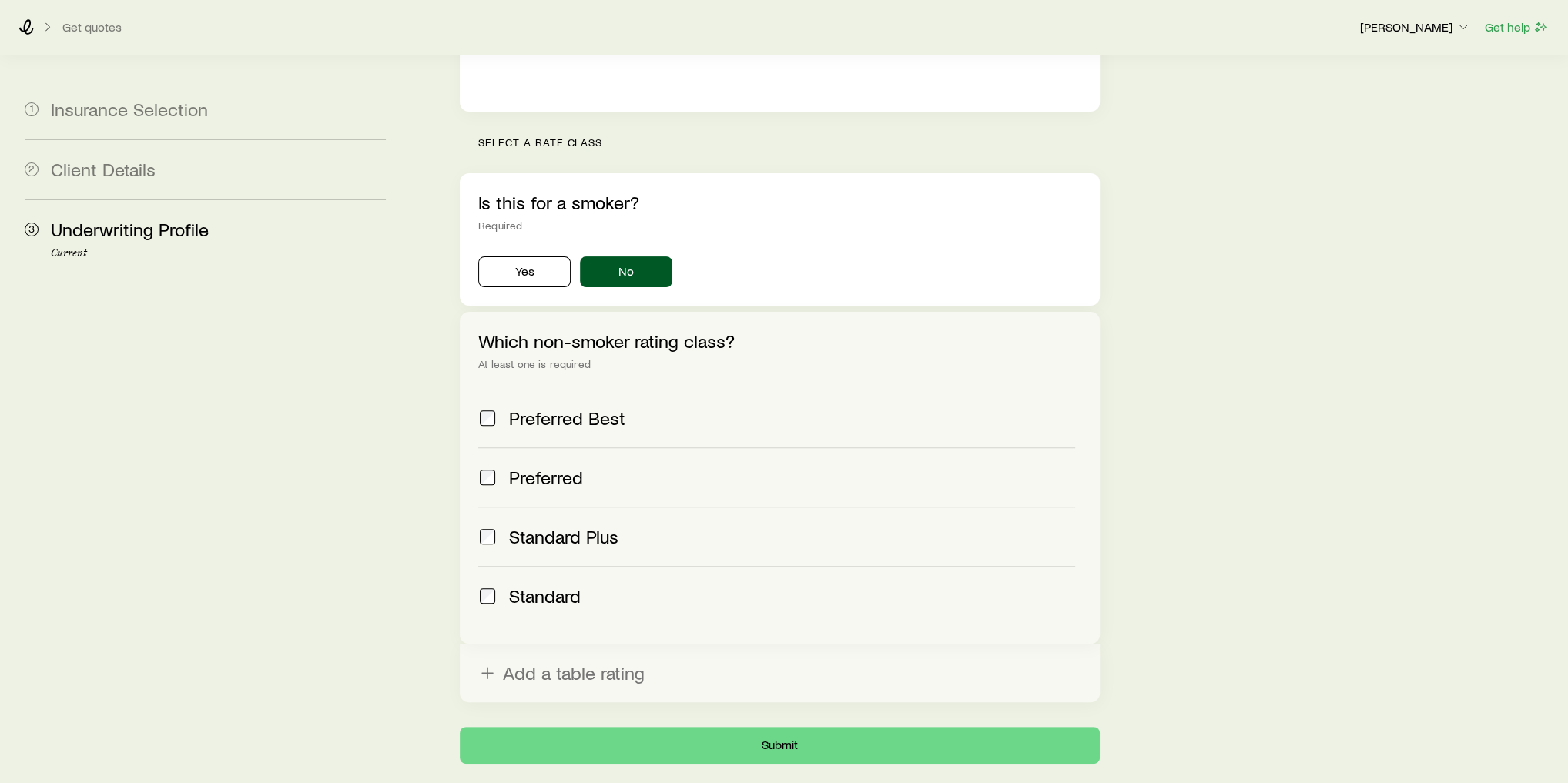
click at [559, 585] on span "Standard" at bounding box center [545, 596] width 72 height 22
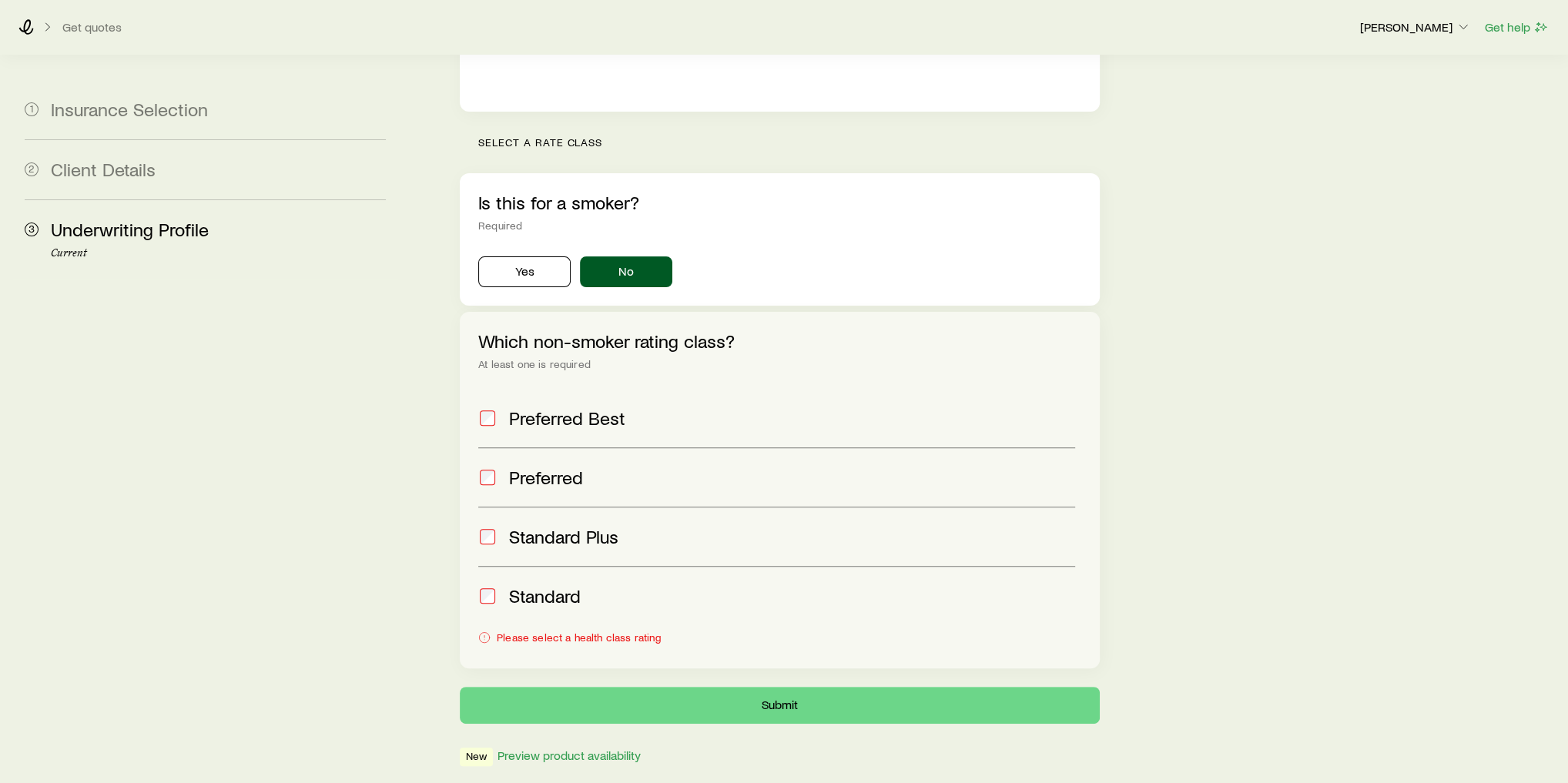
click at [560, 407] on span "Preferred Best" at bounding box center [567, 418] width 116 height 22
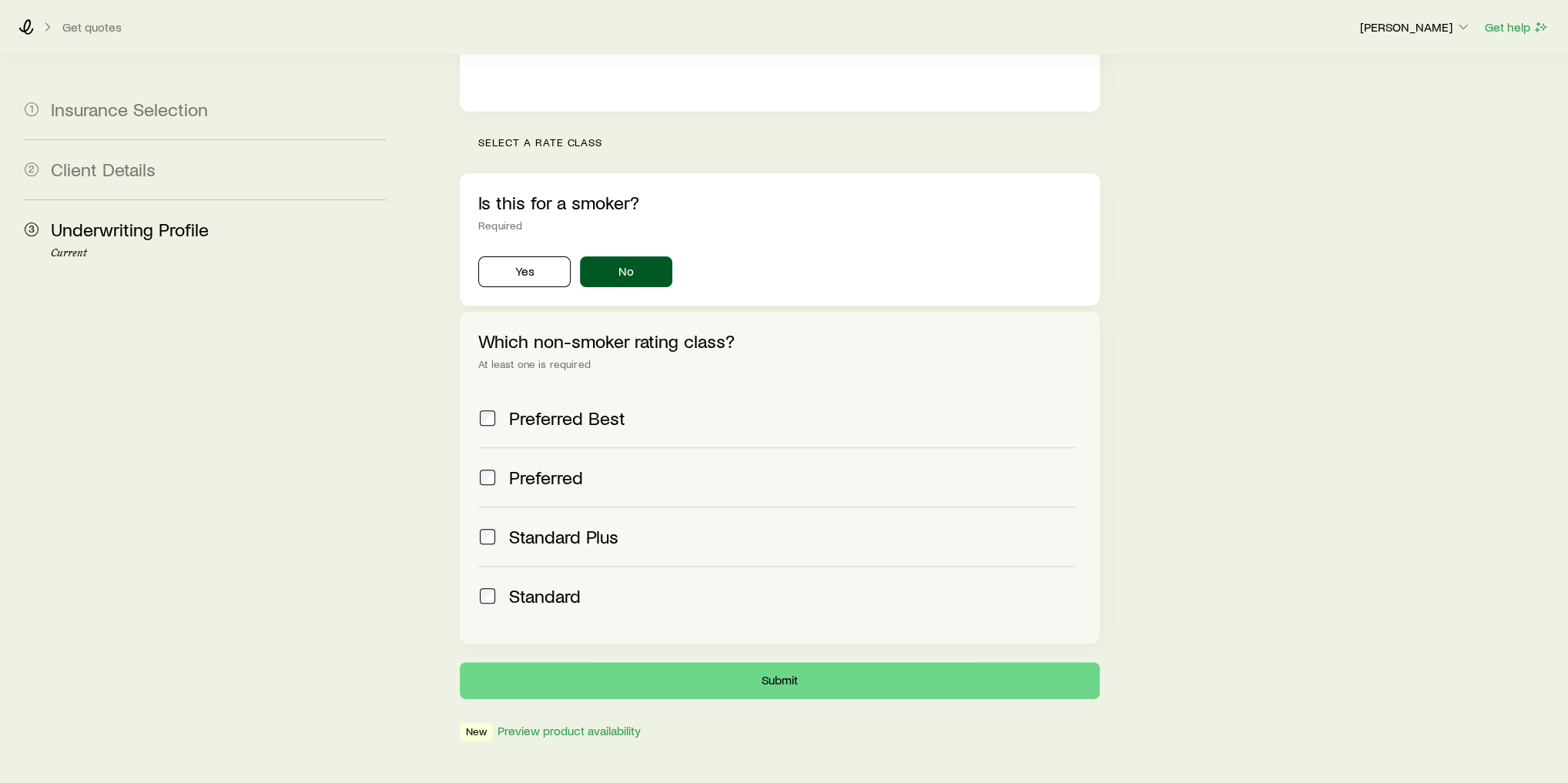
drag, startPoint x: 567, startPoint y: 426, endPoint x: 590, endPoint y: 435, distance: 24.7
click at [567, 466] on span "Preferred" at bounding box center [546, 477] width 74 height 22
click at [595, 525] on span "Standard Plus" at bounding box center [563, 536] width 109 height 22
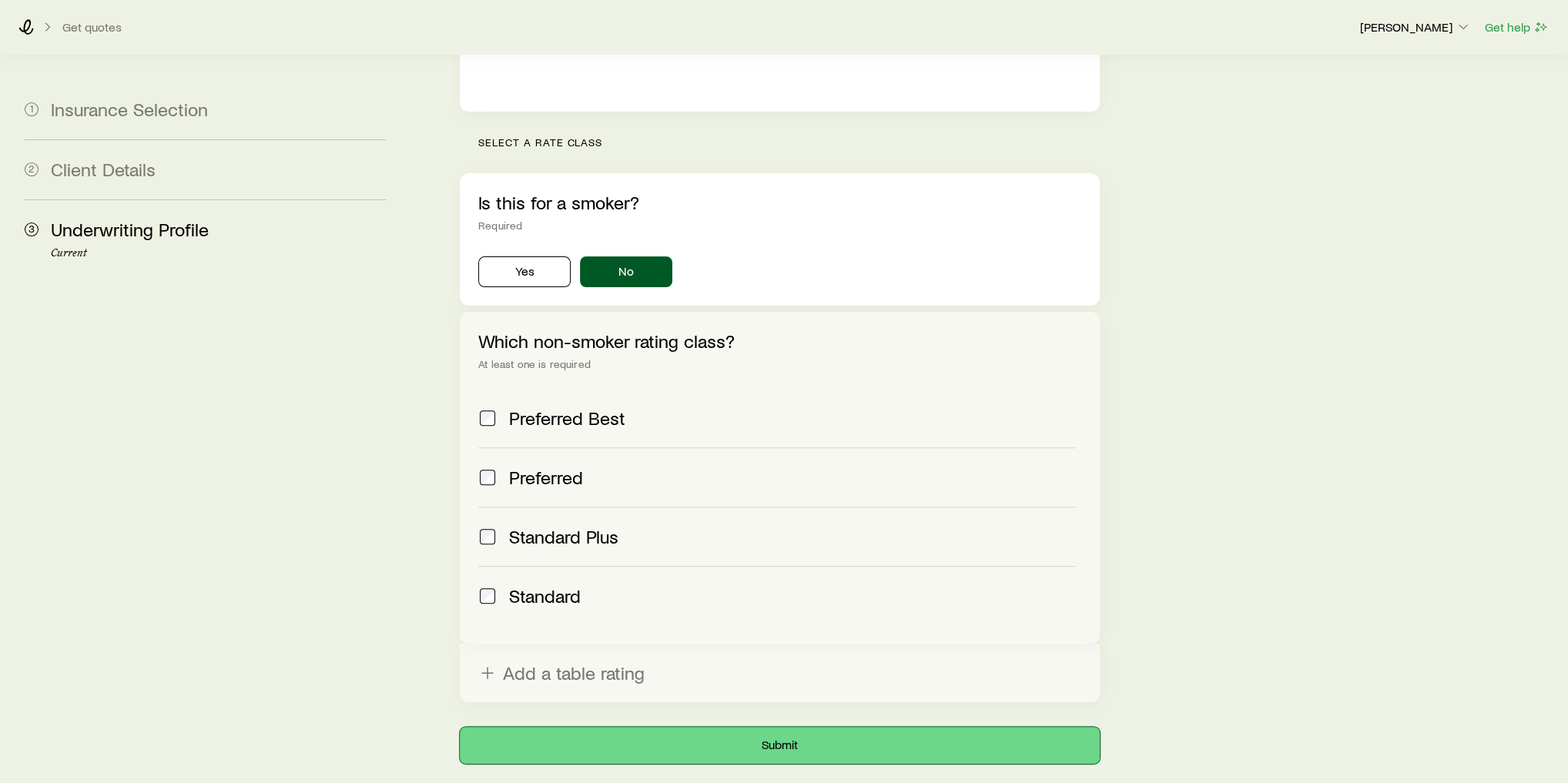
click at [753, 726] on button "Submit" at bounding box center [779, 745] width 640 height 37
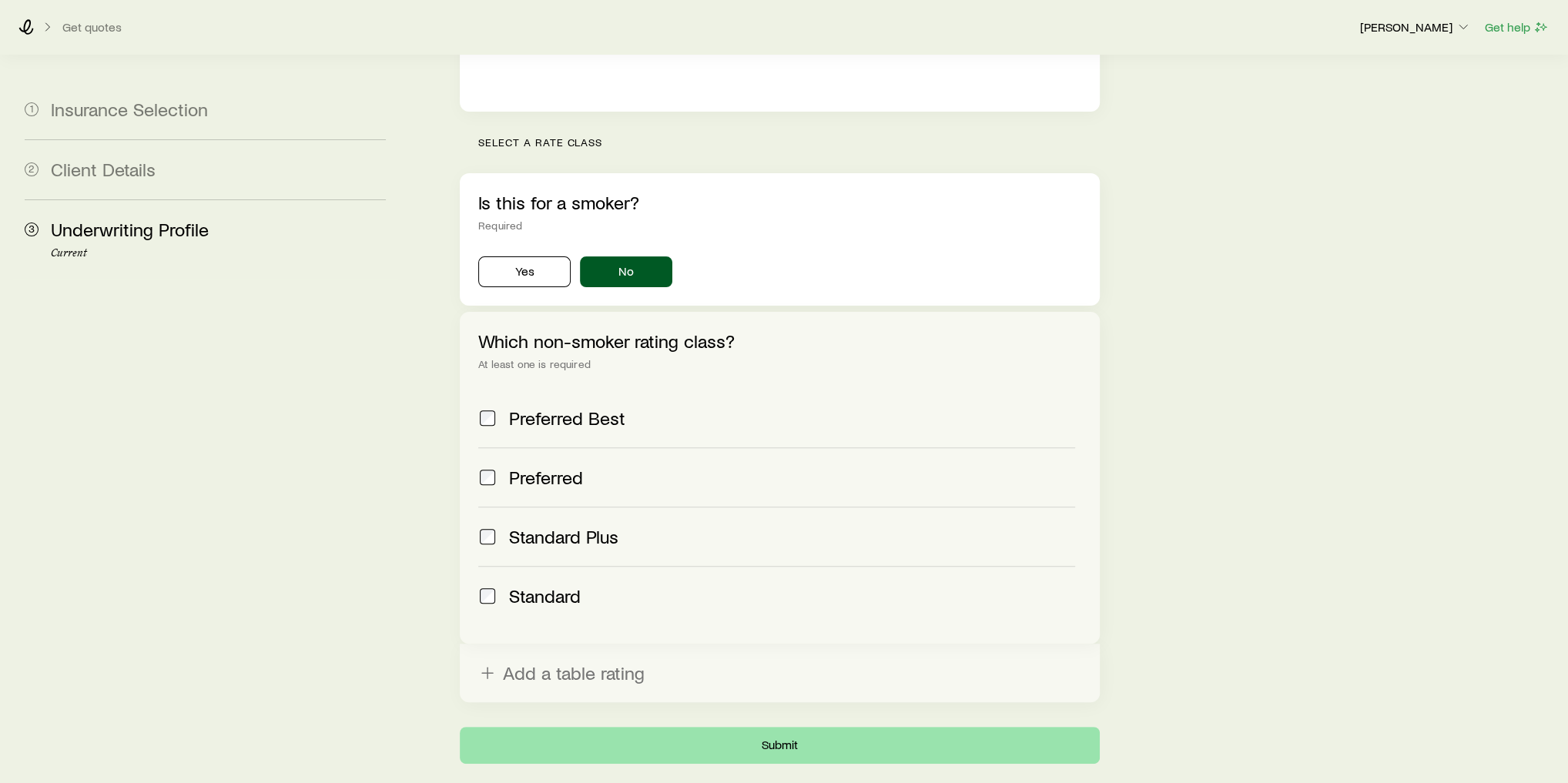
scroll to position [0, 0]
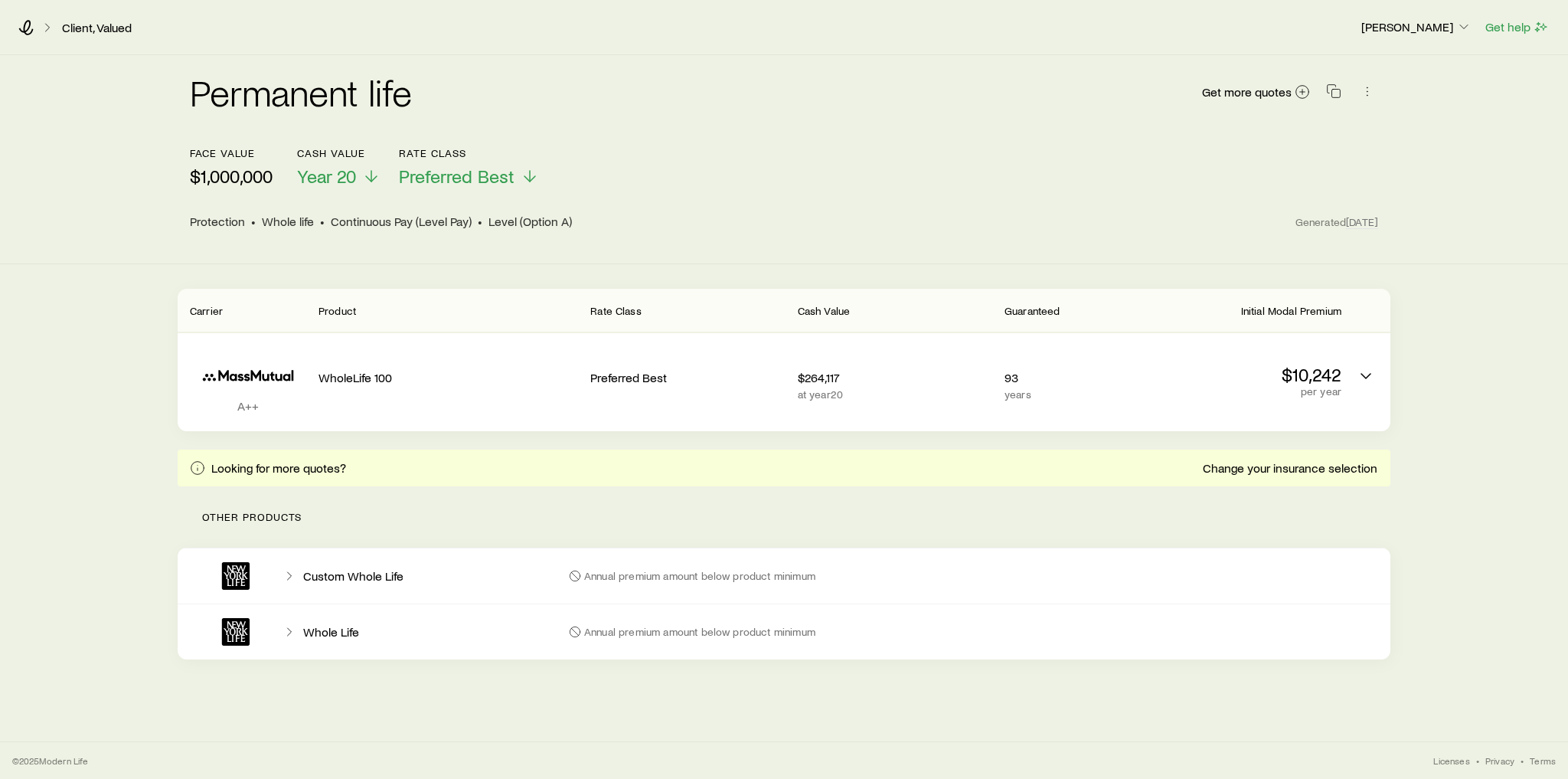
click at [1060, 470] on div "Looking for more quotes? Change your insurance selection" at bounding box center [784, 468] width 1213 height 36
click at [27, 25] on icon at bounding box center [25, 27] width 15 height 15
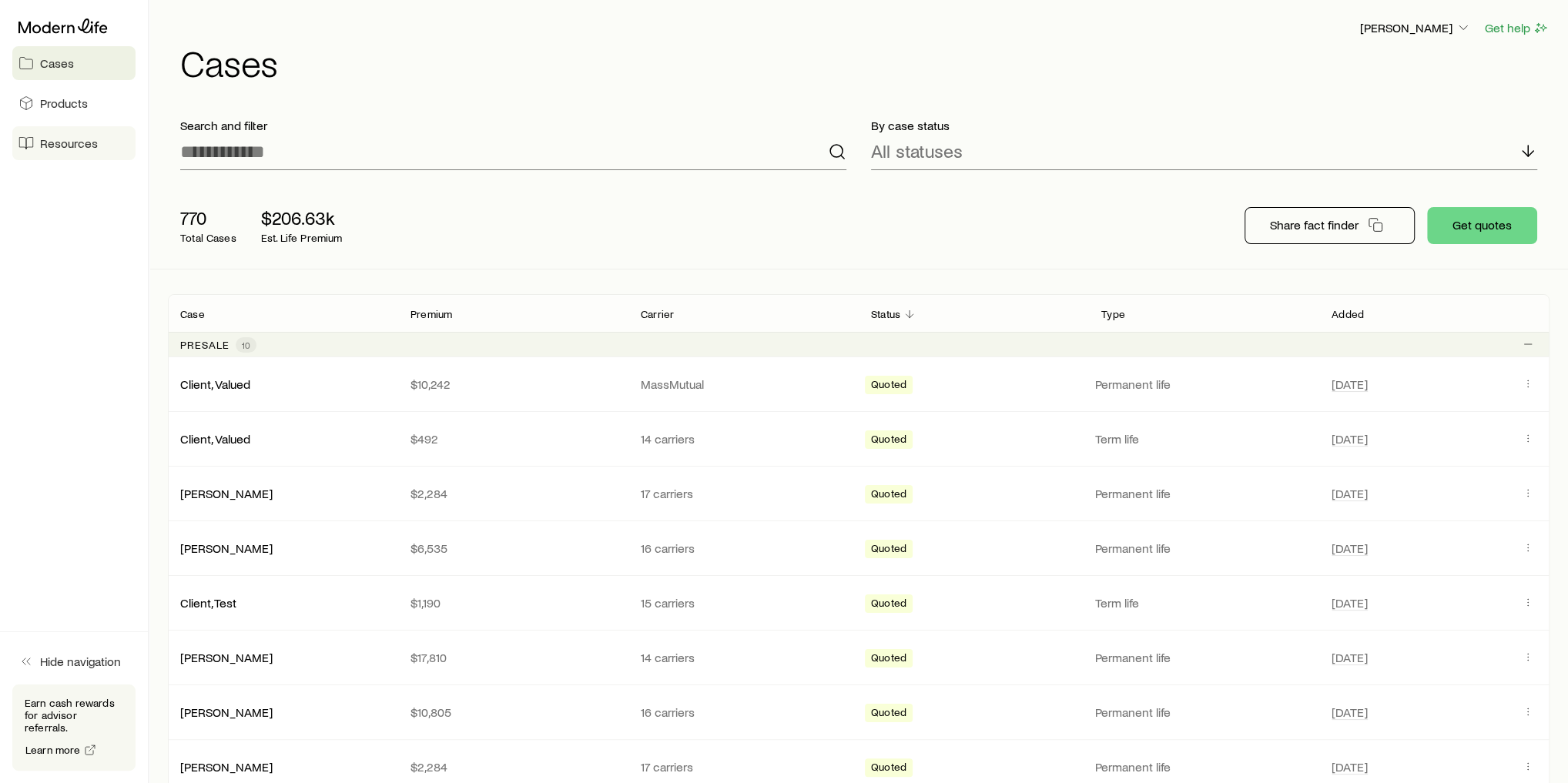
click at [57, 138] on span "Resources" at bounding box center [69, 143] width 57 height 15
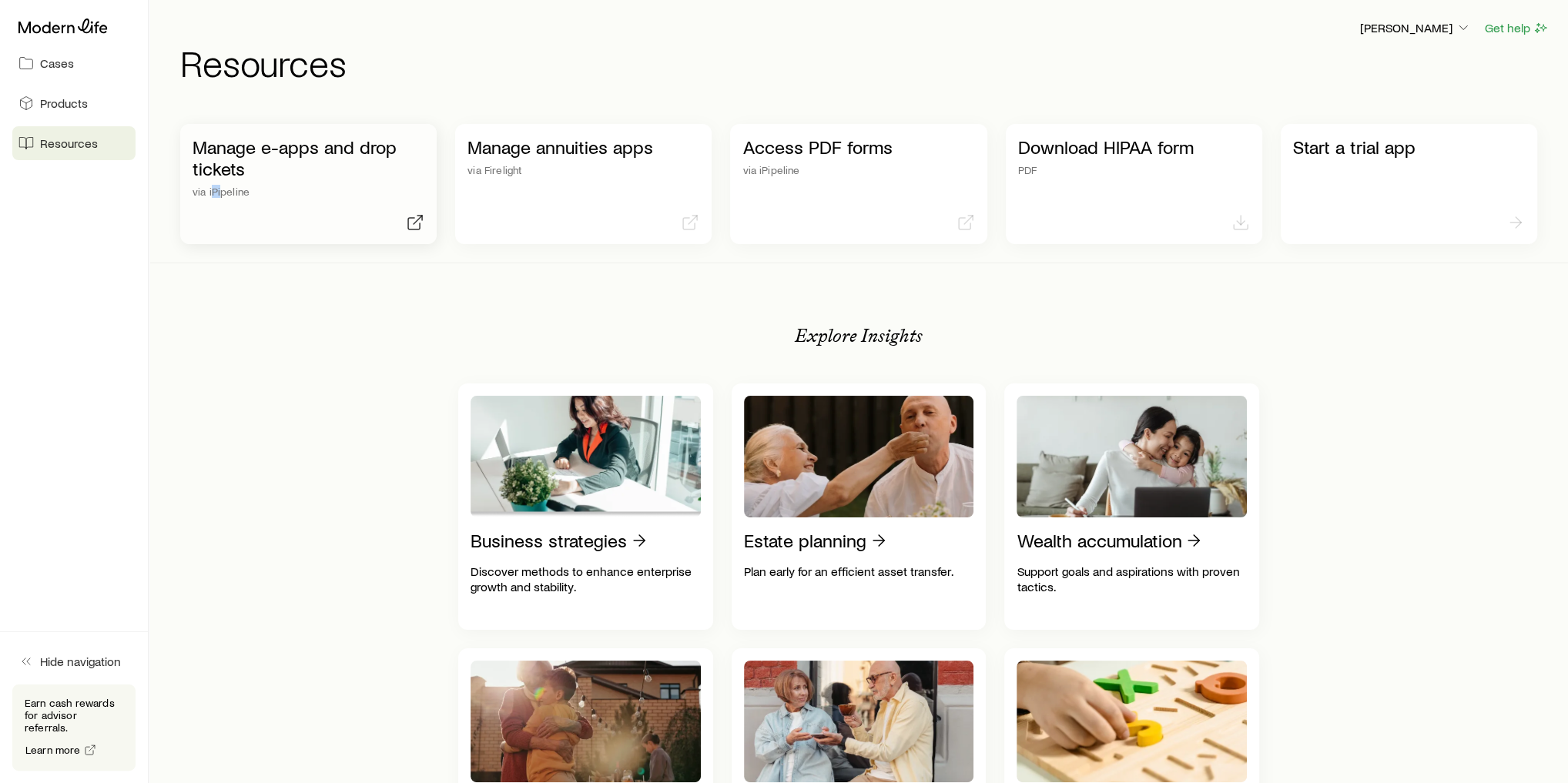
click at [226, 224] on div "Manage e-apps and drop tickets via iPipeline" at bounding box center [308, 183] width 256 height 120
click at [57, 19] on icon at bounding box center [63, 26] width 89 height 15
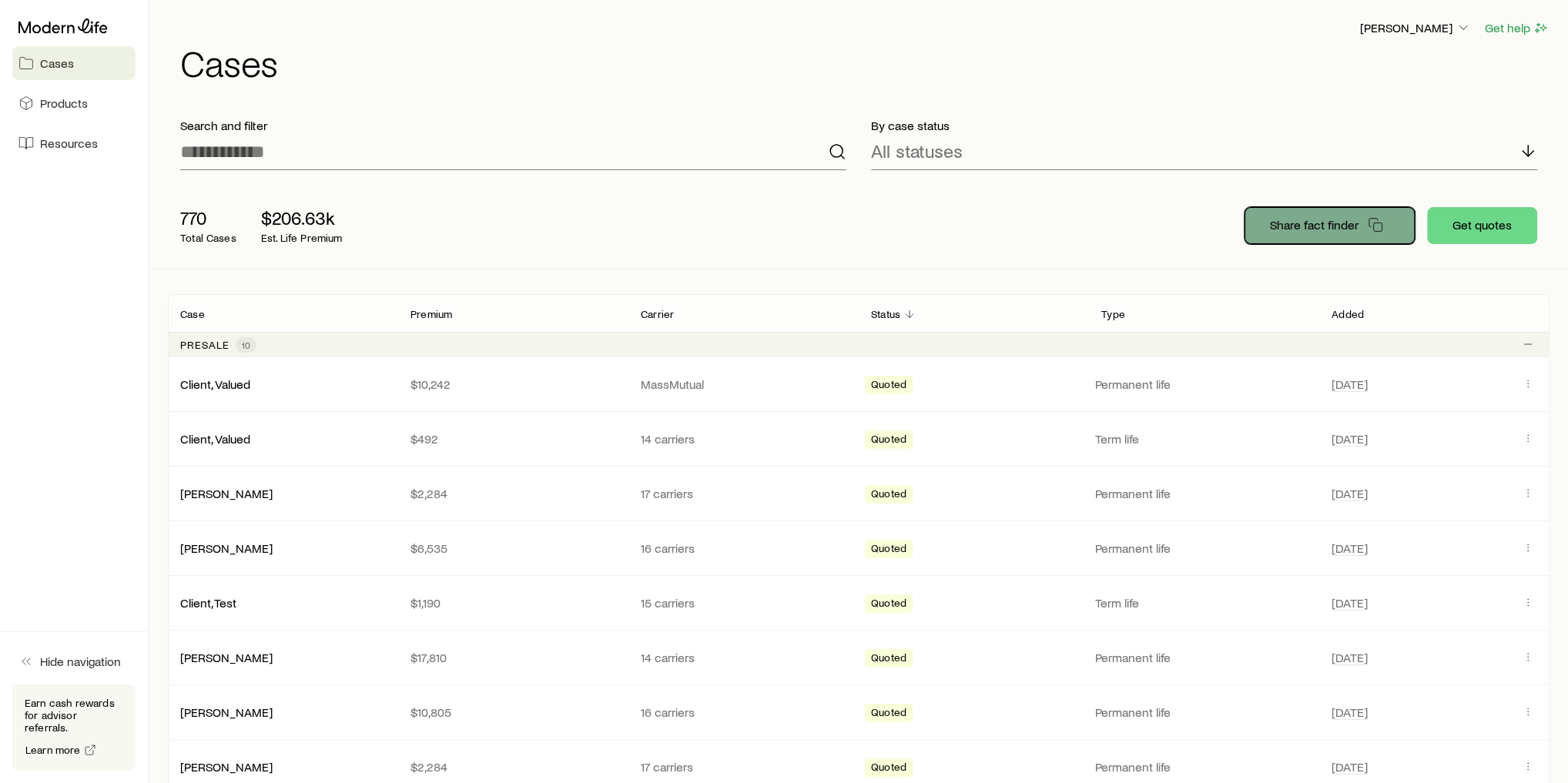
click at [1334, 228] on p "Share fact finder" at bounding box center [1314, 224] width 89 height 15
click at [832, 230] on div "770 Total Cases $206.63k Est. Life Premium Share fact finder Get quotes" at bounding box center [858, 226] width 1381 height 86
click at [1428, 33] on p "[PERSON_NAME]" at bounding box center [1415, 27] width 111 height 15
click at [1424, 110] on span "Commission schedule" at bounding box center [1381, 104] width 119 height 15
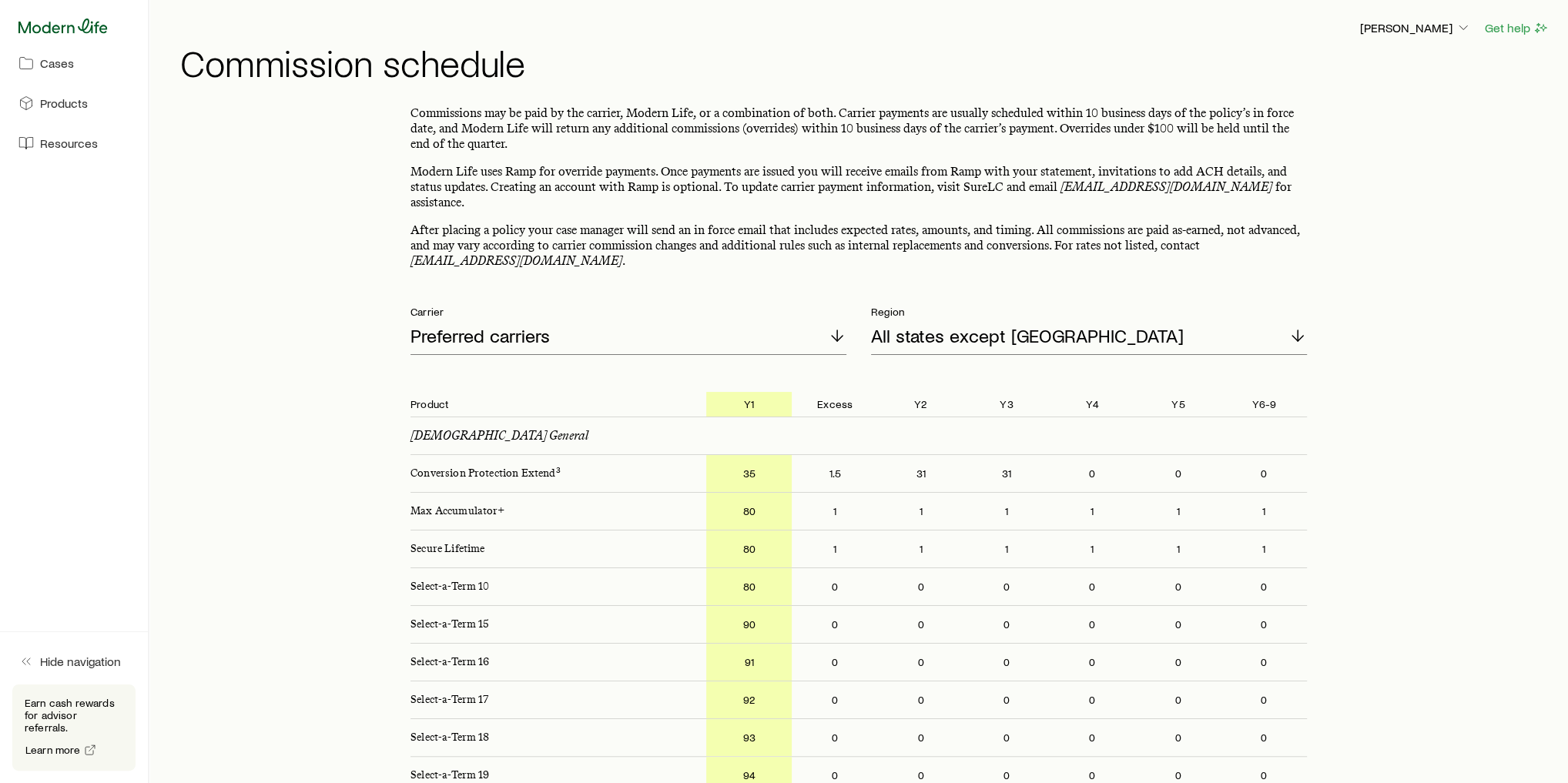
click at [64, 33] on icon at bounding box center [63, 26] width 89 height 15
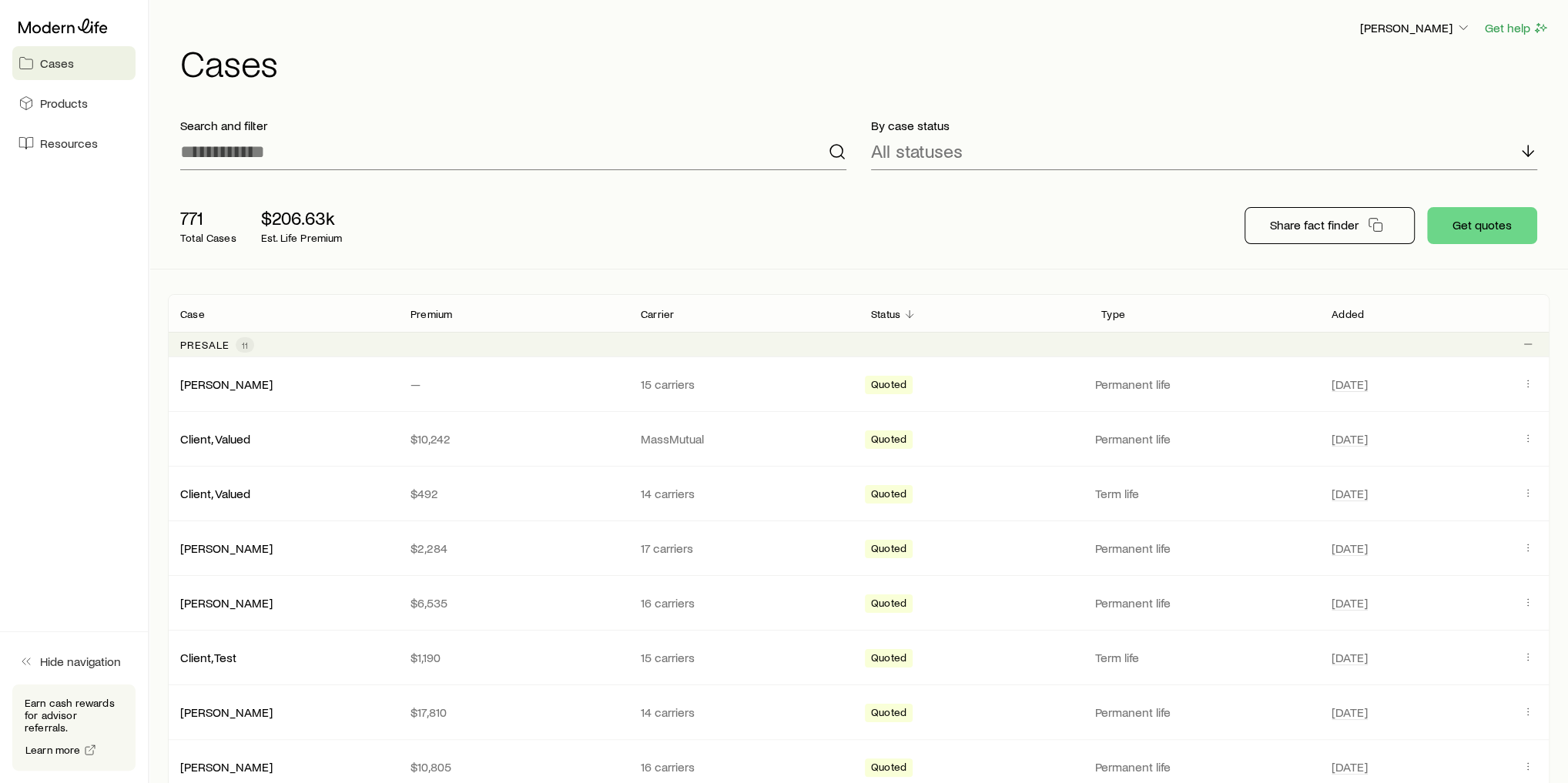
click at [678, 210] on div "771 Total Cases $206.63k Est. Life Premium Share fact finder Get quotes" at bounding box center [858, 226] width 1381 height 86
